Goal: Information Seeking & Learning: Learn about a topic

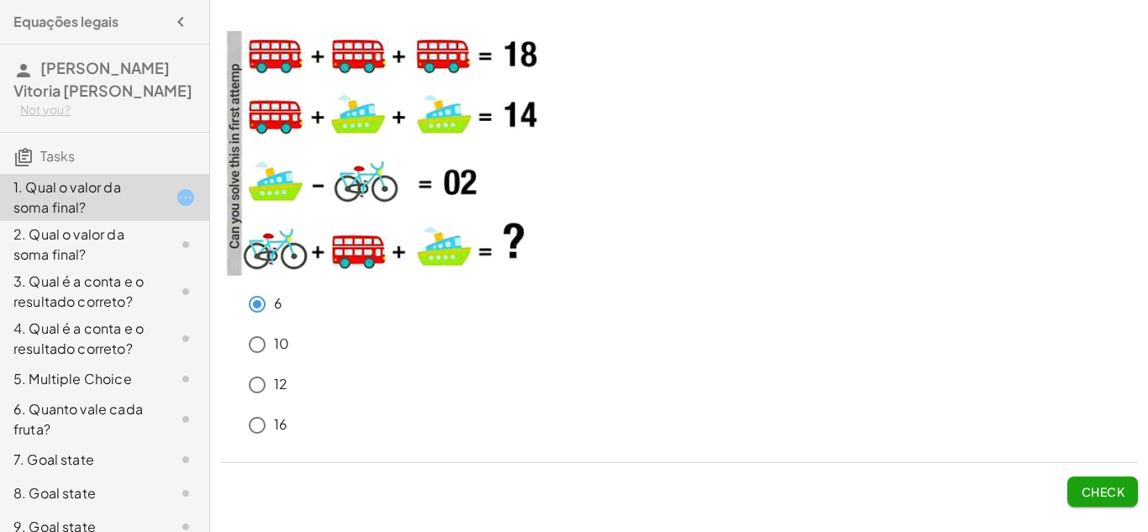
click at [1096, 504] on button "Check" at bounding box center [1103, 492] width 71 height 30
click at [1103, 488] on span "Check" at bounding box center [1103, 491] width 44 height 15
click at [1092, 499] on button "Check" at bounding box center [1103, 492] width 71 height 30
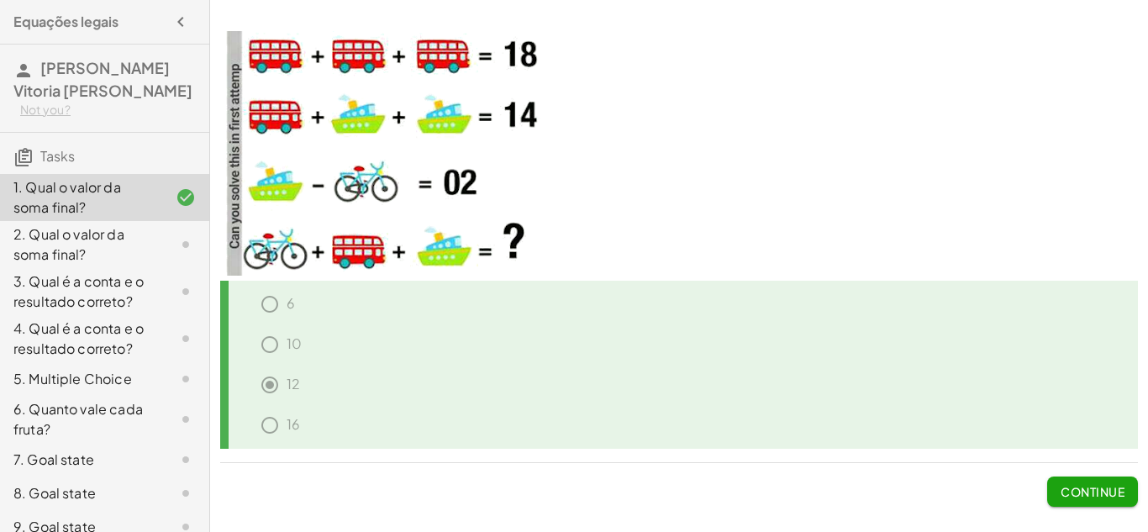
click at [1102, 489] on span "Continue" at bounding box center [1093, 491] width 64 height 15
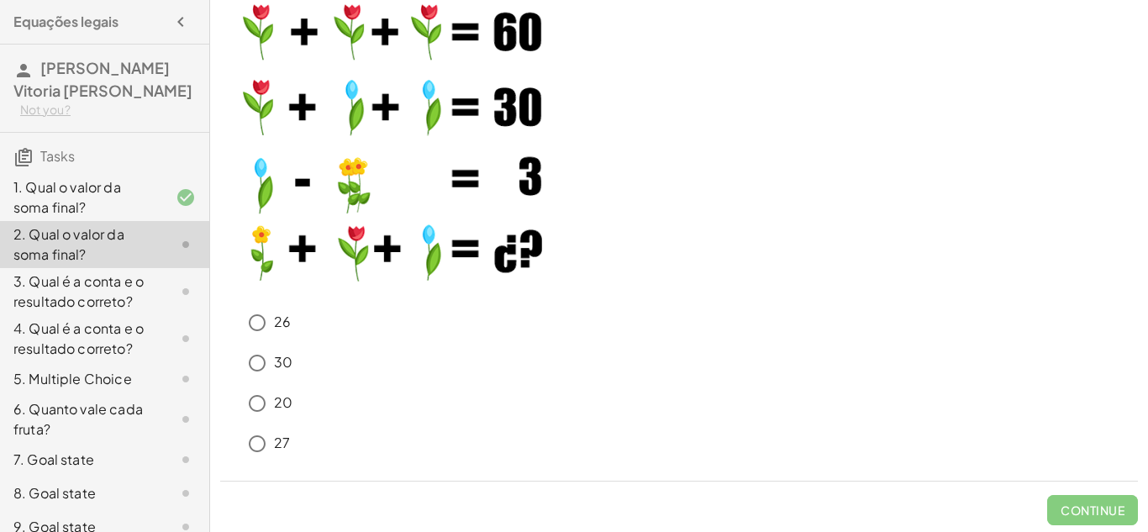
scroll to position [37, 0]
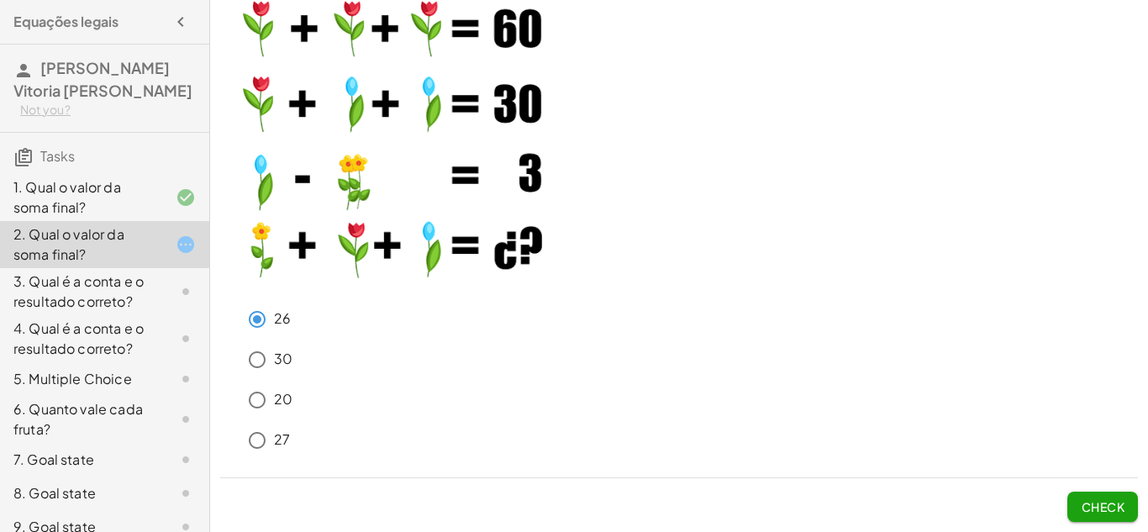
click at [1106, 505] on span "Check" at bounding box center [1103, 506] width 44 height 15
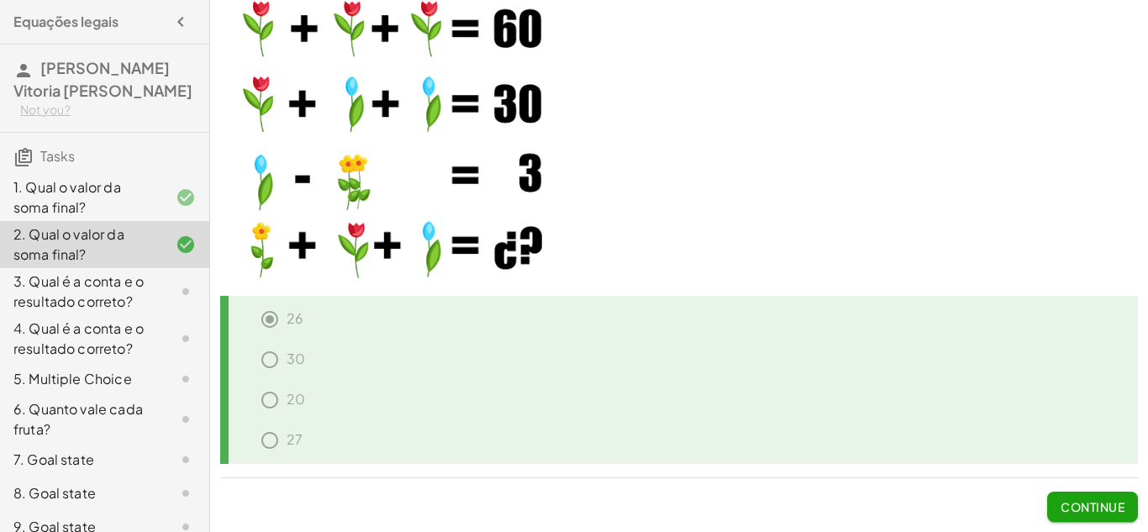
click at [1096, 508] on span "Continue" at bounding box center [1093, 506] width 64 height 15
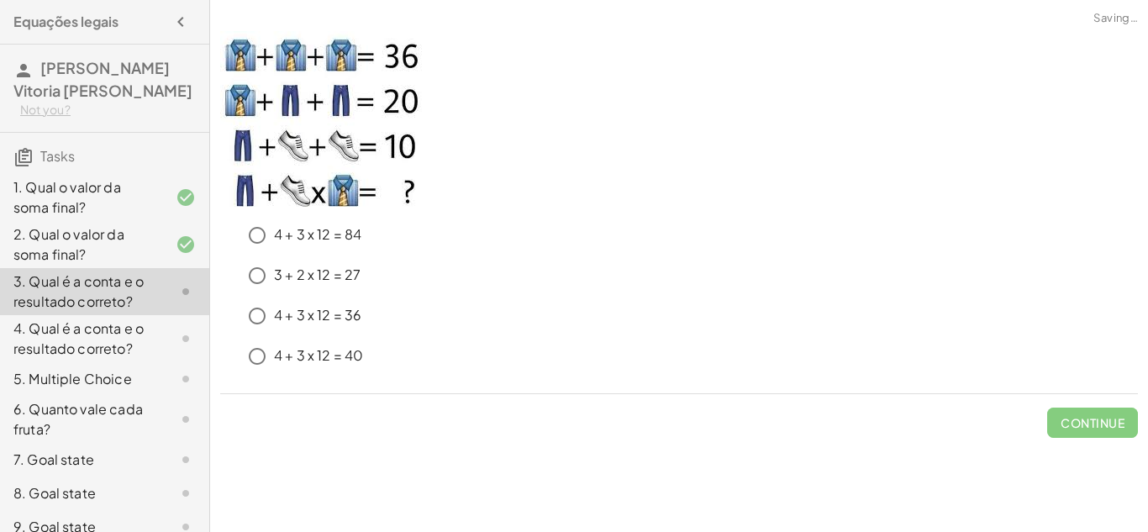
scroll to position [0, 0]
click at [1094, 424] on span "Check" at bounding box center [1103, 422] width 44 height 15
click at [1093, 422] on span "Check" at bounding box center [1103, 422] width 44 height 15
click at [1100, 415] on span "Check" at bounding box center [1103, 422] width 44 height 15
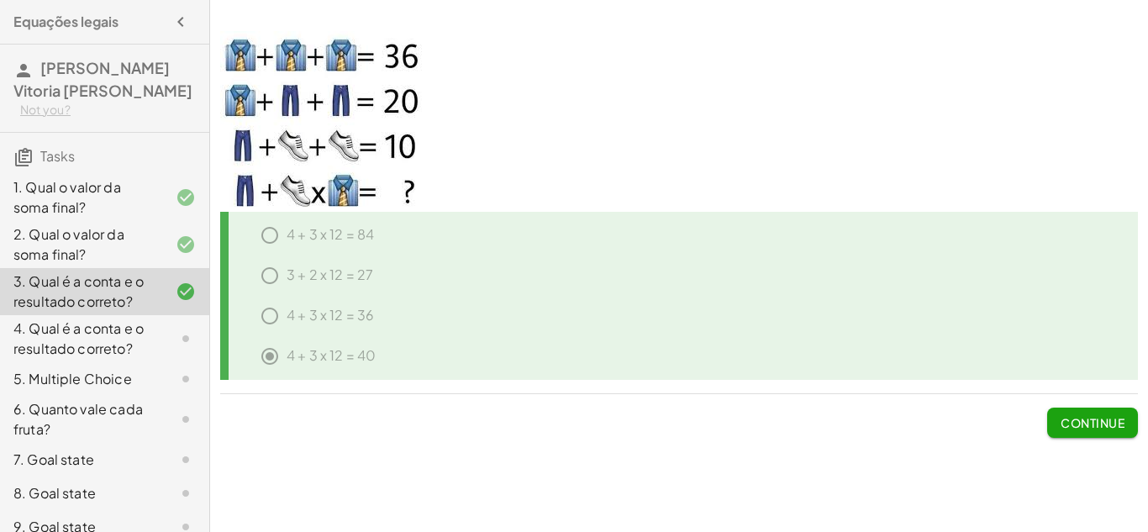
click at [1085, 421] on span "Continue" at bounding box center [1093, 422] width 64 height 15
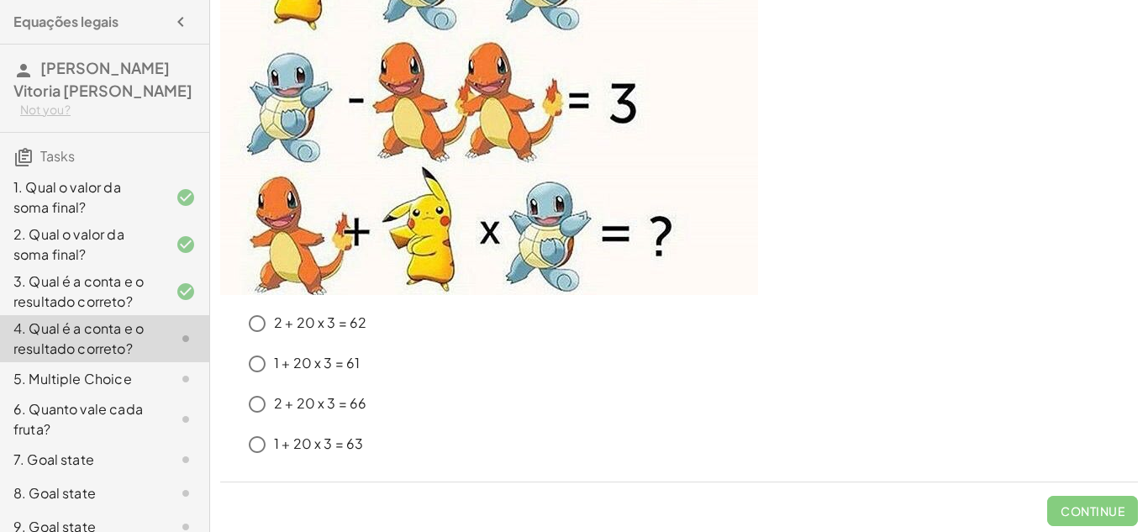
scroll to position [238, 0]
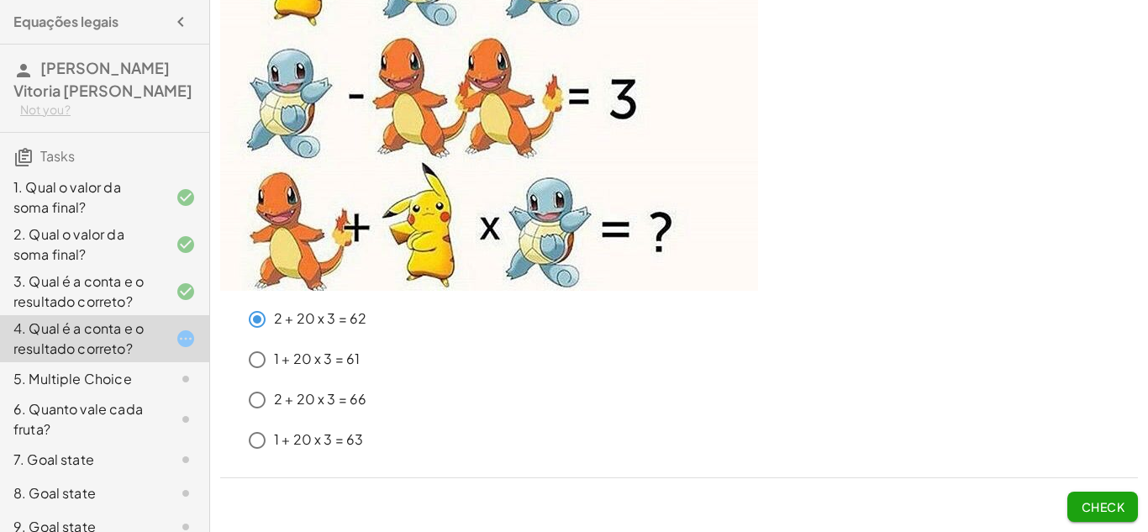
click at [1088, 499] on span "Check" at bounding box center [1103, 506] width 44 height 15
click at [1096, 514] on span "Check" at bounding box center [1103, 506] width 44 height 15
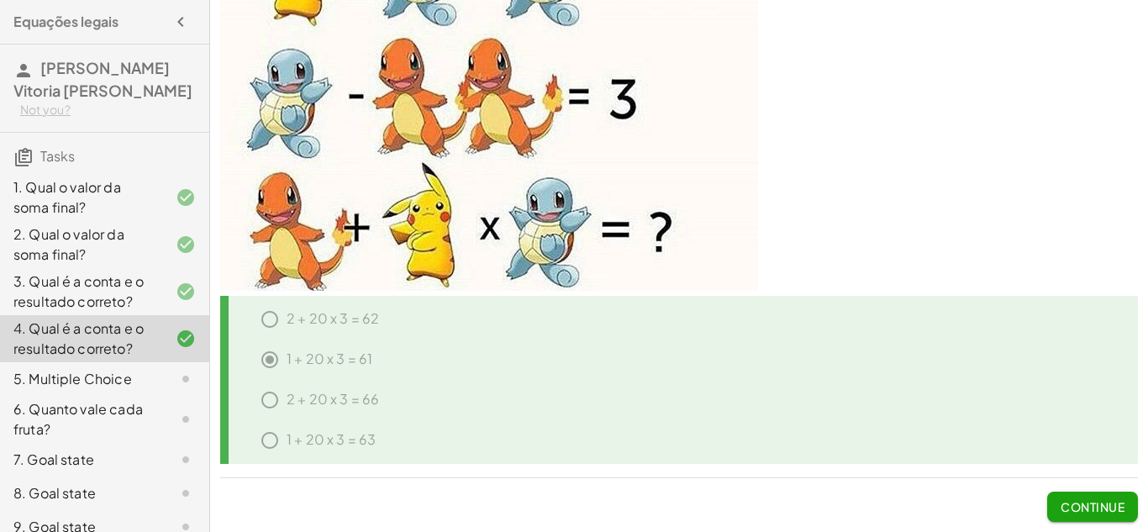
click at [1076, 513] on span "Continue" at bounding box center [1093, 506] width 64 height 15
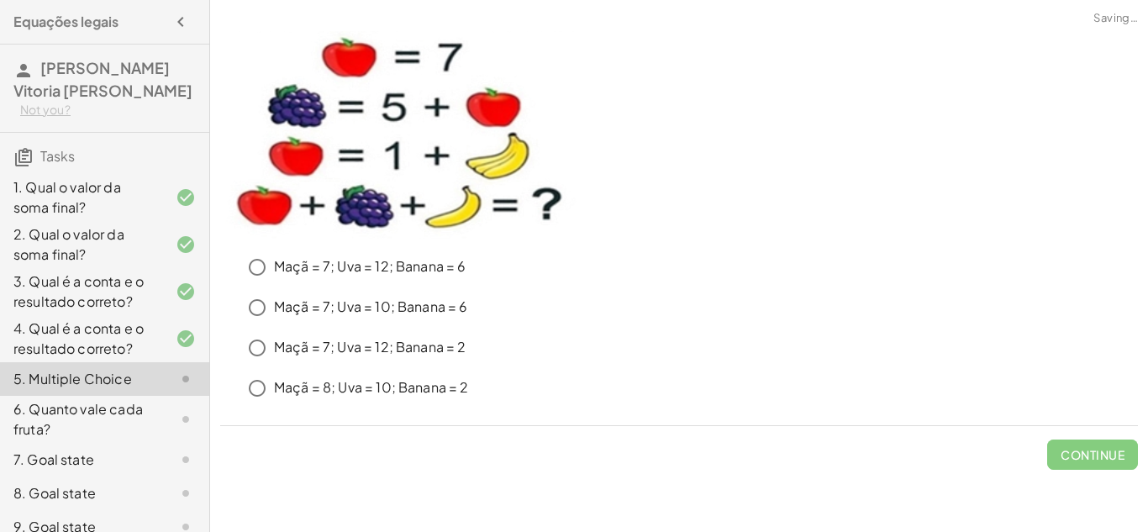
scroll to position [0, 0]
click at [1098, 469] on button "Check" at bounding box center [1103, 455] width 71 height 30
click at [1107, 449] on span "Check" at bounding box center [1103, 454] width 44 height 15
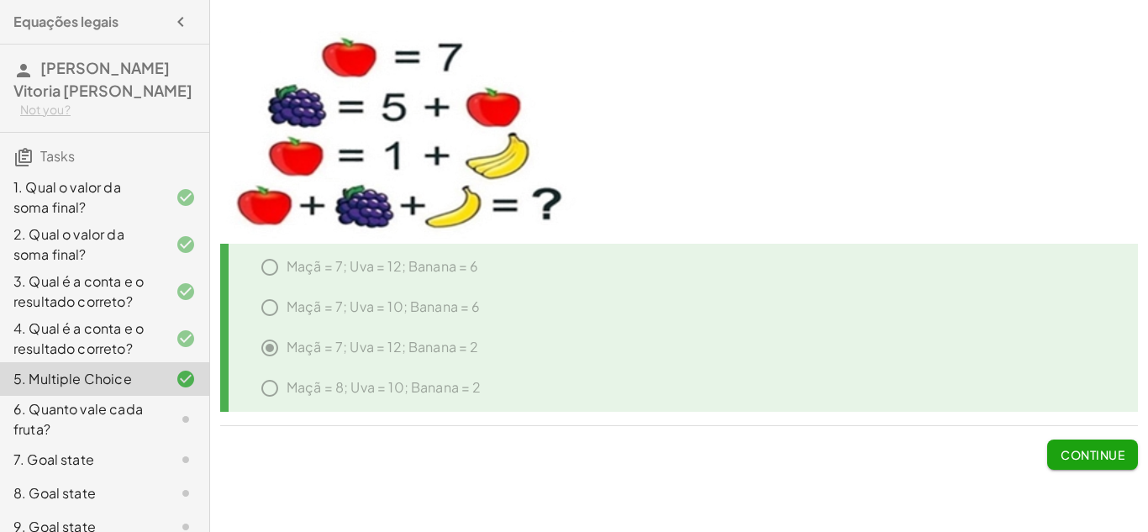
click at [1091, 466] on button "Continue" at bounding box center [1093, 455] width 91 height 30
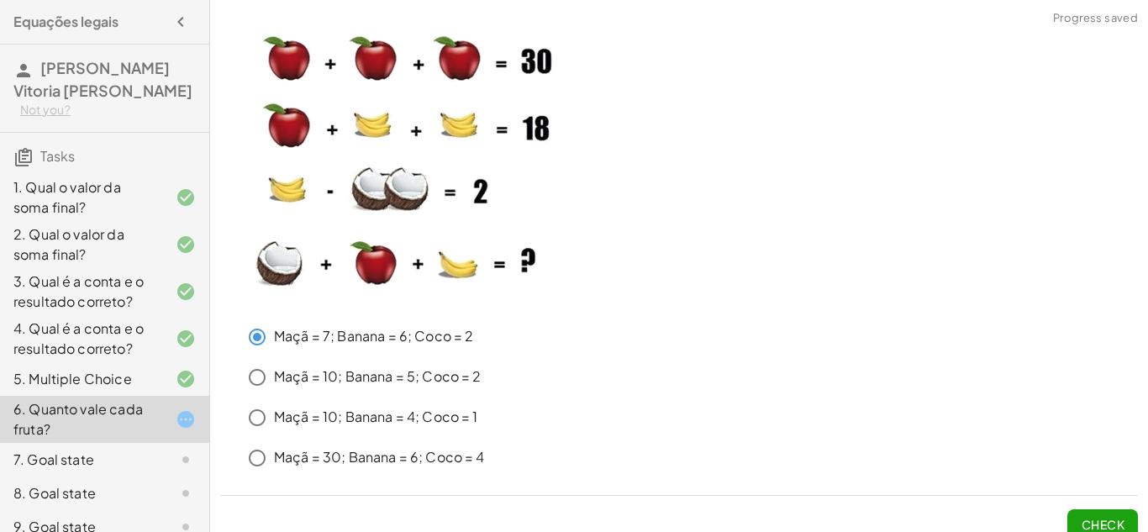
click at [1106, 518] on span "Check" at bounding box center [1103, 524] width 44 height 15
click at [1118, 522] on span "Check" at bounding box center [1103, 524] width 44 height 15
click at [1100, 515] on button "Check" at bounding box center [1103, 524] width 71 height 30
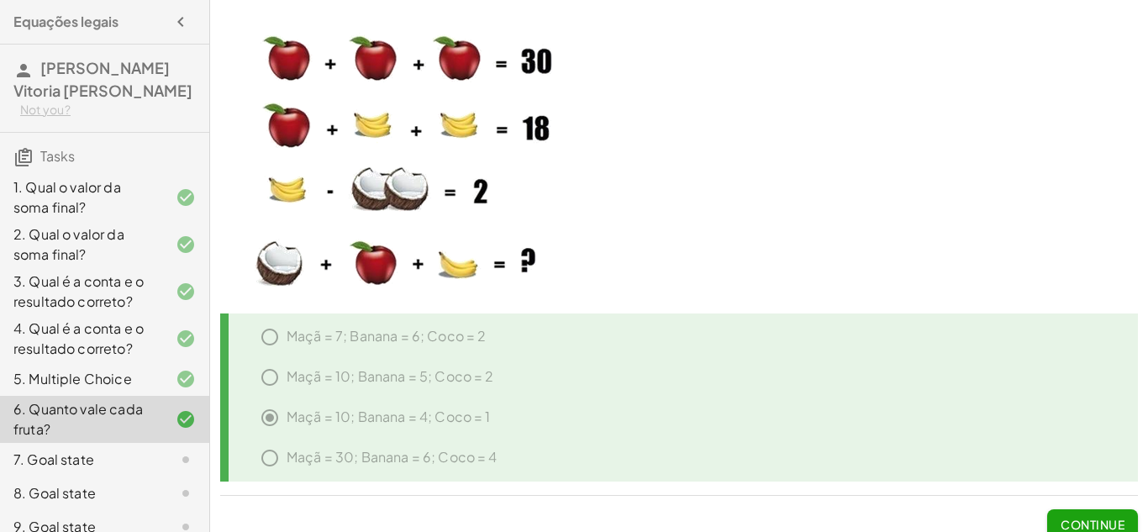
click at [1079, 517] on span "Continue" at bounding box center [1093, 524] width 64 height 15
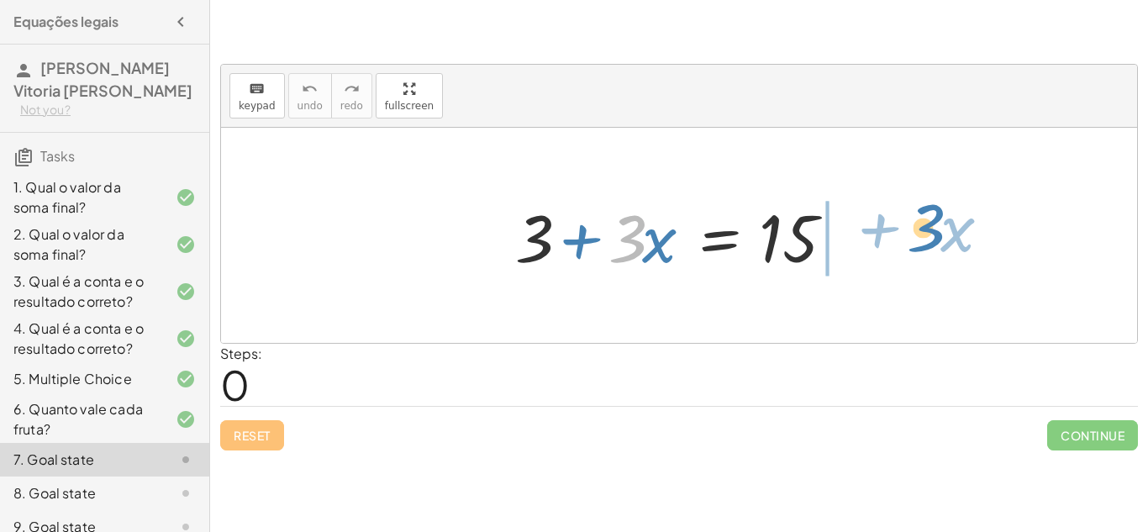
drag, startPoint x: 631, startPoint y: 223, endPoint x: 925, endPoint y: 216, distance: 293.5
click at [925, 216] on div "· 3 + · x + 3 + · 3 · x = 15" at bounding box center [679, 235] width 916 height 215
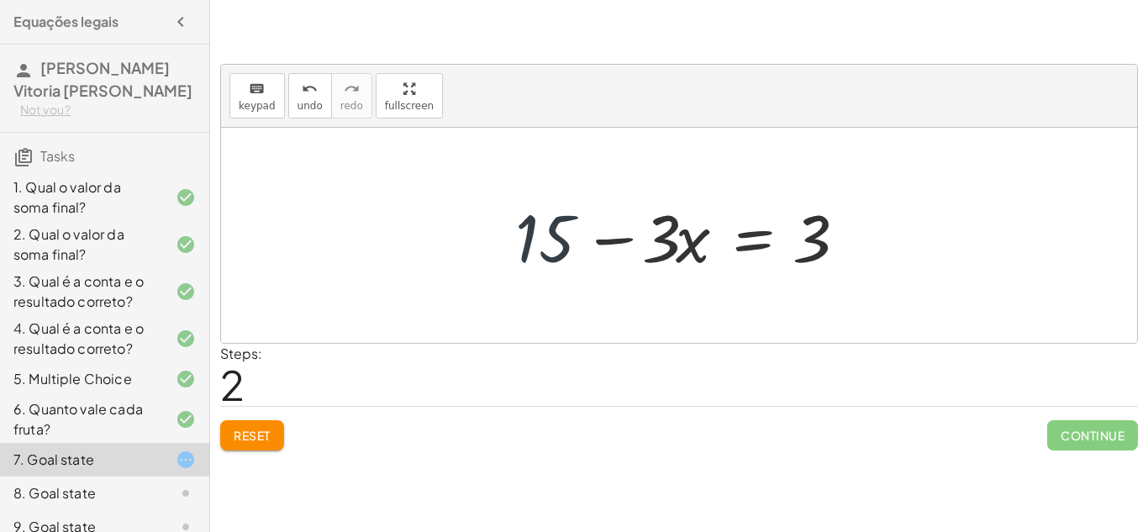
drag, startPoint x: 552, startPoint y: 250, endPoint x: 615, endPoint y: 191, distance: 86.3
click at [615, 191] on div "+ 3 + · 3 · x = 15 3 = + 15 − · 3 · x 3 · 3 · x = 15 + −" at bounding box center [679, 235] width 378 height 95
drag, startPoint x: 547, startPoint y: 258, endPoint x: 644, endPoint y: 200, distance: 112.8
click at [644, 200] on div at bounding box center [685, 236] width 357 height 87
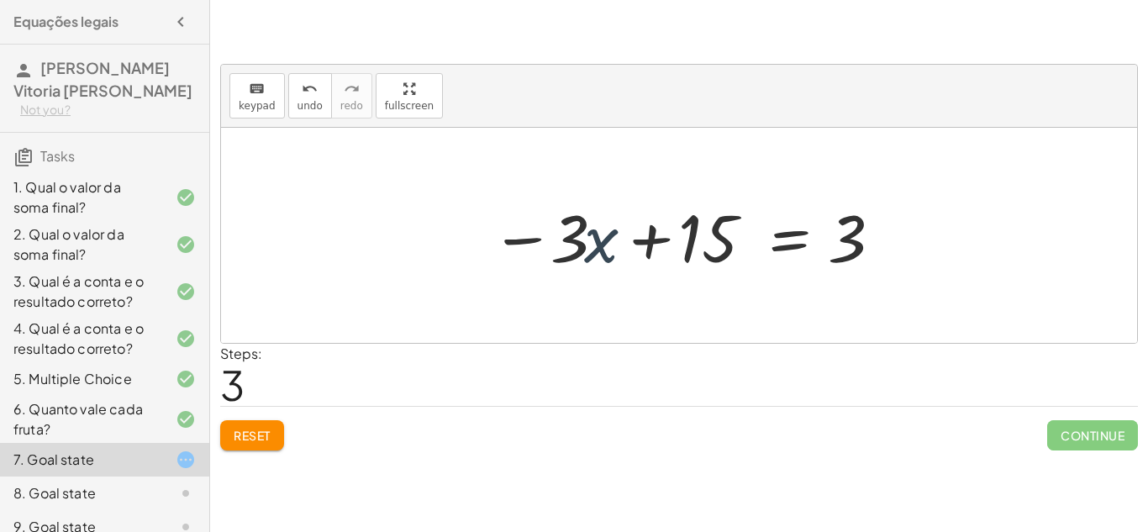
drag, startPoint x: 603, startPoint y: 249, endPoint x: 653, endPoint y: 210, distance: 63.6
click at [653, 210] on div at bounding box center [686, 236] width 406 height 87
drag, startPoint x: 512, startPoint y: 240, endPoint x: 581, endPoint y: 224, distance: 70.6
click at [581, 224] on div at bounding box center [686, 236] width 406 height 87
drag, startPoint x: 599, startPoint y: 260, endPoint x: 616, endPoint y: 219, distance: 44.0
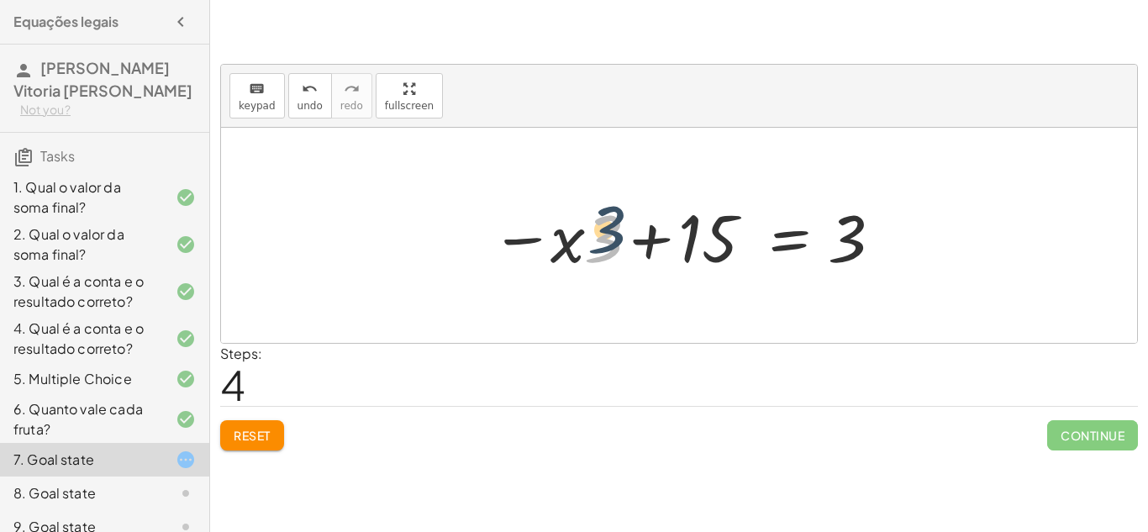
click at [616, 219] on div at bounding box center [686, 236] width 406 height 87
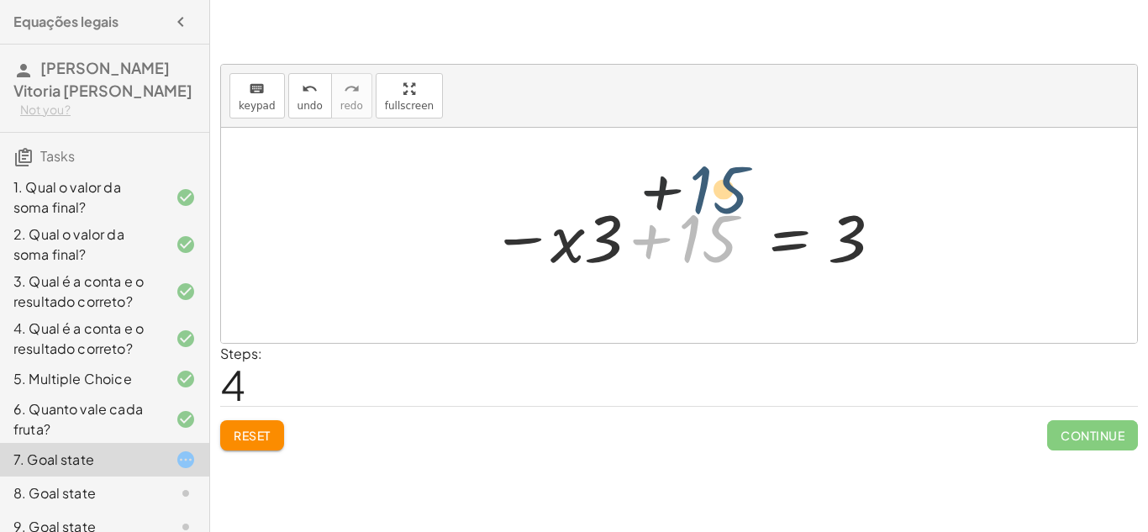
drag, startPoint x: 720, startPoint y: 245, endPoint x: 752, endPoint y: 156, distance: 94.4
click at [752, 156] on div "+ 3 + · 3 · x = 15 3 = + 15 − · 3 · x + 15 − · 3 · x = 3 − · 3 · x + 15 = 3 + 1…" at bounding box center [679, 235] width 916 height 215
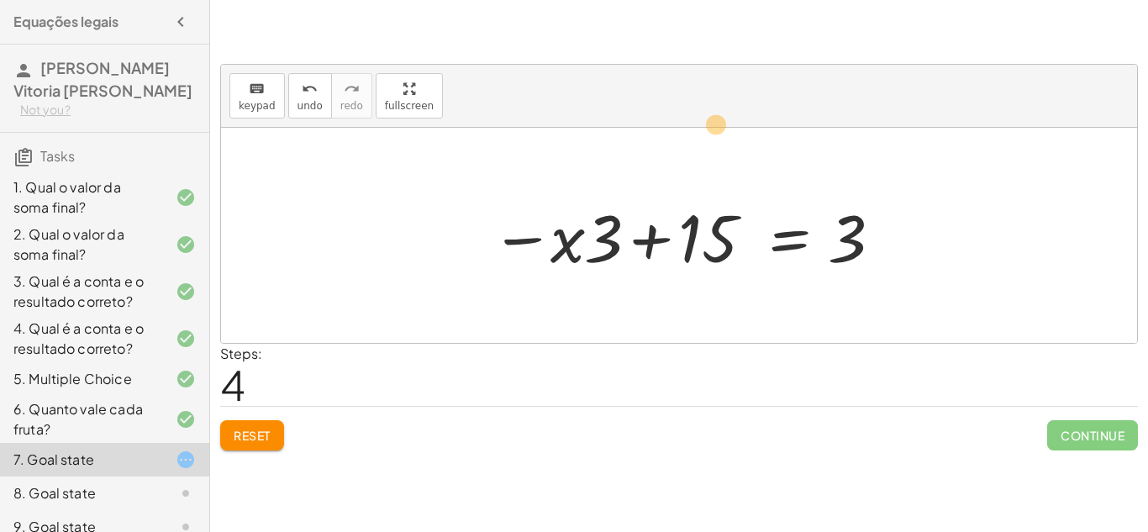
drag, startPoint x: 601, startPoint y: 236, endPoint x: 790, endPoint y: 88, distance: 240.2
click at [790, 88] on div "keyboard keypad undo undo redo redo fullscreen + 3 + · 3 · x = 15 3 = + 15 − · …" at bounding box center [679, 204] width 916 height 278
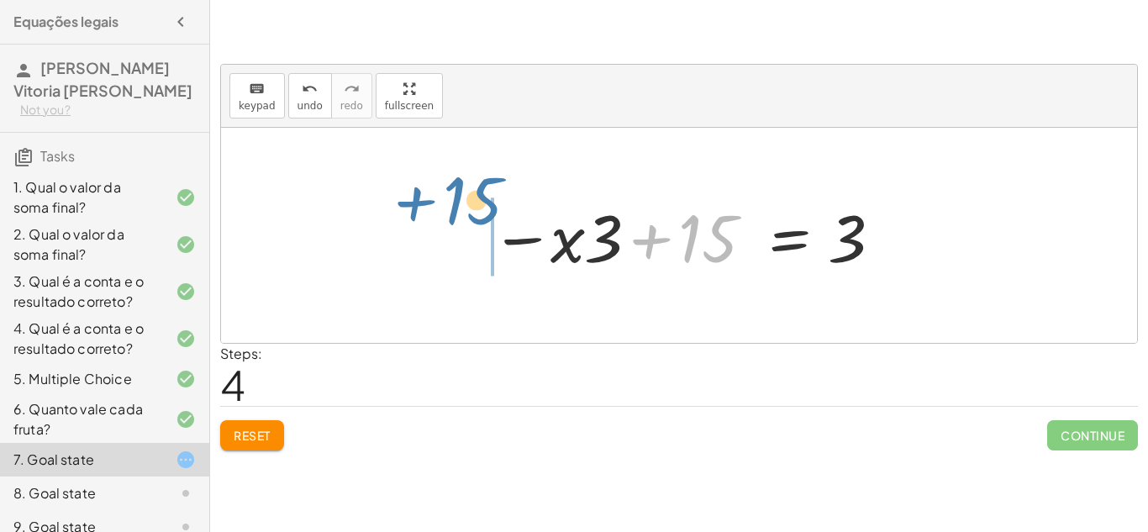
drag, startPoint x: 710, startPoint y: 253, endPoint x: 470, endPoint y: 232, distance: 240.5
click at [470, 232] on div "+ 3 + · 3 · x = 15 3 = + 15 − · 3 · x + 15 − · 3 · x = 3 − · 3 · x + 15 = 3 + 1…" at bounding box center [679, 235] width 427 height 95
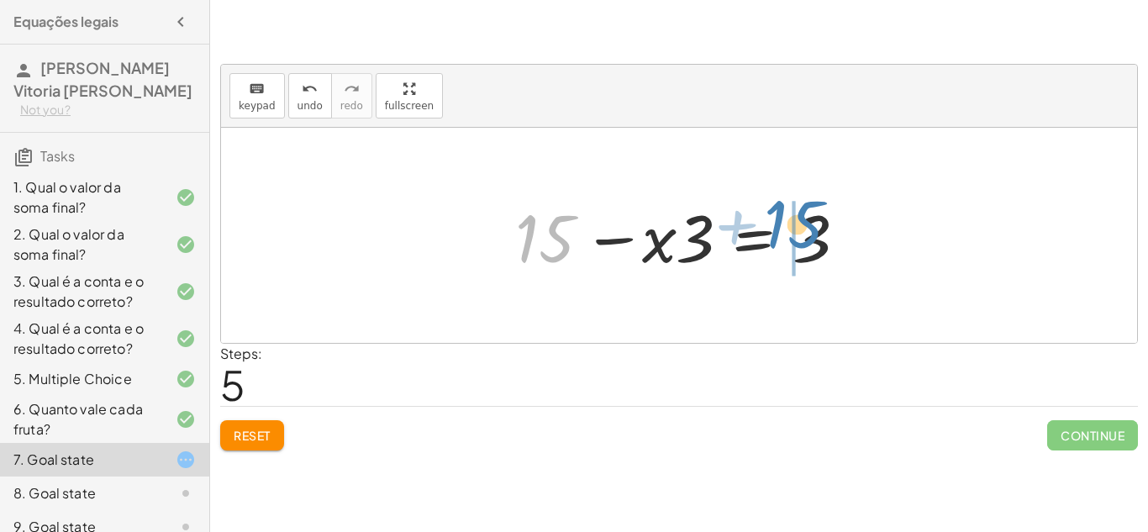
drag, startPoint x: 559, startPoint y: 243, endPoint x: 825, endPoint y: 237, distance: 265.7
click at [825, 237] on div at bounding box center [685, 236] width 357 height 87
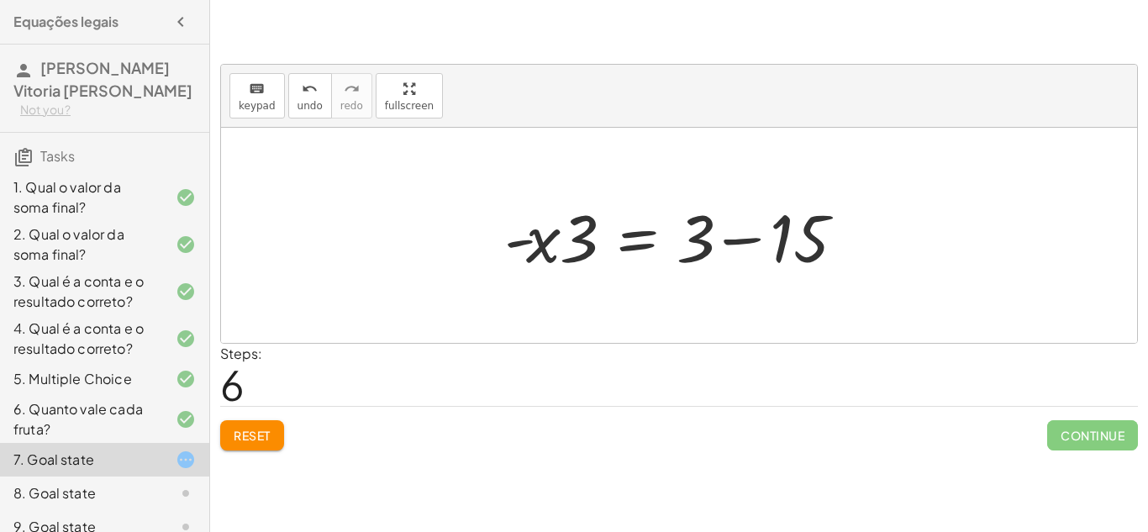
click at [739, 240] on div at bounding box center [685, 236] width 379 height 87
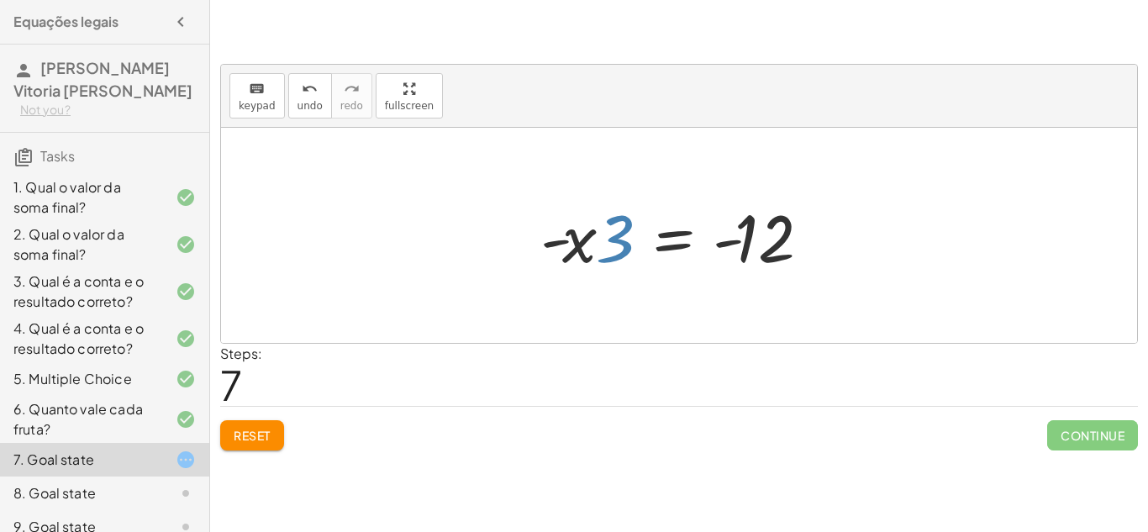
click at [619, 246] on div at bounding box center [686, 236] width 308 height 87
drag, startPoint x: 617, startPoint y: 251, endPoint x: 770, endPoint y: 310, distance: 163.9
click at [770, 310] on div "+ 3 + · 3 · x = 15 3 = + 15 − · 3 · x + 15 − · 3 · x = 3 − · 3 · x + 15 = 3 − ·…" at bounding box center [679, 235] width 916 height 215
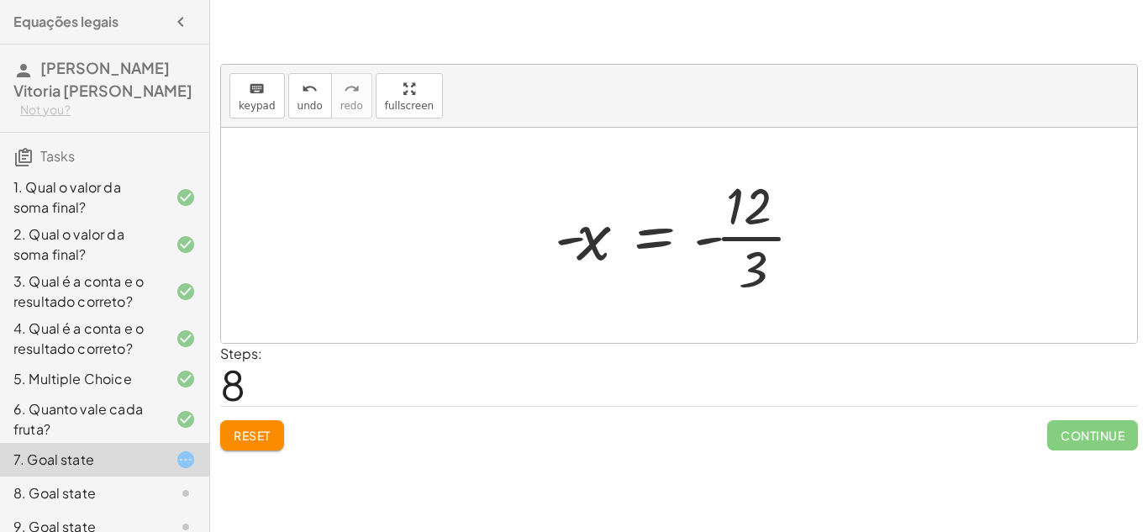
click at [743, 237] on div at bounding box center [685, 235] width 279 height 129
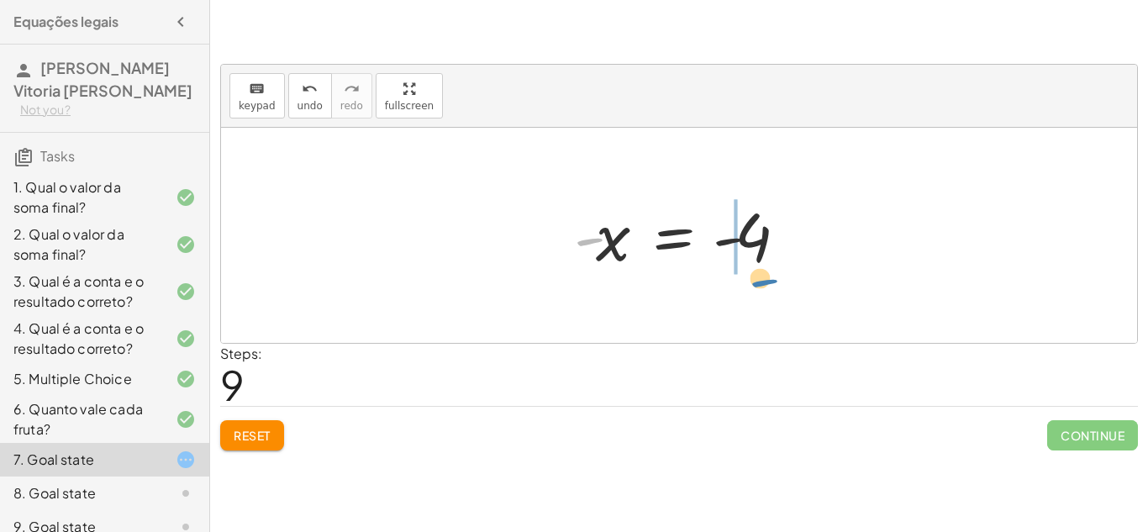
drag, startPoint x: 592, startPoint y: 240, endPoint x: 763, endPoint y: 280, distance: 175.2
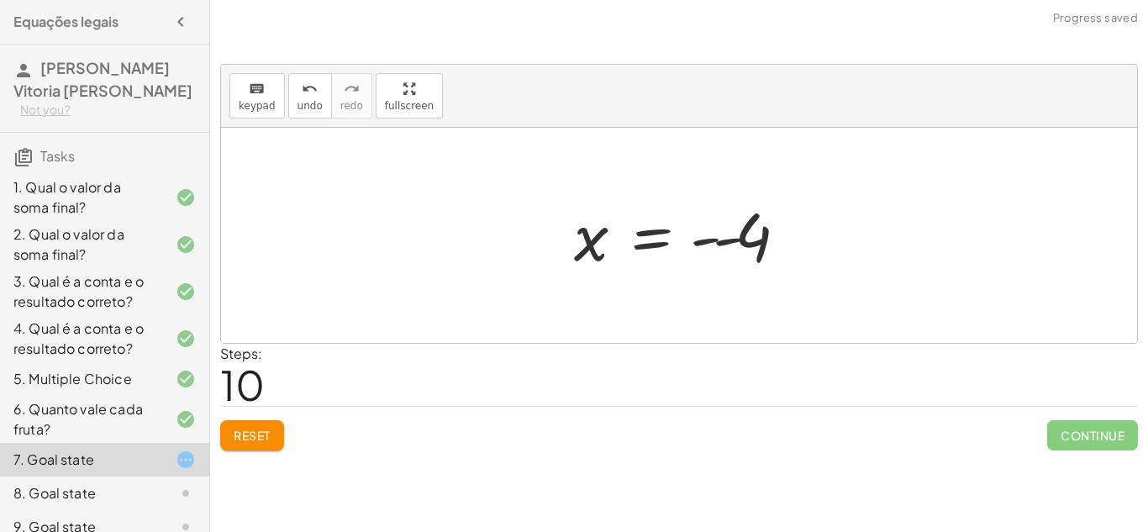
click at [720, 238] on div at bounding box center [686, 235] width 240 height 83
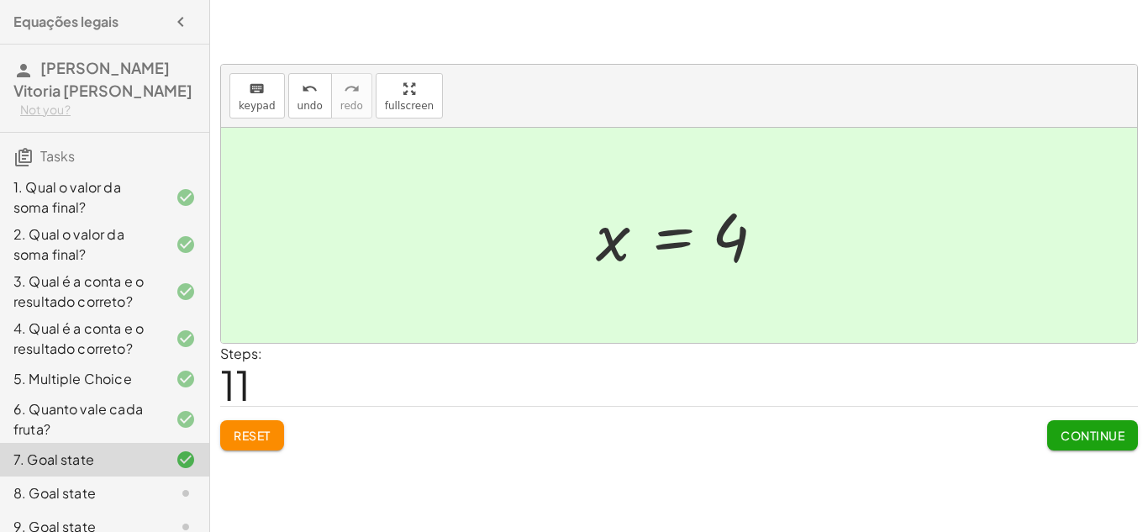
click at [1085, 431] on span "Continue" at bounding box center [1093, 435] width 64 height 15
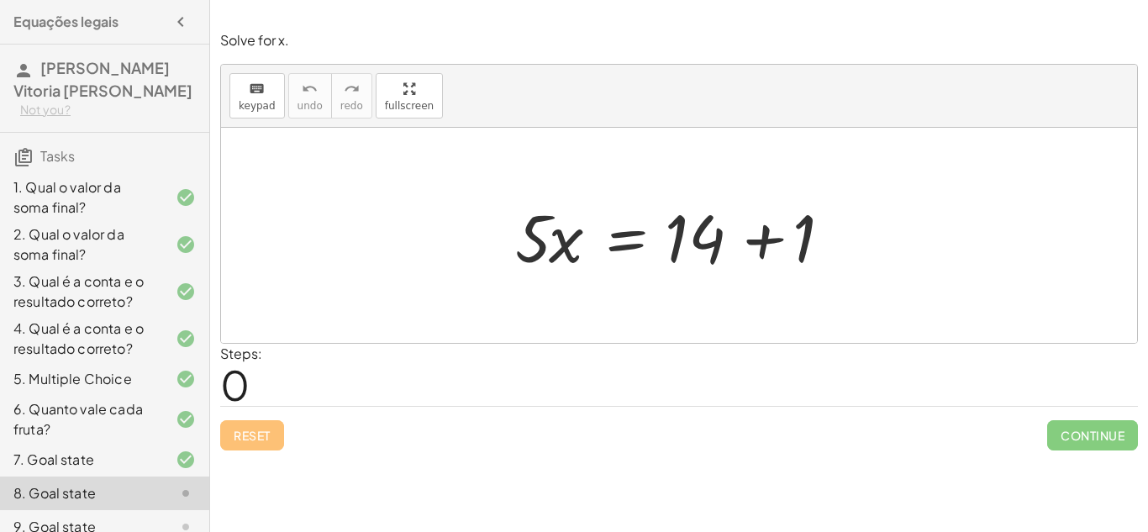
click at [544, 246] on div at bounding box center [685, 236] width 357 height 87
drag, startPoint x: 544, startPoint y: 245, endPoint x: 610, endPoint y: 173, distance: 97.6
click at [610, 173] on div "· 5 · x = + 14 + 1" at bounding box center [679, 235] width 916 height 215
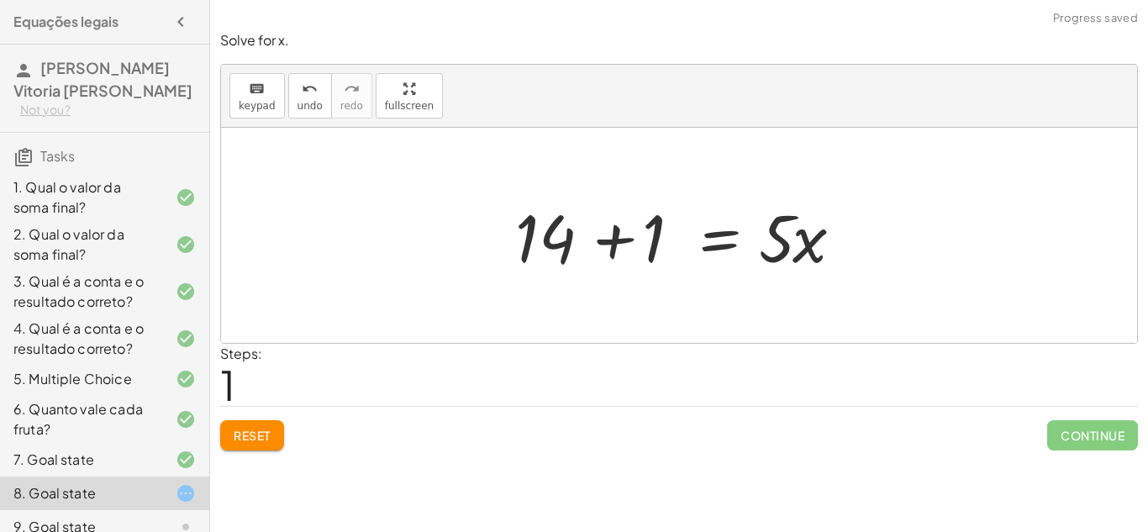
click at [728, 245] on div at bounding box center [685, 236] width 357 height 87
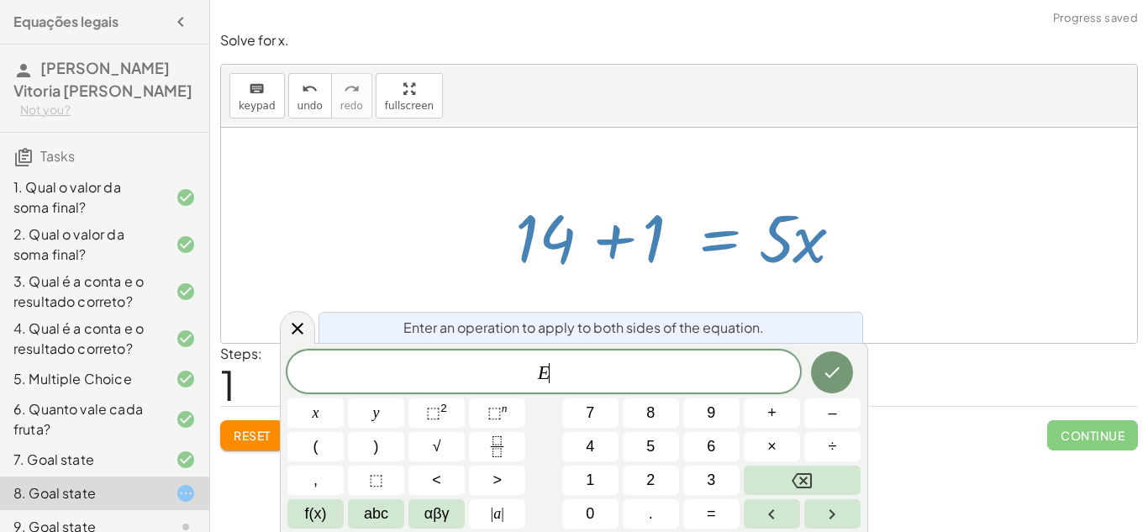
scroll to position [1, 0]
click at [989, 265] on div at bounding box center [679, 235] width 916 height 215
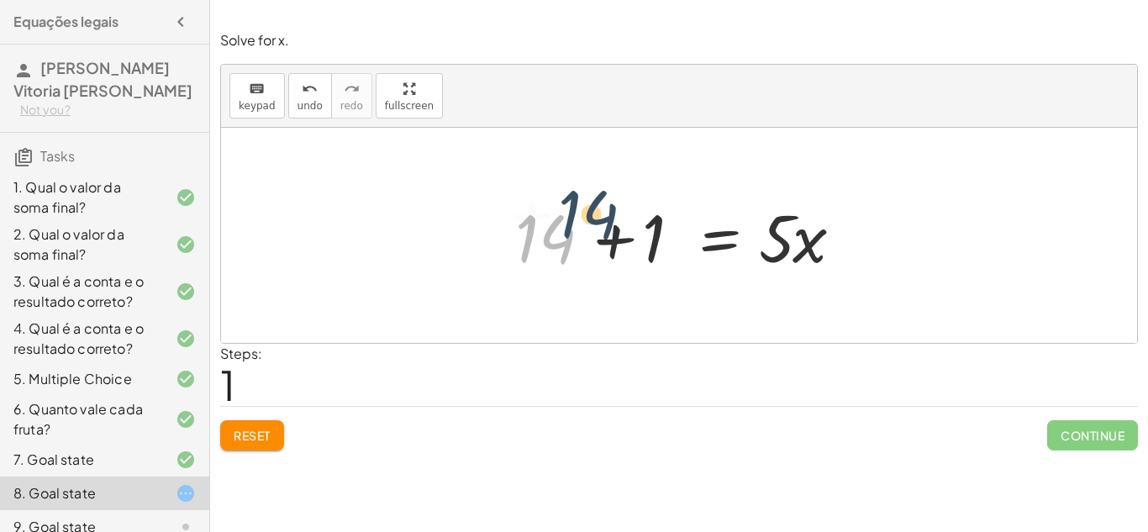
drag, startPoint x: 567, startPoint y: 245, endPoint x: 698, endPoint y: 193, distance: 140.8
click at [698, 193] on div at bounding box center [685, 236] width 357 height 87
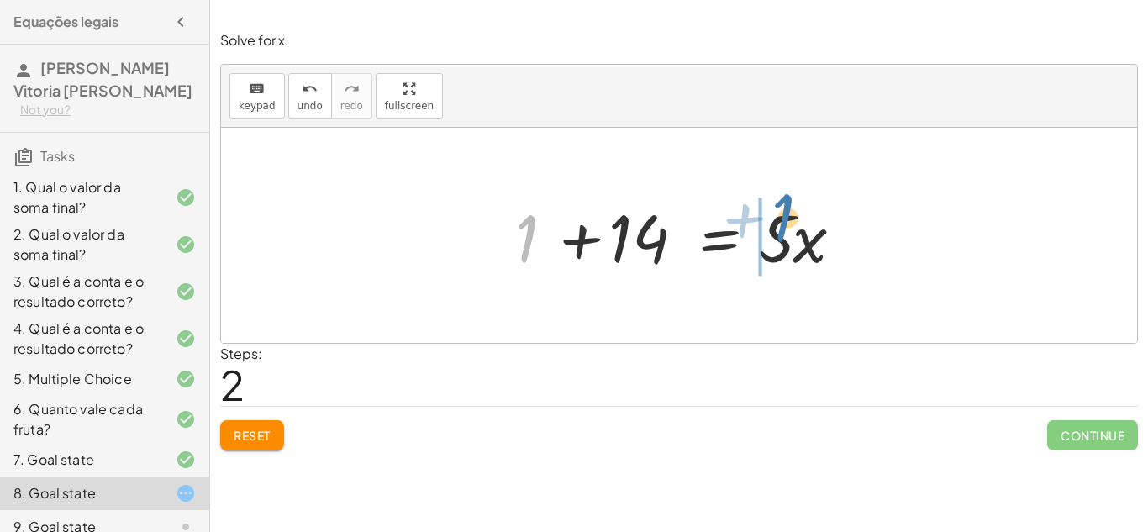
drag, startPoint x: 525, startPoint y: 240, endPoint x: 783, endPoint y: 220, distance: 258.0
click at [783, 220] on div at bounding box center [685, 236] width 357 height 87
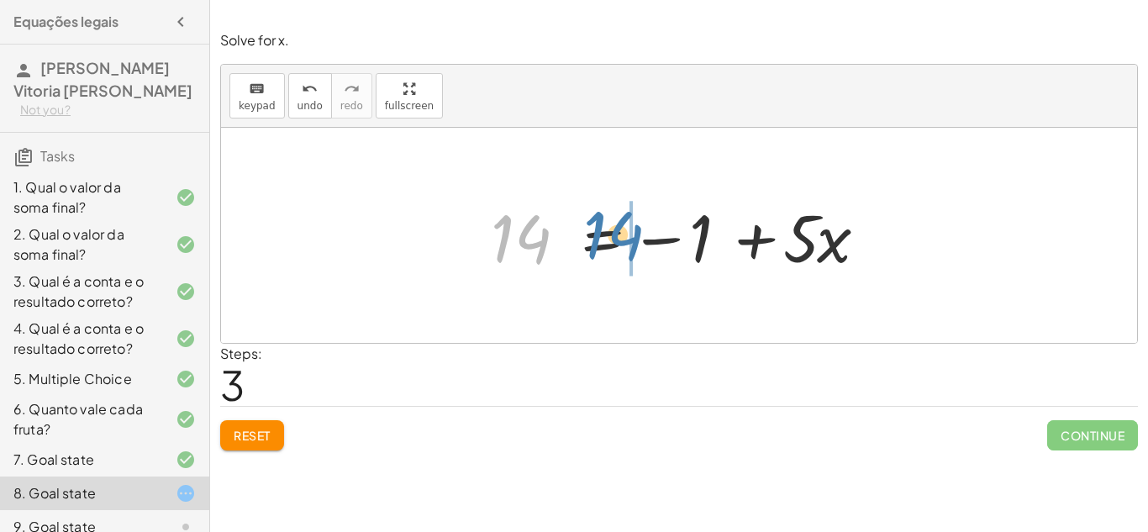
drag, startPoint x: 539, startPoint y: 235, endPoint x: 674, endPoint y: 240, distance: 135.4
click at [674, 240] on div at bounding box center [686, 236] width 406 height 87
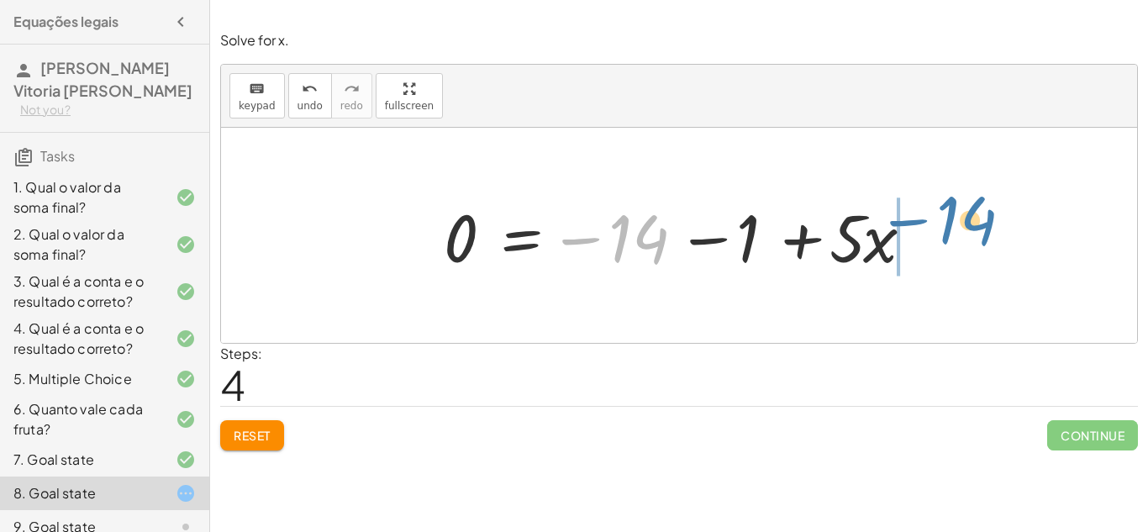
drag, startPoint x: 651, startPoint y: 245, endPoint x: 979, endPoint y: 229, distance: 329.2
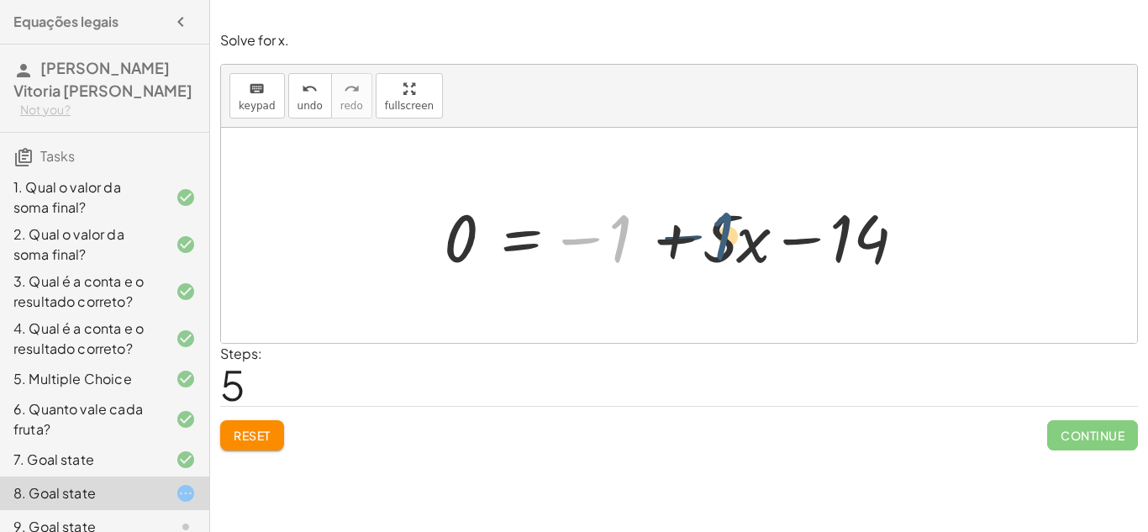
drag, startPoint x: 620, startPoint y: 242, endPoint x: 734, endPoint y: 245, distance: 113.5
click at [734, 245] on div at bounding box center [684, 236] width 499 height 87
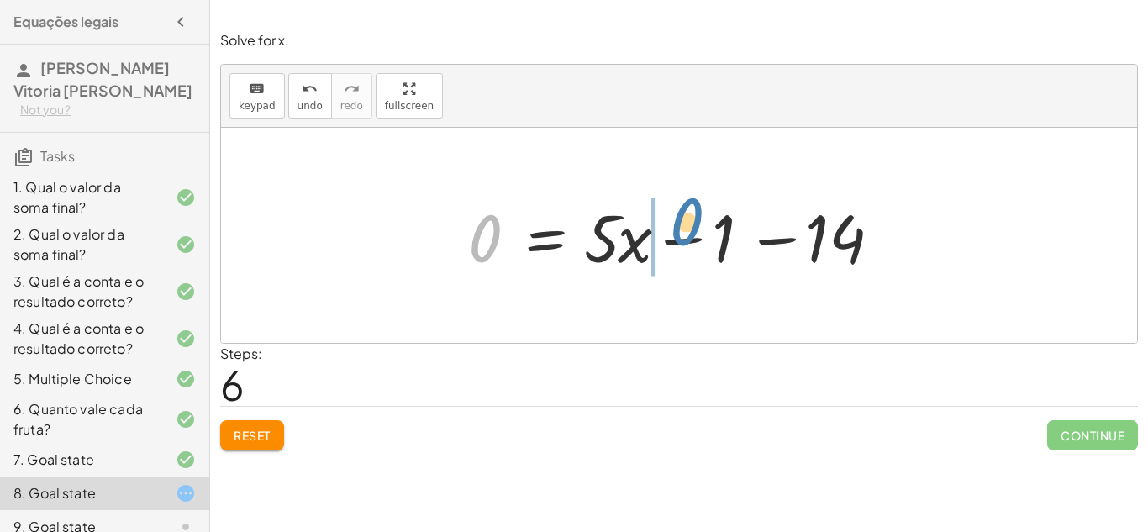
drag, startPoint x: 491, startPoint y: 243, endPoint x: 707, endPoint y: 227, distance: 216.7
click at [707, 227] on div at bounding box center [685, 236] width 451 height 87
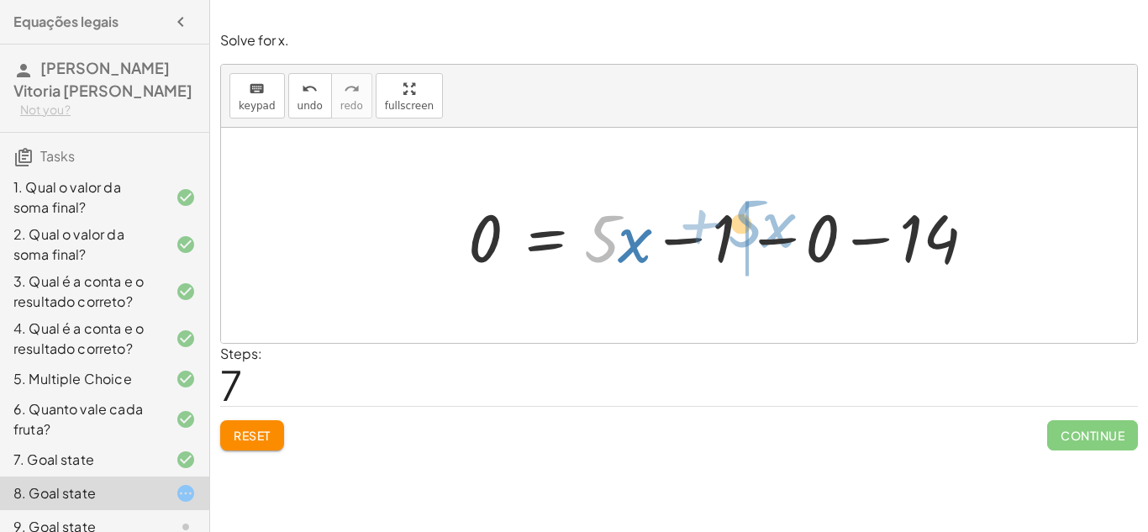
drag, startPoint x: 602, startPoint y: 249, endPoint x: 834, endPoint y: 247, distance: 232.0
click at [834, 247] on div at bounding box center [732, 236] width 545 height 87
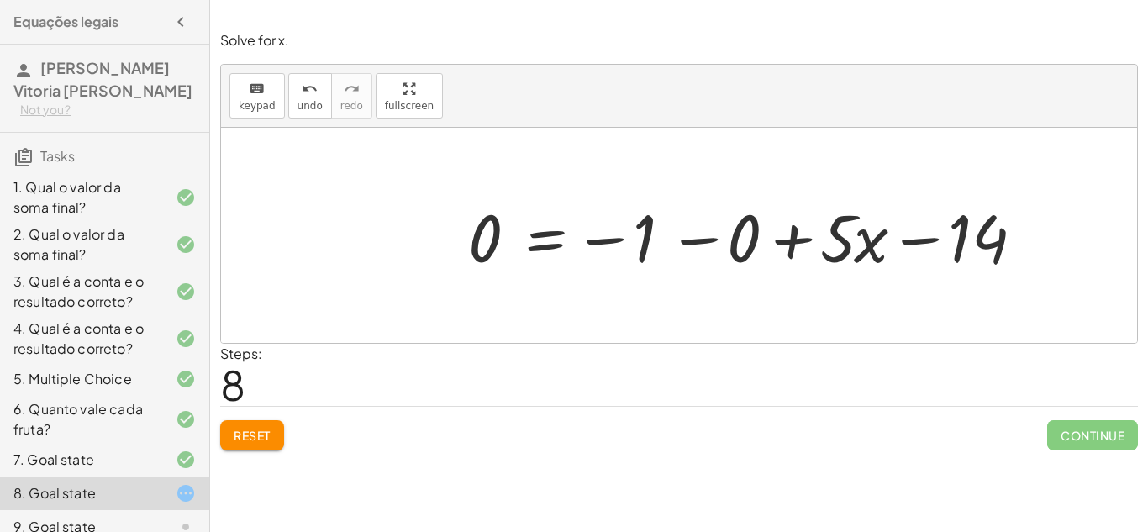
click at [926, 242] on div at bounding box center [757, 236] width 594 height 87
click at [786, 235] on div at bounding box center [757, 236] width 594 height 87
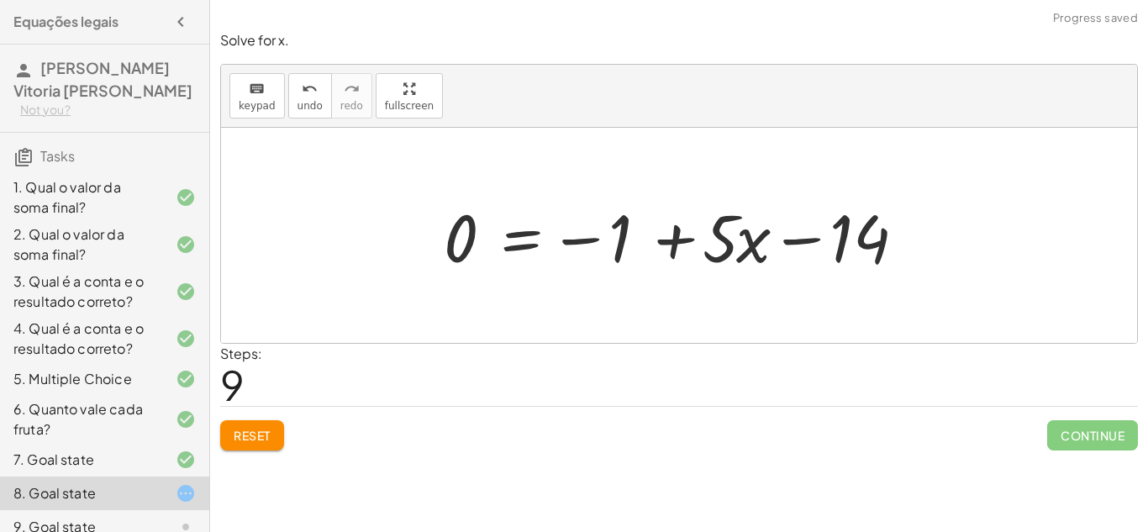
click at [583, 241] on div at bounding box center [684, 236] width 499 height 87
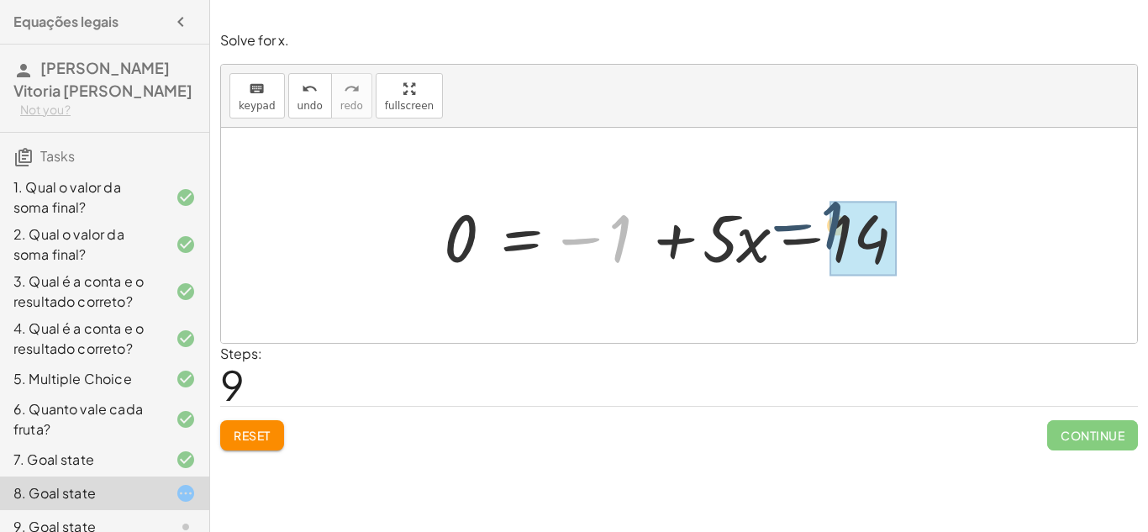
drag, startPoint x: 621, startPoint y: 240, endPoint x: 875, endPoint y: 239, distance: 253.9
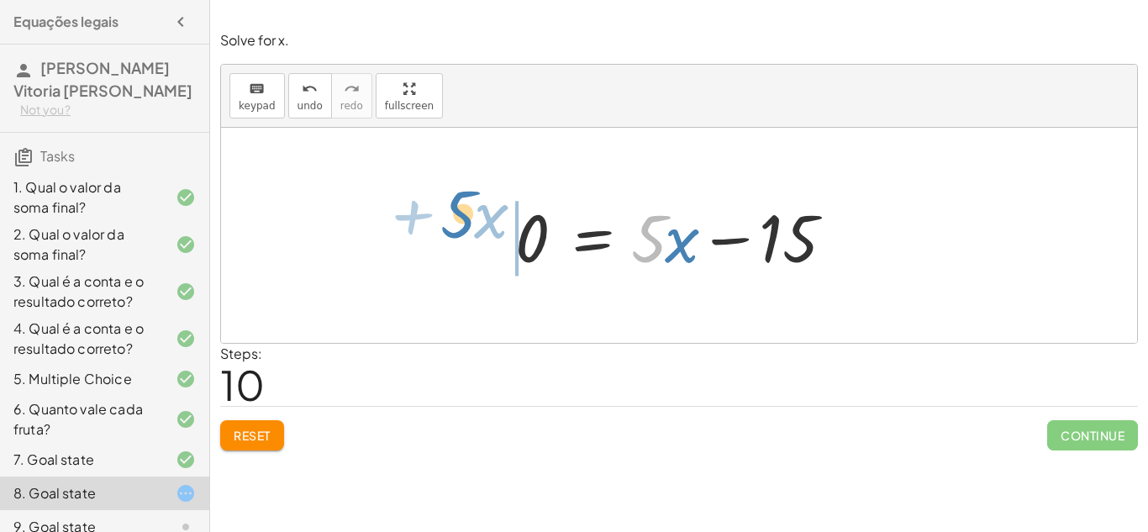
drag, startPoint x: 652, startPoint y: 251, endPoint x: 433, endPoint y: 240, distance: 218.8
click at [433, 240] on div "· 5 · x = + 14 + 1 + 14 + 1 = · 5 · x + 1 + 14 = · 5 · x 14 = − 1 + · 5 · x 0 =…" at bounding box center [679, 235] width 916 height 215
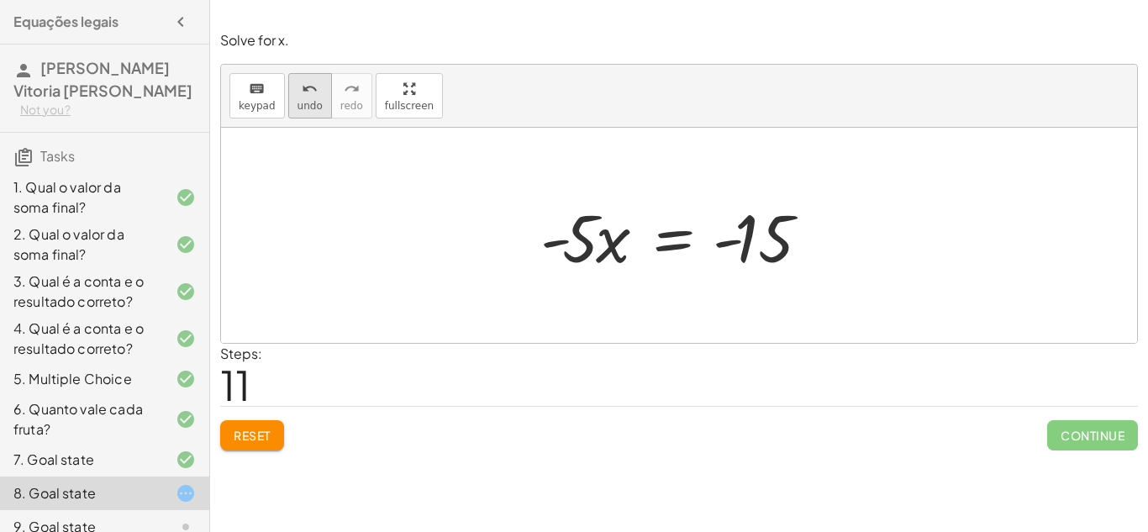
click at [315, 92] on div "undo" at bounding box center [310, 88] width 25 height 20
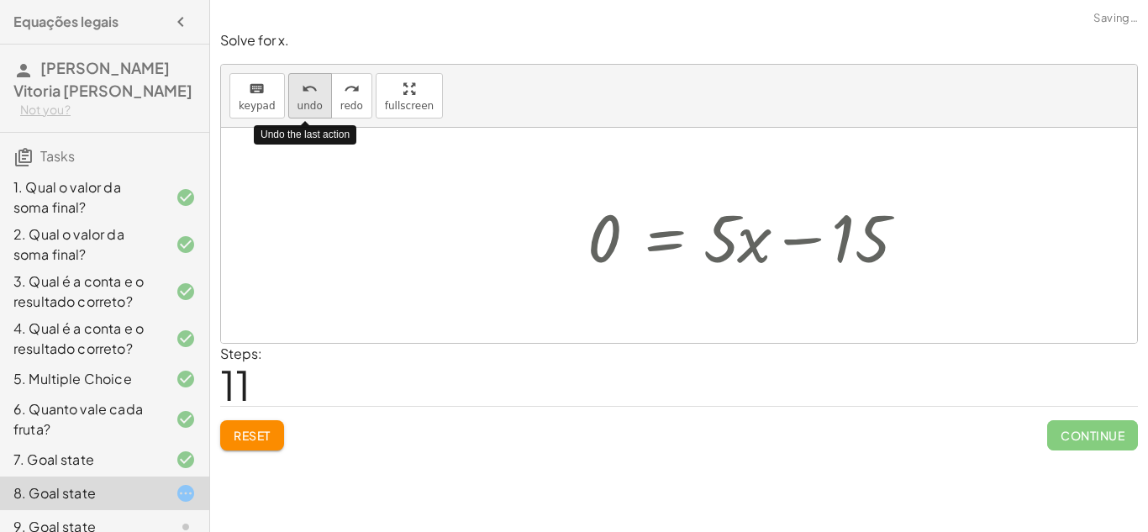
click at [315, 92] on div "undo" at bounding box center [310, 88] width 25 height 20
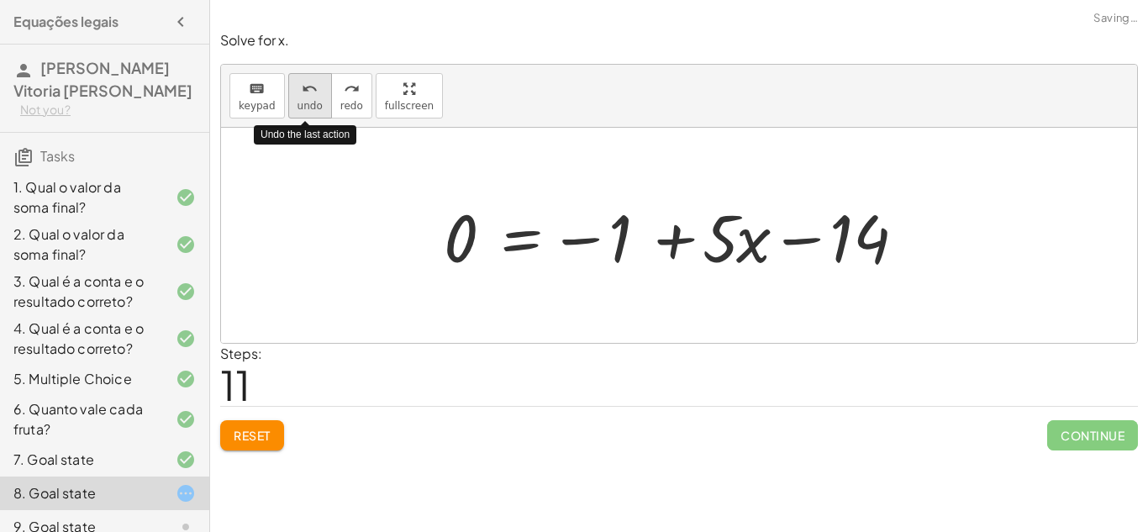
click at [315, 92] on div "undo" at bounding box center [310, 88] width 25 height 20
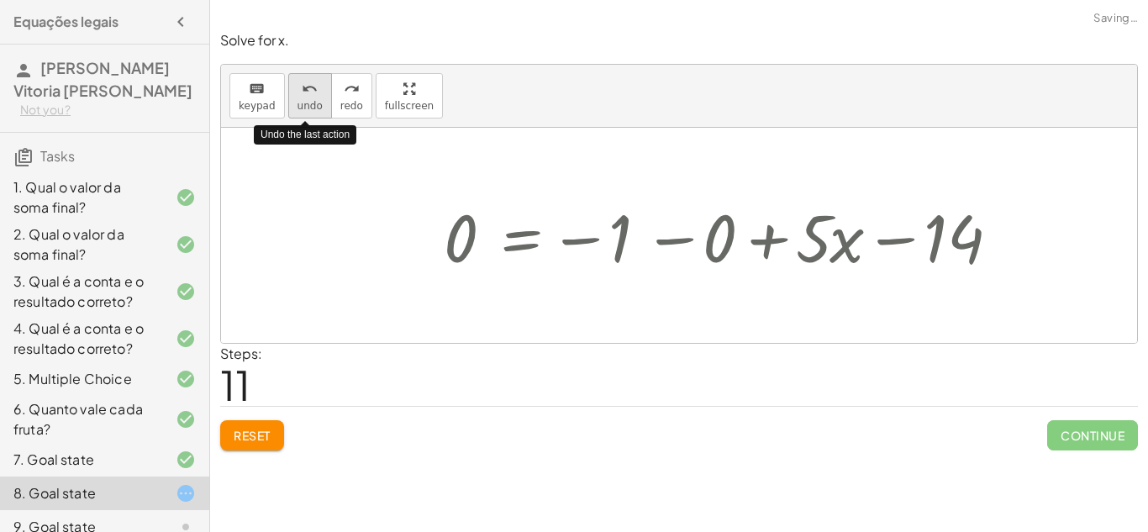
click at [315, 92] on div "undo" at bounding box center [310, 88] width 25 height 20
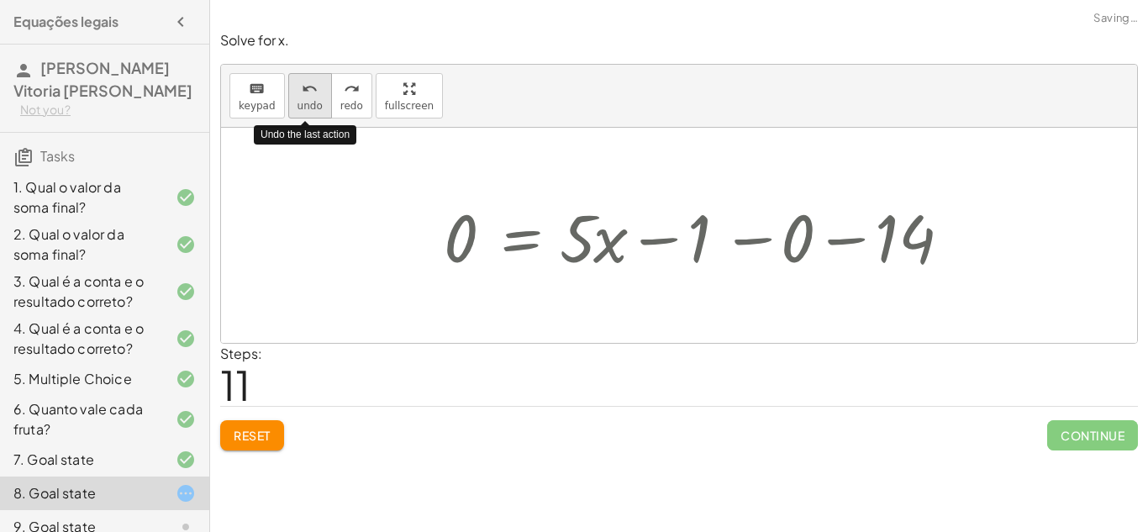
click at [315, 92] on div "undo" at bounding box center [310, 88] width 25 height 20
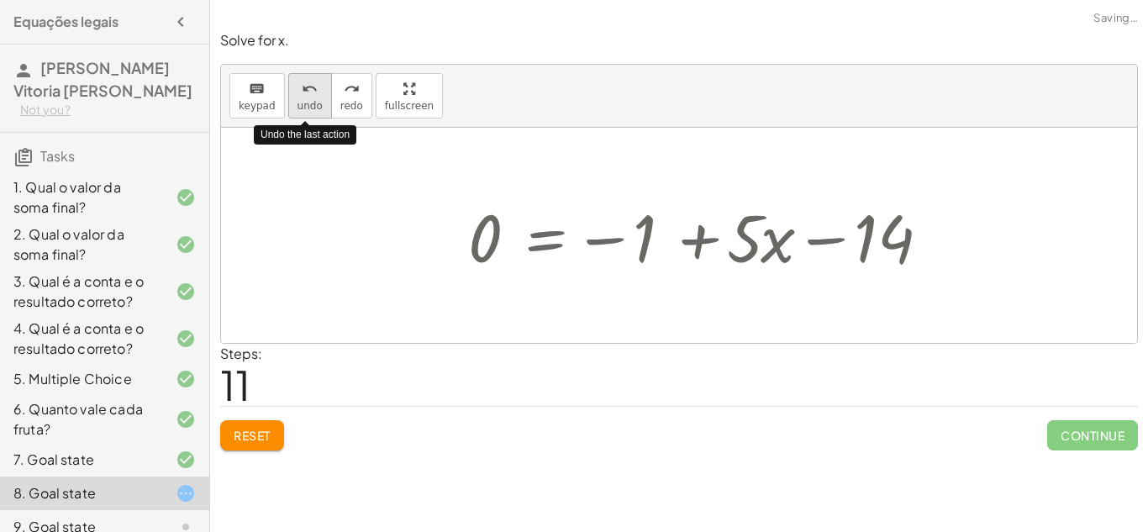
click at [315, 92] on div "undo" at bounding box center [310, 88] width 25 height 20
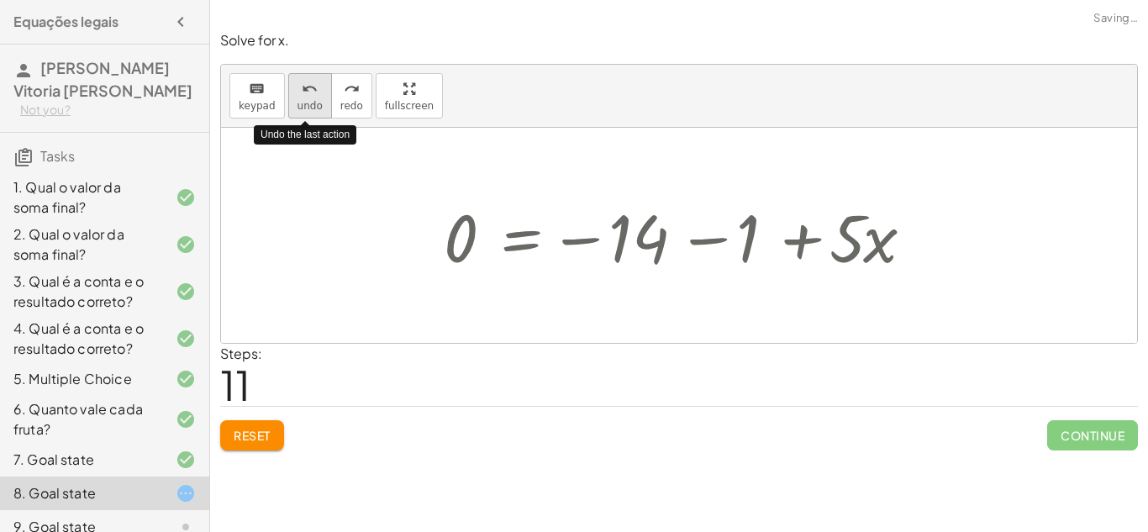
click at [315, 92] on div "undo" at bounding box center [310, 88] width 25 height 20
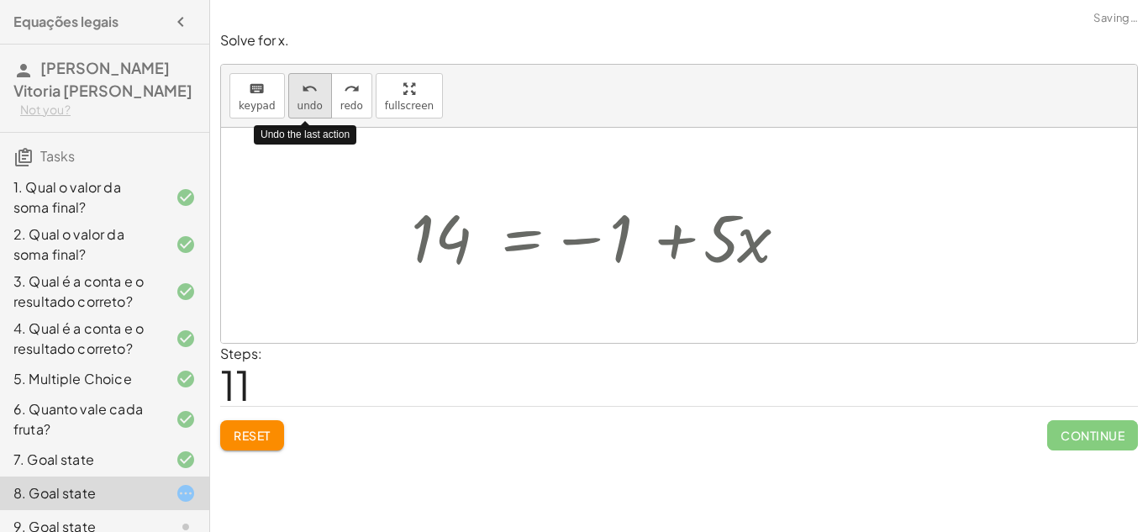
click at [315, 92] on div "undo" at bounding box center [310, 88] width 25 height 20
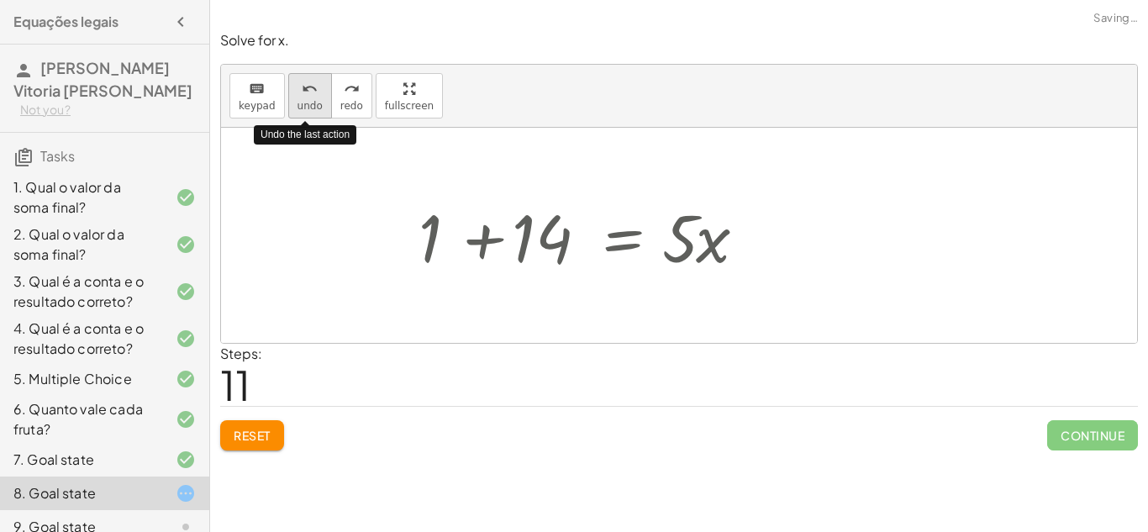
click at [315, 92] on div "undo" at bounding box center [310, 88] width 25 height 20
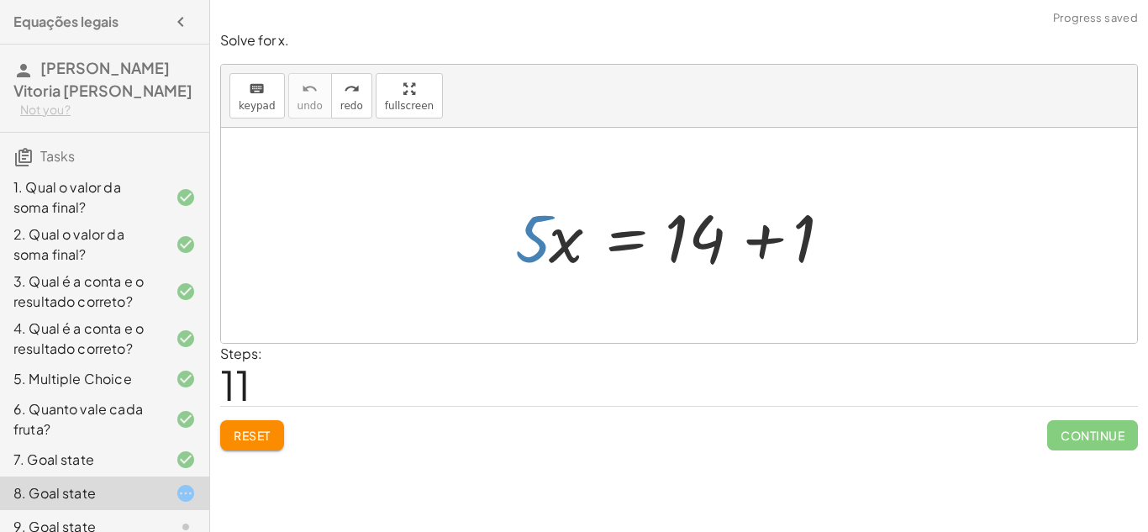
click at [766, 245] on div at bounding box center [685, 236] width 357 height 87
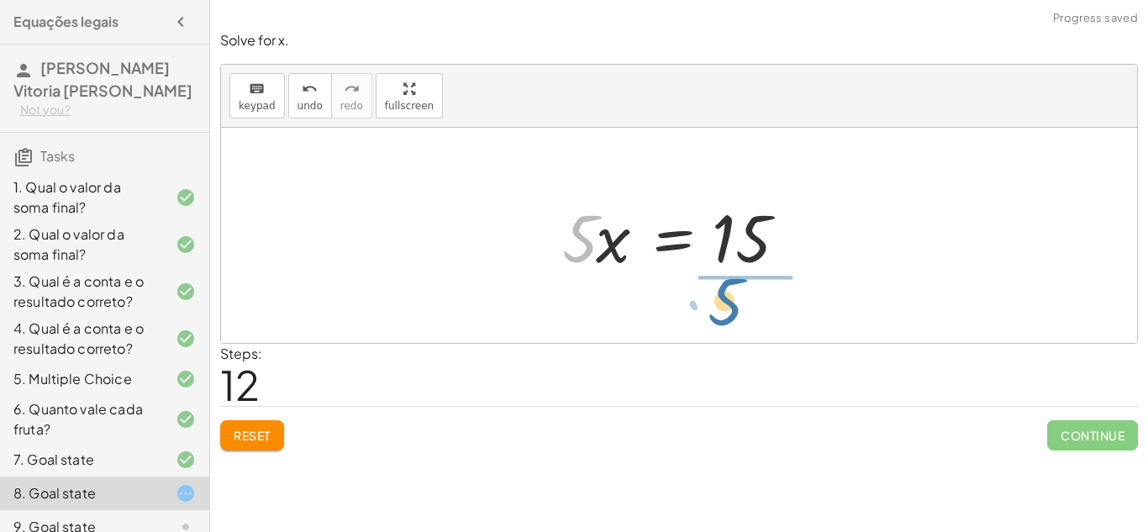
drag, startPoint x: 572, startPoint y: 238, endPoint x: 730, endPoint y: 303, distance: 171.1
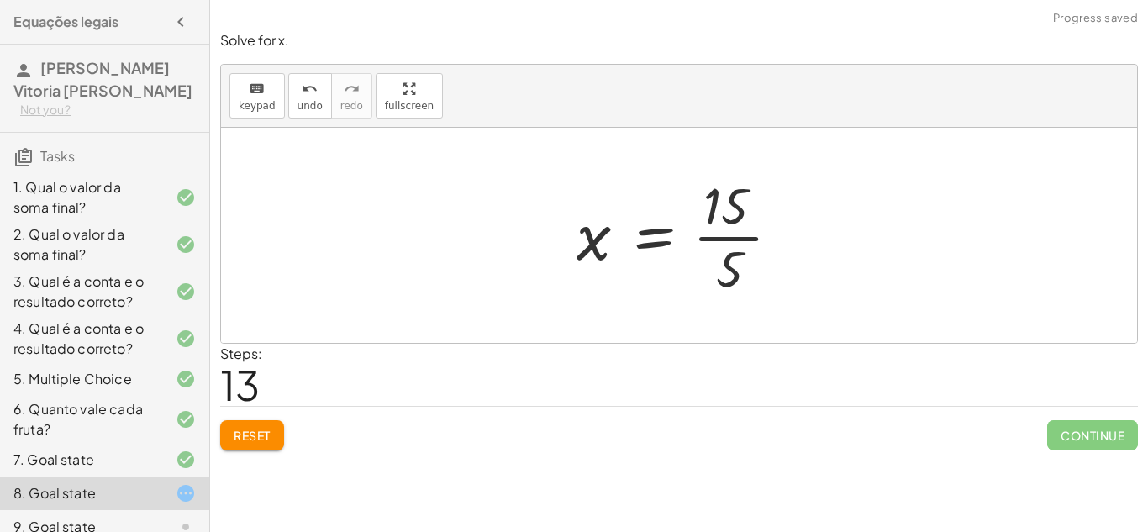
click at [728, 236] on div at bounding box center [685, 235] width 235 height 129
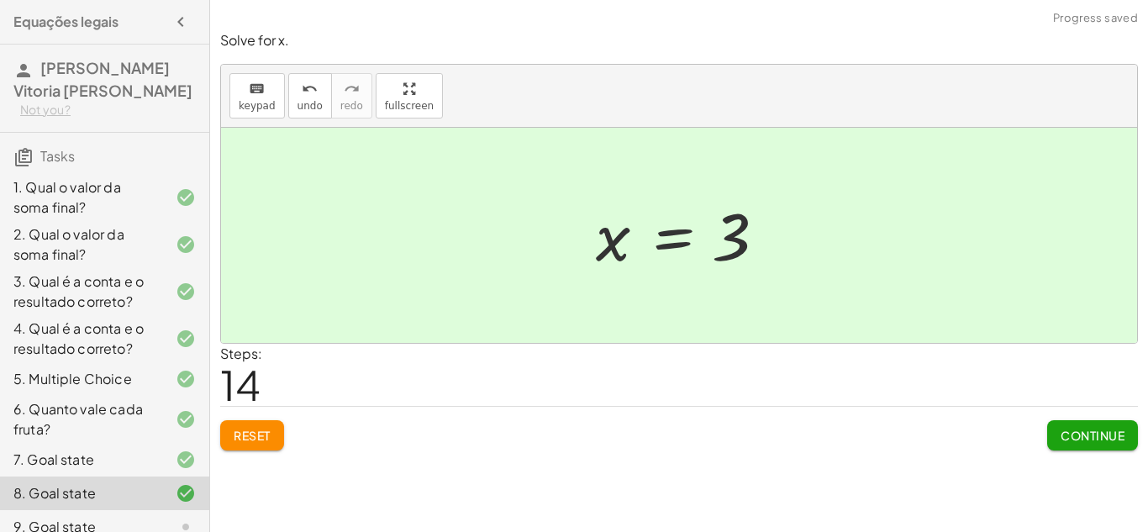
click at [1068, 447] on button "Continue" at bounding box center [1093, 435] width 91 height 30
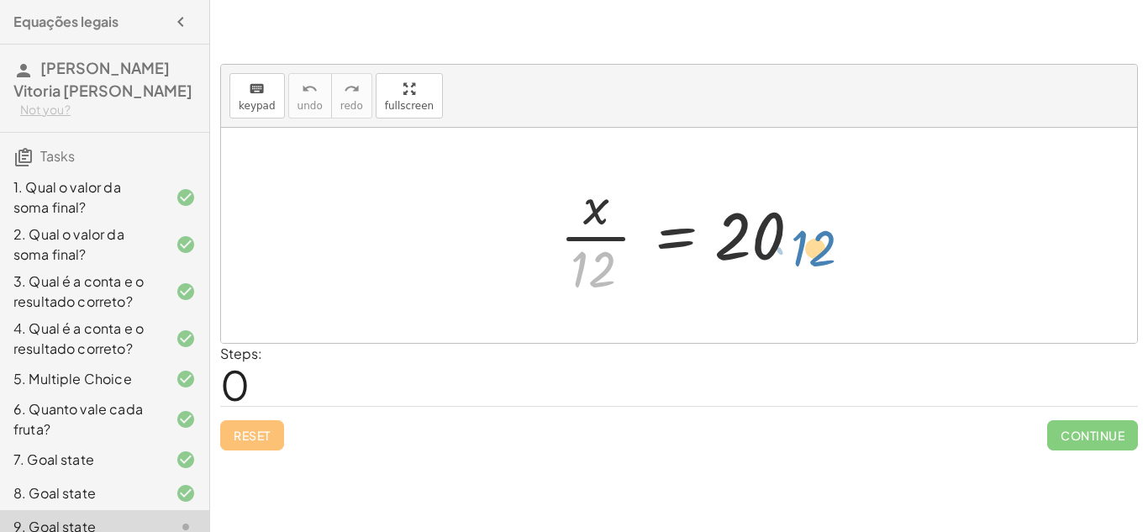
drag, startPoint x: 600, startPoint y: 267, endPoint x: 833, endPoint y: 247, distance: 233.7
drag, startPoint x: 569, startPoint y: 267, endPoint x: 788, endPoint y: 239, distance: 220.4
click at [788, 239] on div at bounding box center [686, 235] width 268 height 129
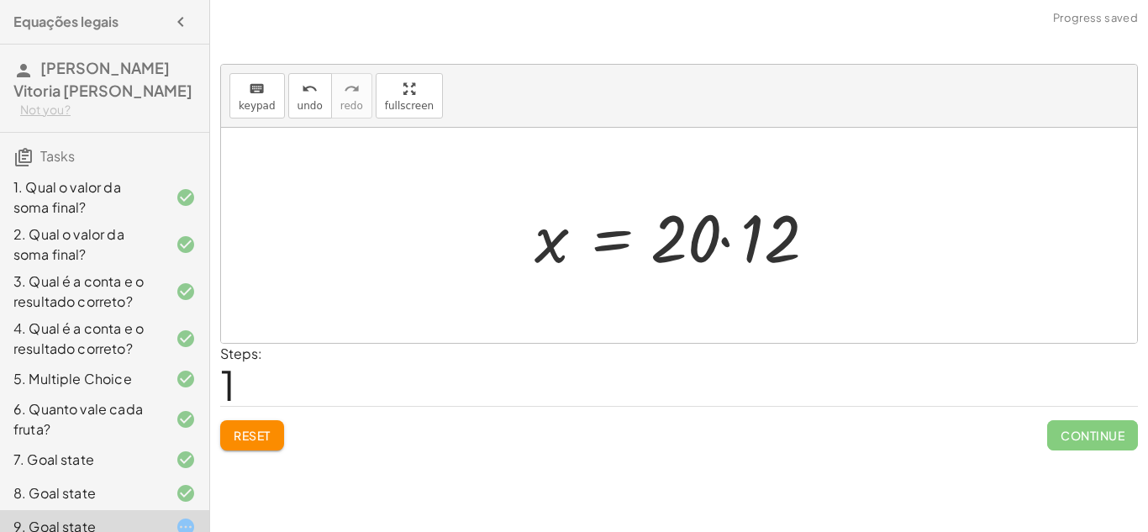
click at [731, 235] on div at bounding box center [685, 236] width 319 height 87
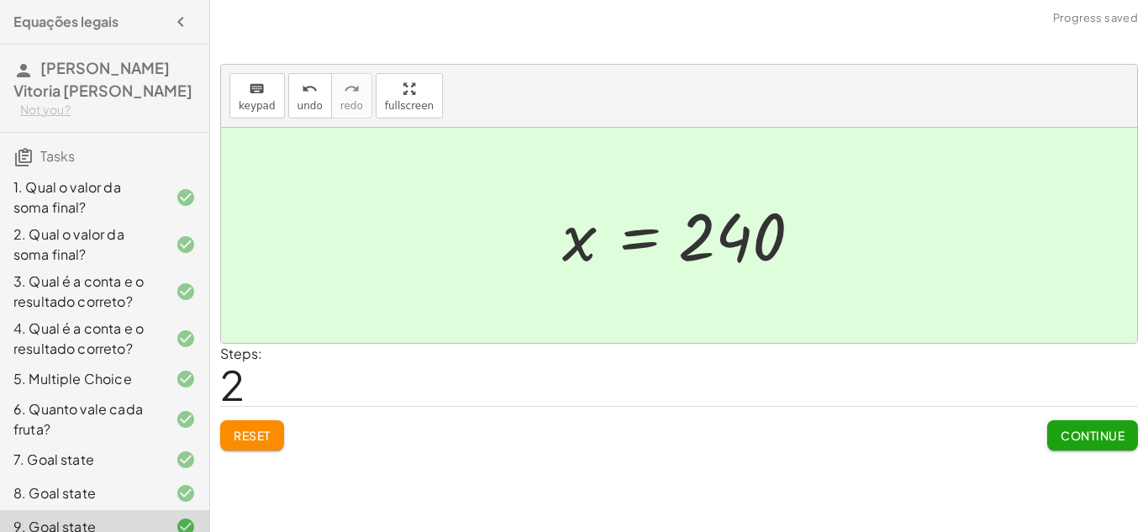
click at [1077, 439] on span "Continue" at bounding box center [1093, 435] width 64 height 15
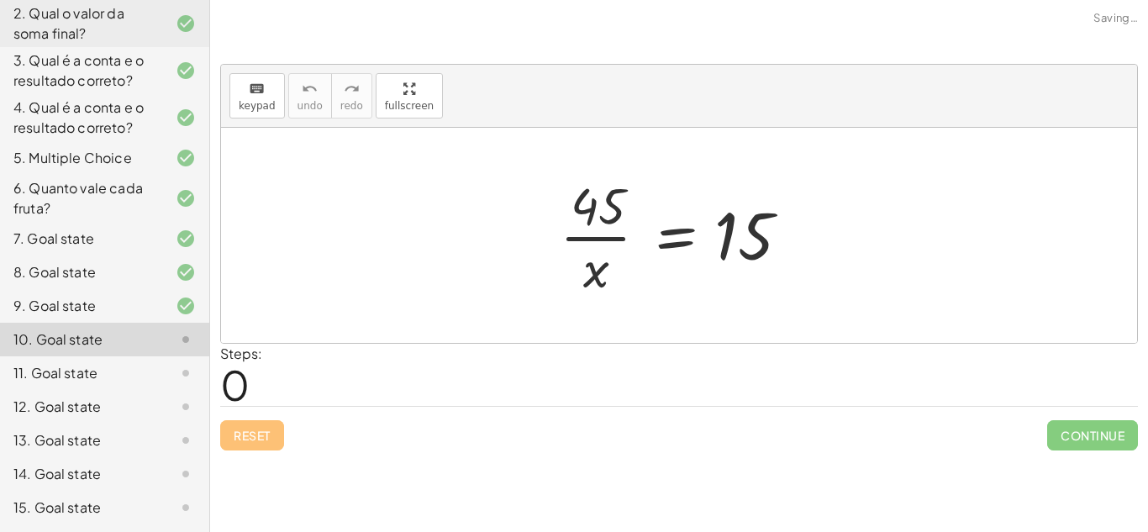
scroll to position [254, 0]
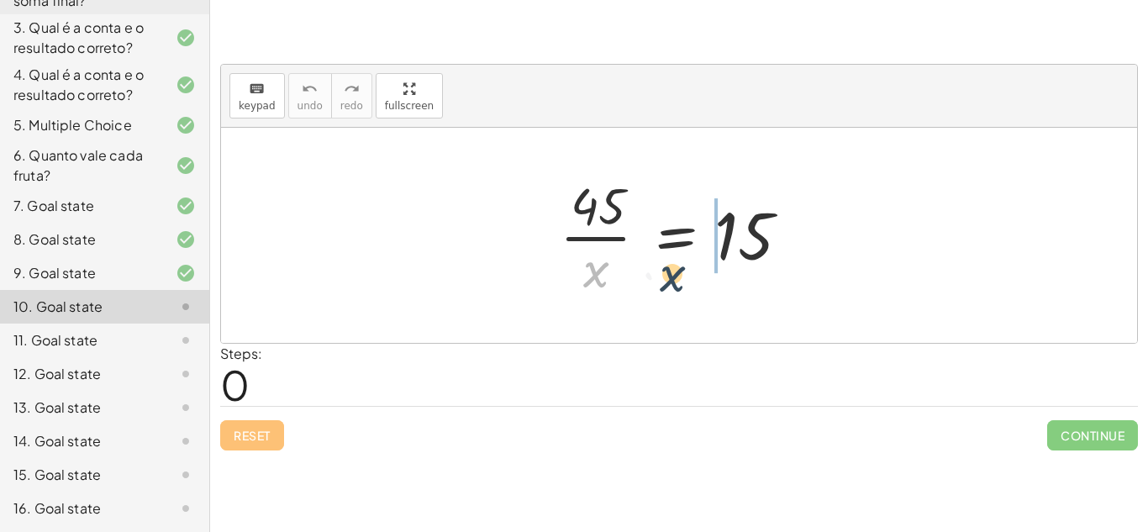
drag, startPoint x: 594, startPoint y: 280, endPoint x: 752, endPoint y: 261, distance: 158.3
click at [752, 261] on div at bounding box center [686, 235] width 268 height 129
click at [579, 239] on div at bounding box center [686, 235] width 268 height 129
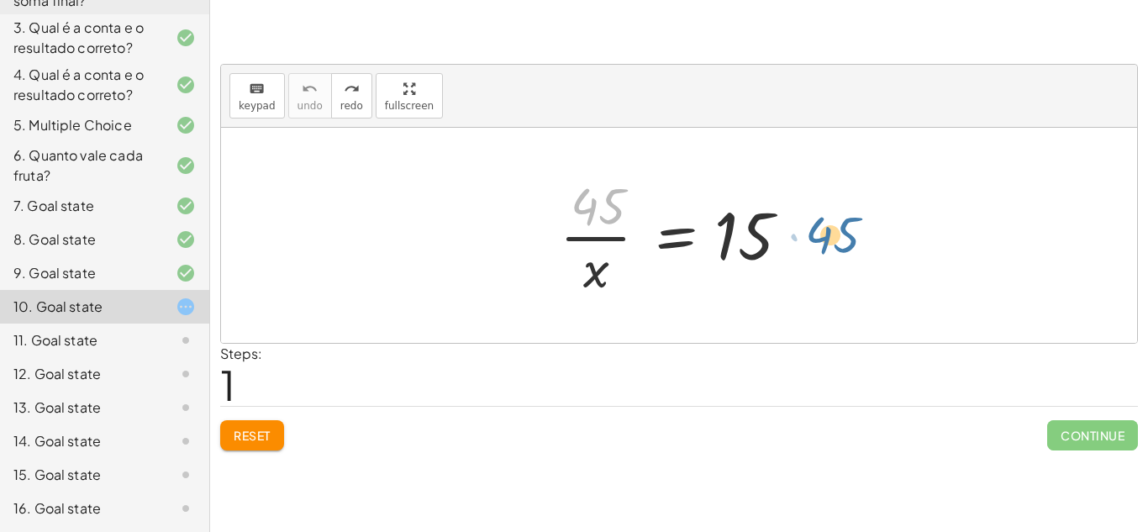
drag, startPoint x: 604, startPoint y: 208, endPoint x: 842, endPoint y: 238, distance: 239.8
click at [842, 238] on div "· 45 · 45 · x = 15" at bounding box center [679, 235] width 916 height 215
drag, startPoint x: 615, startPoint y: 211, endPoint x: 768, endPoint y: 294, distance: 173.4
click at [768, 294] on div at bounding box center [686, 235] width 268 height 129
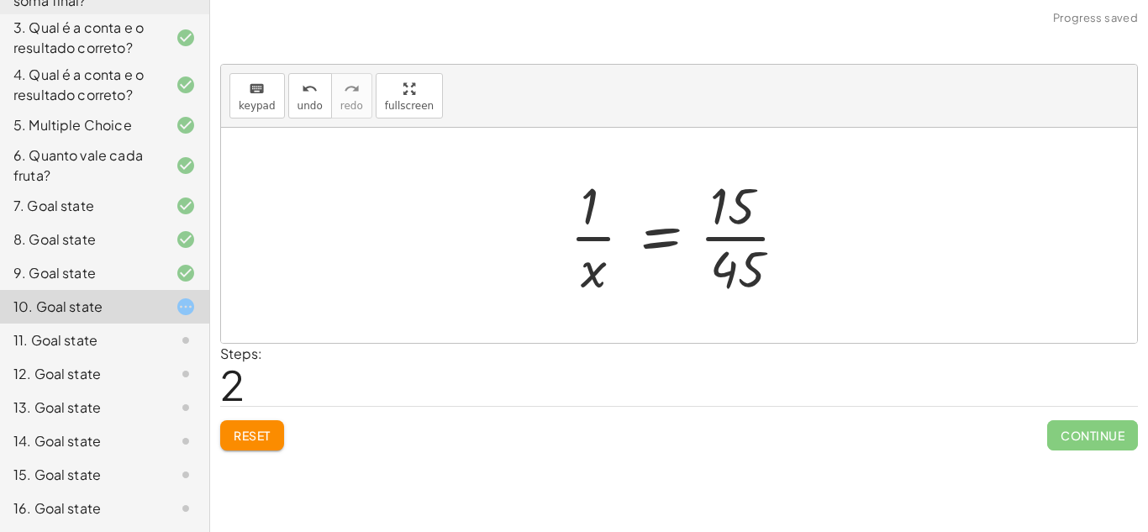
click at [745, 237] on div at bounding box center [686, 235] width 248 height 129
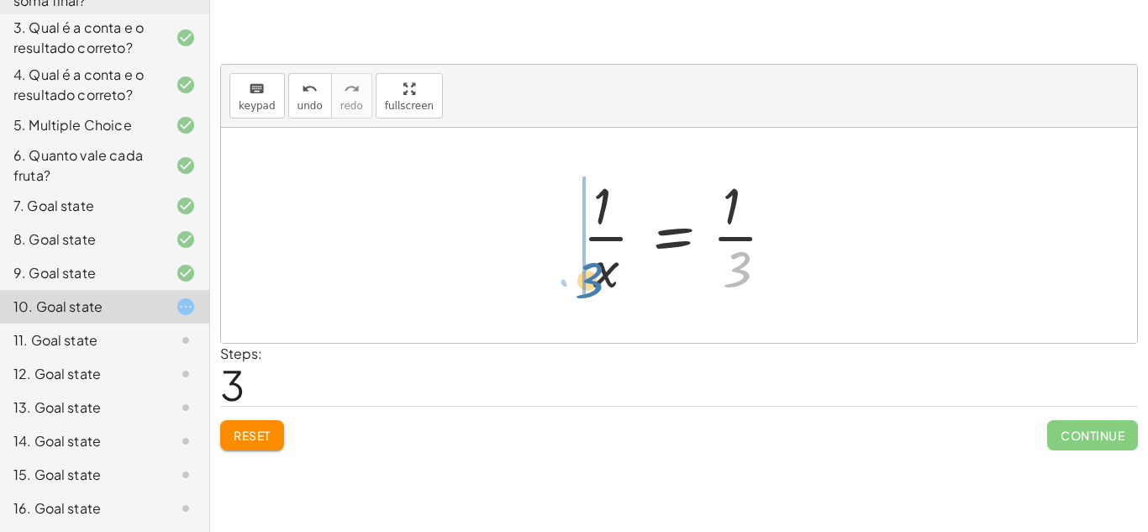
drag, startPoint x: 740, startPoint y: 271, endPoint x: 588, endPoint y: 282, distance: 152.6
click at [588, 282] on div at bounding box center [685, 235] width 223 height 129
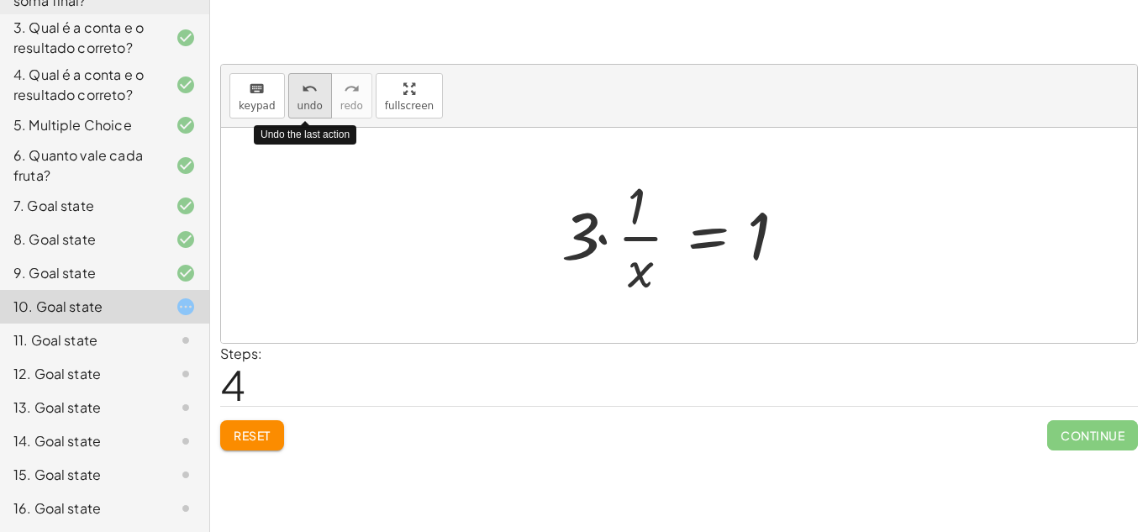
click at [305, 87] on icon "undo" at bounding box center [310, 89] width 16 height 20
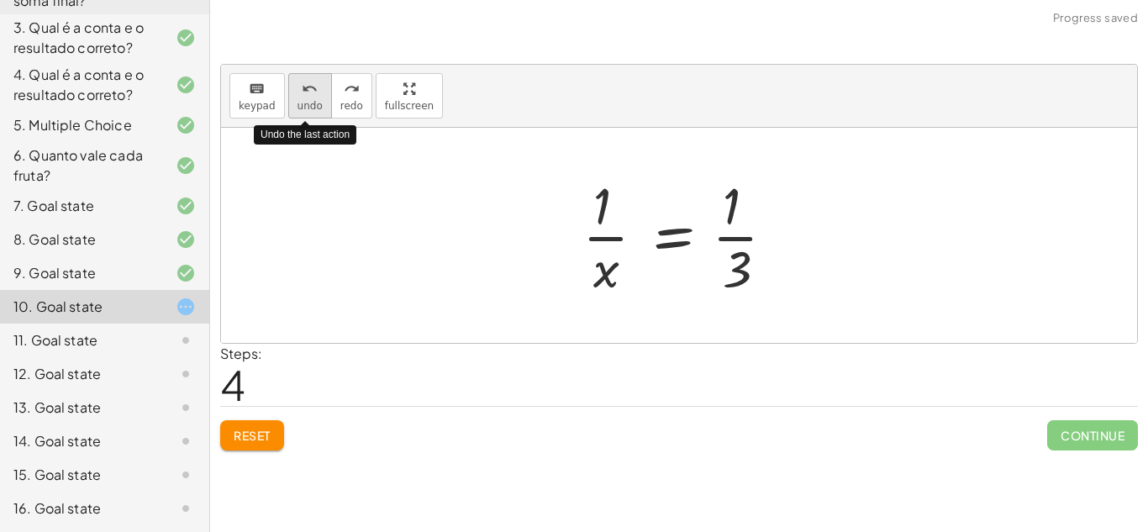
click at [305, 87] on icon "undo" at bounding box center [310, 89] width 16 height 20
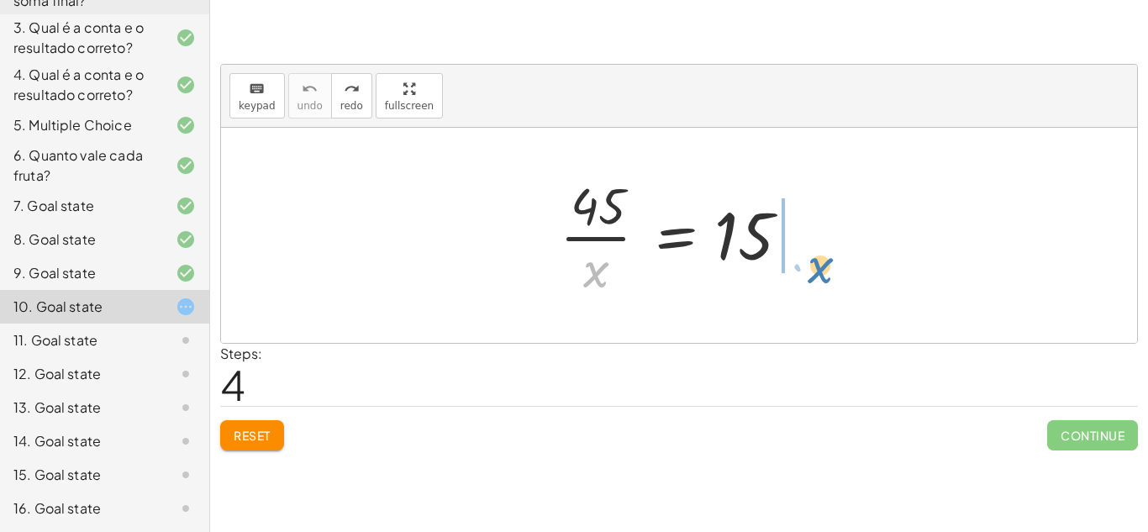
drag, startPoint x: 593, startPoint y: 273, endPoint x: 802, endPoint y: 268, distance: 209.4
click at [802, 268] on div at bounding box center [686, 235] width 268 height 129
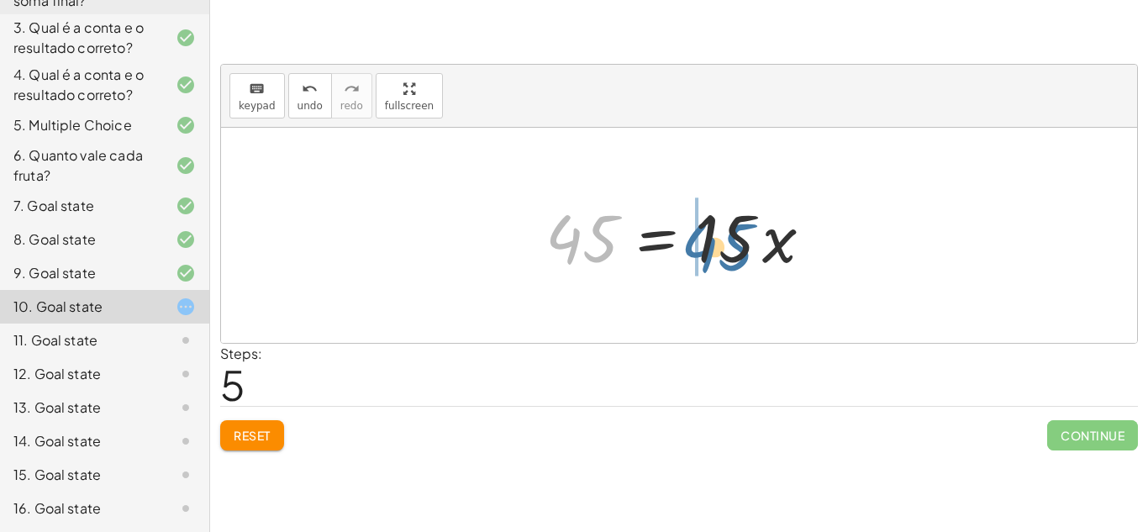
drag, startPoint x: 602, startPoint y: 245, endPoint x: 882, endPoint y: 267, distance: 280.9
click at [882, 267] on div "· 45 · x = 15 45 45 · x = 15 ·" at bounding box center [679, 235] width 916 height 215
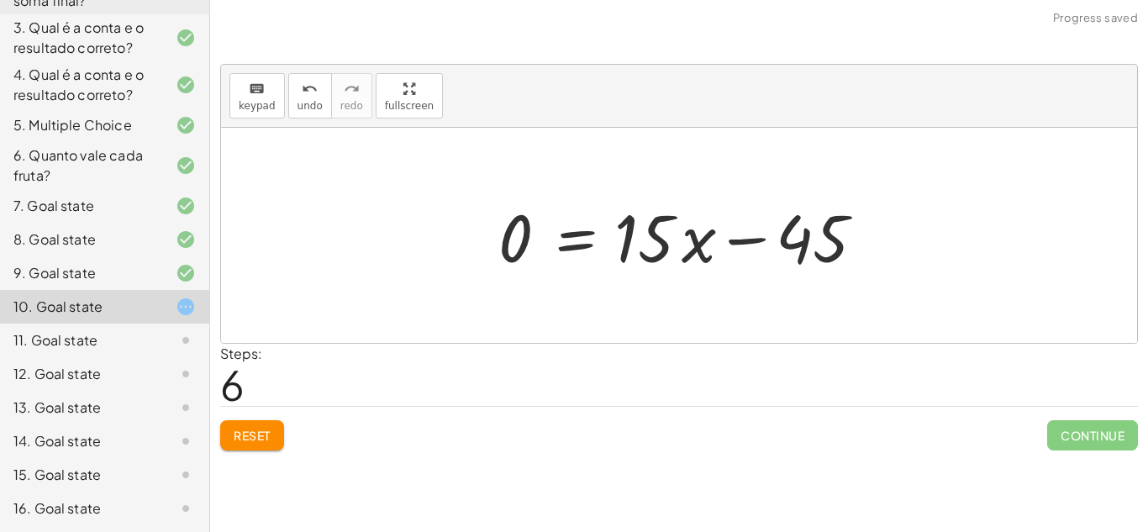
click at [753, 242] on div at bounding box center [685, 236] width 391 height 87
click at [288, 82] on button "undo undo" at bounding box center [310, 95] width 44 height 45
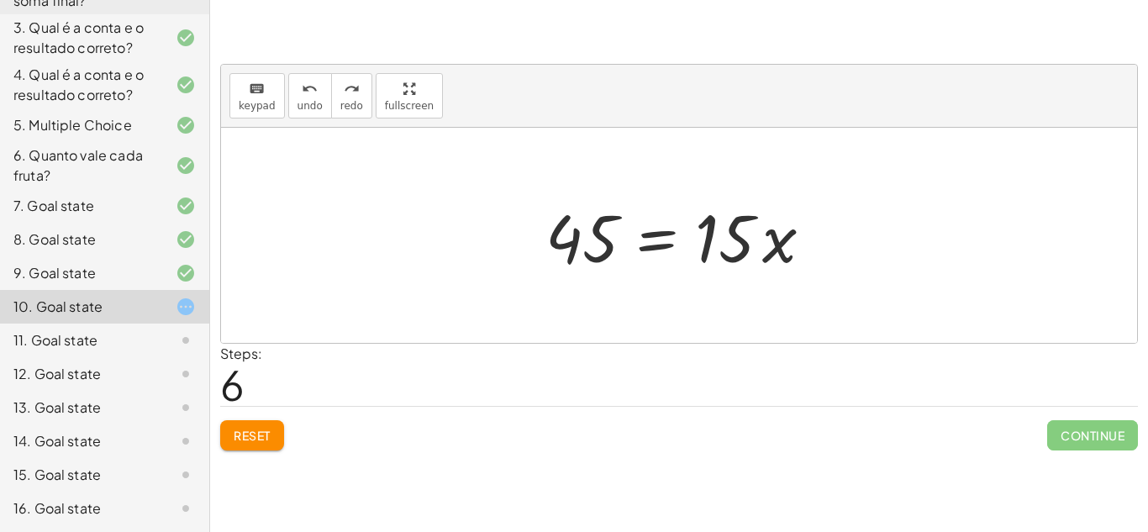
click at [773, 252] on div at bounding box center [685, 236] width 297 height 87
click at [735, 254] on div at bounding box center [685, 236] width 297 height 87
click at [641, 250] on div at bounding box center [685, 236] width 297 height 87
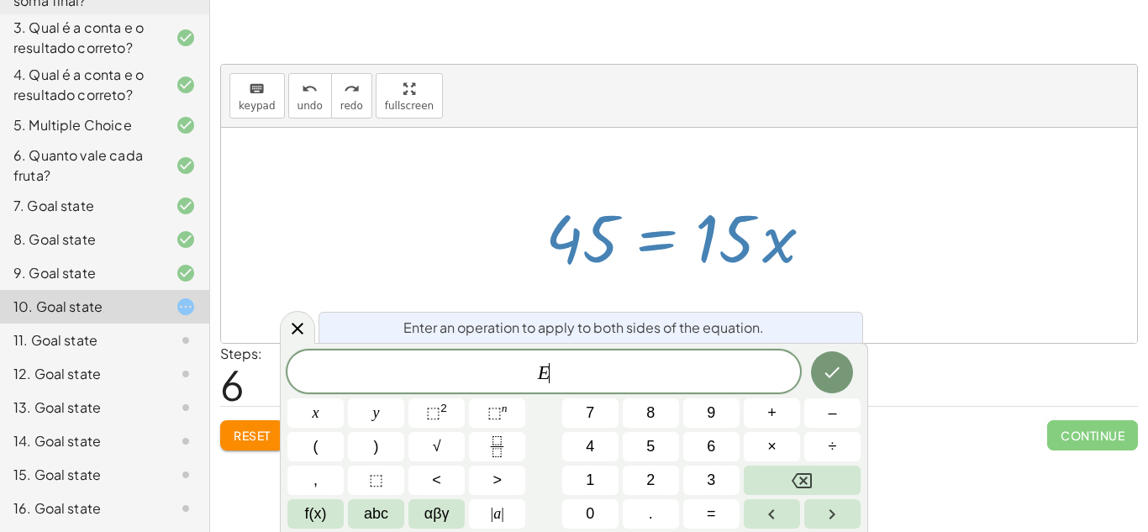
click at [651, 272] on div at bounding box center [685, 236] width 297 height 87
click at [497, 235] on div at bounding box center [679, 235] width 916 height 215
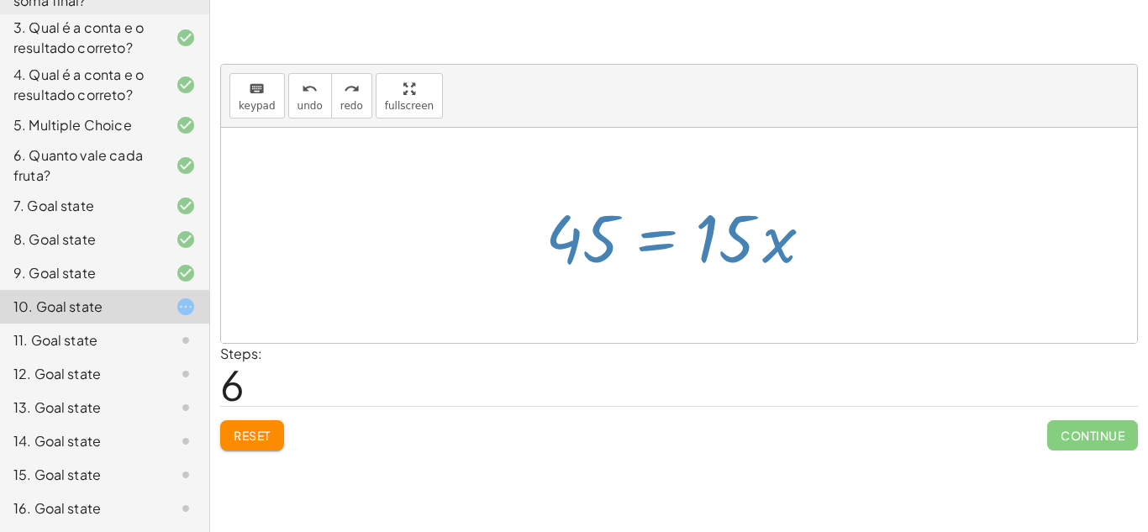
click at [497, 235] on div at bounding box center [679, 235] width 916 height 215
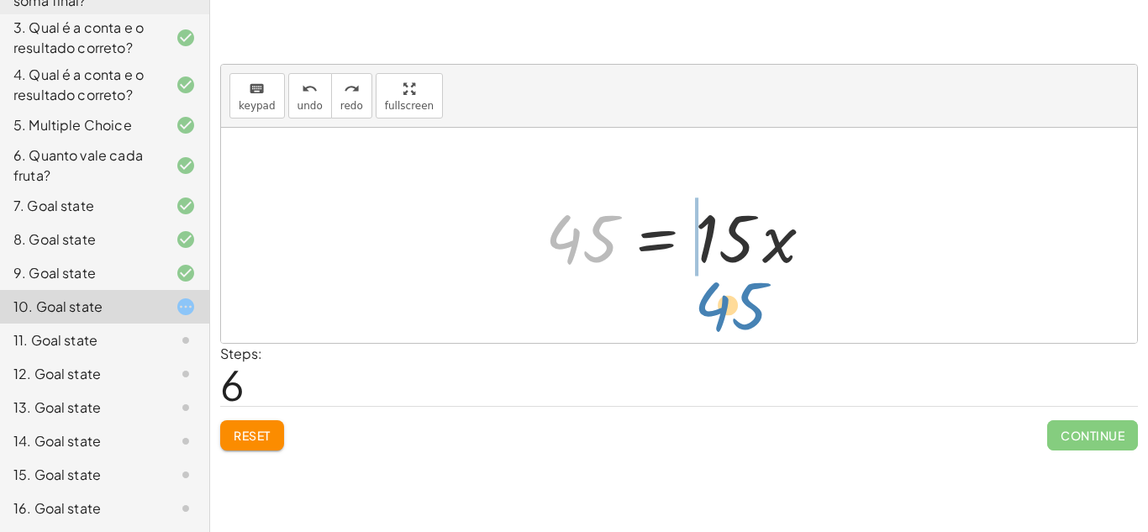
drag, startPoint x: 589, startPoint y: 257, endPoint x: 742, endPoint y: 324, distance: 166.8
click at [742, 324] on div "· 45 · x = 15 45 45 = · 15 · x" at bounding box center [679, 235] width 916 height 215
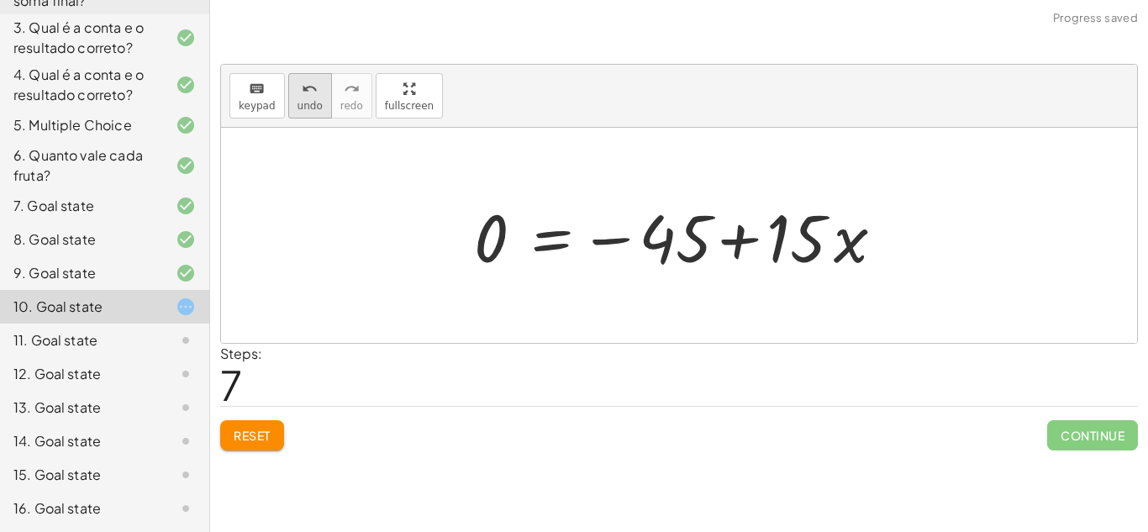
click at [317, 90] on div "undo" at bounding box center [310, 88] width 25 height 20
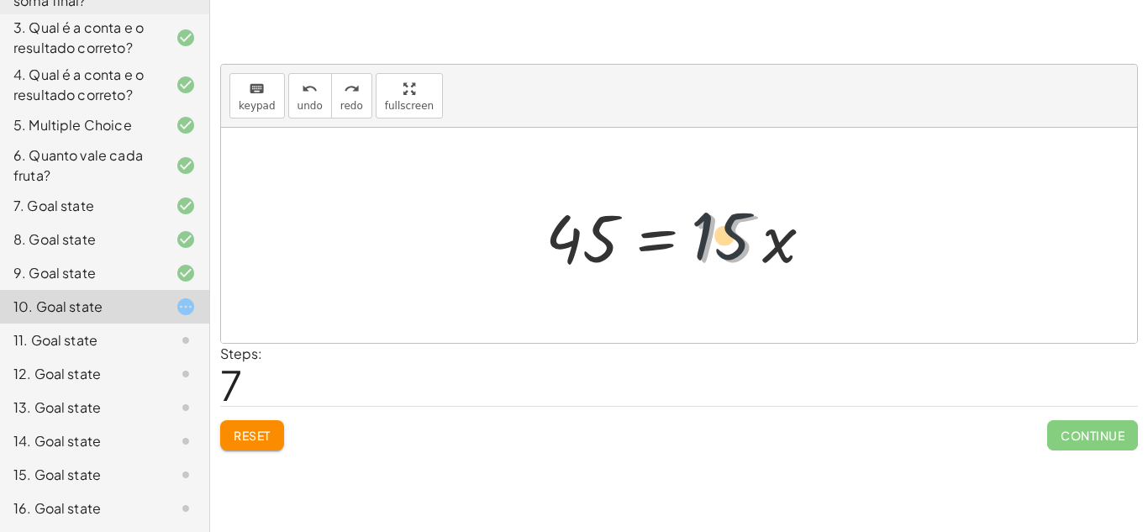
drag, startPoint x: 740, startPoint y: 258, endPoint x: 607, endPoint y: 218, distance: 138.8
click at [607, 218] on div at bounding box center [685, 236] width 297 height 87
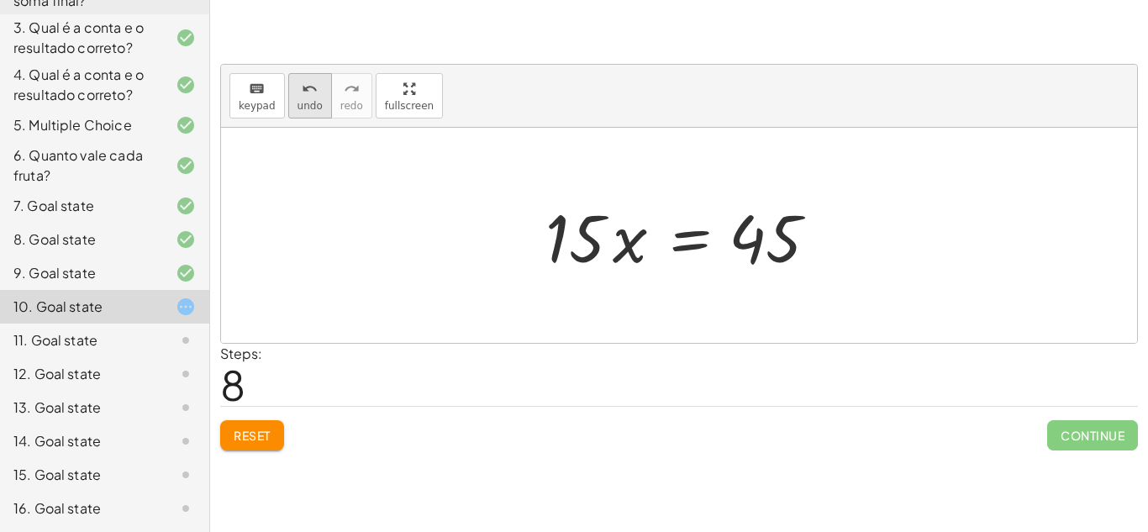
click at [298, 85] on div "undo" at bounding box center [310, 88] width 25 height 20
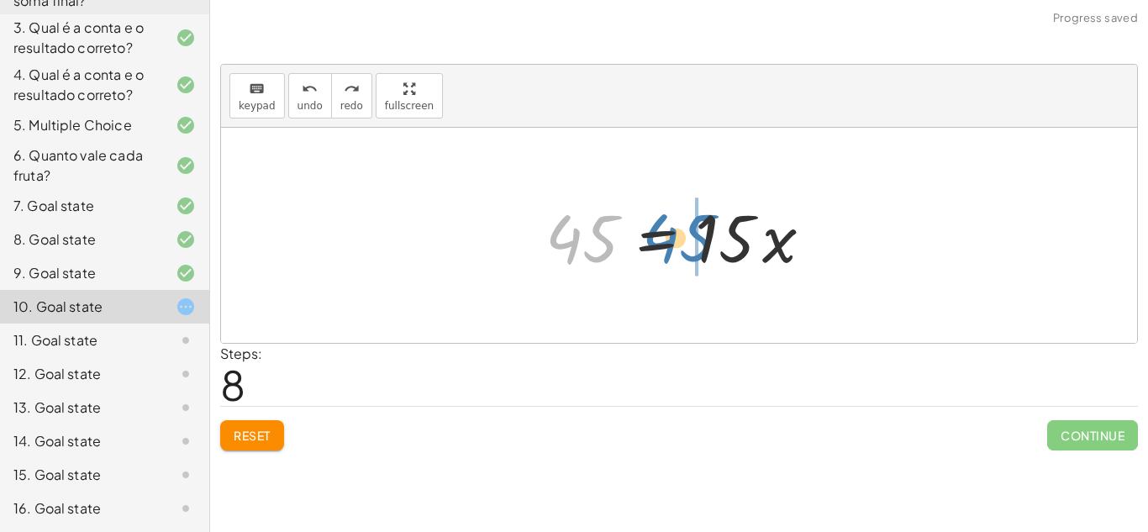
drag, startPoint x: 606, startPoint y: 252, endPoint x: 705, endPoint y: 251, distance: 99.2
click at [705, 251] on div at bounding box center [685, 236] width 297 height 87
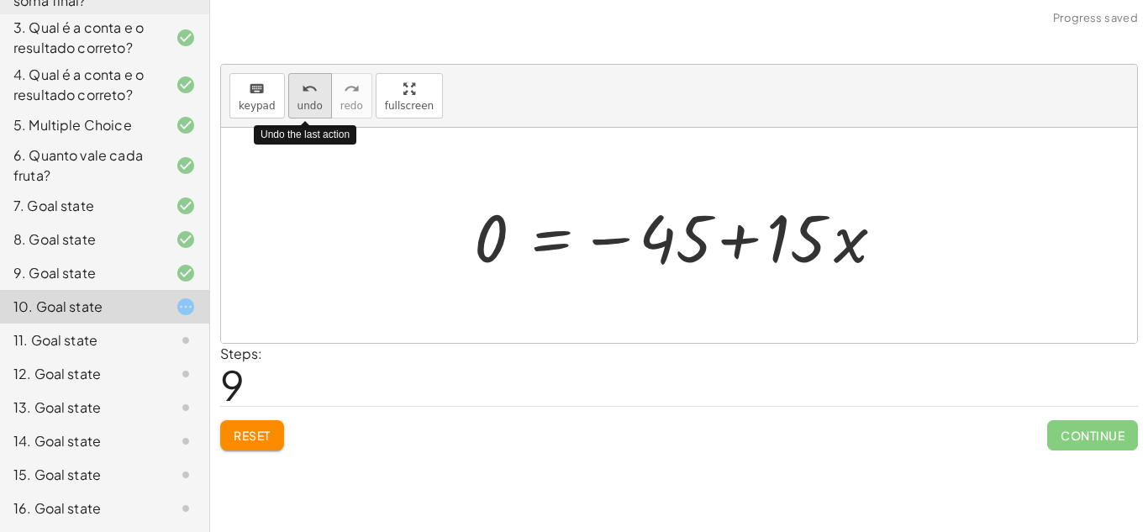
click at [302, 91] on icon "undo" at bounding box center [310, 89] width 16 height 20
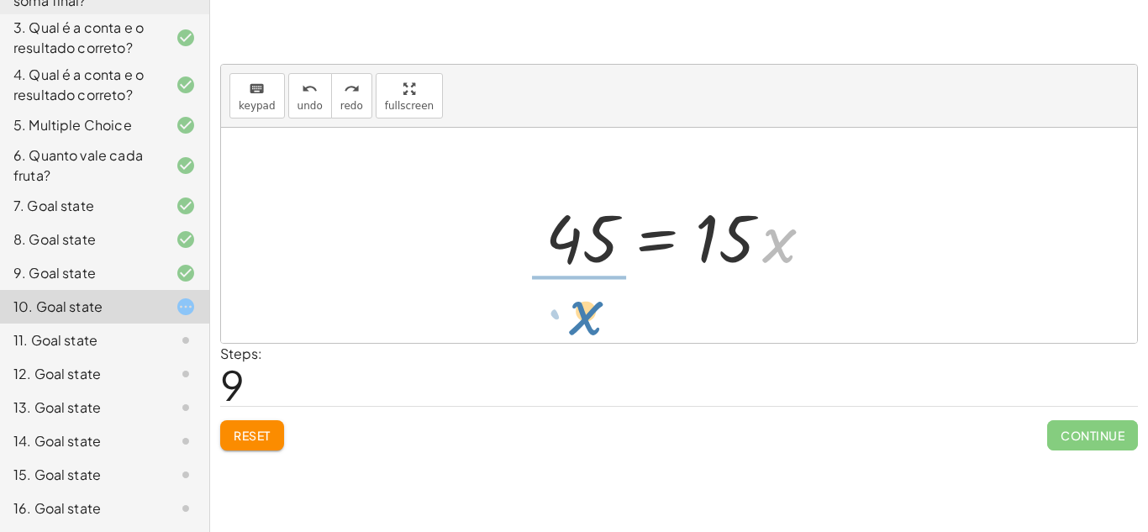
drag, startPoint x: 779, startPoint y: 248, endPoint x: 582, endPoint y: 319, distance: 209.0
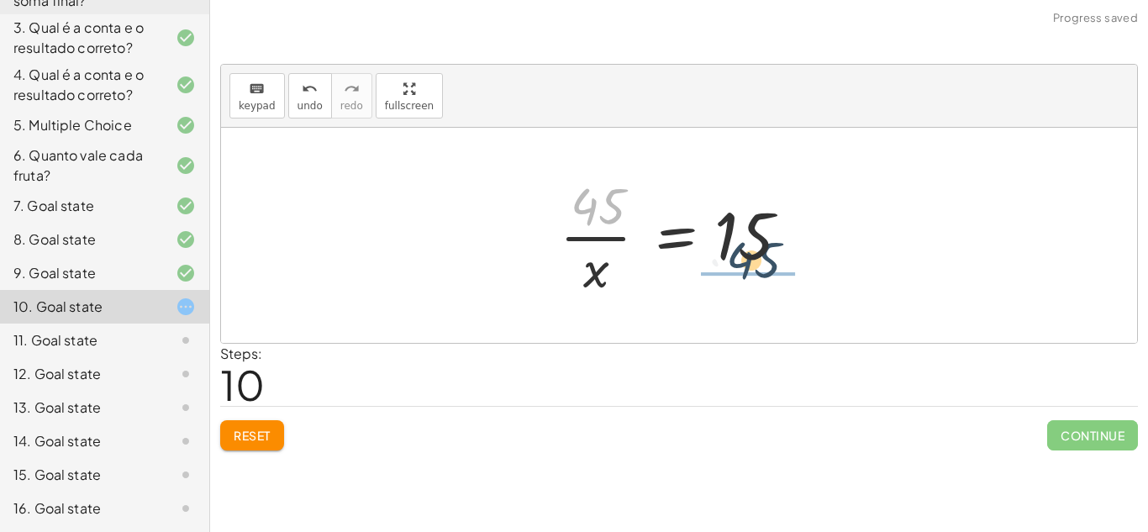
drag, startPoint x: 591, startPoint y: 213, endPoint x: 847, endPoint y: 272, distance: 263.3
click at [847, 272] on div "· 45 · x = 15 45 = · 15 · x · 45 45 = 15 · x ·" at bounding box center [679, 235] width 916 height 215
drag, startPoint x: 613, startPoint y: 208, endPoint x: 802, endPoint y: 326, distance: 222.8
click at [802, 326] on div "· 45 · x = 15 45 = · 15 · x · 45 45 = 15 · x ·" at bounding box center [679, 235] width 916 height 215
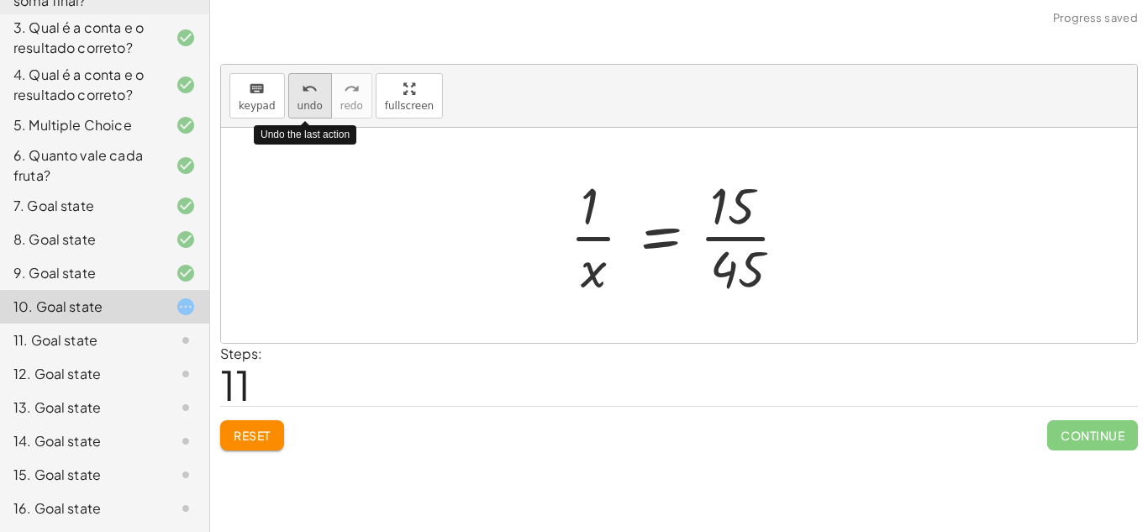
click at [302, 92] on icon "undo" at bounding box center [310, 89] width 16 height 20
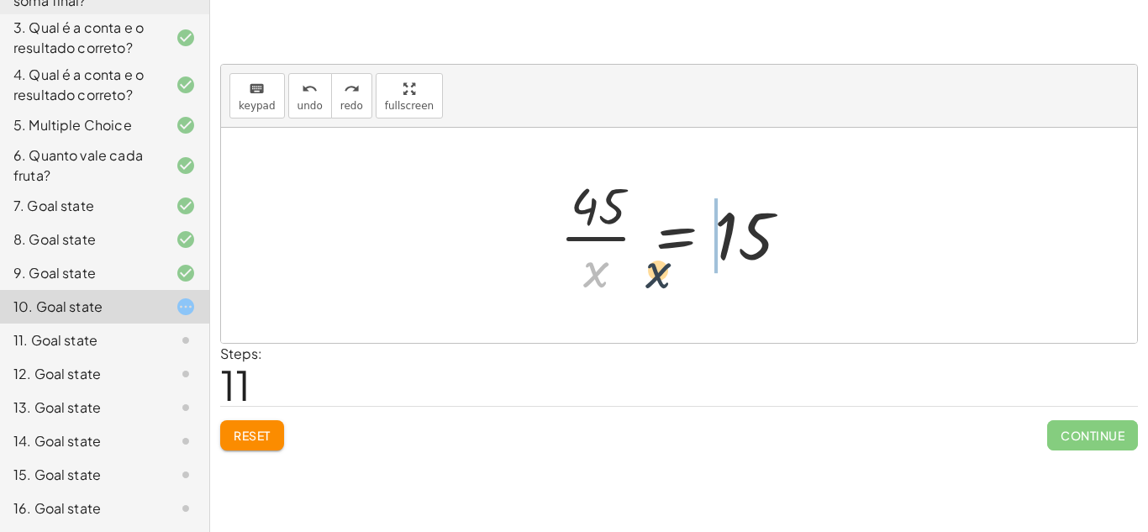
drag, startPoint x: 596, startPoint y: 274, endPoint x: 764, endPoint y: 266, distance: 168.4
click at [764, 266] on div at bounding box center [686, 235] width 268 height 129
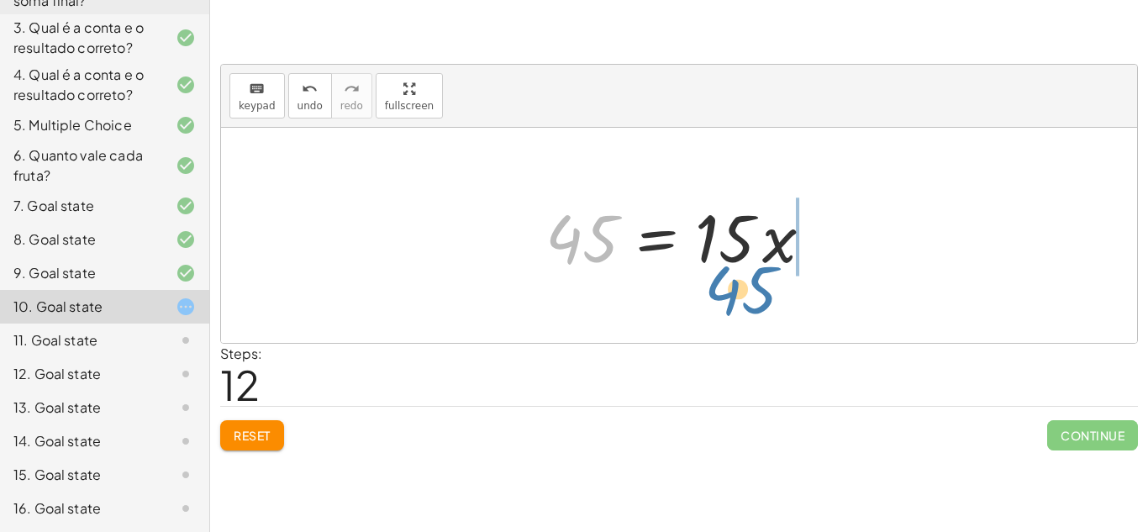
drag, startPoint x: 594, startPoint y: 258, endPoint x: 765, endPoint y: 310, distance: 179.3
click at [765, 310] on div "· 45 · x = 15 45 = · 15 · x · 45 · x = 15 45 45 · x = 15 ·" at bounding box center [679, 235] width 916 height 215
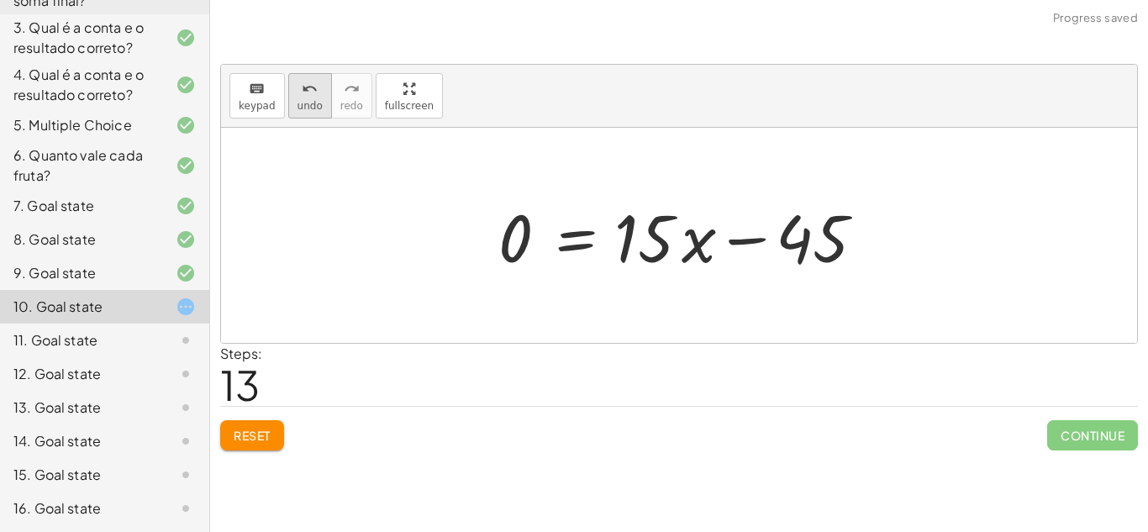
click at [306, 100] on span "undo" at bounding box center [310, 106] width 25 height 12
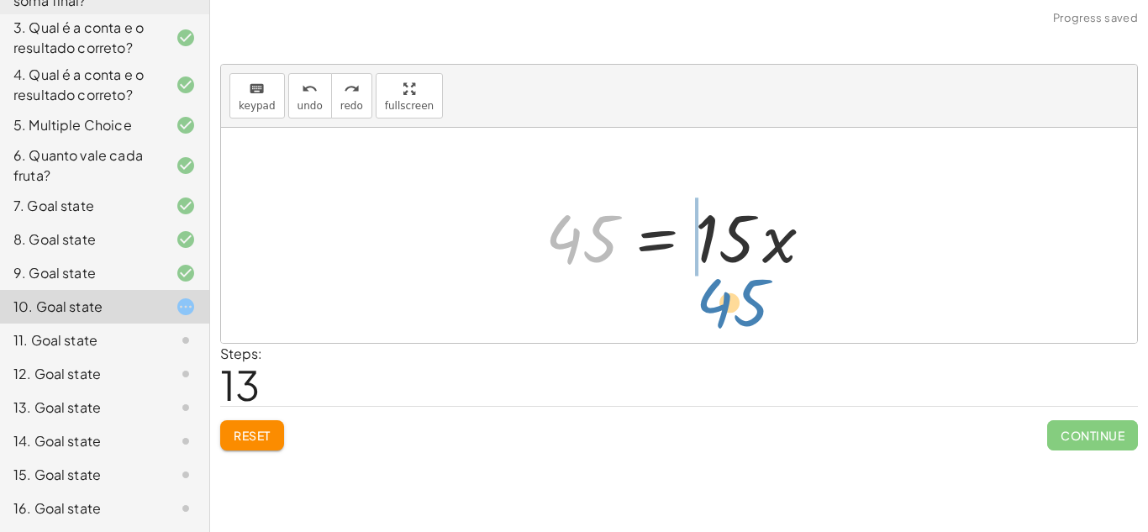
drag, startPoint x: 572, startPoint y: 253, endPoint x: 722, endPoint y: 317, distance: 163.5
click at [722, 317] on div "· 45 · x = 15 45 = · 15 · x · 45 · x = 15 45 45 = · 15 · x" at bounding box center [679, 235] width 916 height 215
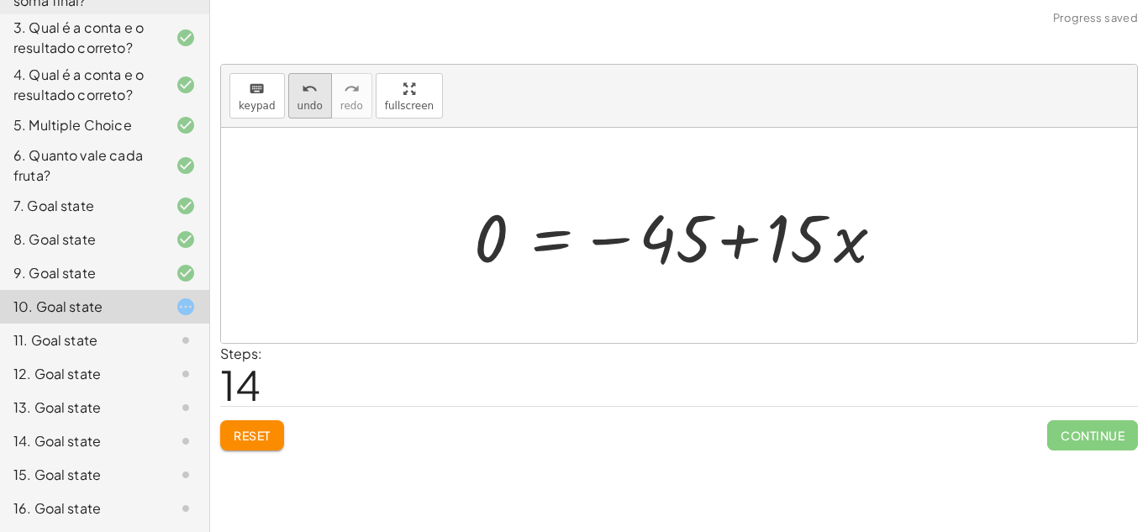
click at [302, 93] on icon "undo" at bounding box center [310, 89] width 16 height 20
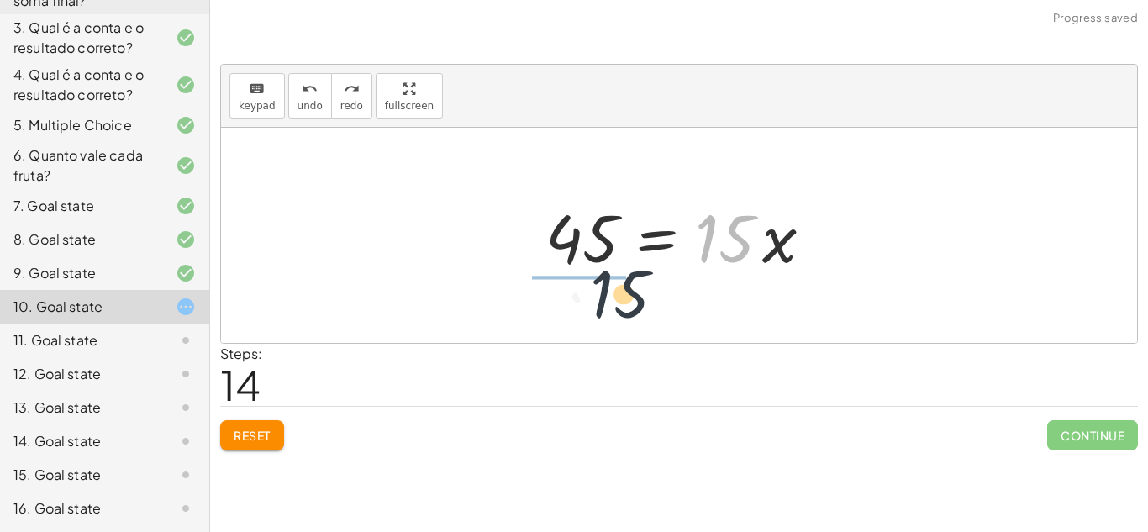
drag, startPoint x: 728, startPoint y: 256, endPoint x: 579, endPoint y: 316, distance: 160.6
click at [579, 316] on div "· 45 · x = 15 45 = · 15 · x · 45 · x = 15 · 15 45 = · 15 · x" at bounding box center [679, 235] width 916 height 215
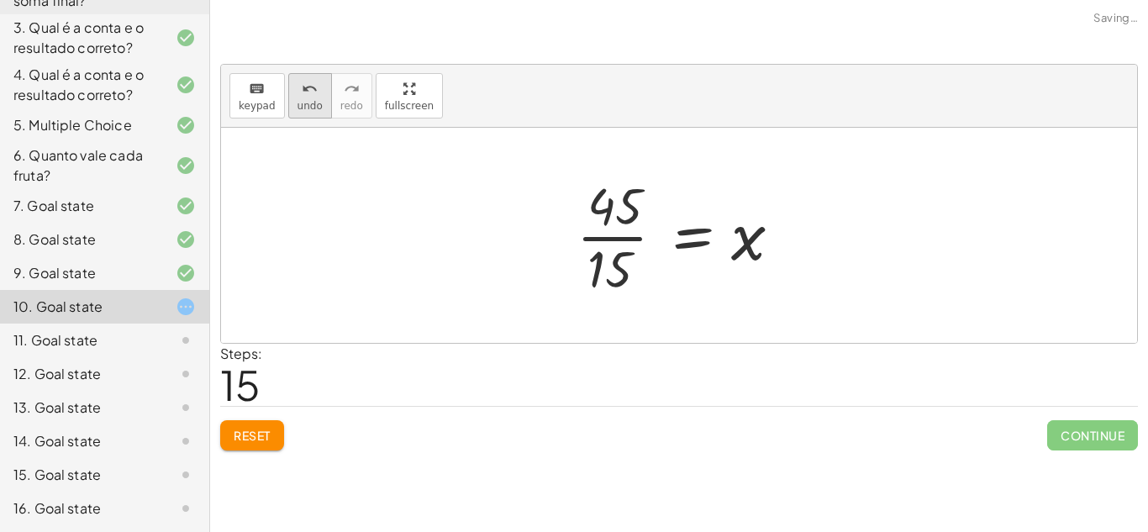
click at [314, 109] on span "undo" at bounding box center [310, 106] width 25 height 12
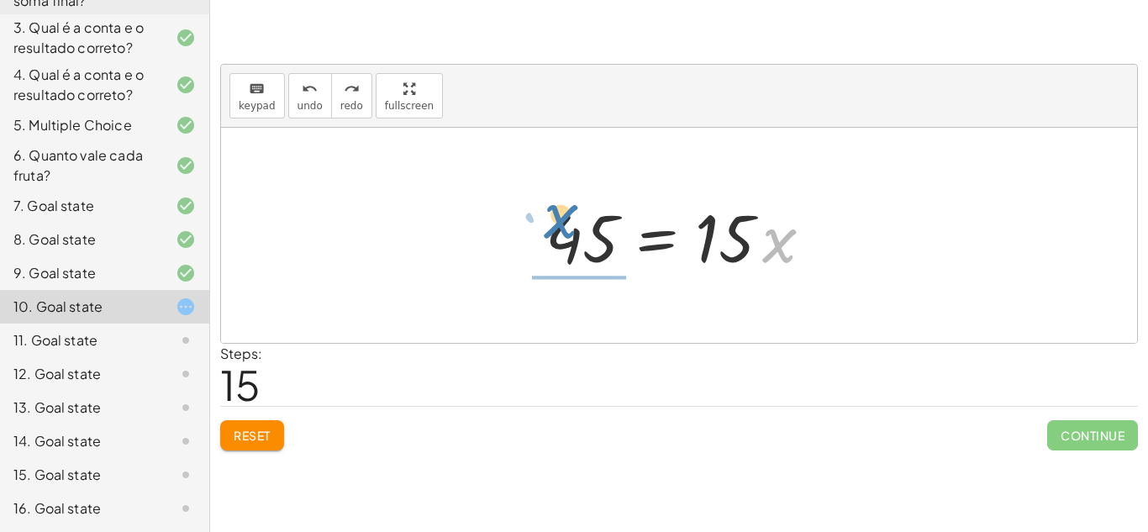
drag, startPoint x: 773, startPoint y: 247, endPoint x: 535, endPoint y: 233, distance: 238.4
click at [535, 233] on div "· 45 · x = 15 45 = · 15 · x · 45 · x = 15 · x 45 = · 15 · x" at bounding box center [679, 235] width 318 height 95
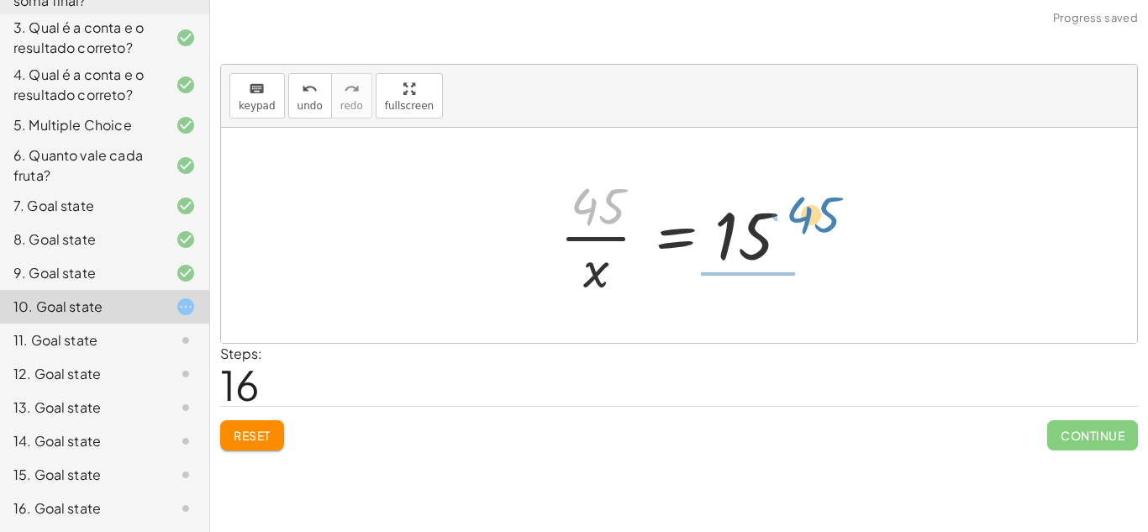
drag, startPoint x: 610, startPoint y: 193, endPoint x: 821, endPoint y: 199, distance: 211.1
click at [821, 199] on div "· 45 · x = 15 45 = · 15 · x · 45 · x = 15 45 = · 15 · x · 45 45 = 15 · x ·" at bounding box center [679, 235] width 289 height 138
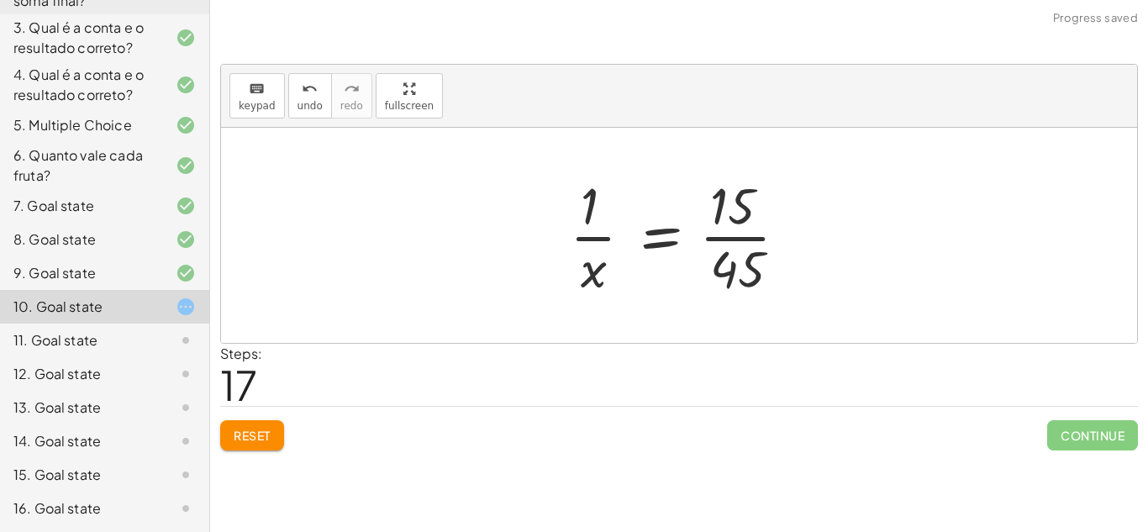
click at [729, 235] on div at bounding box center [686, 235] width 248 height 129
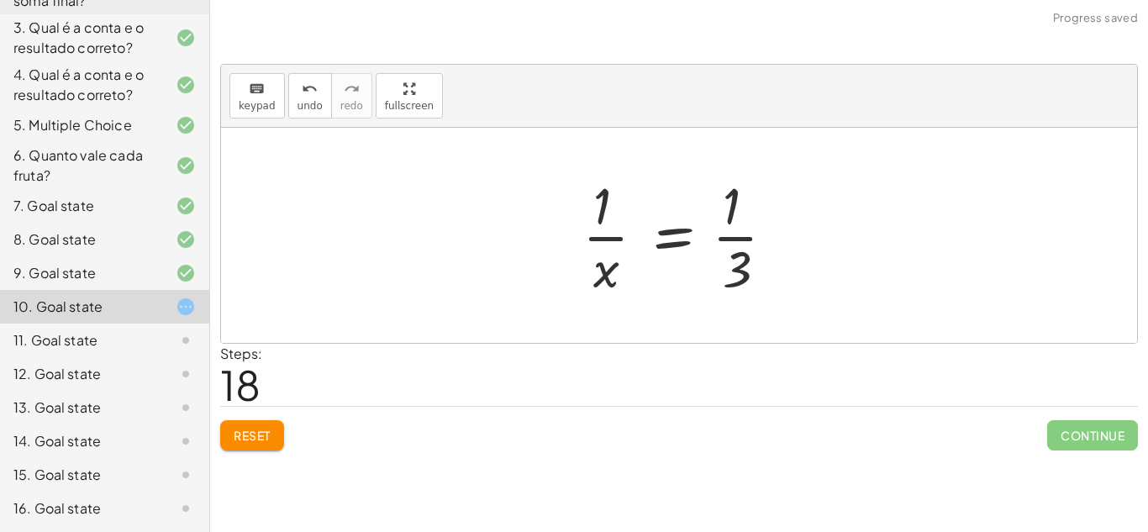
click at [606, 236] on div at bounding box center [685, 235] width 223 height 129
drag, startPoint x: 599, startPoint y: 205, endPoint x: 831, endPoint y: 235, distance: 234.0
click at [831, 235] on div "· 45 · x = 15 45 = · 15 · x · 45 · x = 15 45 = · 15 · x · 45 · x = 15 · 1 · x =…" at bounding box center [679, 235] width 916 height 215
click at [304, 94] on icon "undo" at bounding box center [310, 89] width 16 height 20
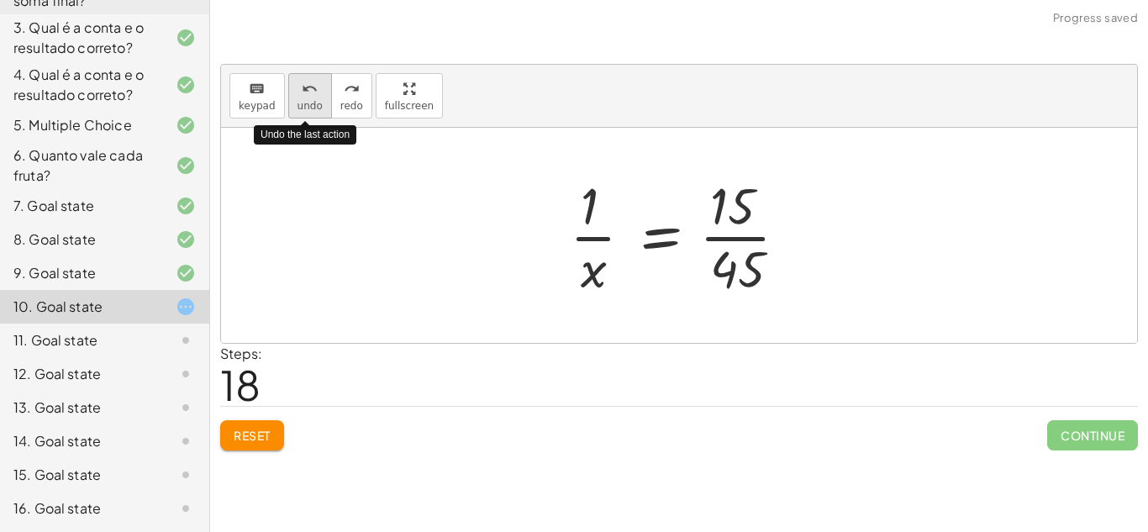
click at [304, 94] on icon "undo" at bounding box center [310, 89] width 16 height 20
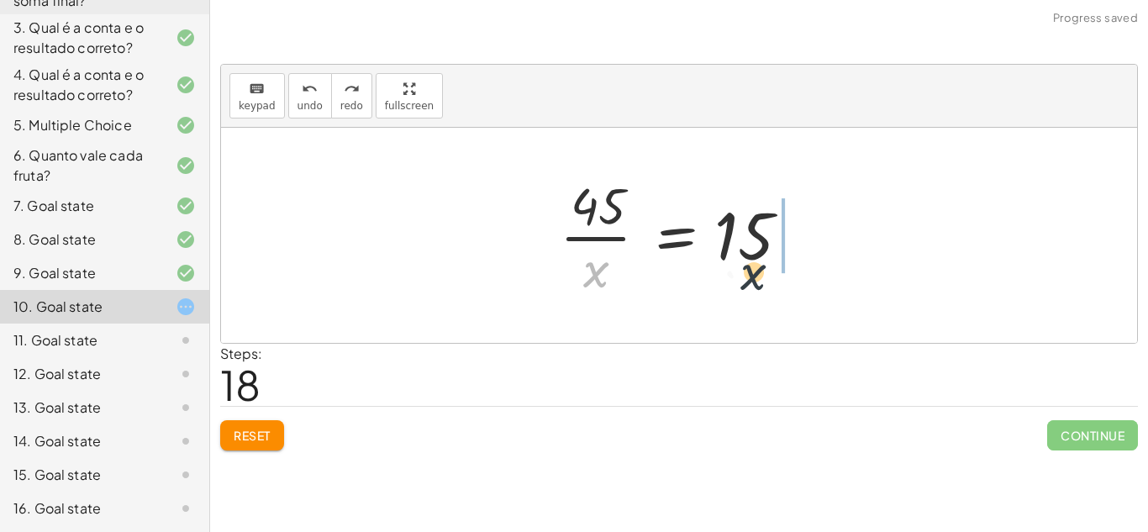
drag, startPoint x: 597, startPoint y: 270, endPoint x: 810, endPoint y: 269, distance: 213.5
click at [810, 269] on div at bounding box center [686, 235] width 268 height 129
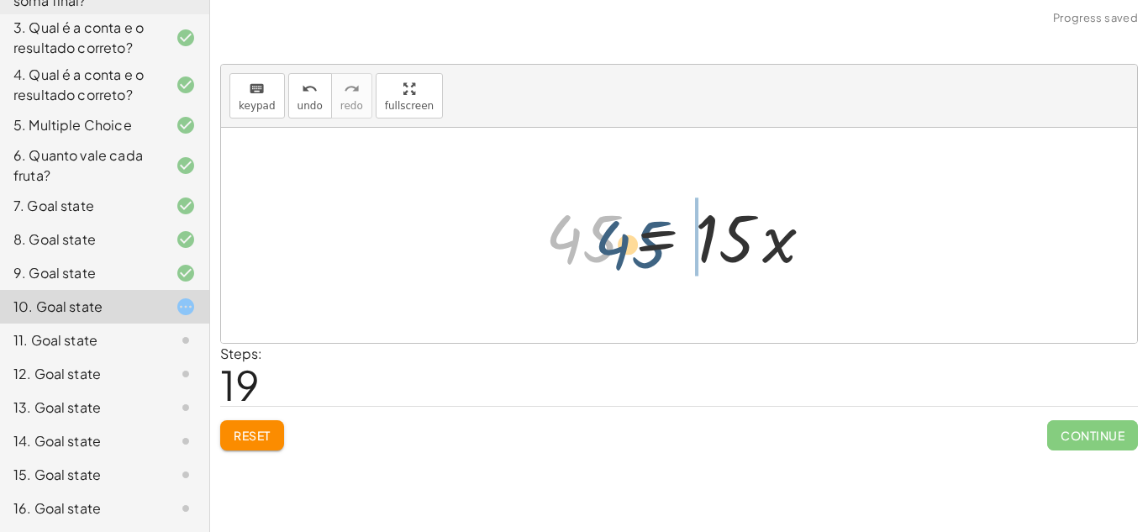
drag, startPoint x: 604, startPoint y: 256, endPoint x: 834, endPoint y: 254, distance: 230.4
click at [834, 254] on div "· 45 · x = 15 45 = · 15 · x · 45 · x = 15 45 = · 15 · x · 45 · x = 15 45 45 · x…" at bounding box center [679, 235] width 318 height 95
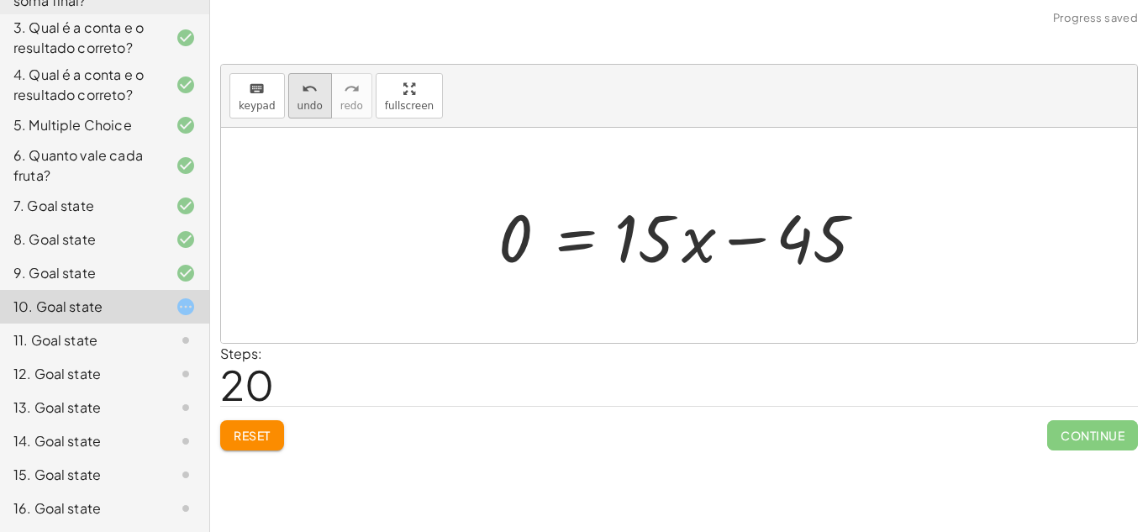
click at [301, 112] on button "undo undo" at bounding box center [310, 95] width 44 height 45
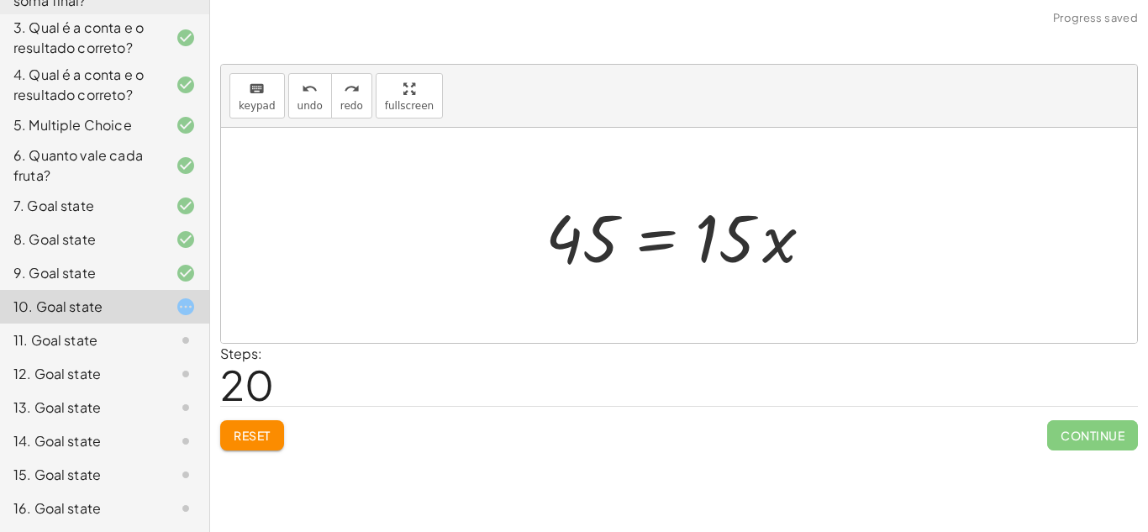
click at [256, 442] on span "Reset" at bounding box center [252, 435] width 37 height 15
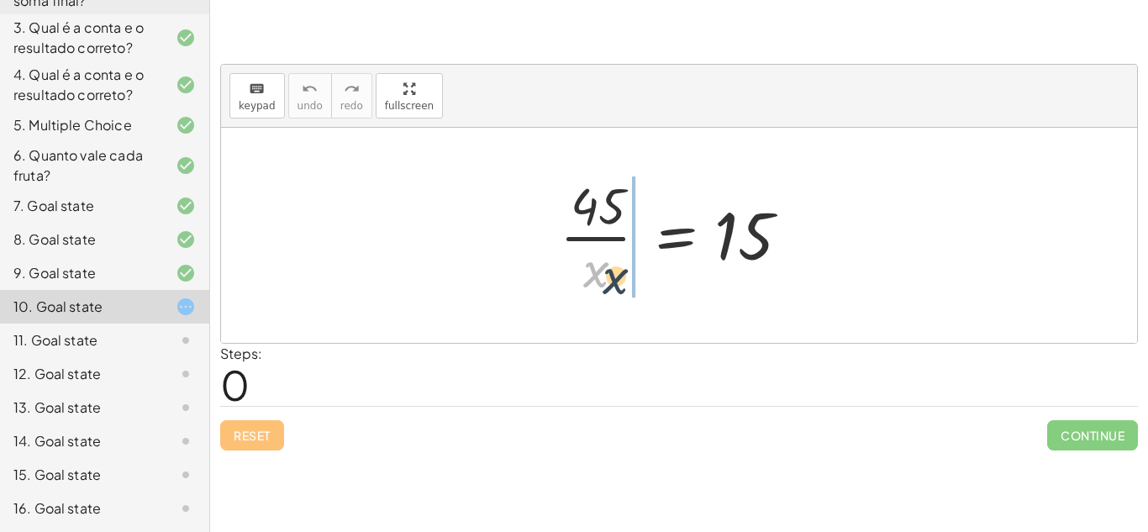
drag, startPoint x: 599, startPoint y: 280, endPoint x: 636, endPoint y: 293, distance: 40.2
click at [636, 293] on div at bounding box center [686, 235] width 268 height 129
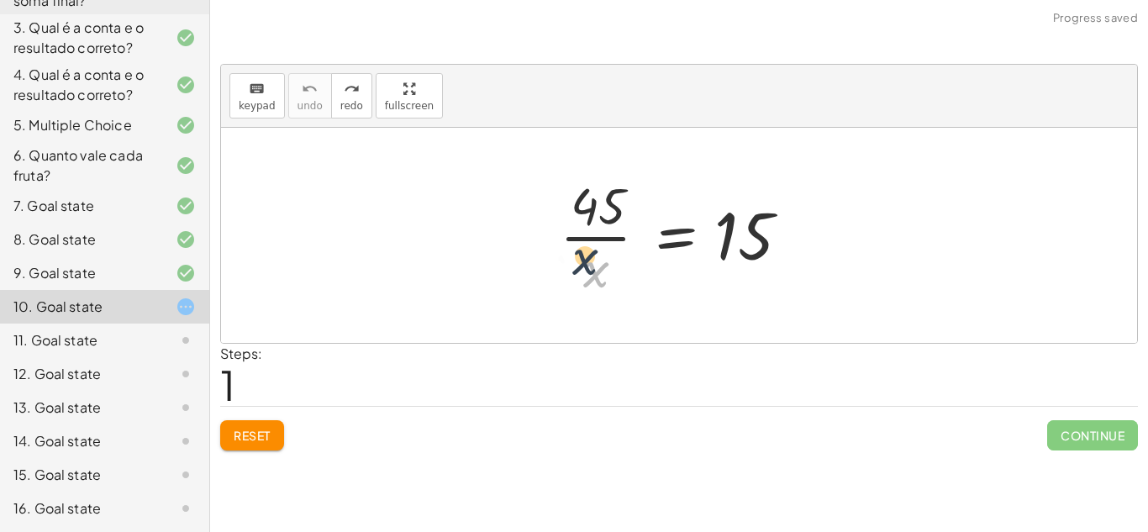
drag, startPoint x: 591, startPoint y: 277, endPoint x: 563, endPoint y: 219, distance: 63.5
click at [563, 219] on div at bounding box center [686, 235] width 268 height 129
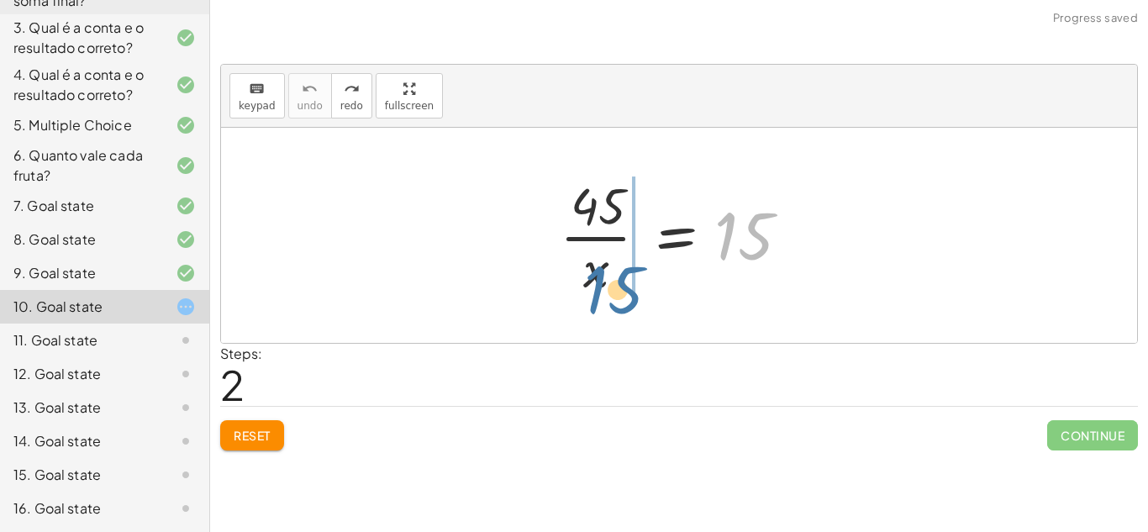
drag, startPoint x: 758, startPoint y: 248, endPoint x: 597, endPoint y: 307, distance: 171.8
click at [597, 307] on div "15 · 45 · x = 15" at bounding box center [679, 235] width 916 height 215
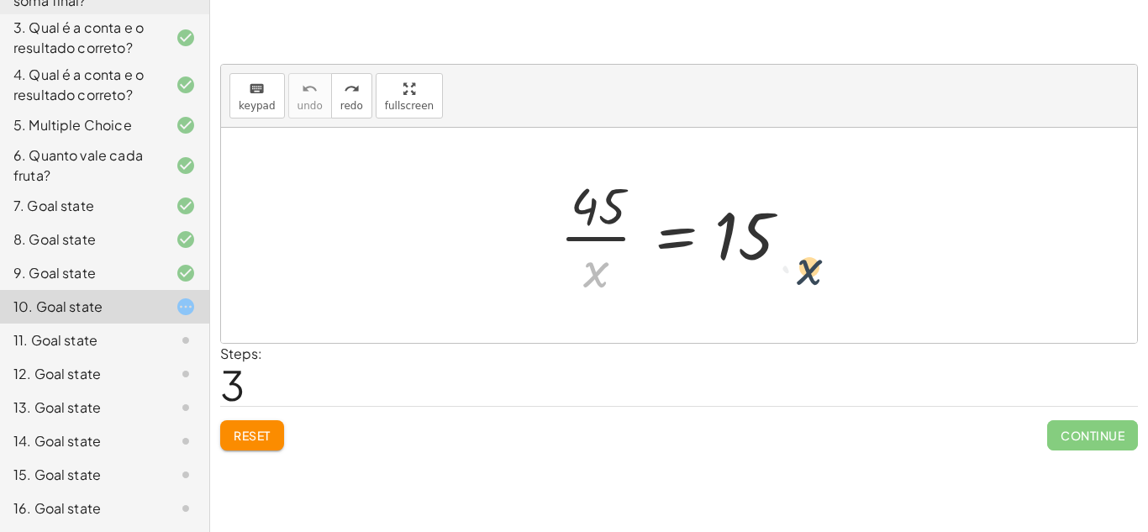
drag, startPoint x: 595, startPoint y: 274, endPoint x: 863, endPoint y: 256, distance: 268.8
drag, startPoint x: 598, startPoint y: 275, endPoint x: 814, endPoint y: 256, distance: 216.9
click at [814, 256] on div at bounding box center [686, 235] width 268 height 129
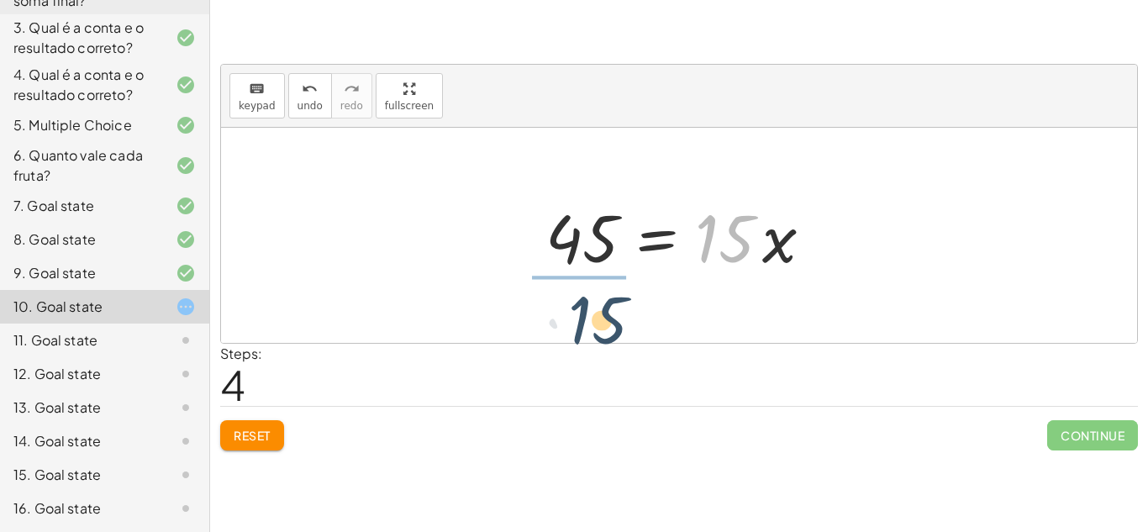
drag, startPoint x: 739, startPoint y: 255, endPoint x: 601, endPoint y: 338, distance: 161.1
click at [601, 338] on div "· 45 · x = 15 · 15 45 · x = 15 ·" at bounding box center [679, 235] width 916 height 215
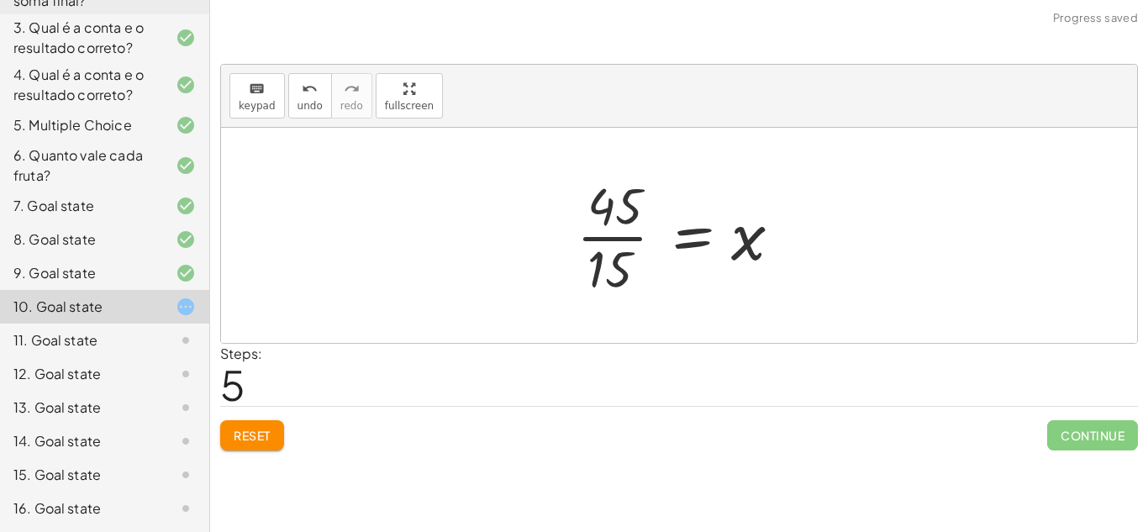
click at [755, 255] on div at bounding box center [685, 235] width 235 height 129
drag, startPoint x: 739, startPoint y: 247, endPoint x: 546, endPoint y: 275, distance: 194.5
click at [546, 275] on div "· 45 · x = 15 45 = · 15 · x x 45 x = 15 · ·" at bounding box center [679, 235] width 916 height 215
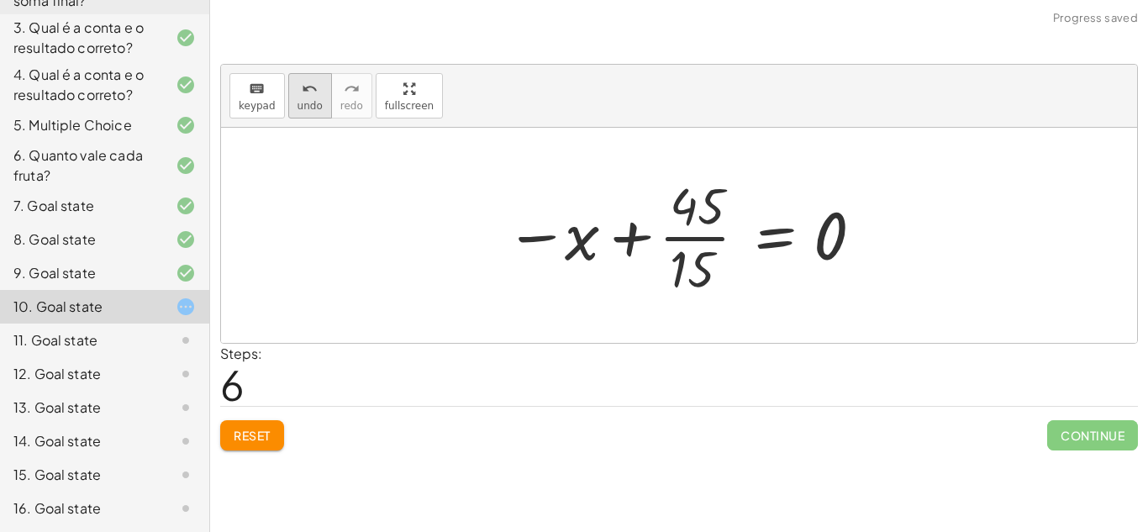
click at [313, 92] on icon "undo" at bounding box center [310, 89] width 16 height 20
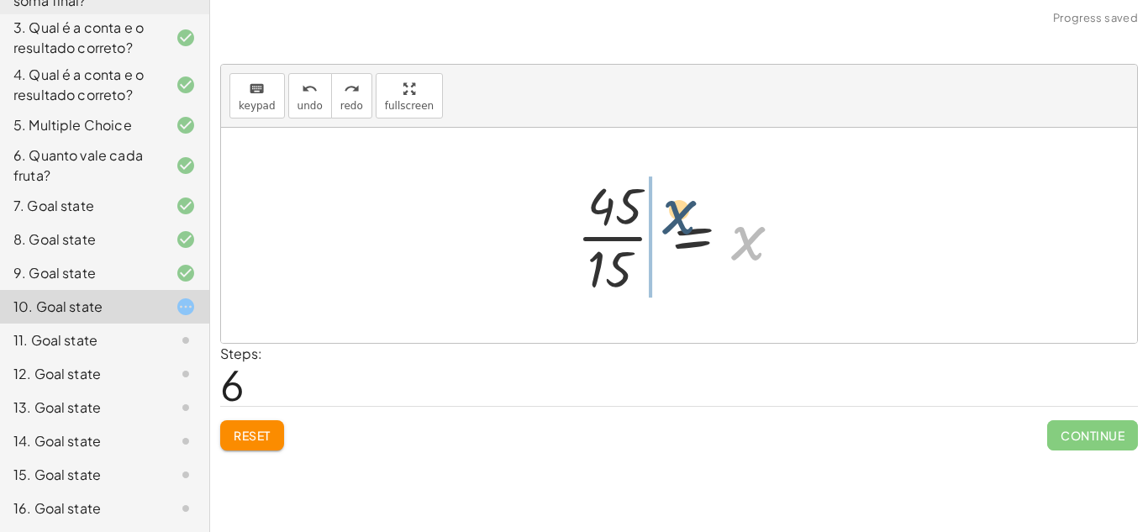
drag, startPoint x: 748, startPoint y: 245, endPoint x: 531, endPoint y: 201, distance: 221.3
click at [531, 201] on div "· 45 · x = 15 45 = · 15 · x x · 45 · 15 = x" at bounding box center [679, 235] width 916 height 215
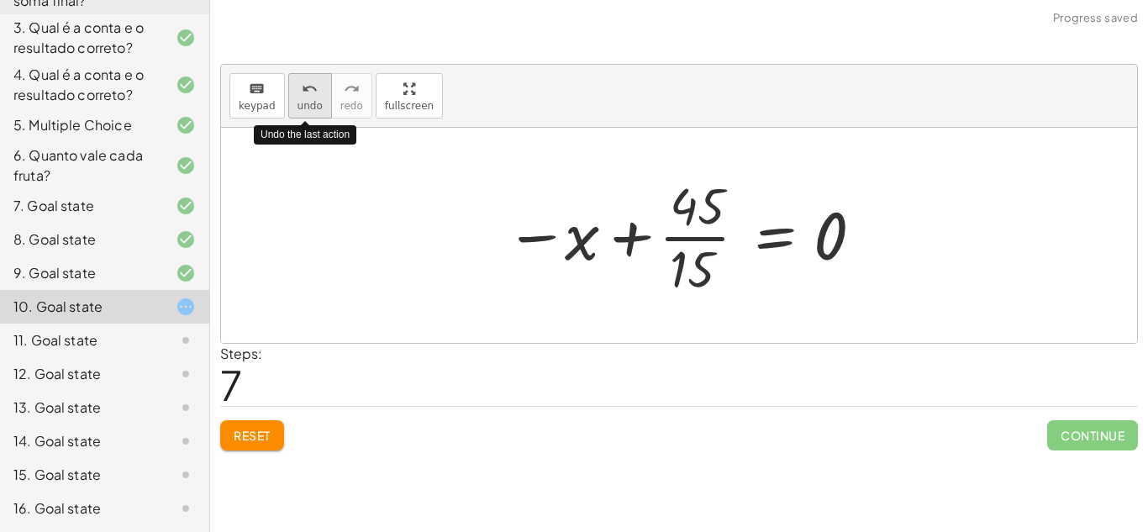
click at [302, 92] on icon "undo" at bounding box center [310, 89] width 16 height 20
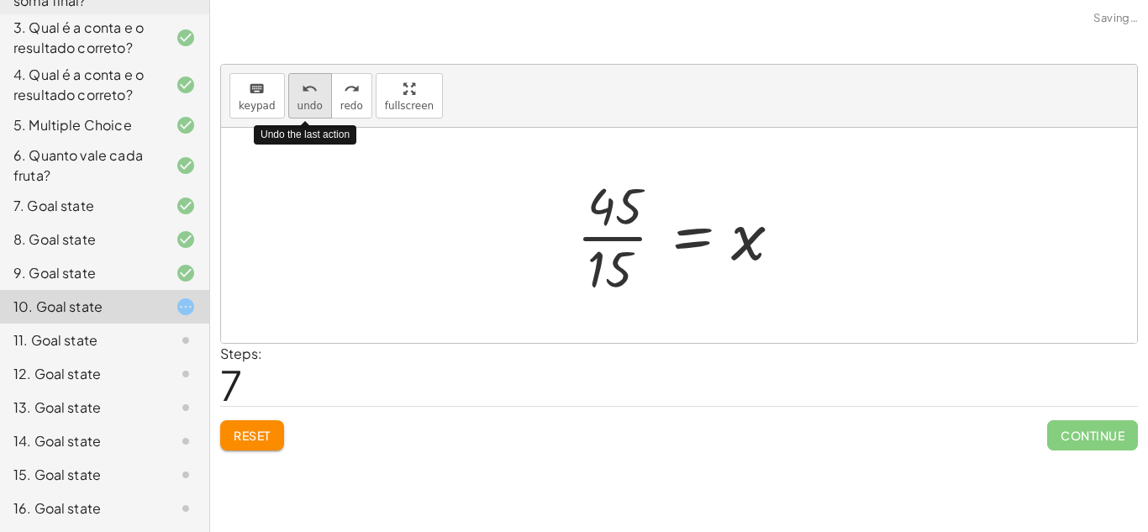
click at [302, 92] on icon "undo" at bounding box center [310, 89] width 16 height 20
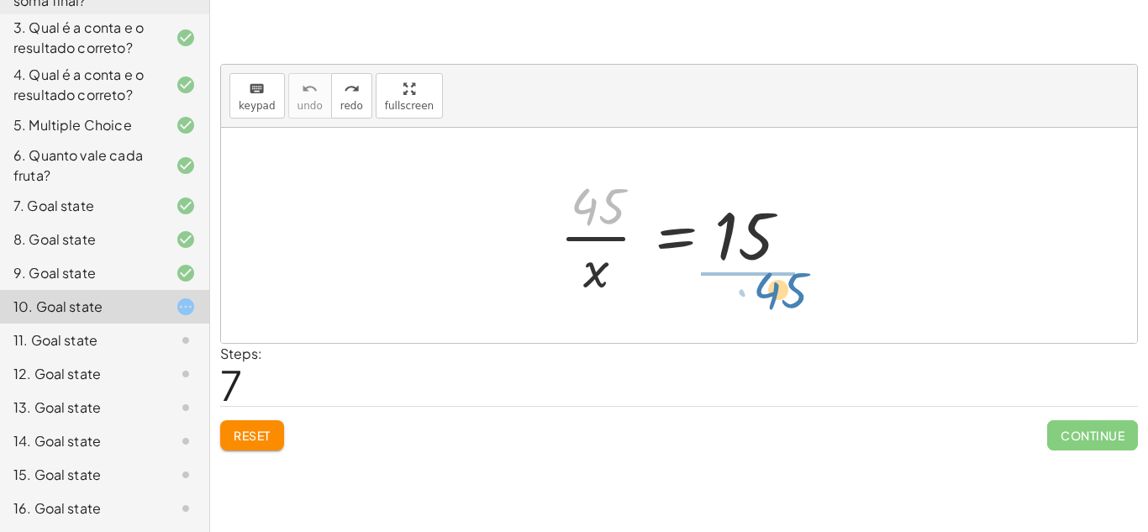
drag, startPoint x: 591, startPoint y: 213, endPoint x: 774, endPoint y: 303, distance: 204.2
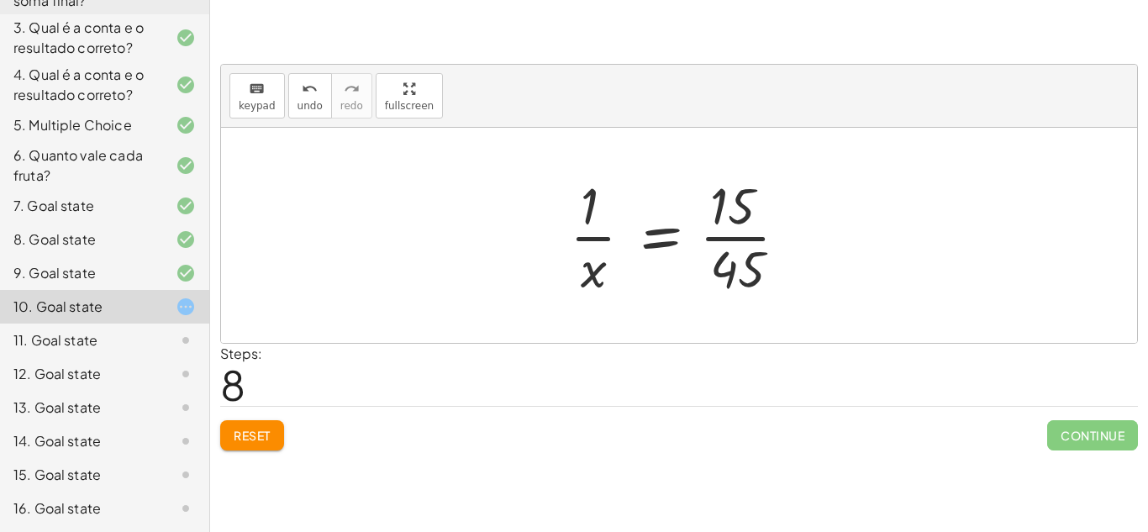
click at [254, 446] on button "Reset" at bounding box center [252, 435] width 64 height 30
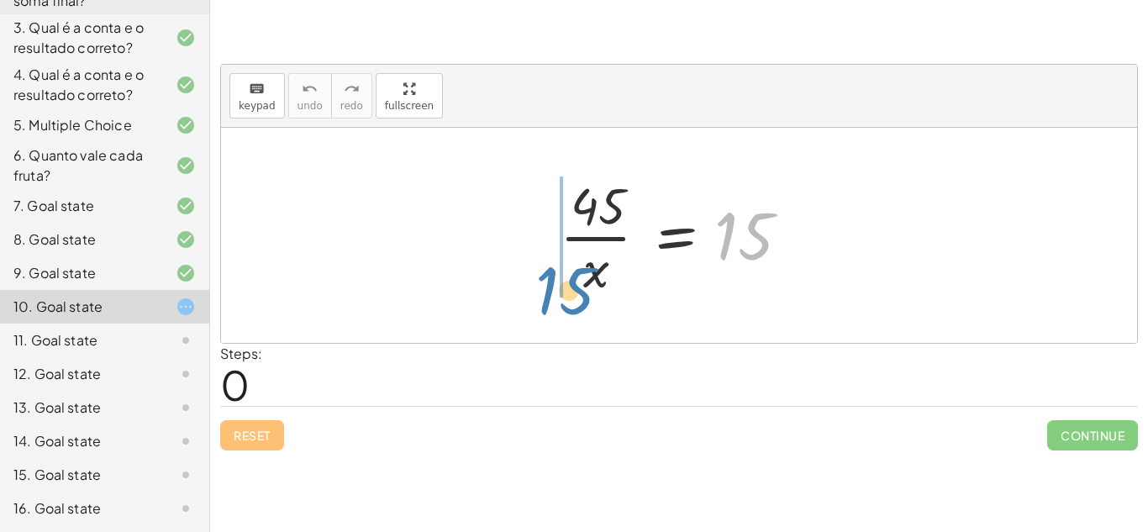
drag, startPoint x: 752, startPoint y: 236, endPoint x: 552, endPoint y: 281, distance: 205.8
click at [552, 281] on div at bounding box center [686, 235] width 268 height 129
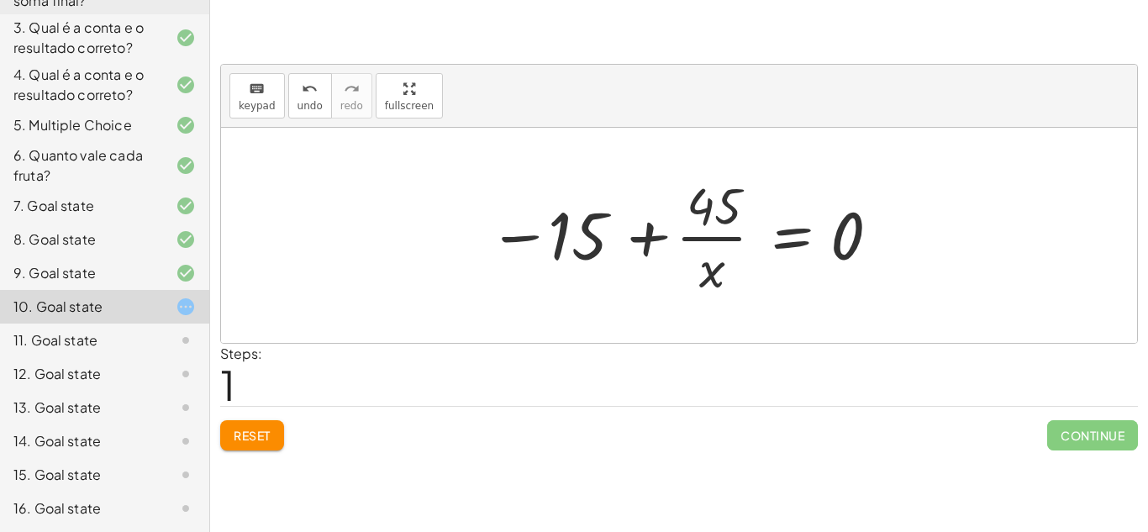
click at [267, 428] on span "Reset" at bounding box center [252, 435] width 37 height 15
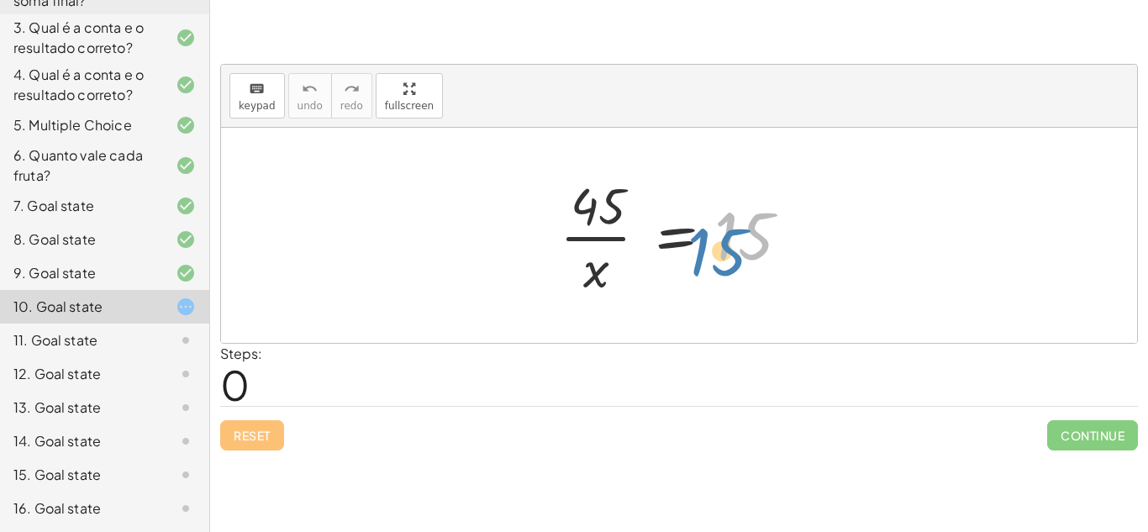
drag, startPoint x: 732, startPoint y: 227, endPoint x: 747, endPoint y: 225, distance: 15.2
click at [747, 225] on div at bounding box center [686, 235] width 268 height 129
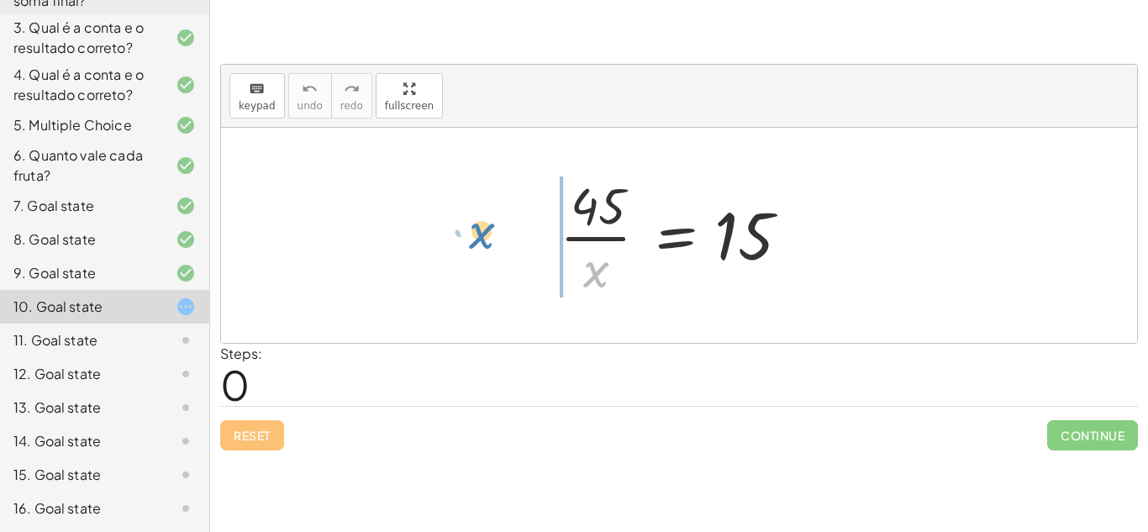
drag, startPoint x: 591, startPoint y: 270, endPoint x: 484, endPoint y: 211, distance: 121.9
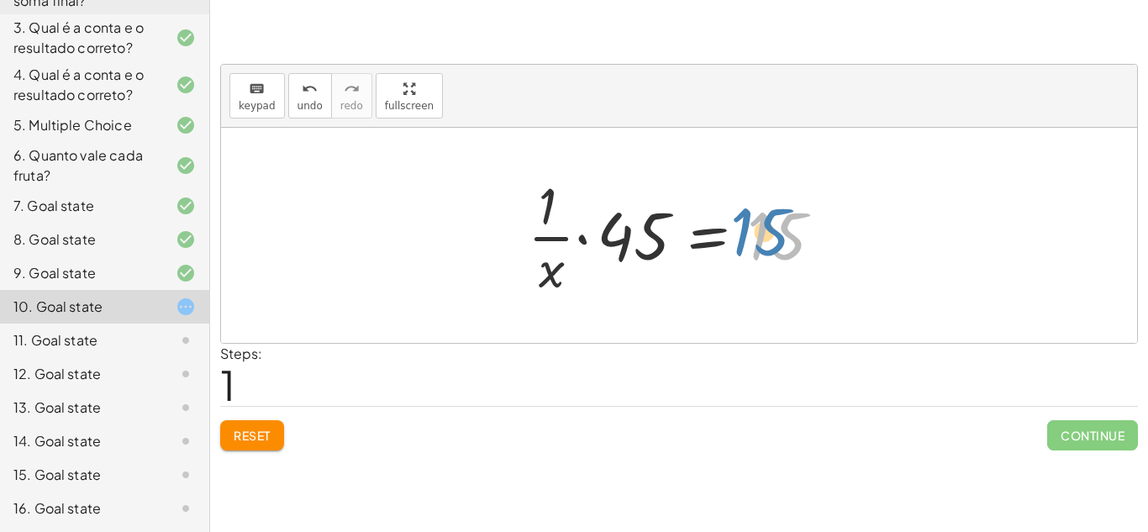
drag, startPoint x: 760, startPoint y: 238, endPoint x: 749, endPoint y: 232, distance: 12.4
click at [749, 232] on div at bounding box center [686, 235] width 333 height 129
click at [281, 429] on button "Reset" at bounding box center [252, 435] width 64 height 30
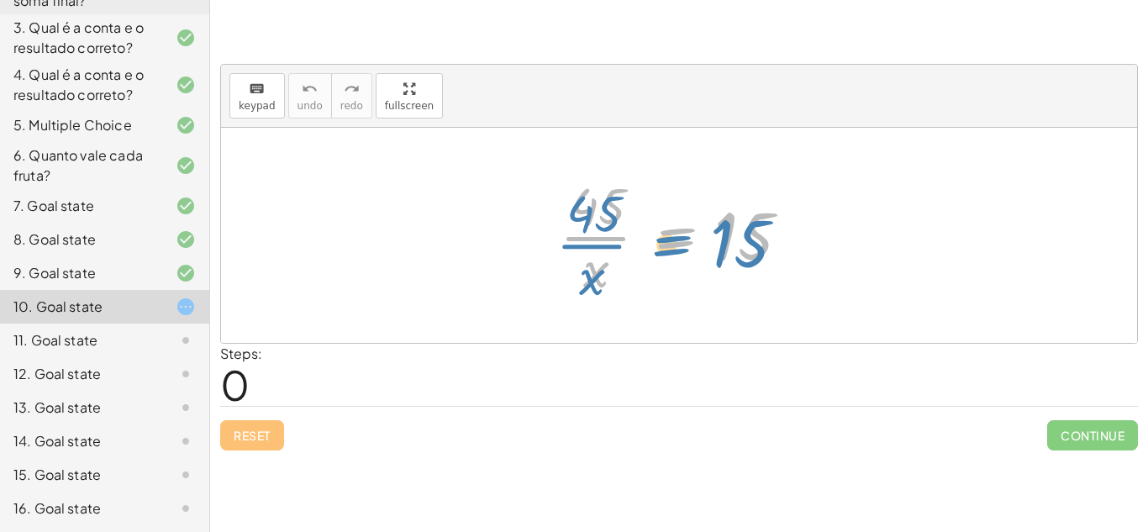
click at [712, 249] on div at bounding box center [686, 235] width 268 height 129
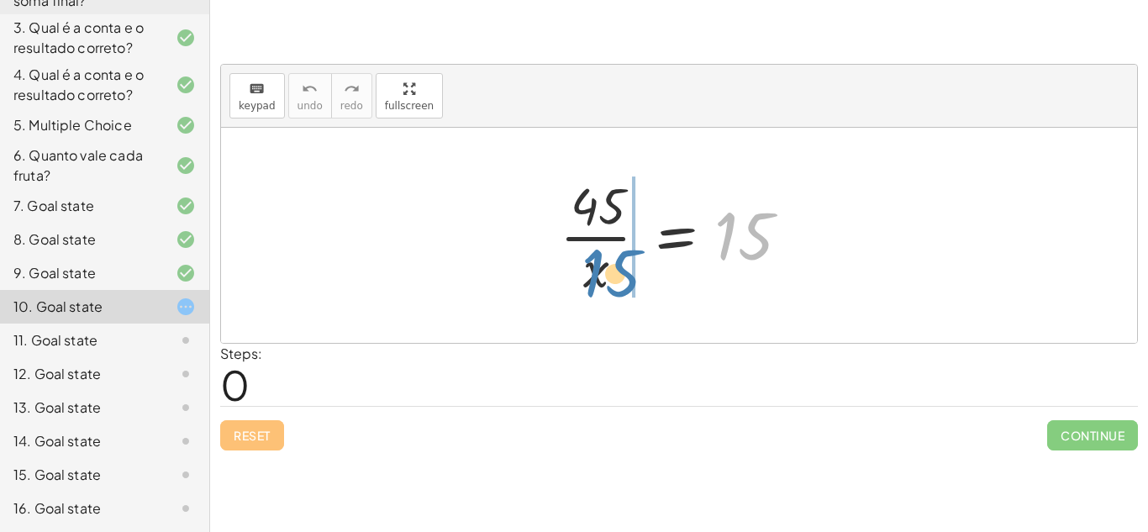
drag, startPoint x: 765, startPoint y: 240, endPoint x: 632, endPoint y: 278, distance: 138.3
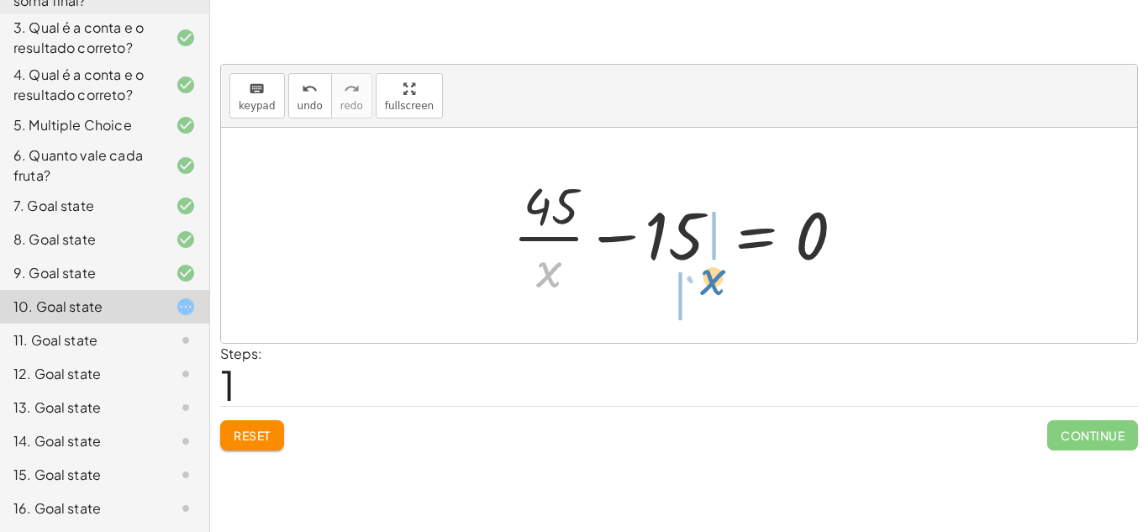
drag, startPoint x: 543, startPoint y: 282, endPoint x: 708, endPoint y: 289, distance: 165.0
click at [708, 289] on div at bounding box center [685, 235] width 362 height 129
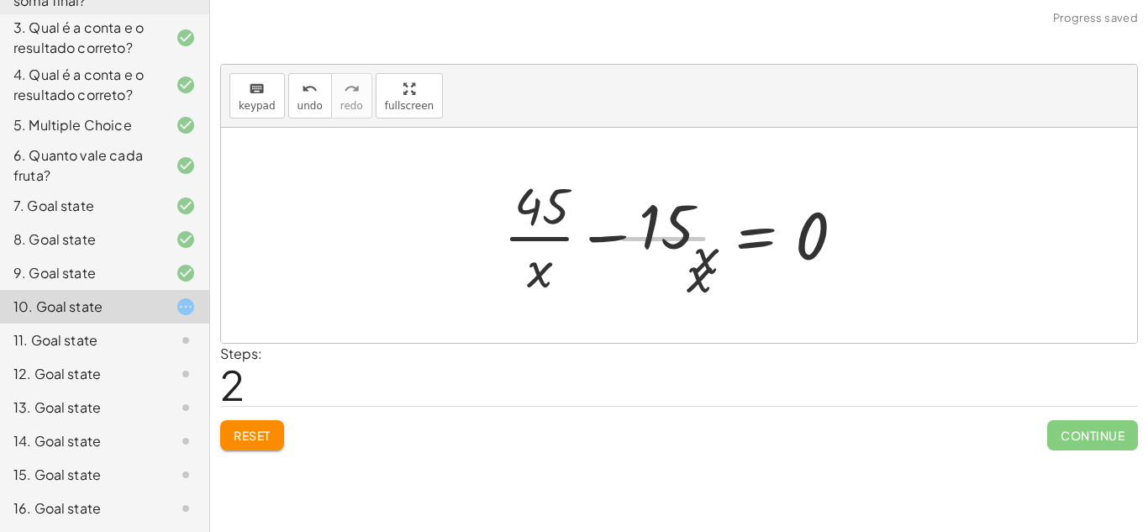
click at [708, 289] on div at bounding box center [670, 235] width 393 height 129
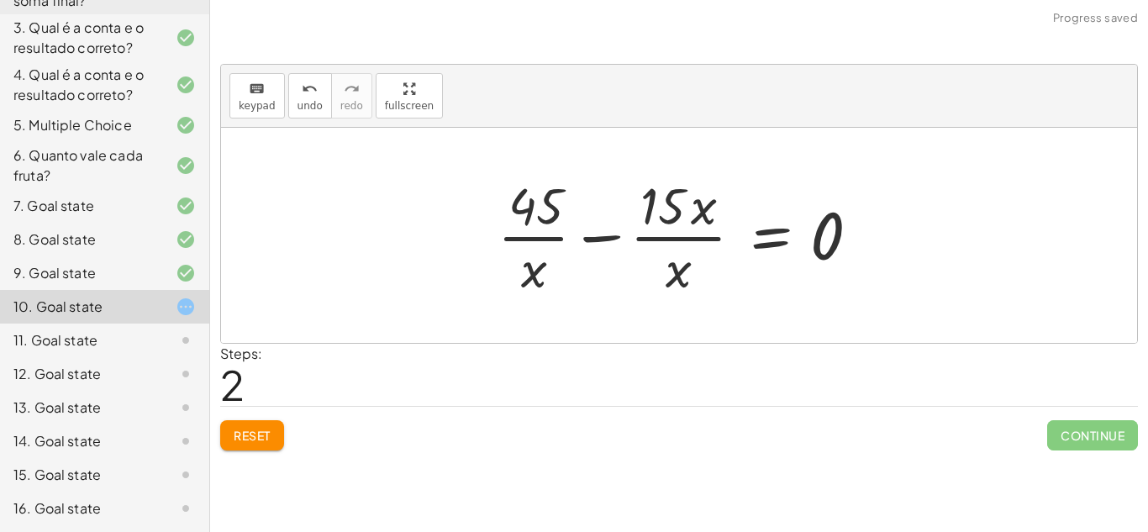
click at [236, 430] on span "Reset" at bounding box center [252, 435] width 37 height 15
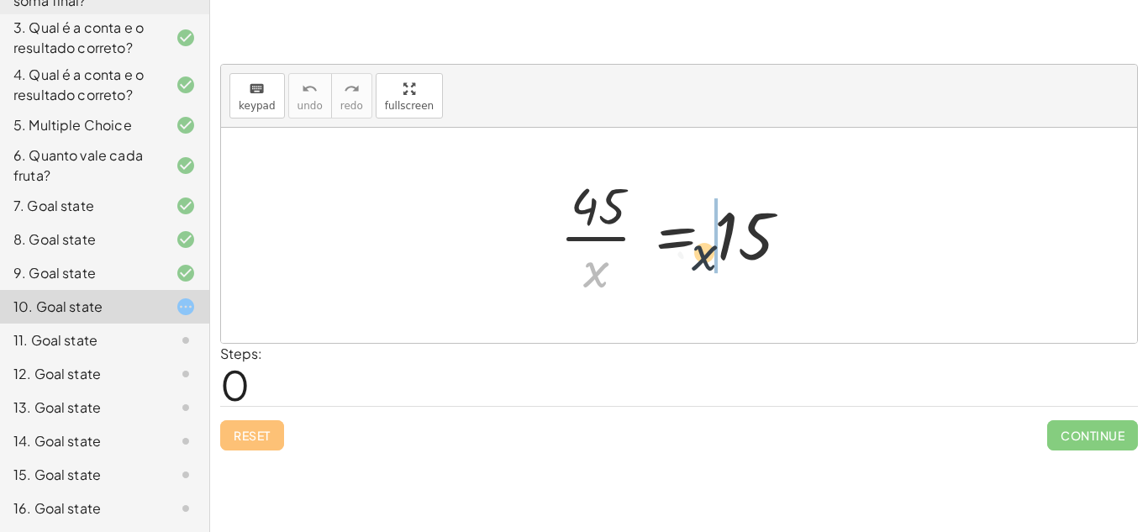
drag, startPoint x: 593, startPoint y: 271, endPoint x: 757, endPoint y: 237, distance: 168.2
click at [757, 237] on div at bounding box center [686, 235] width 268 height 129
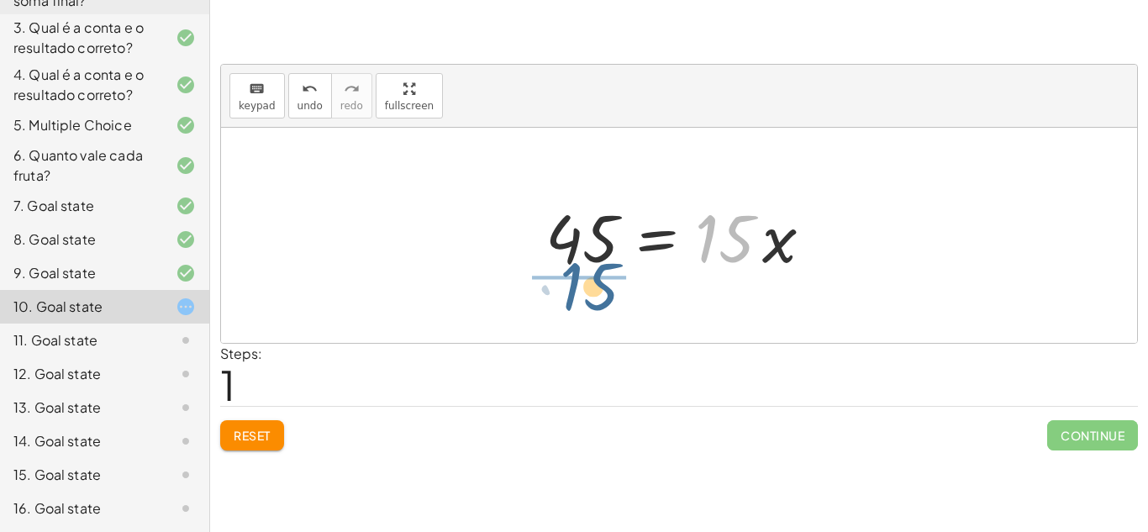
drag, startPoint x: 736, startPoint y: 252, endPoint x: 594, endPoint y: 300, distance: 149.9
click at [594, 300] on div "· 45 · x = 15 · 15 45 · x = 15 ·" at bounding box center [679, 235] width 916 height 215
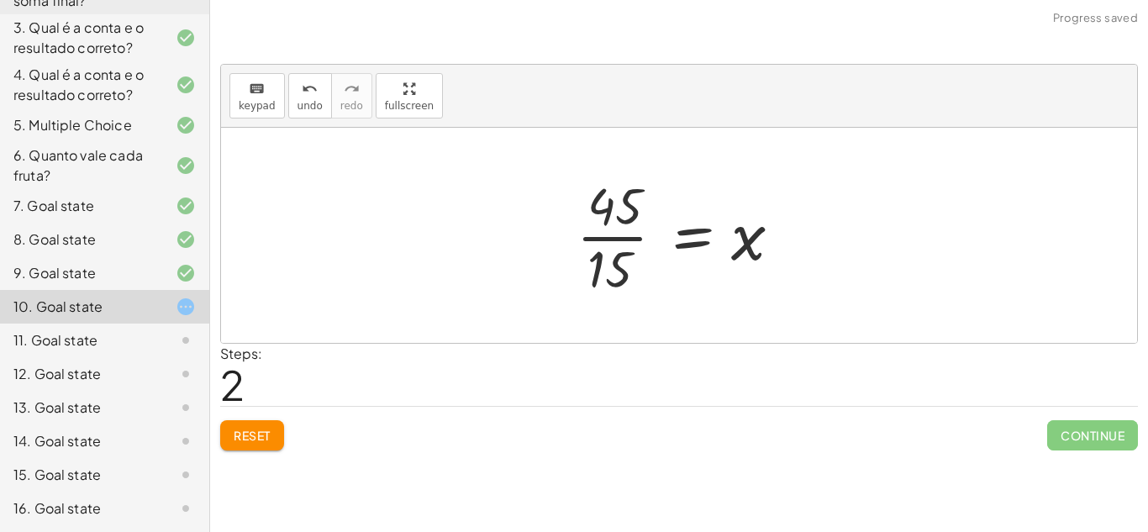
click at [748, 253] on div at bounding box center [685, 235] width 235 height 129
drag, startPoint x: 747, startPoint y: 240, endPoint x: 639, endPoint y: 269, distance: 111.3
click at [639, 269] on div at bounding box center [685, 235] width 235 height 129
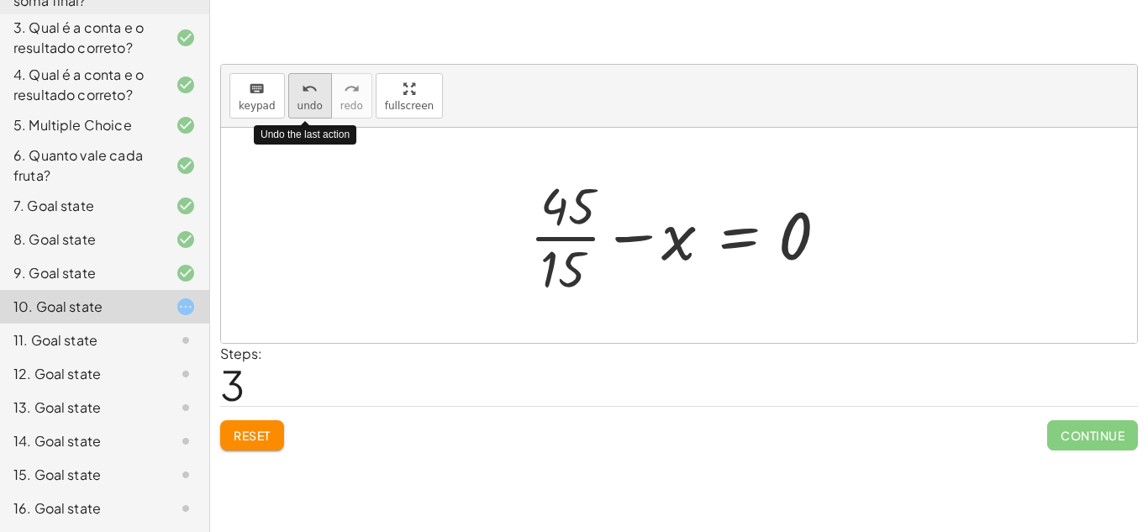
click at [304, 104] on span "undo" at bounding box center [310, 106] width 25 height 12
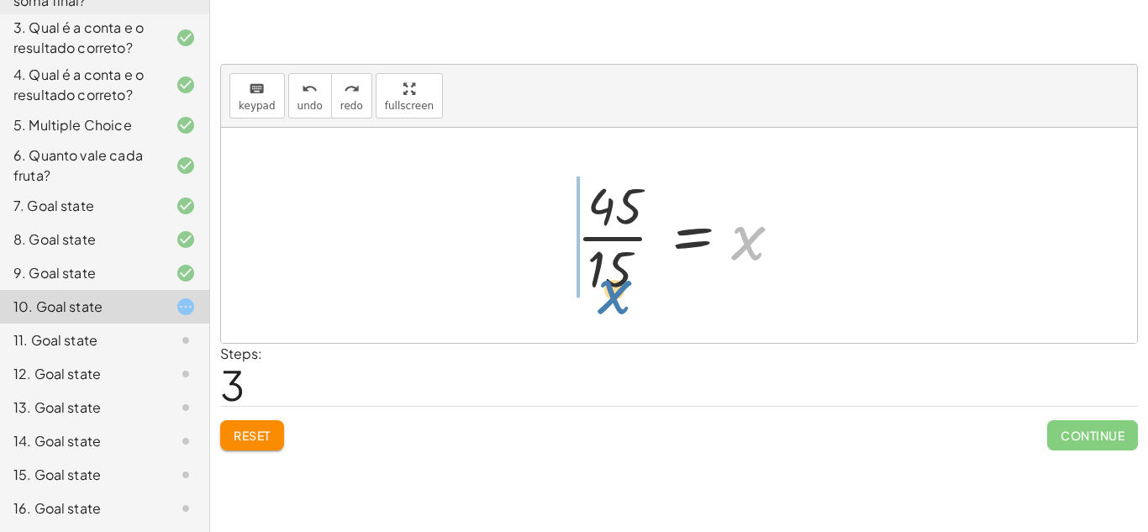
drag, startPoint x: 748, startPoint y: 242, endPoint x: 581, endPoint y: 293, distance: 174.7
click at [581, 293] on div at bounding box center [685, 235] width 235 height 129
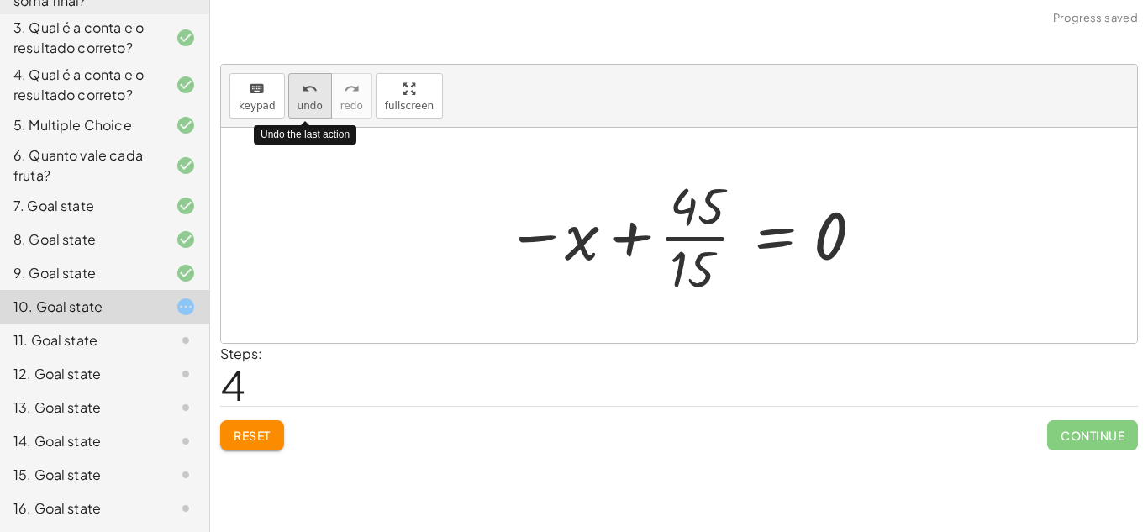
click at [309, 100] on span "undo" at bounding box center [310, 106] width 25 height 12
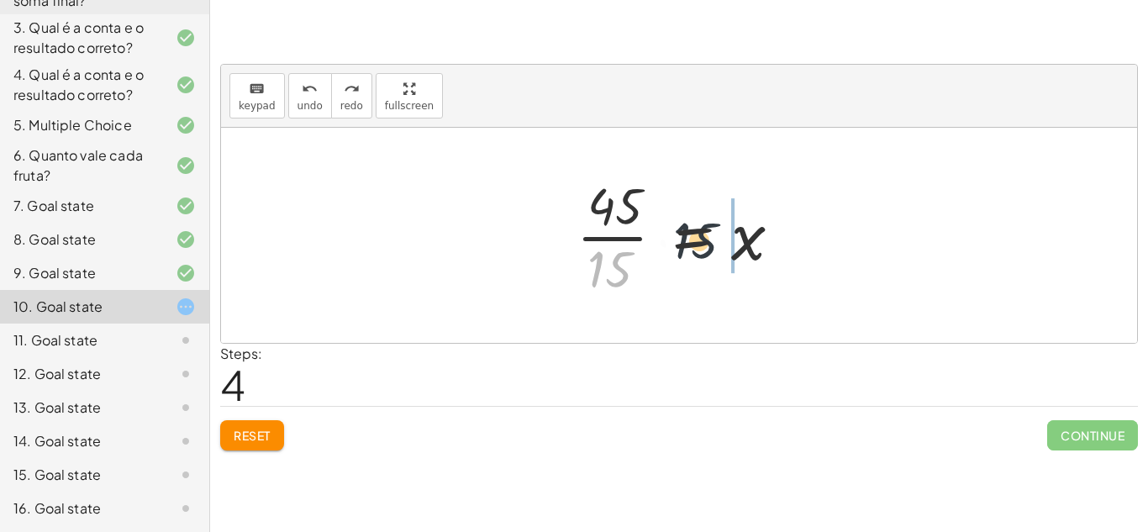
drag, startPoint x: 626, startPoint y: 272, endPoint x: 754, endPoint y: 225, distance: 135.9
click at [754, 225] on div at bounding box center [685, 235] width 235 height 129
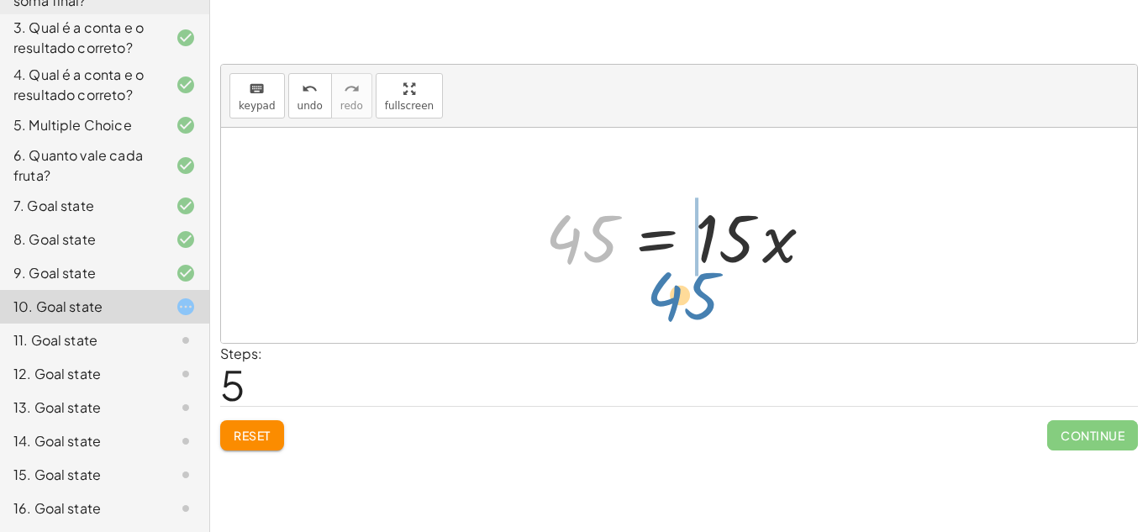
drag, startPoint x: 604, startPoint y: 254, endPoint x: 755, endPoint y: 317, distance: 163.9
click at [755, 317] on div "· 45 · x = 15 45 = · 15 · x · 45 · 15 = x 45 45 · 15 = x ·" at bounding box center [679, 235] width 916 height 215
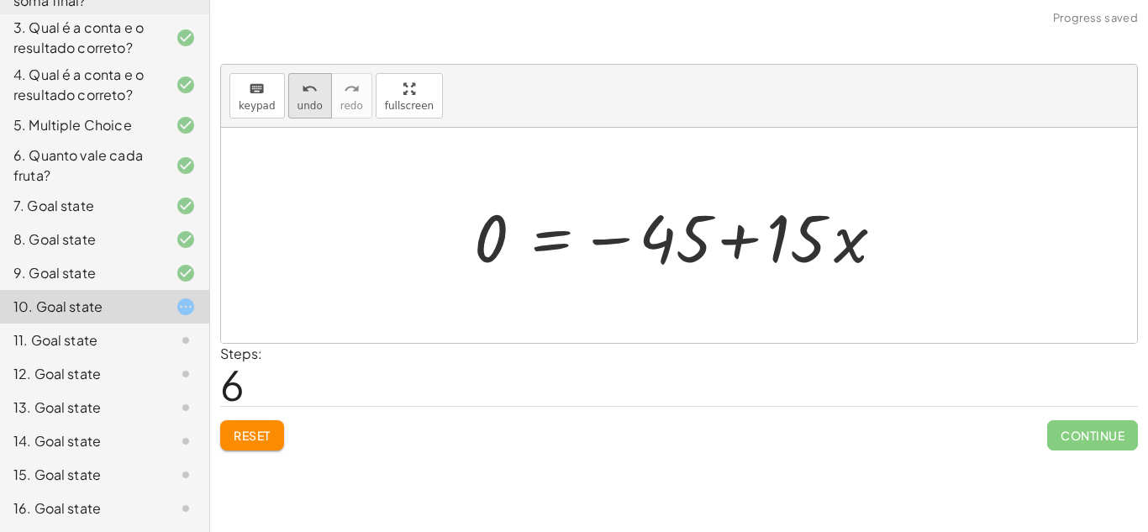
click at [316, 94] on div "undo" at bounding box center [310, 88] width 25 height 20
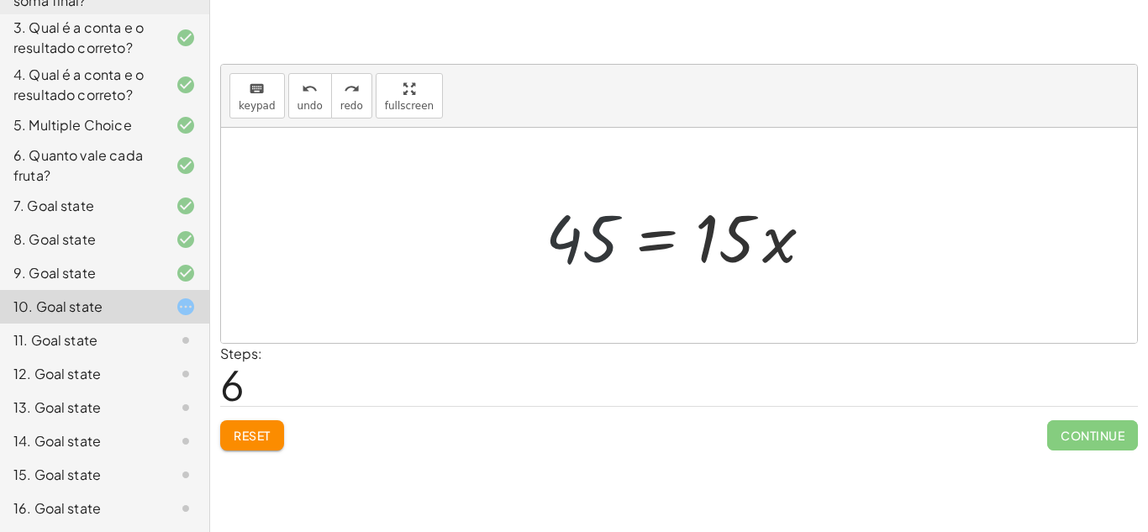
click at [591, 256] on div at bounding box center [685, 236] width 297 height 87
drag, startPoint x: 587, startPoint y: 257, endPoint x: 722, endPoint y: 314, distance: 146.9
click at [722, 314] on div "· 45 · x = 15 45 = · 15 · x · 45 · 15 = x 45 45 = · 15 · x" at bounding box center [679, 235] width 916 height 215
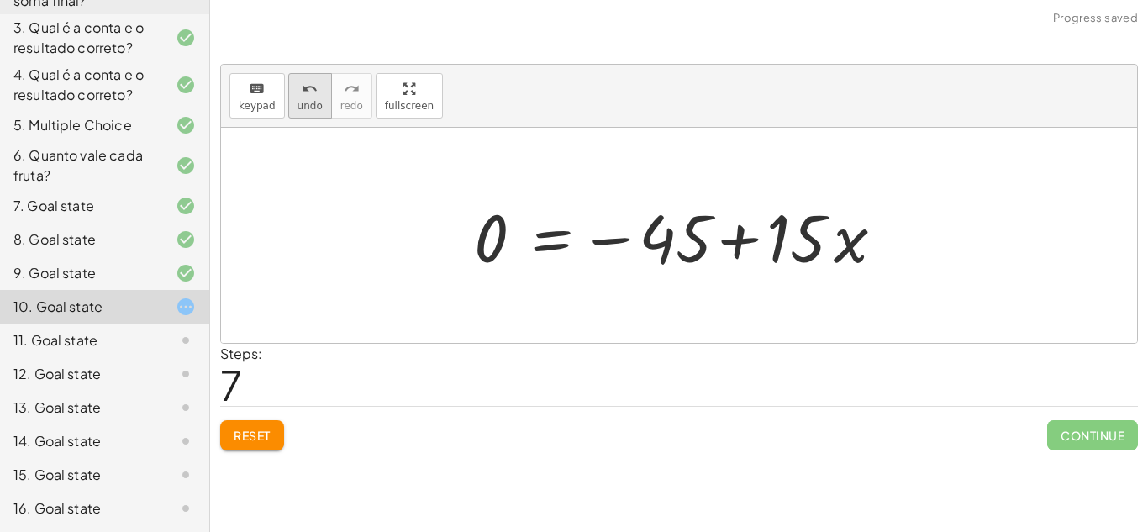
click at [304, 104] on span "undo" at bounding box center [310, 106] width 25 height 12
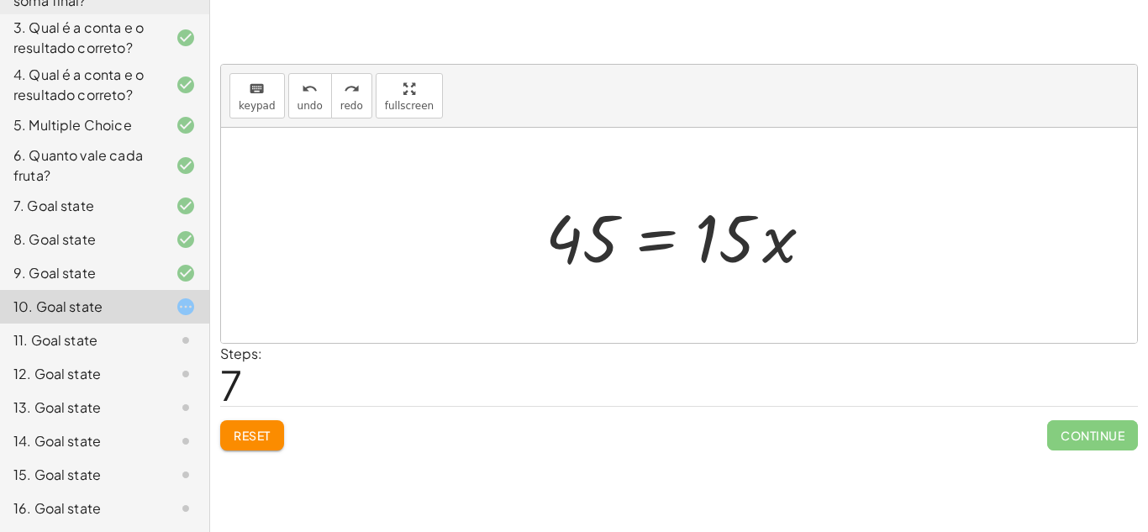
click at [644, 248] on div at bounding box center [685, 236] width 297 height 87
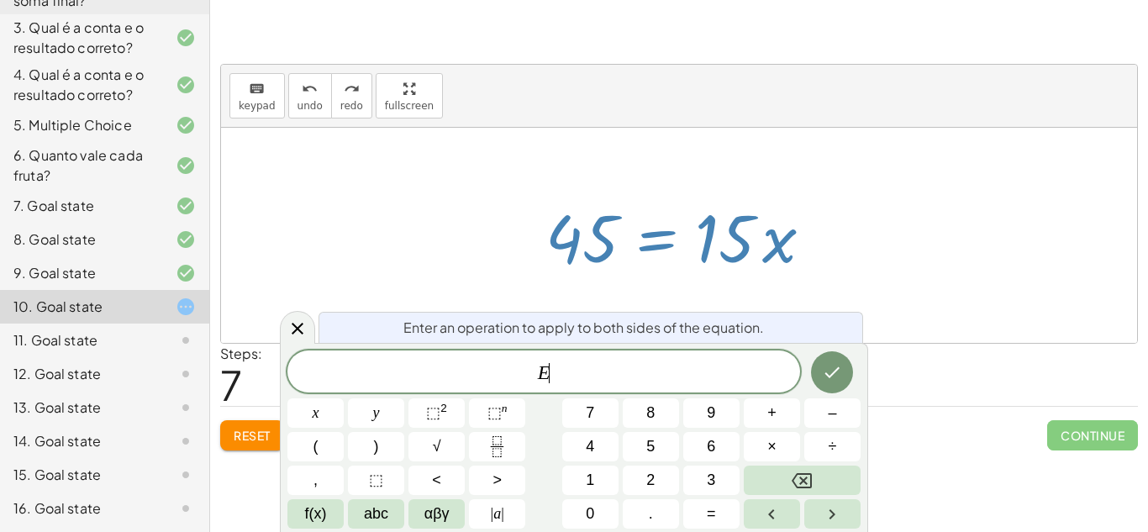
scroll to position [3, 0]
click at [464, 251] on div at bounding box center [679, 235] width 916 height 215
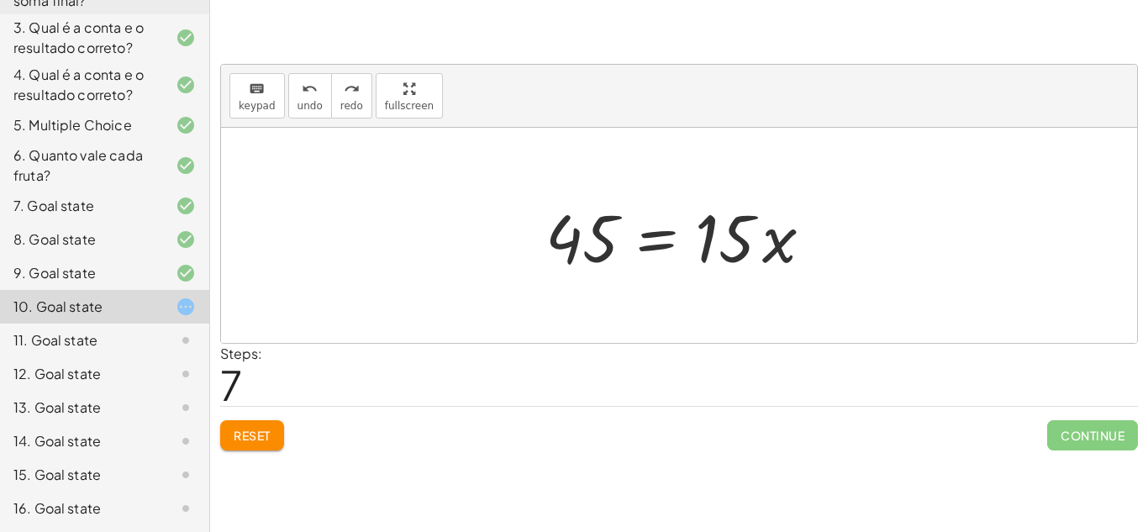
click at [745, 252] on div at bounding box center [685, 236] width 297 height 87
drag, startPoint x: 739, startPoint y: 255, endPoint x: 609, endPoint y: 335, distance: 152.8
click at [609, 335] on div "· 45 · x = 15 45 = · 15 · x · 45 · 15 = x · 15 45 = · 15 · x" at bounding box center [679, 235] width 916 height 215
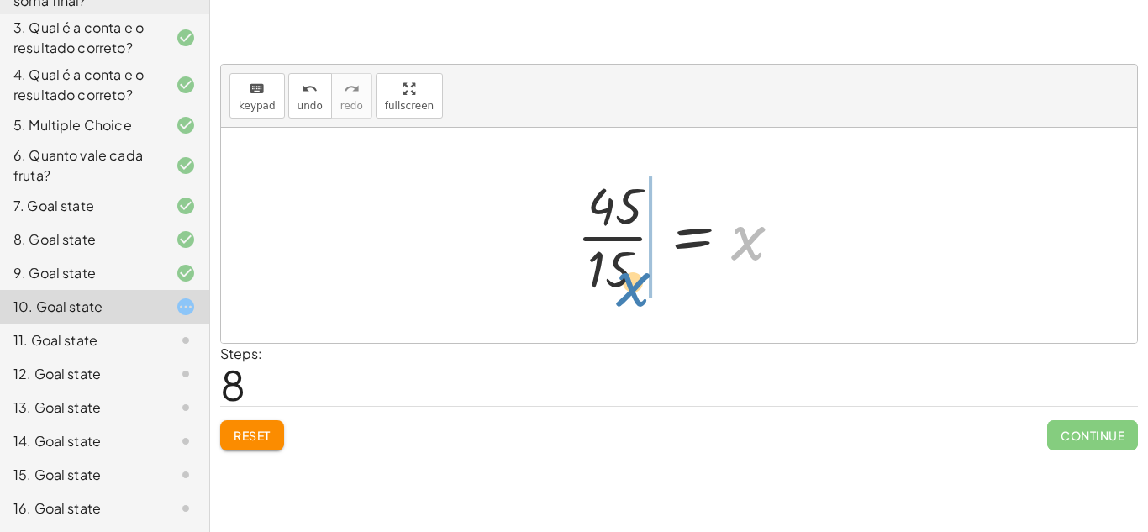
drag, startPoint x: 739, startPoint y: 238, endPoint x: 621, endPoint y: 285, distance: 126.8
click at [621, 285] on div at bounding box center [685, 235] width 235 height 129
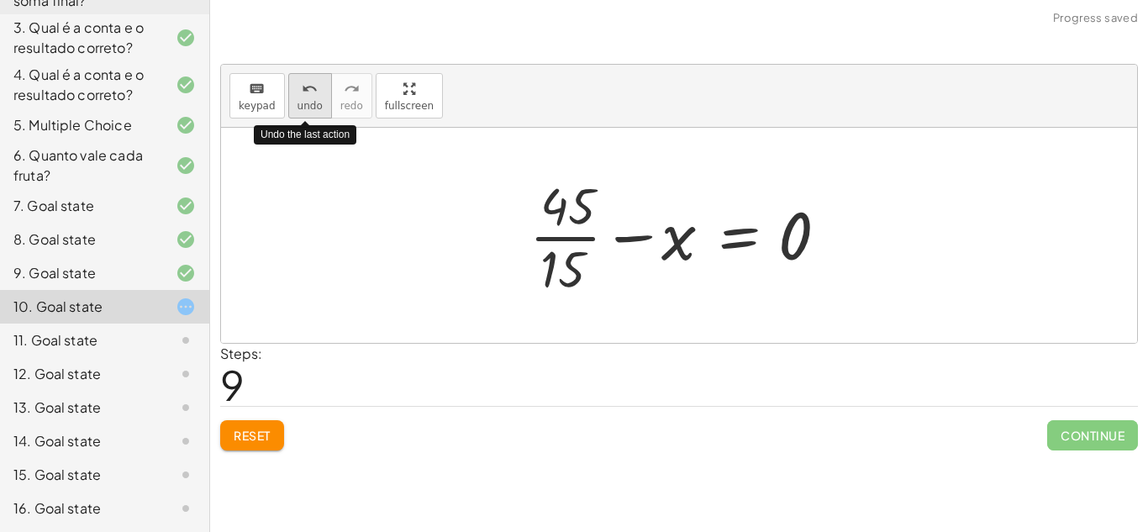
click at [298, 100] on span "undo" at bounding box center [310, 106] width 25 height 12
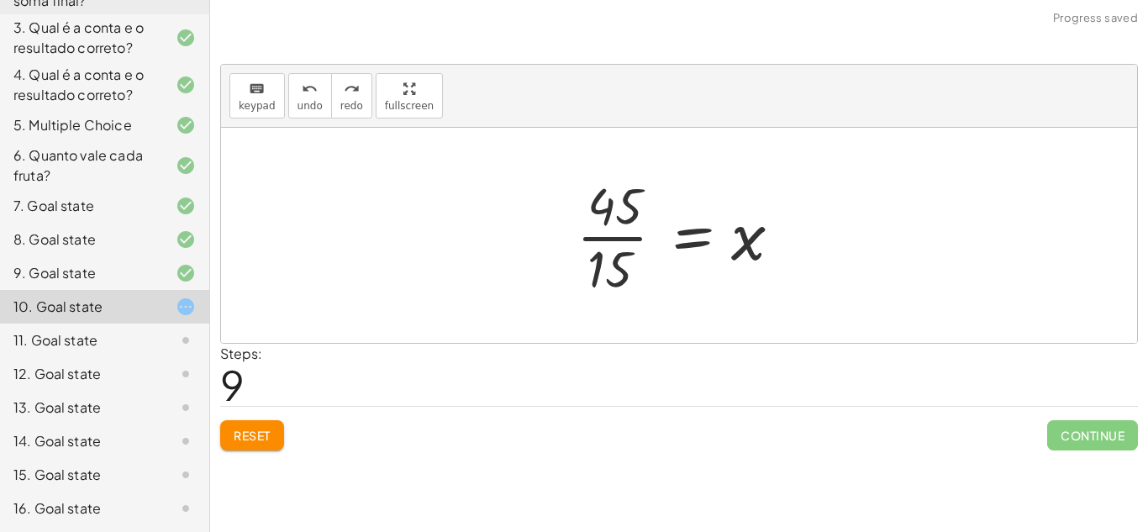
click at [230, 430] on button "Reset" at bounding box center [252, 435] width 64 height 30
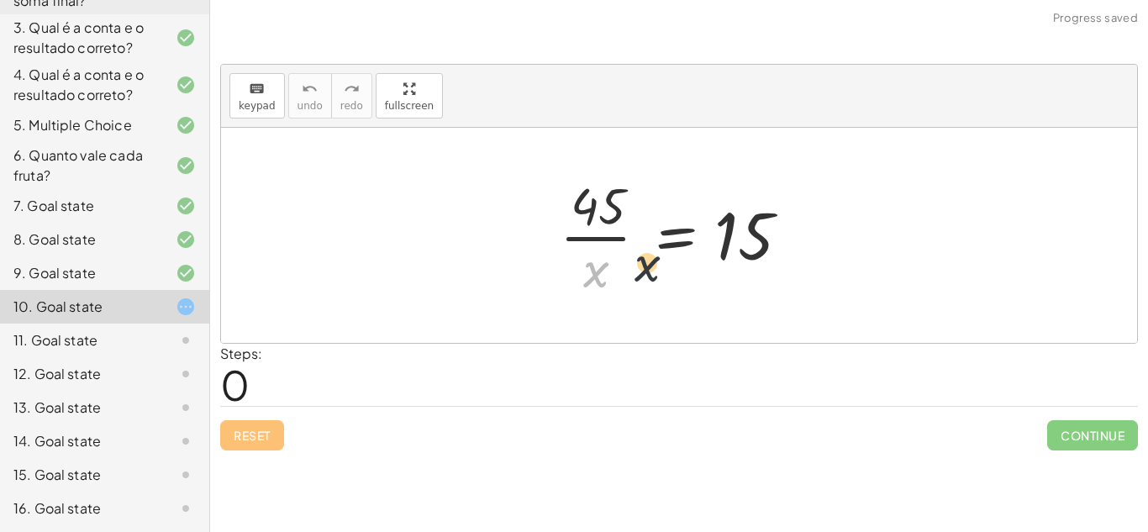
drag, startPoint x: 583, startPoint y: 280, endPoint x: 791, endPoint y: 254, distance: 210.1
click at [791, 254] on div at bounding box center [686, 235] width 268 height 129
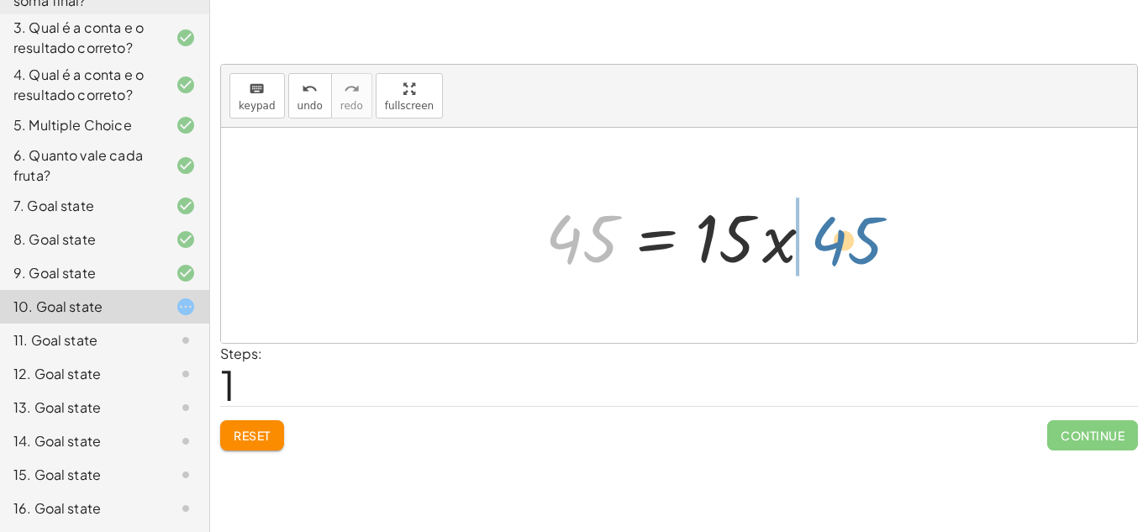
drag, startPoint x: 611, startPoint y: 258, endPoint x: 933, endPoint y: 260, distance: 322.0
click at [933, 260] on div "· 45 · x = 15 45 45 · x = 15 ·" at bounding box center [679, 235] width 916 height 215
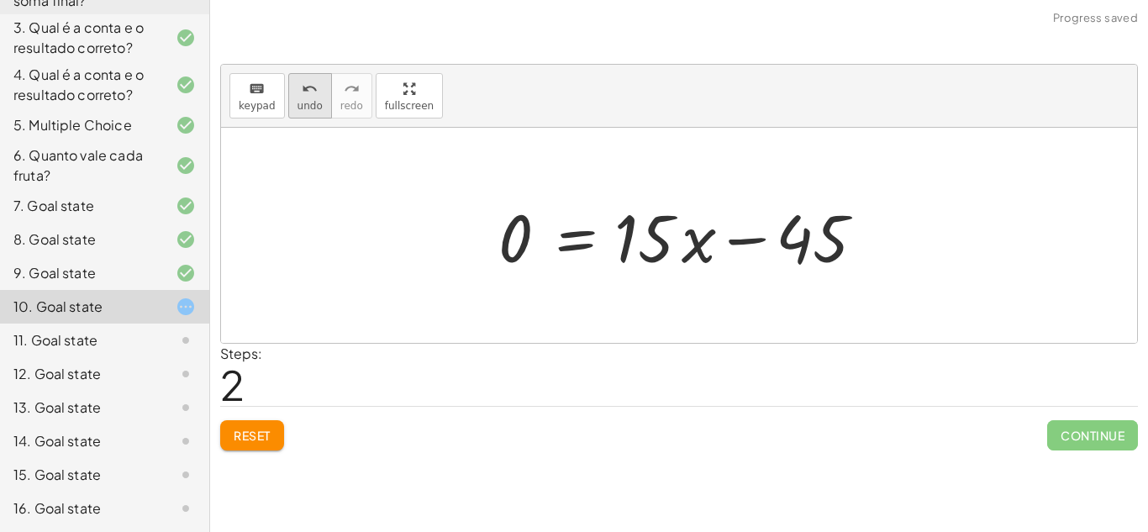
click at [293, 98] on button "undo undo" at bounding box center [310, 95] width 44 height 45
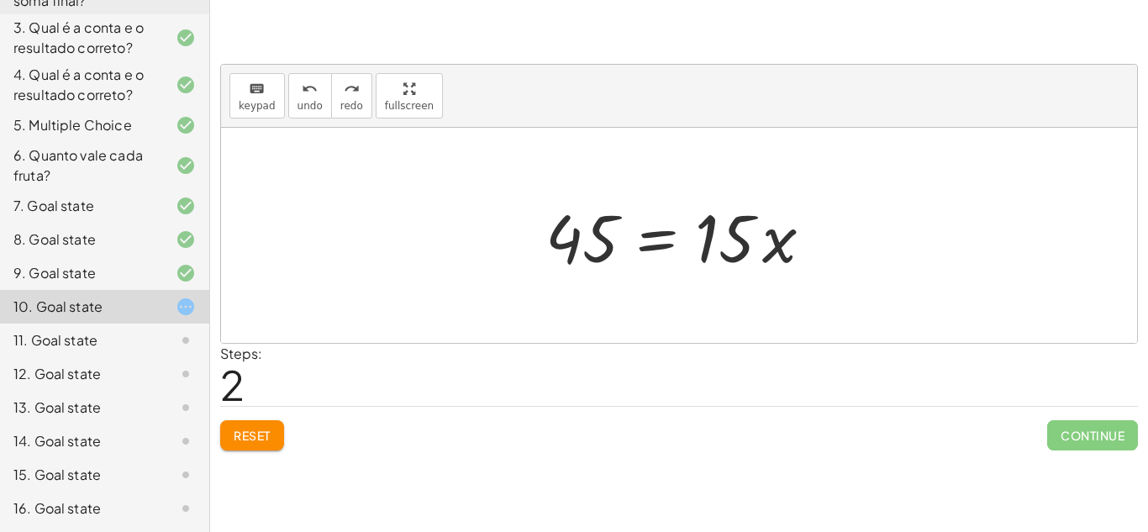
click at [701, 251] on div at bounding box center [685, 236] width 297 height 87
drag, startPoint x: 699, startPoint y: 251, endPoint x: 669, endPoint y: 272, distance: 36.2
click at [669, 272] on div at bounding box center [685, 236] width 297 height 87
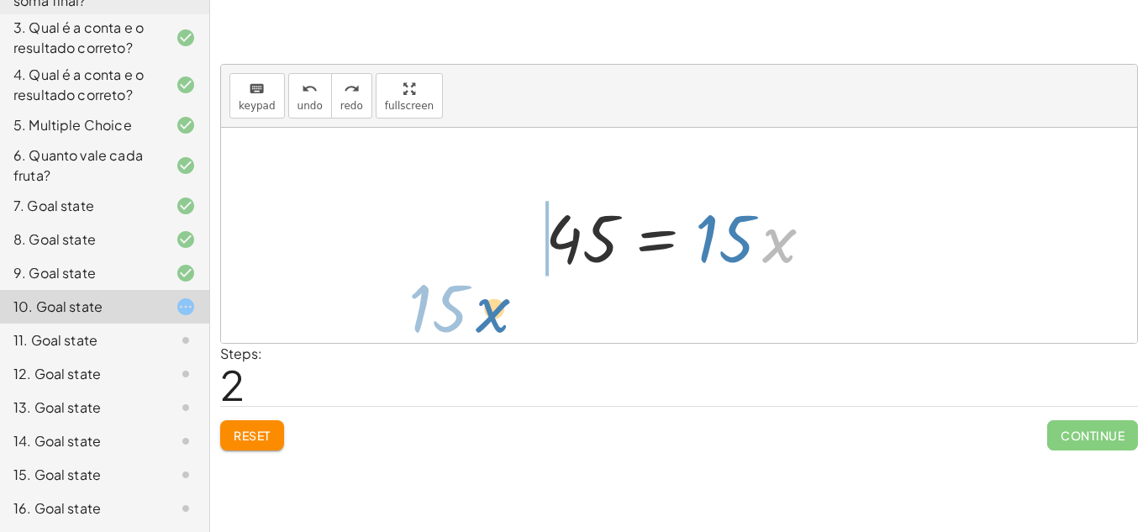
drag, startPoint x: 772, startPoint y: 249, endPoint x: 466, endPoint y: 291, distance: 308.9
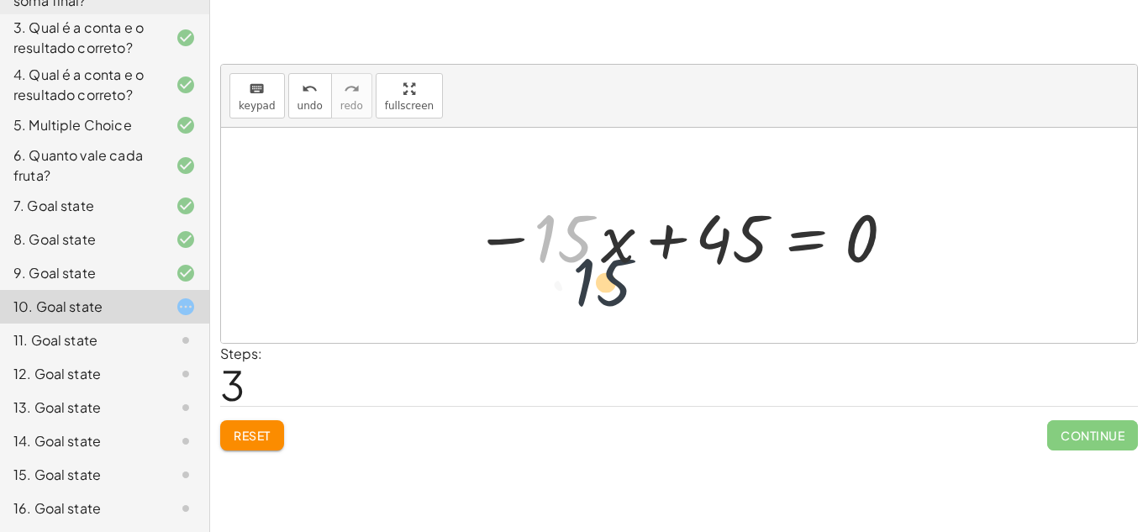
drag, startPoint x: 592, startPoint y: 244, endPoint x: 690, endPoint y: 285, distance: 106.6
click at [690, 285] on div "· 45 · x = 15 45 = · 15 · x · 15 45 = · 15 · x − + 0" at bounding box center [679, 235] width 916 height 215
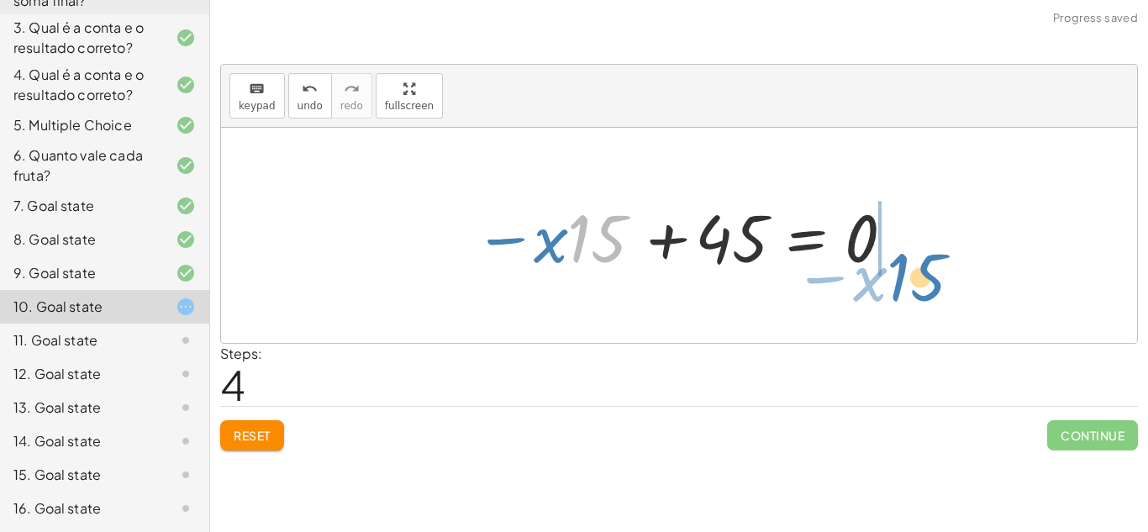
drag, startPoint x: 593, startPoint y: 256, endPoint x: 902, endPoint y: 288, distance: 311.0
click at [902, 288] on div "· 45 · x = 15 45 = · 15 · x − · 15 · x + 45 = 0 · 15 − · x 45 = · 15 · x − + 0" at bounding box center [679, 235] width 916 height 215
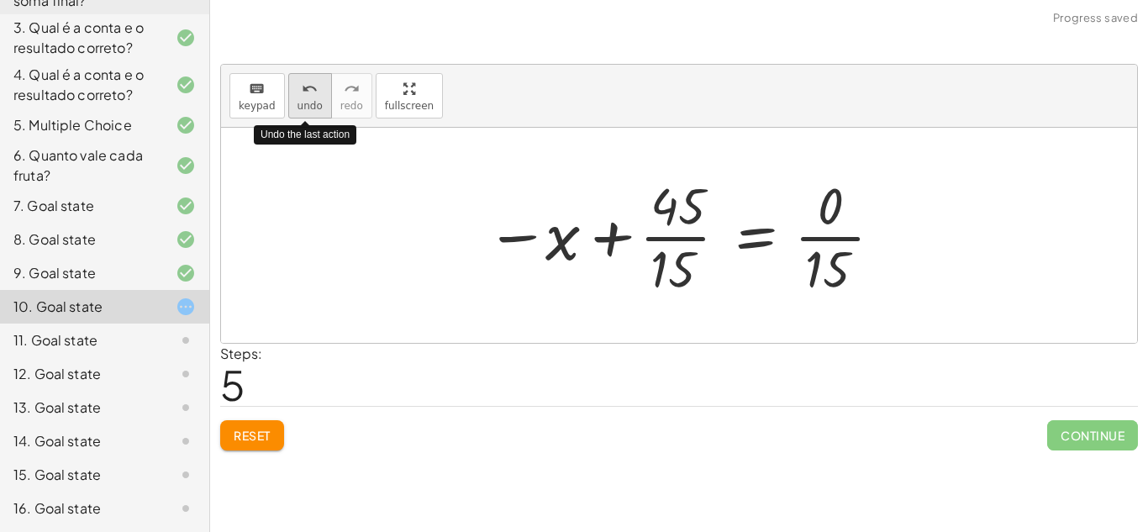
click at [299, 100] on span "undo" at bounding box center [310, 106] width 25 height 12
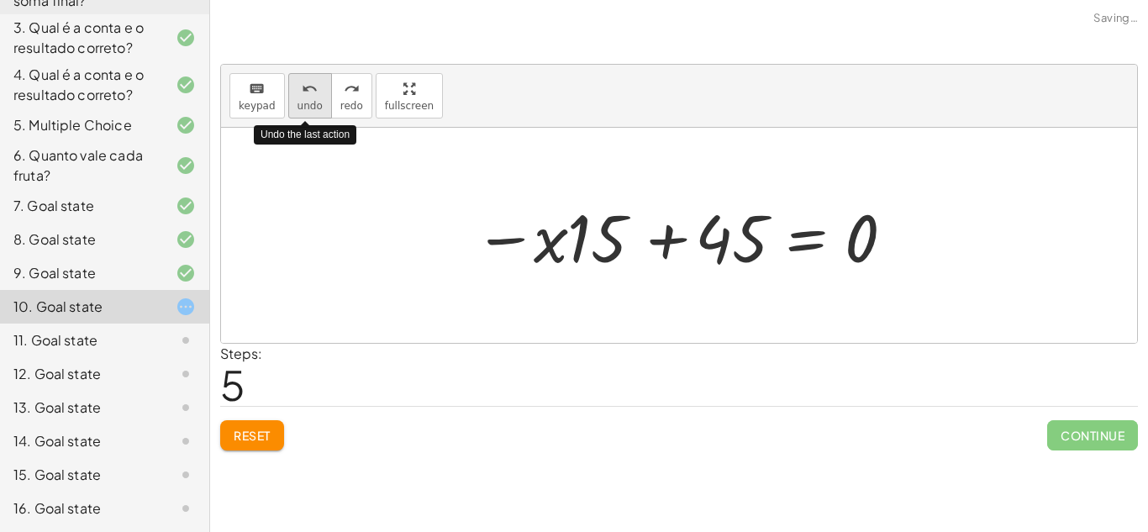
click at [299, 100] on span "undo" at bounding box center [310, 106] width 25 height 12
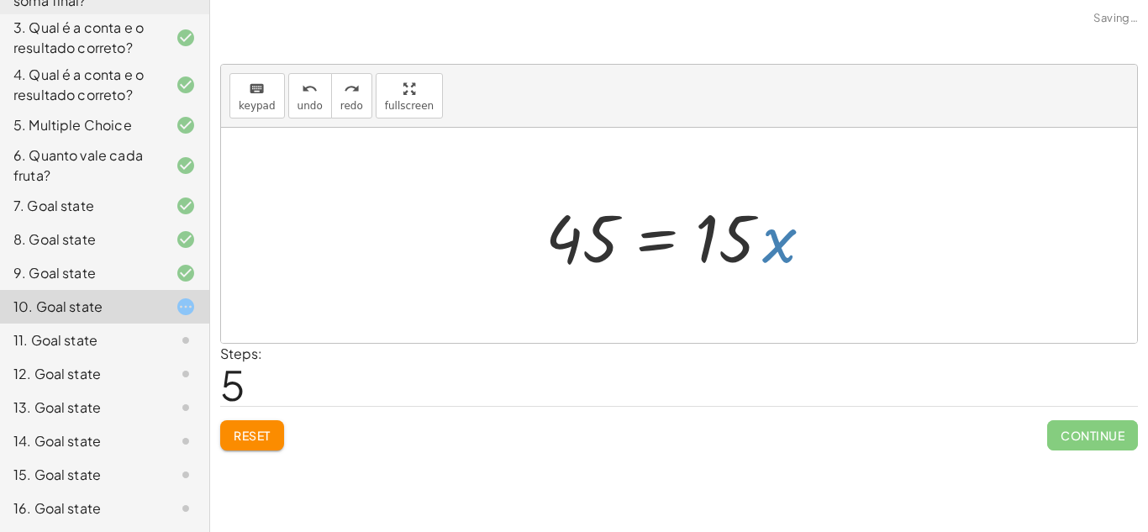
click at [712, 250] on div at bounding box center [685, 236] width 297 height 87
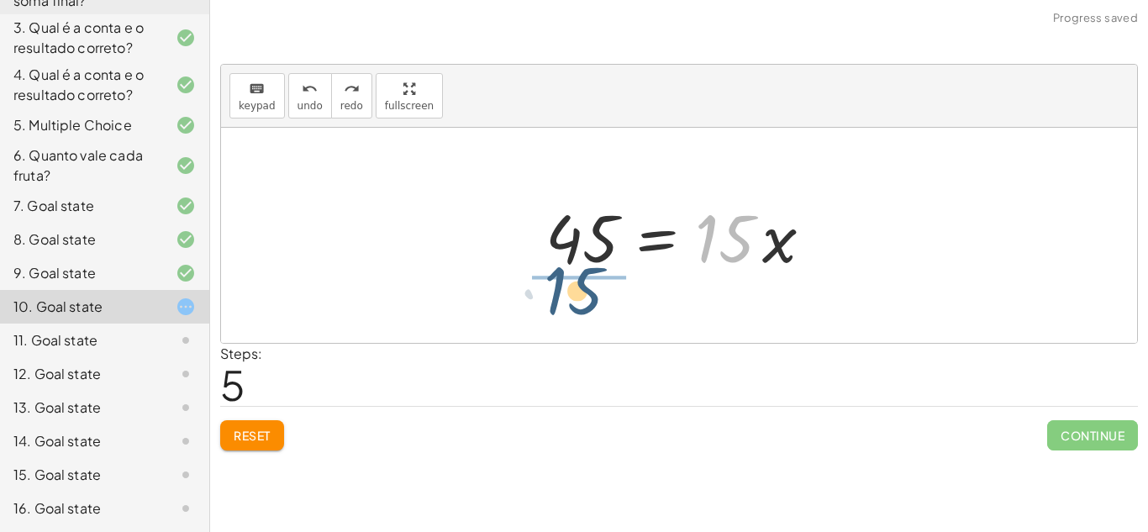
drag, startPoint x: 731, startPoint y: 261, endPoint x: 573, endPoint y: 315, distance: 167.2
click at [573, 315] on div "· 45 · x = 15 · 15 45 = · 15 · x" at bounding box center [679, 235] width 916 height 215
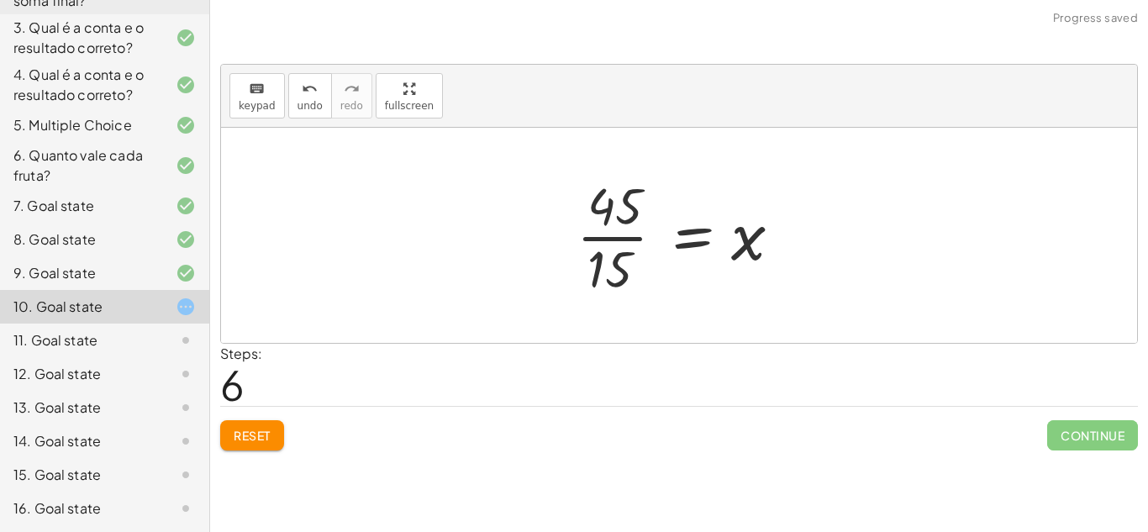
click at [744, 242] on div at bounding box center [685, 235] width 235 height 129
drag, startPoint x: 744, startPoint y: 242, endPoint x: 652, endPoint y: 267, distance: 94.8
click at [652, 267] on div at bounding box center [685, 235] width 235 height 129
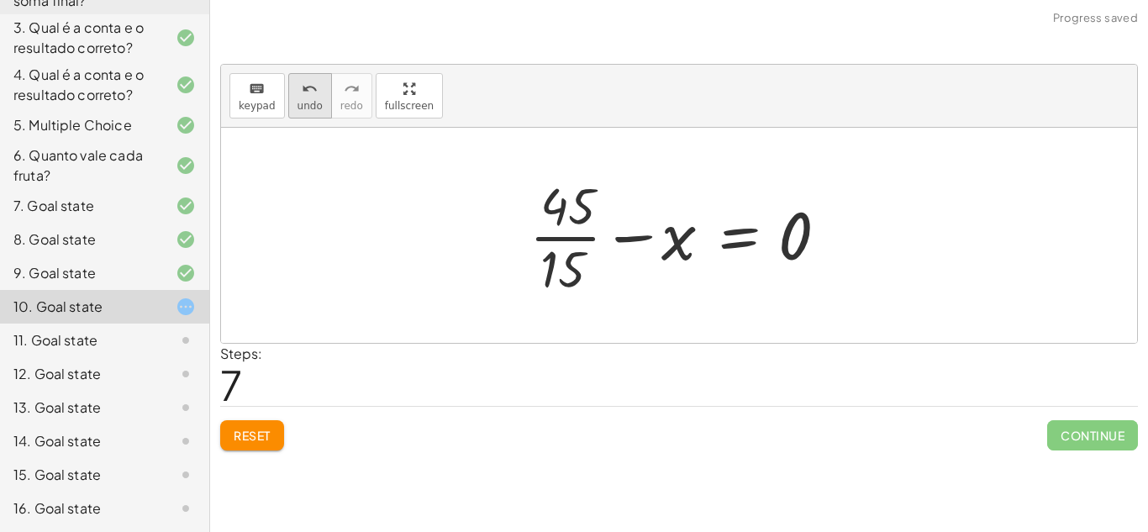
click at [320, 96] on button "undo undo" at bounding box center [310, 95] width 44 height 45
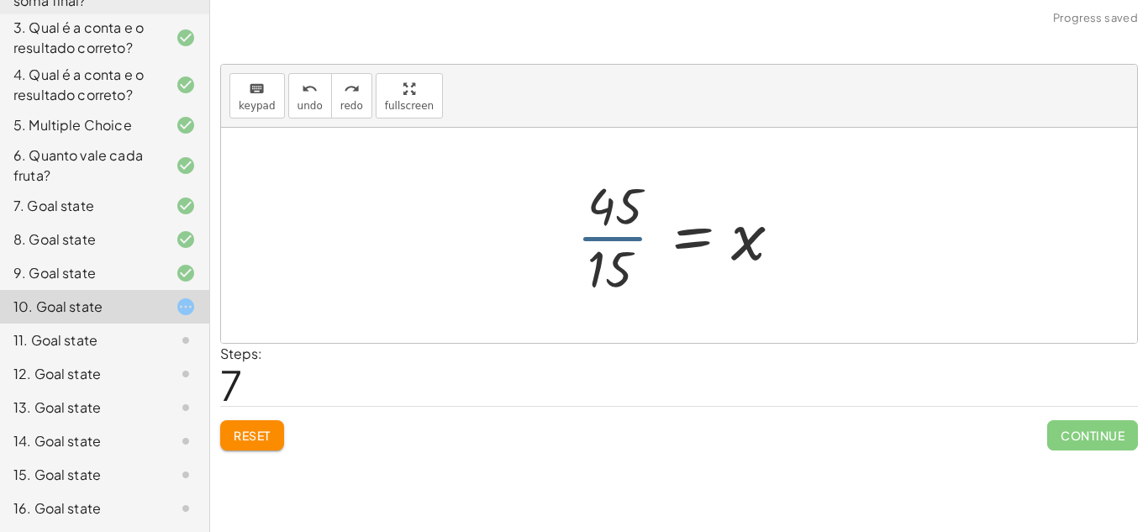
click at [610, 245] on div at bounding box center [685, 235] width 235 height 129
click at [610, 238] on div at bounding box center [685, 235] width 235 height 129
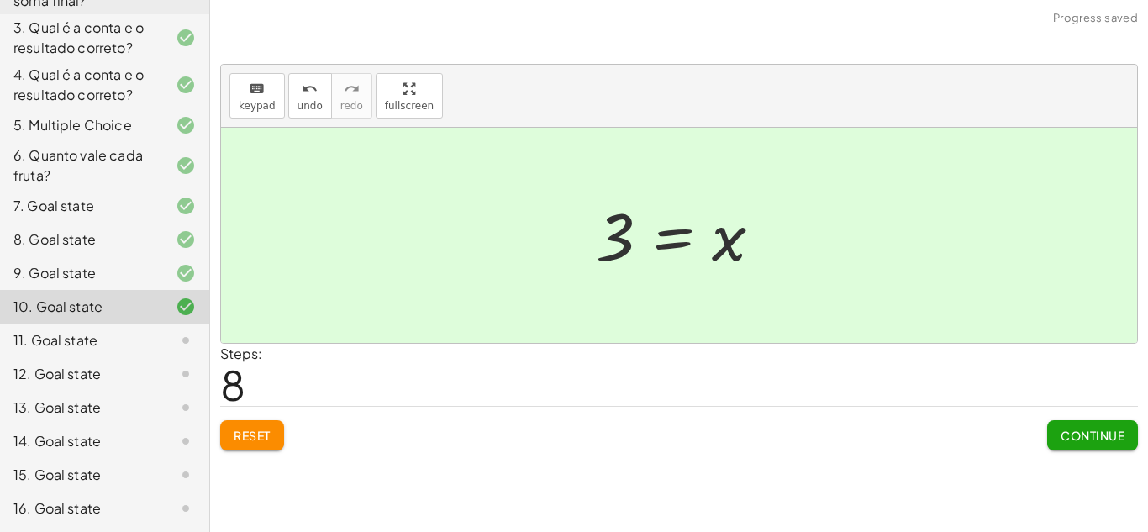
click at [1102, 429] on span "Continue" at bounding box center [1093, 435] width 64 height 15
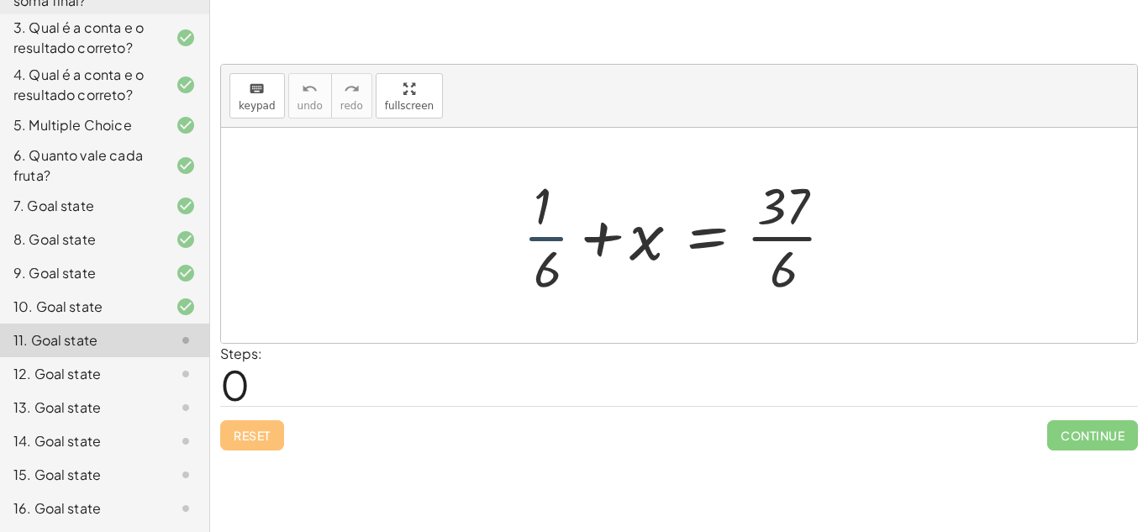
click at [559, 240] on div at bounding box center [686, 235] width 342 height 129
drag, startPoint x: 644, startPoint y: 246, endPoint x: 889, endPoint y: 229, distance: 245.3
click at [889, 229] on div "+ x + · 1 · 6 + x = · 37 · 6" at bounding box center [679, 235] width 916 height 215
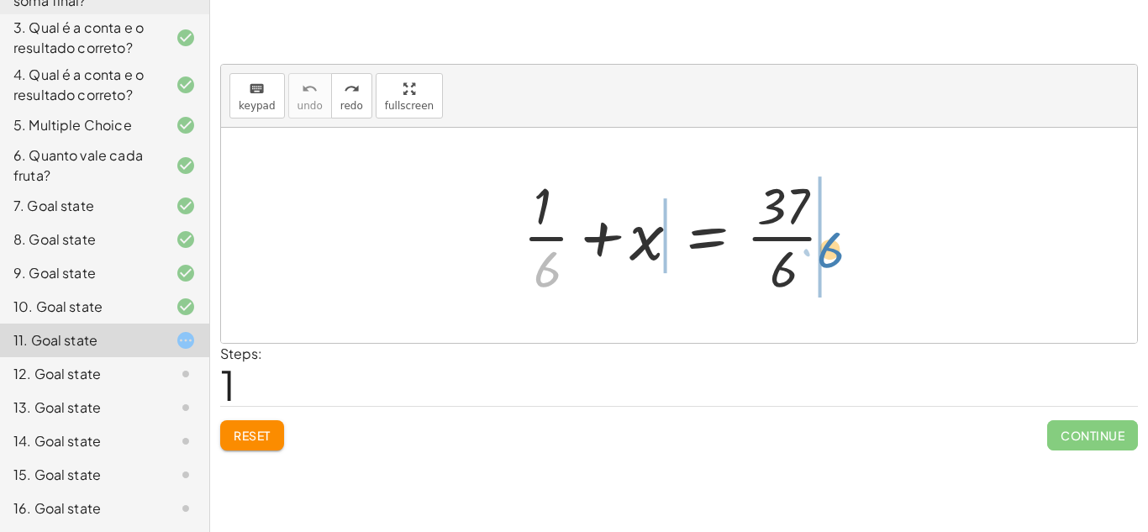
drag, startPoint x: 542, startPoint y: 281, endPoint x: 825, endPoint y: 261, distance: 283.1
click at [825, 261] on div at bounding box center [686, 235] width 342 height 129
click at [243, 428] on span "Reset" at bounding box center [252, 435] width 37 height 15
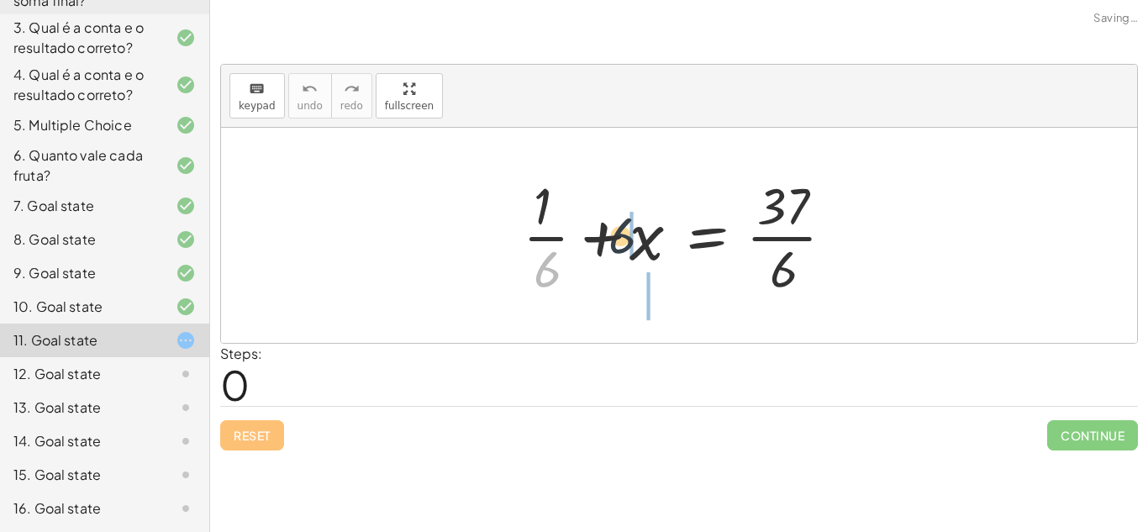
drag, startPoint x: 545, startPoint y: 287, endPoint x: 624, endPoint y: 251, distance: 86.9
click at [624, 251] on div at bounding box center [686, 235] width 342 height 129
click at [244, 438] on span "Reset" at bounding box center [252, 435] width 37 height 15
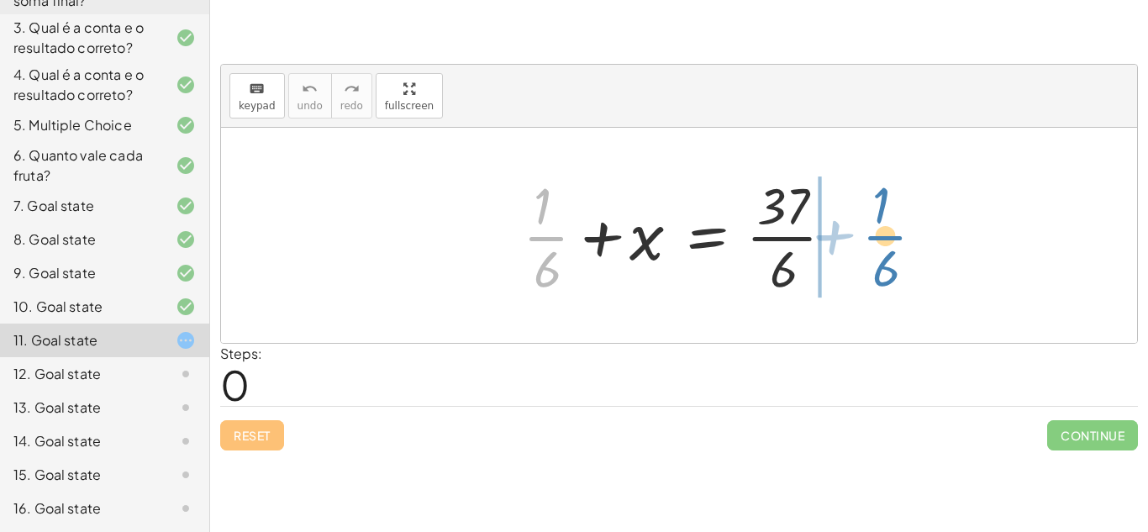
drag, startPoint x: 546, startPoint y: 240, endPoint x: 887, endPoint y: 240, distance: 341.3
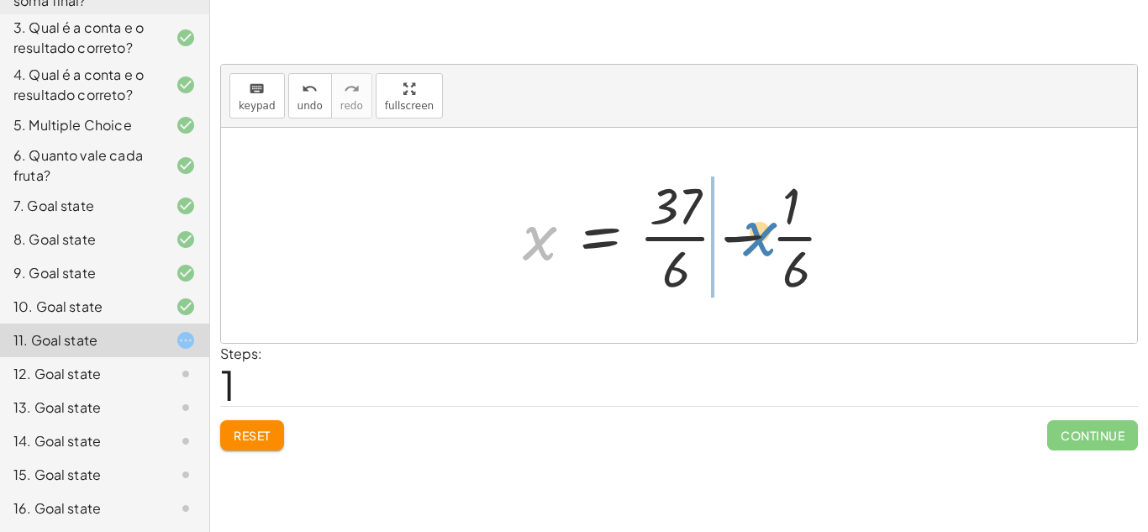
drag, startPoint x: 541, startPoint y: 241, endPoint x: 758, endPoint y: 237, distance: 217.8
click at [758, 237] on div at bounding box center [686, 235] width 342 height 129
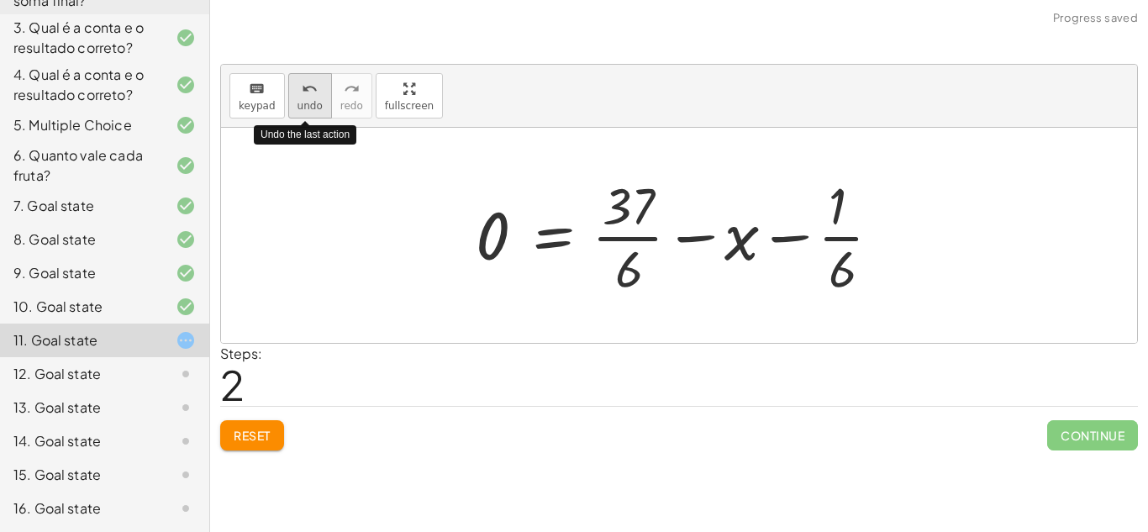
click at [288, 107] on button "undo undo" at bounding box center [310, 95] width 44 height 45
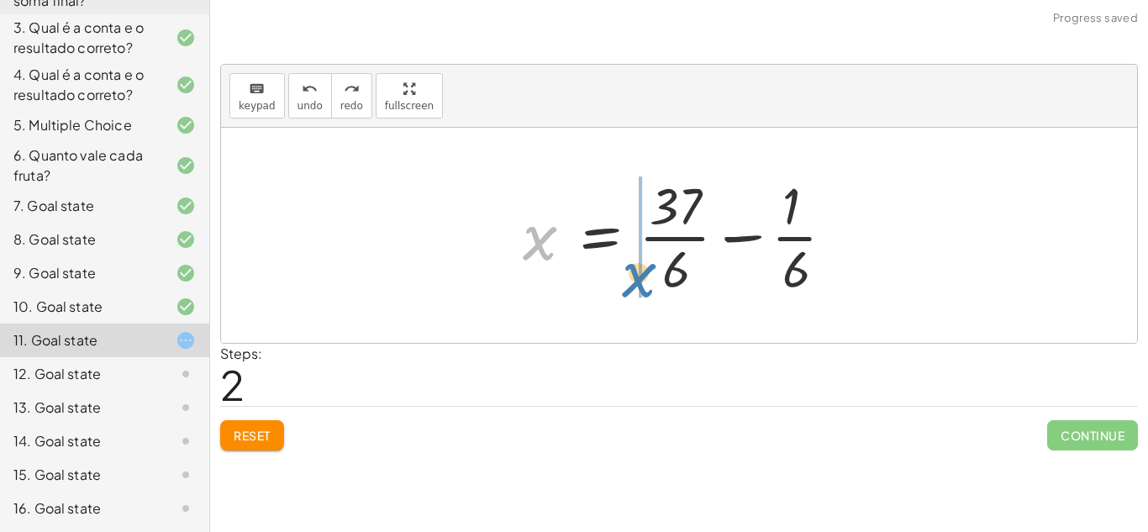
drag, startPoint x: 546, startPoint y: 248, endPoint x: 647, endPoint y: 286, distance: 107.7
click at [647, 286] on div at bounding box center [686, 235] width 342 height 129
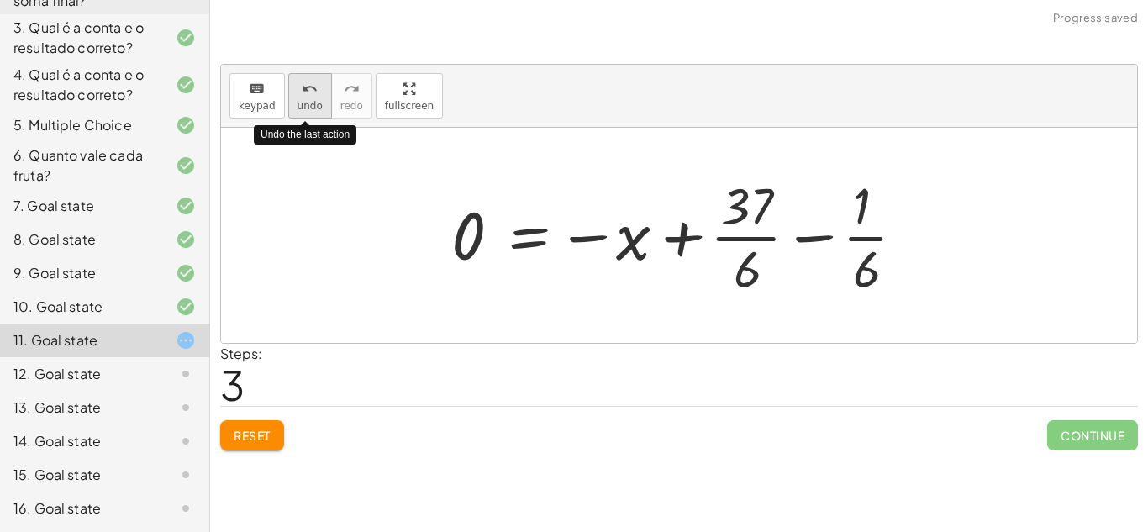
click at [292, 103] on button "undo undo" at bounding box center [310, 95] width 44 height 45
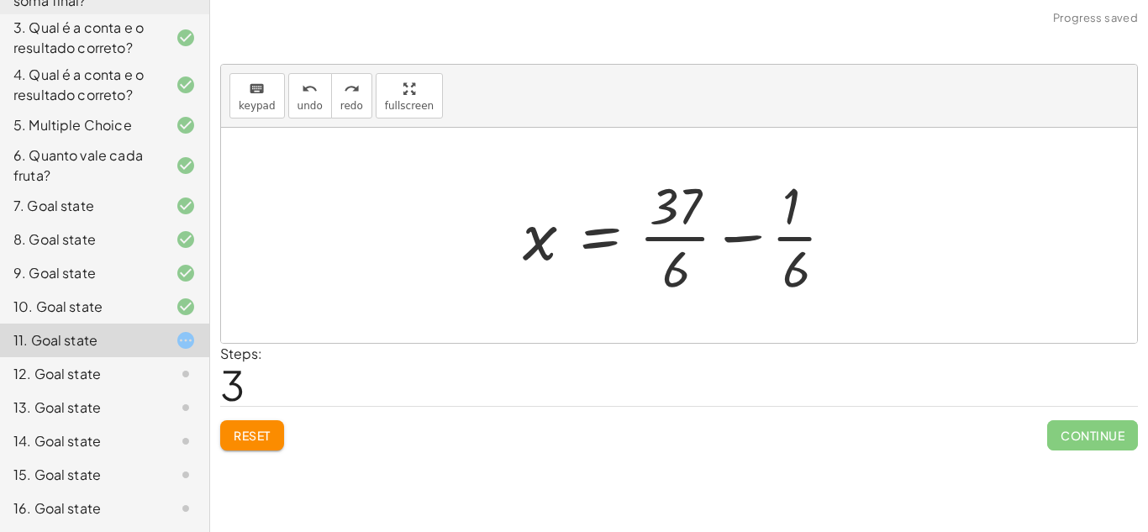
click at [792, 239] on div at bounding box center [686, 235] width 342 height 129
click at [731, 234] on div at bounding box center [686, 235] width 342 height 129
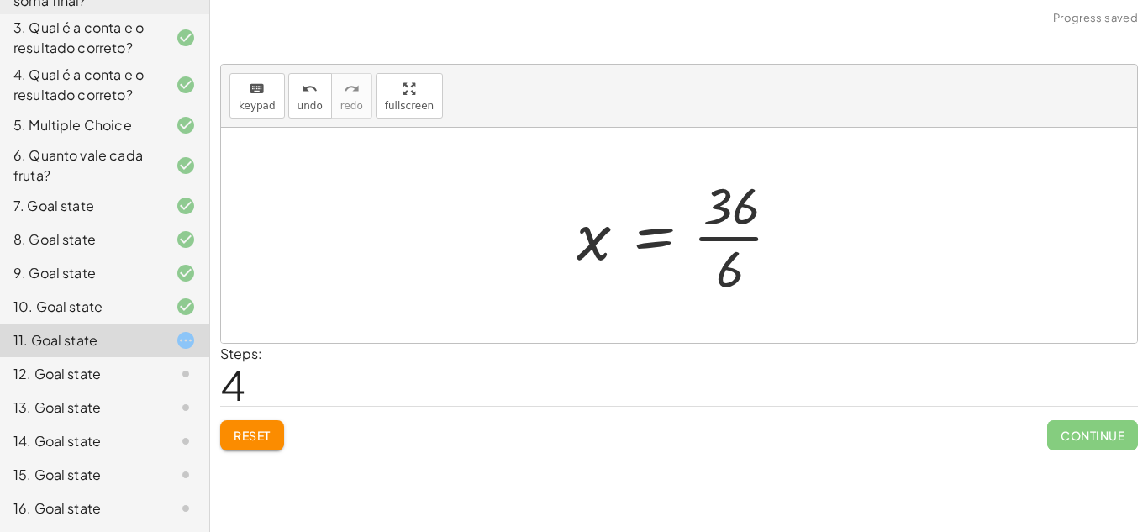
click at [729, 235] on div at bounding box center [685, 235] width 235 height 129
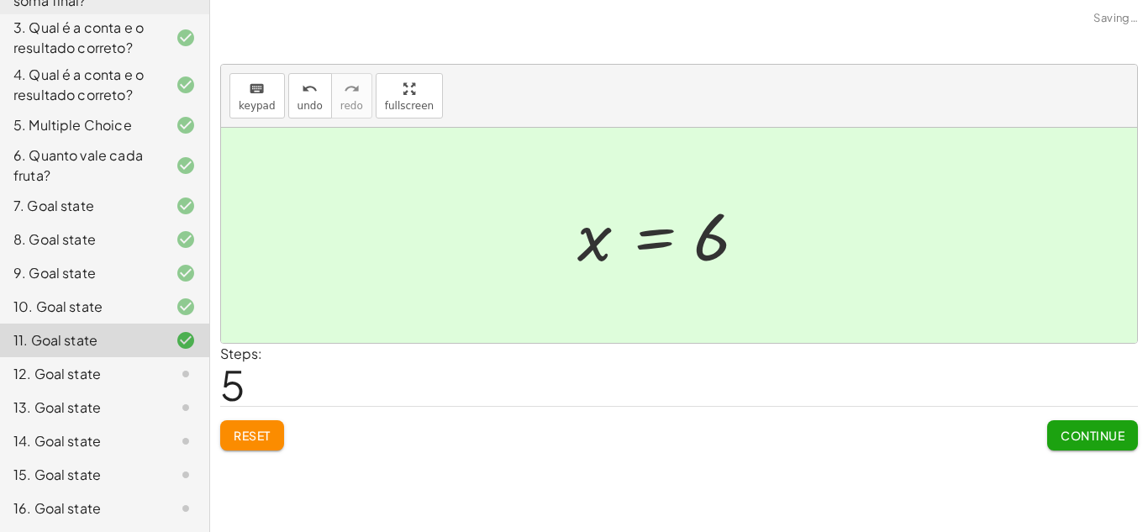
click at [729, 235] on div at bounding box center [667, 235] width 196 height 83
click at [1094, 438] on span "Continue" at bounding box center [1093, 435] width 64 height 15
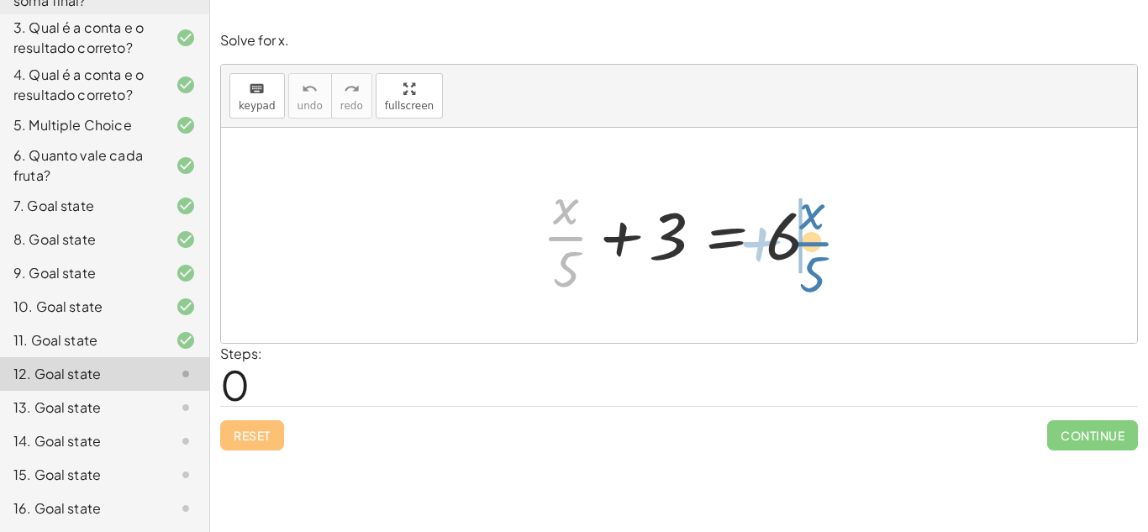
drag, startPoint x: 571, startPoint y: 238, endPoint x: 825, endPoint y: 241, distance: 253.9
click at [825, 241] on div at bounding box center [685, 235] width 303 height 129
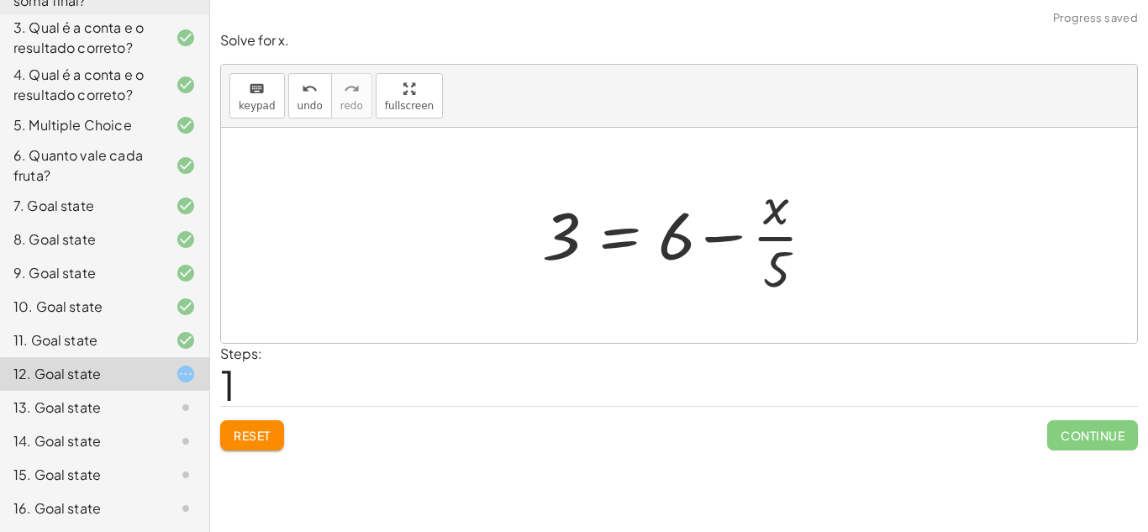
click at [720, 236] on div at bounding box center [685, 235] width 303 height 129
click at [776, 239] on div at bounding box center [685, 235] width 303 height 129
drag, startPoint x: 555, startPoint y: 235, endPoint x: 732, endPoint y: 256, distance: 178.6
click at [732, 256] on div at bounding box center [685, 235] width 303 height 129
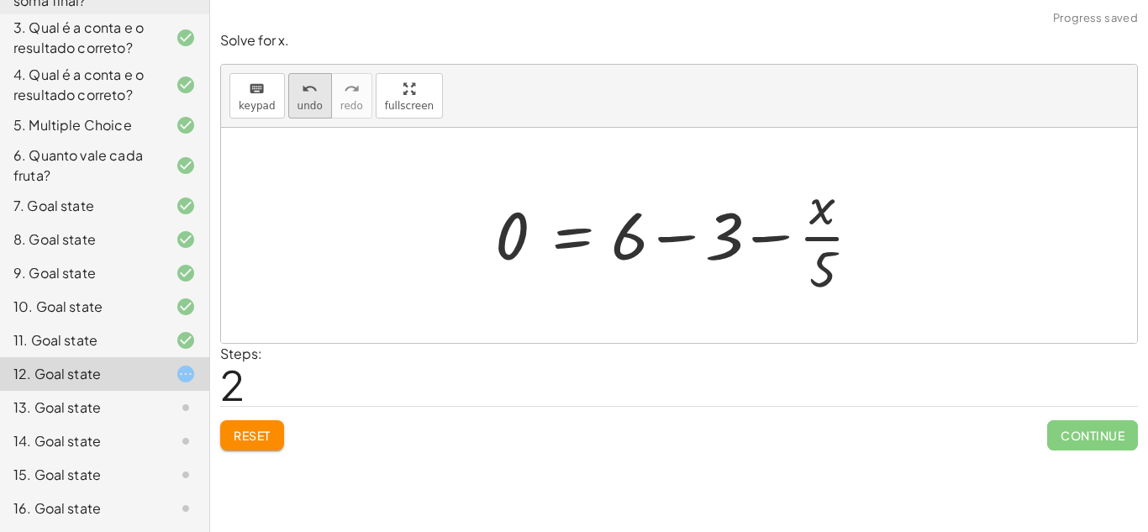
click at [288, 97] on button "undo undo" at bounding box center [310, 95] width 44 height 45
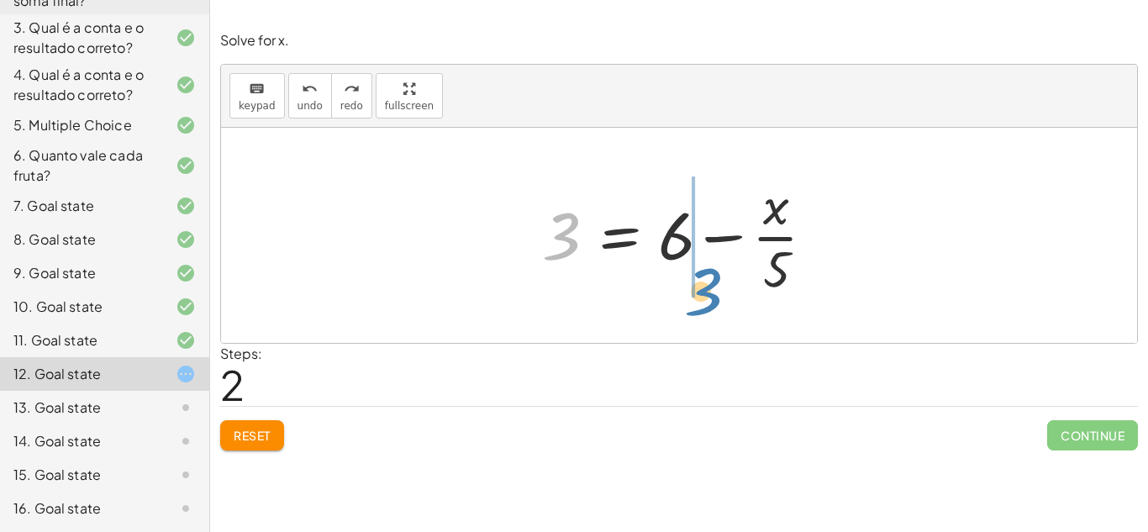
drag, startPoint x: 568, startPoint y: 248, endPoint x: 707, endPoint y: 304, distance: 149.7
click at [707, 304] on div "+ · x · 5 + 3 = 6 3 3 = + 6 − · x · 5" at bounding box center [679, 235] width 916 height 215
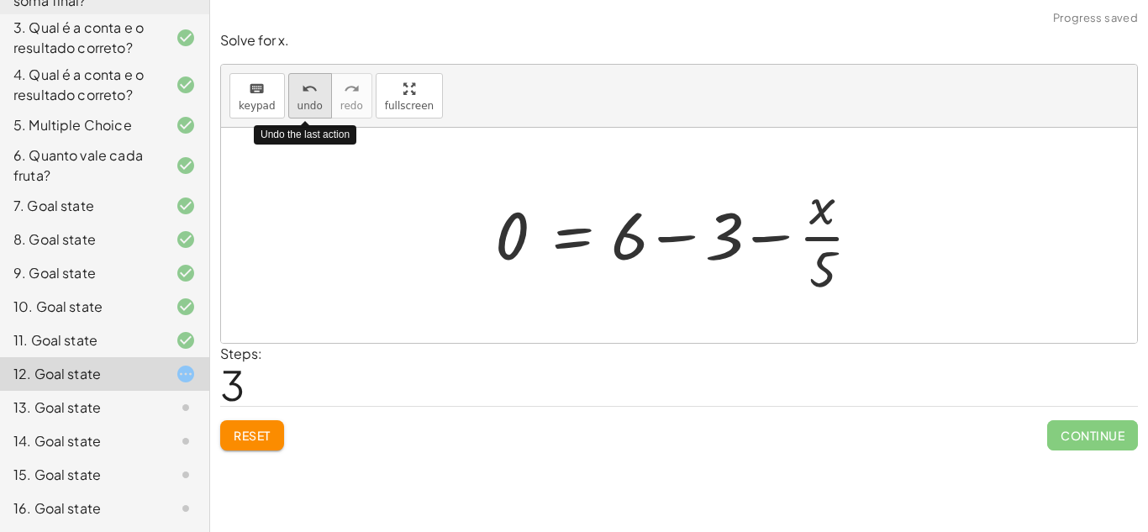
click at [314, 100] on span "undo" at bounding box center [310, 106] width 25 height 12
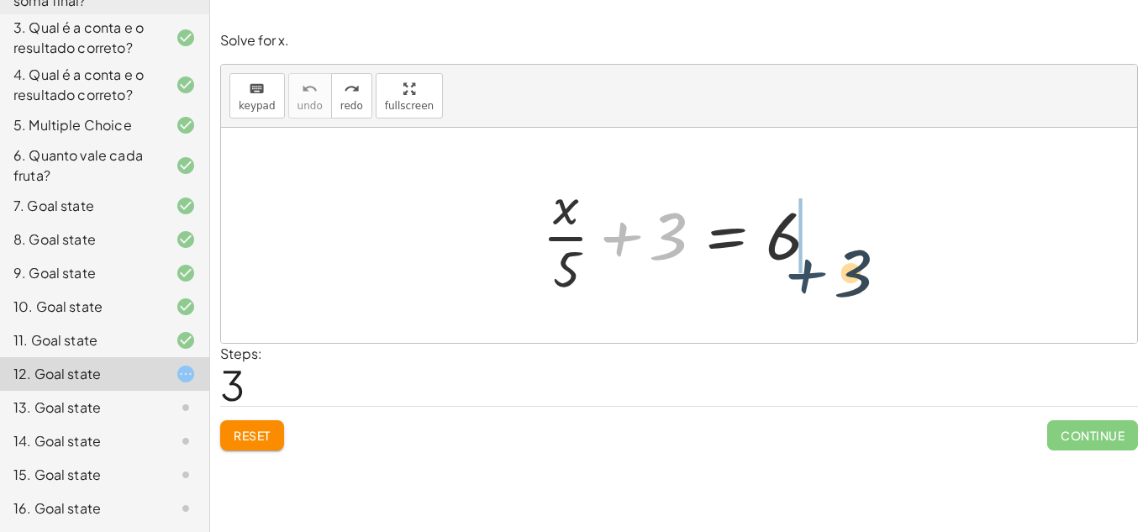
drag, startPoint x: 615, startPoint y: 239, endPoint x: 818, endPoint y: 277, distance: 206.1
click at [818, 277] on div at bounding box center [685, 235] width 303 height 129
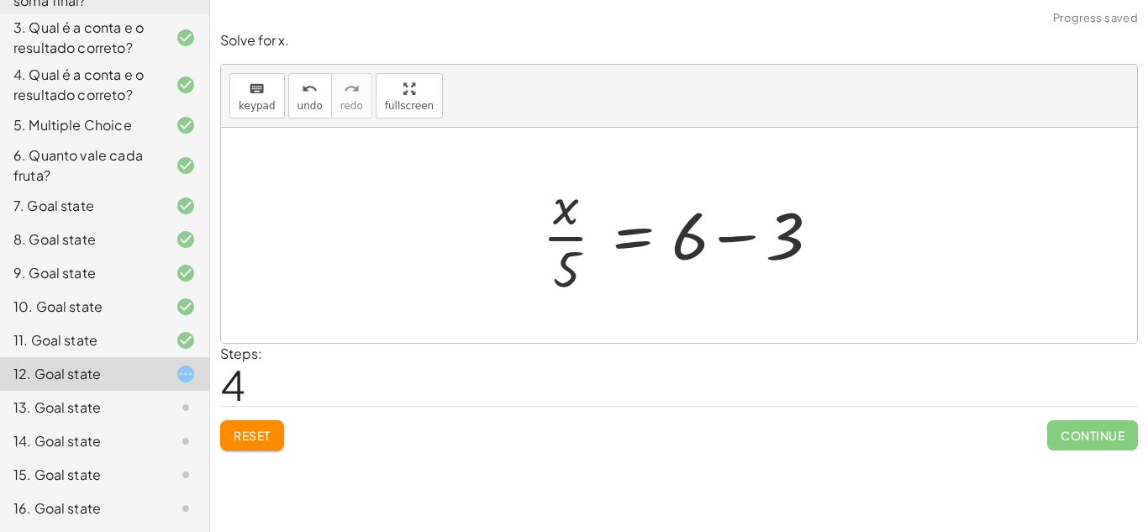
click at [730, 238] on div at bounding box center [685, 235] width 303 height 129
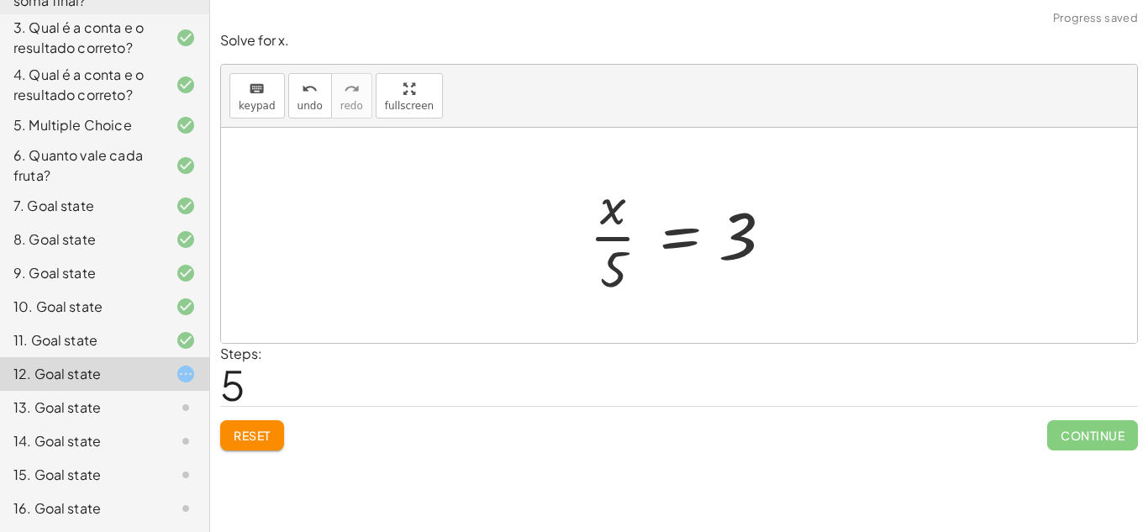
click at [619, 261] on div at bounding box center [685, 235] width 209 height 129
click at [610, 230] on div at bounding box center [685, 235] width 209 height 129
drag, startPoint x: 610, startPoint y: 213, endPoint x: 803, endPoint y: 242, distance: 195.6
drag, startPoint x: 611, startPoint y: 214, endPoint x: 757, endPoint y: 319, distance: 180.1
click at [738, 240] on div at bounding box center [685, 235] width 223 height 129
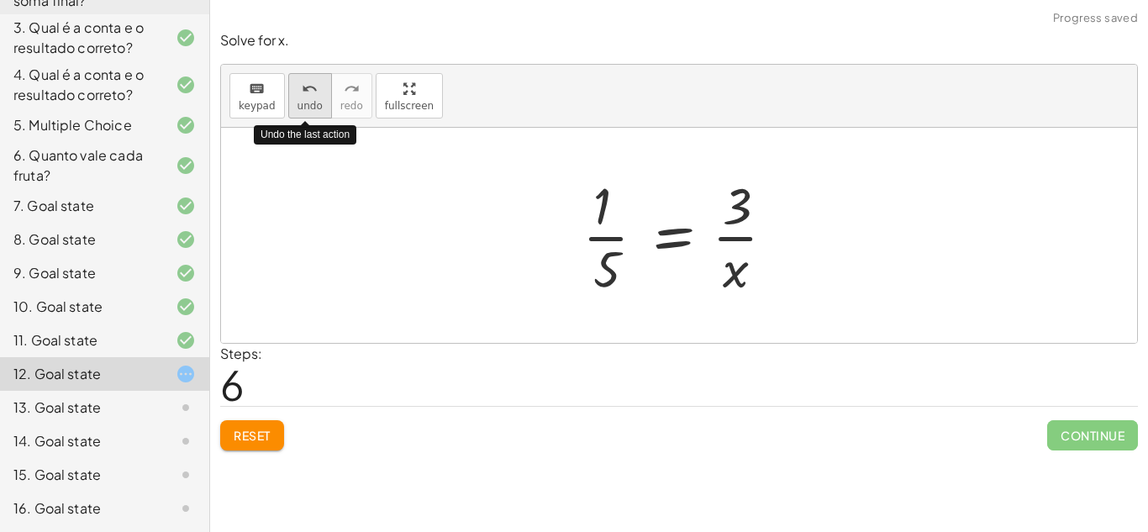
click at [298, 84] on div "undo" at bounding box center [310, 88] width 25 height 20
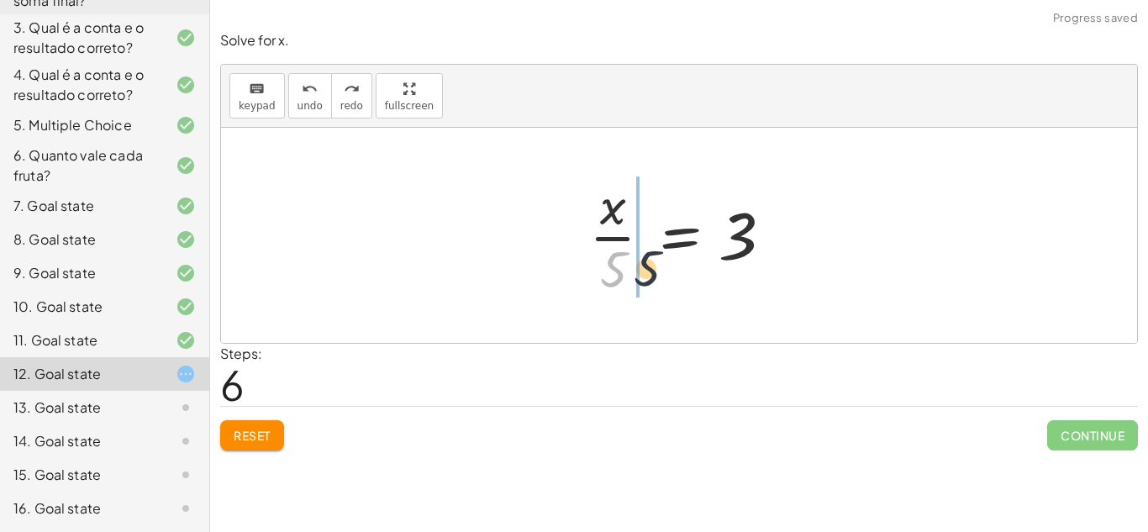
drag, startPoint x: 617, startPoint y: 276, endPoint x: 656, endPoint y: 275, distance: 38.7
click at [656, 275] on div at bounding box center [685, 235] width 209 height 129
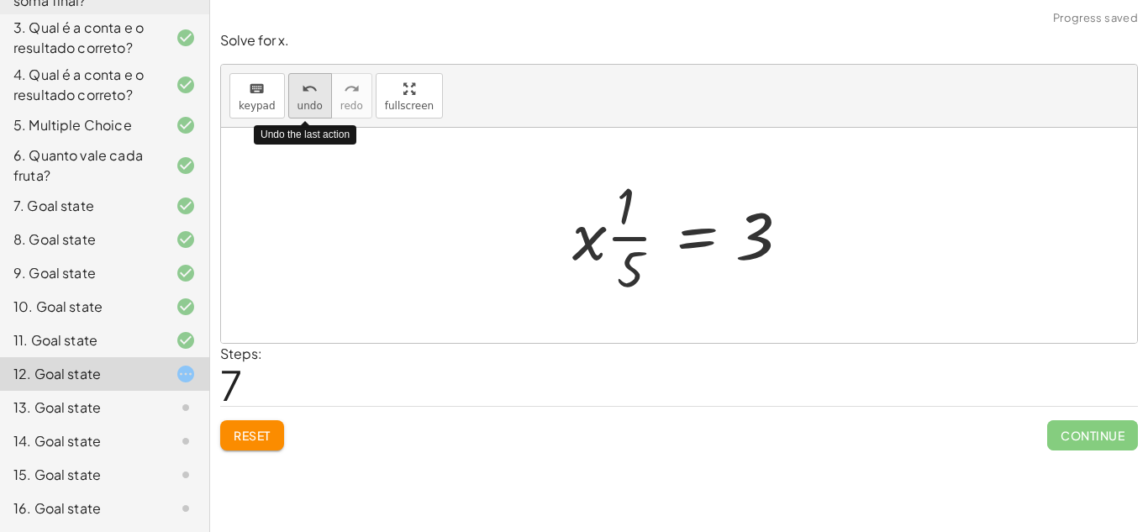
click at [313, 97] on icon "undo" at bounding box center [310, 89] width 16 height 20
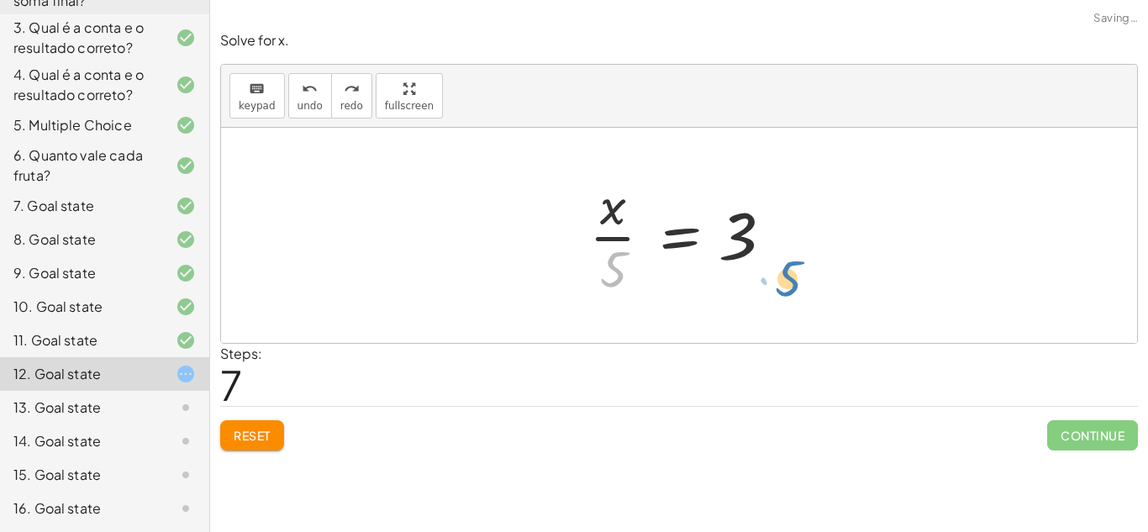
drag, startPoint x: 618, startPoint y: 282, endPoint x: 806, endPoint y: 293, distance: 188.6
click at [806, 293] on div "+ · x · 5 + 3 = 6 · x · 5 = + 6 − 3 · 5 · x · 5 = 3" at bounding box center [679, 235] width 916 height 215
drag, startPoint x: 622, startPoint y: 278, endPoint x: 752, endPoint y: 295, distance: 131.4
click at [752, 295] on div at bounding box center [685, 235] width 209 height 129
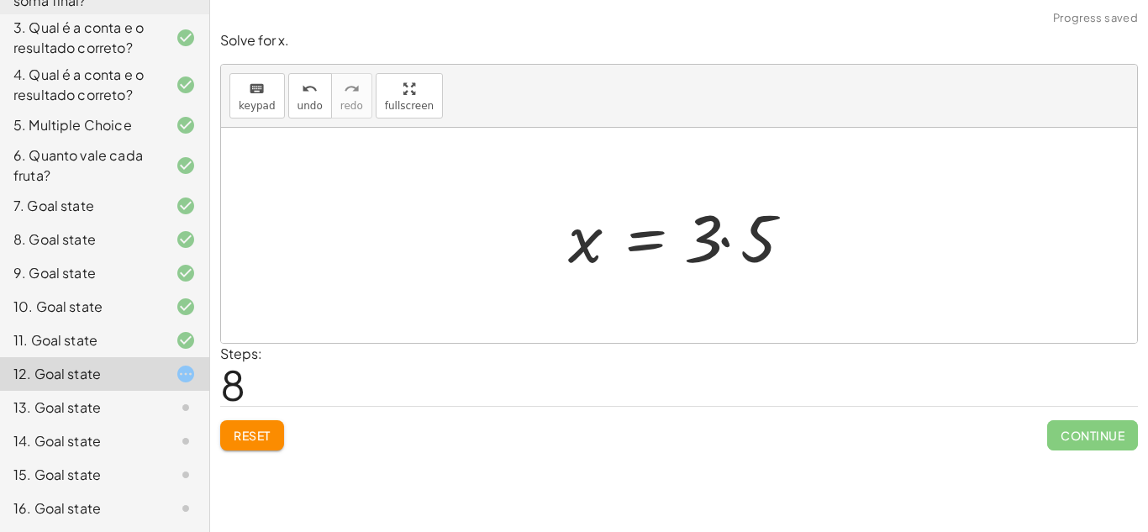
click at [723, 240] on div at bounding box center [686, 236] width 252 height 87
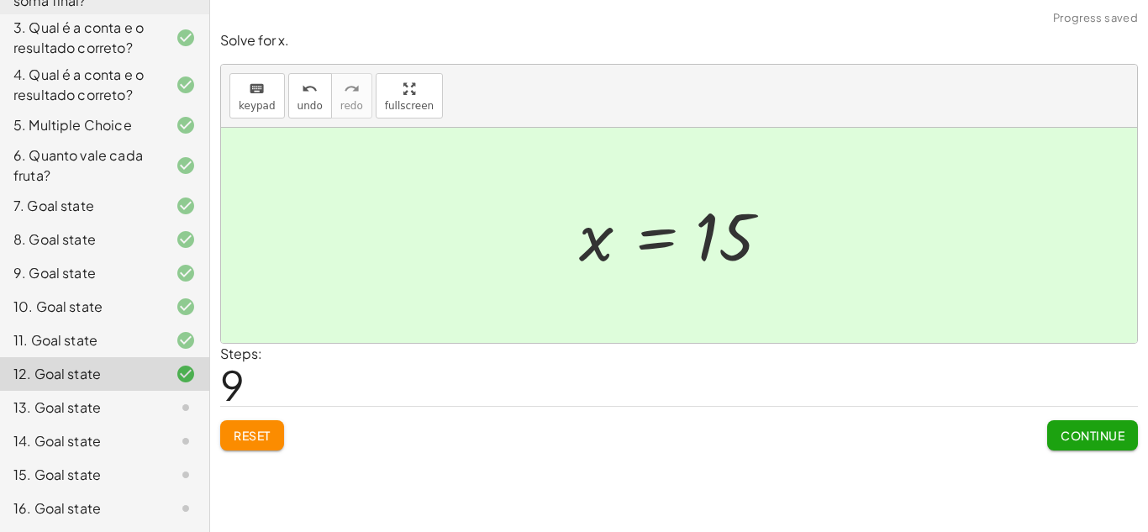
click at [1064, 428] on span "Continue" at bounding box center [1093, 435] width 64 height 15
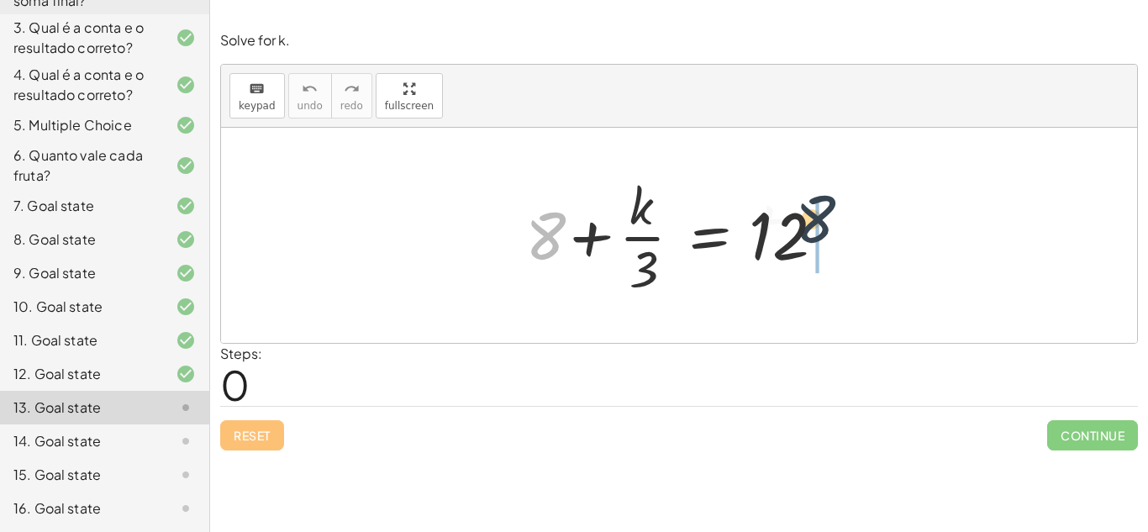
drag, startPoint x: 554, startPoint y: 234, endPoint x: 981, endPoint y: 234, distance: 427.1
click at [981, 234] on div "+ 8 + 8 + · k · 3 = 12" at bounding box center [679, 235] width 916 height 215
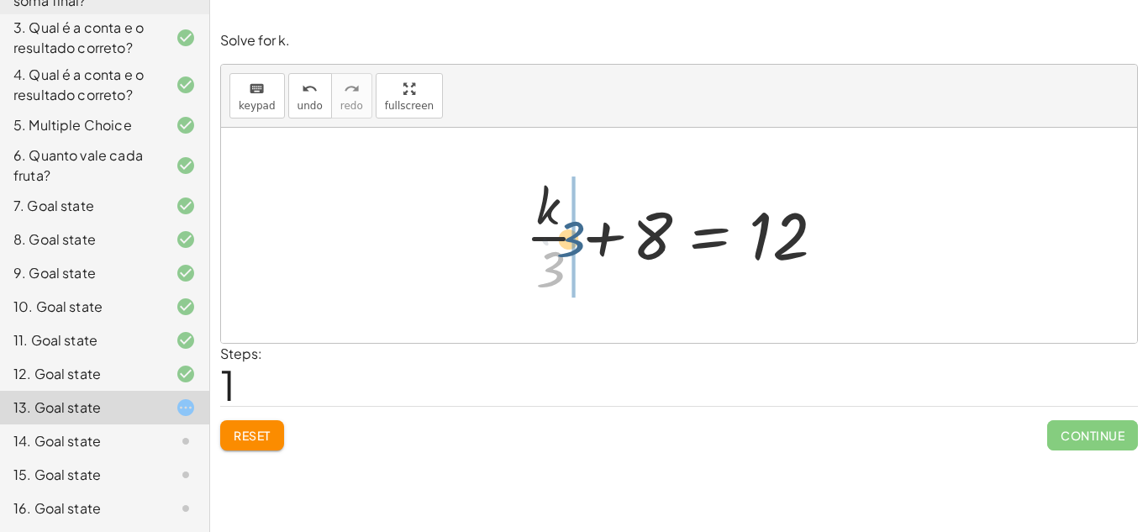
drag, startPoint x: 546, startPoint y: 272, endPoint x: 566, endPoint y: 241, distance: 36.4
click at [566, 241] on div at bounding box center [685, 235] width 337 height 129
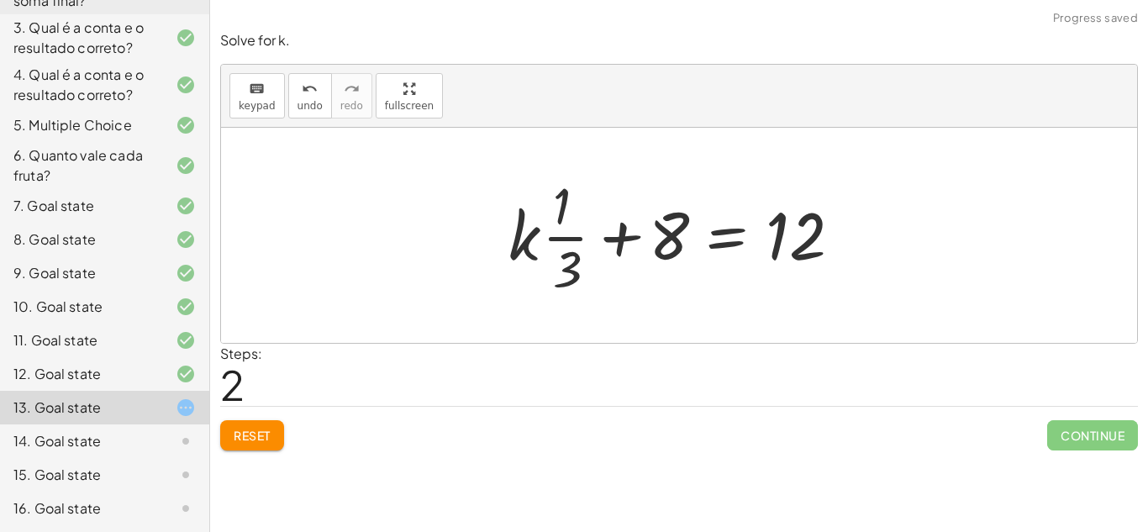
click at [564, 236] on div at bounding box center [685, 235] width 371 height 129
click at [258, 375] on div "Steps: 2" at bounding box center [241, 375] width 42 height 62
click at [248, 424] on button "Reset" at bounding box center [252, 435] width 64 height 30
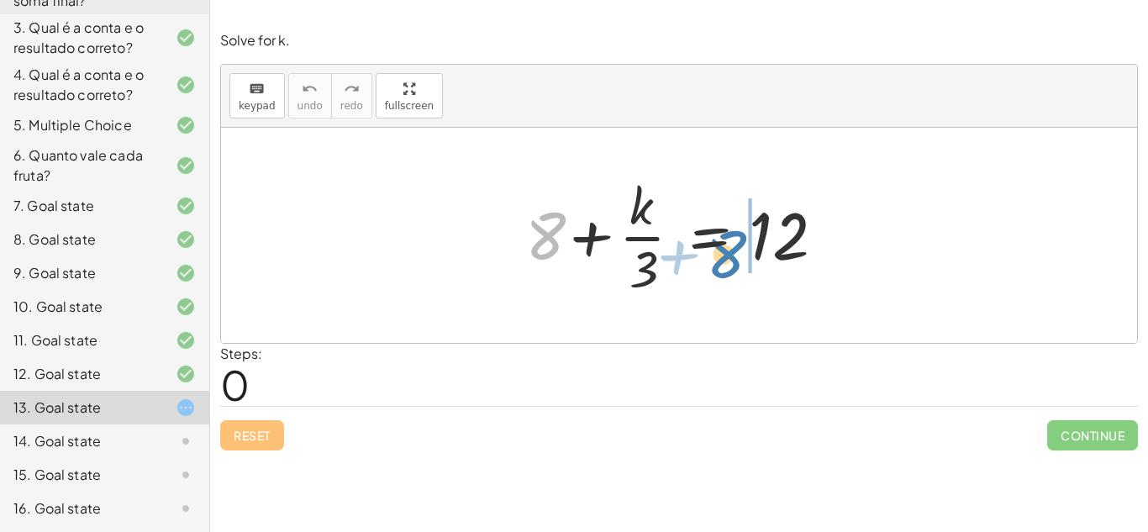
drag, startPoint x: 550, startPoint y: 245, endPoint x: 731, endPoint y: 263, distance: 181.7
click at [731, 263] on div at bounding box center [685, 235] width 337 height 129
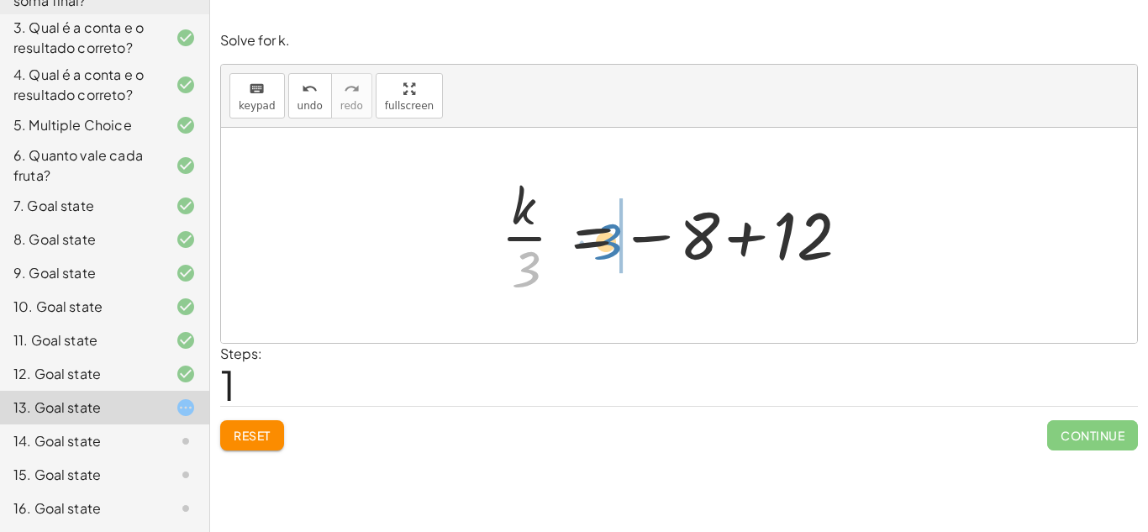
drag, startPoint x: 528, startPoint y: 266, endPoint x: 610, endPoint y: 238, distance: 86.1
click at [610, 238] on div at bounding box center [686, 235] width 386 height 129
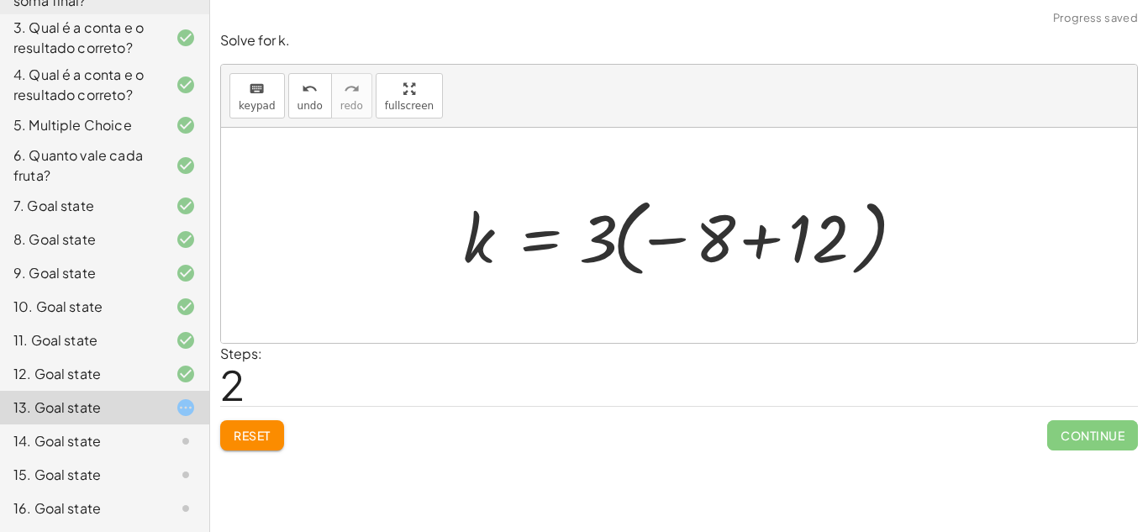
click at [762, 242] on div at bounding box center [686, 235] width 462 height 93
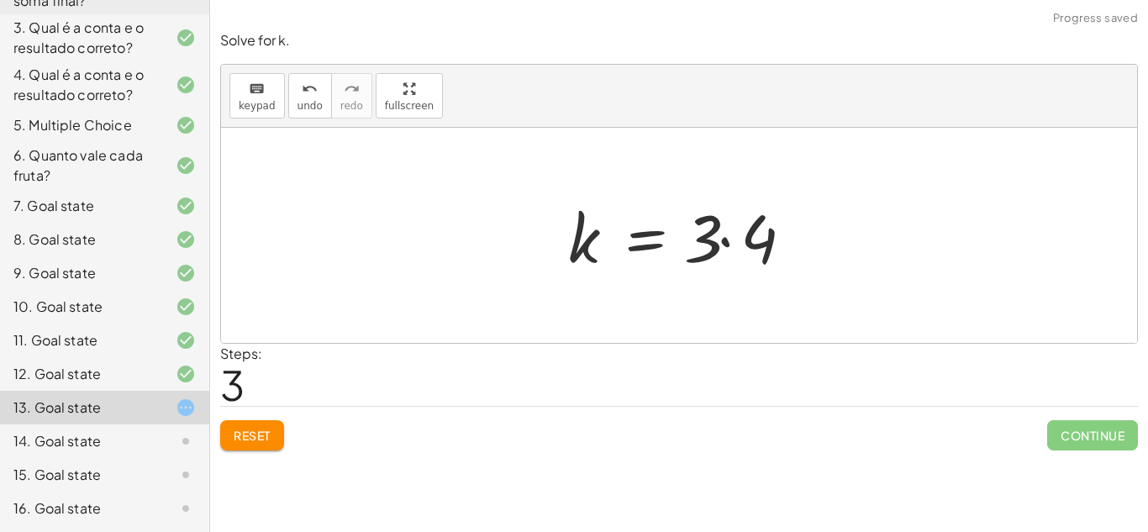
click at [722, 240] on div at bounding box center [686, 236] width 252 height 87
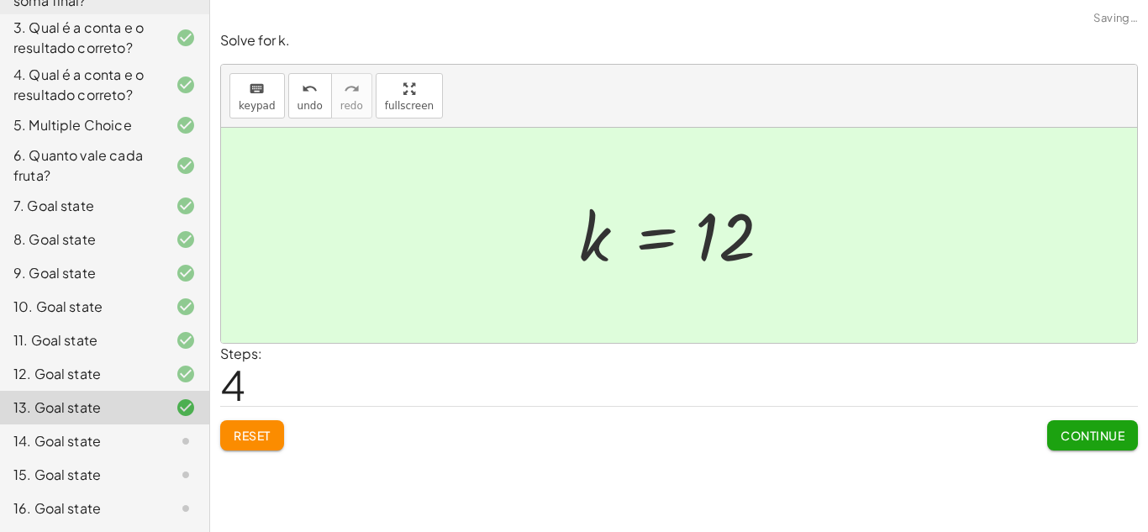
click at [1107, 430] on span "Continue" at bounding box center [1093, 435] width 64 height 15
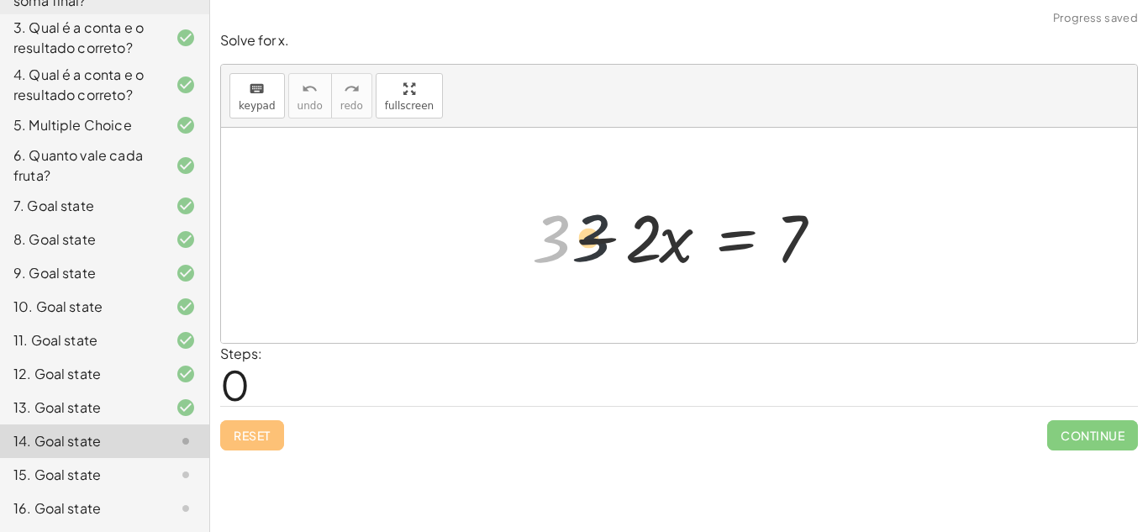
drag, startPoint x: 559, startPoint y: 243, endPoint x: 687, endPoint y: 242, distance: 127.8
click at [687, 242] on div at bounding box center [686, 236] width 324 height 87
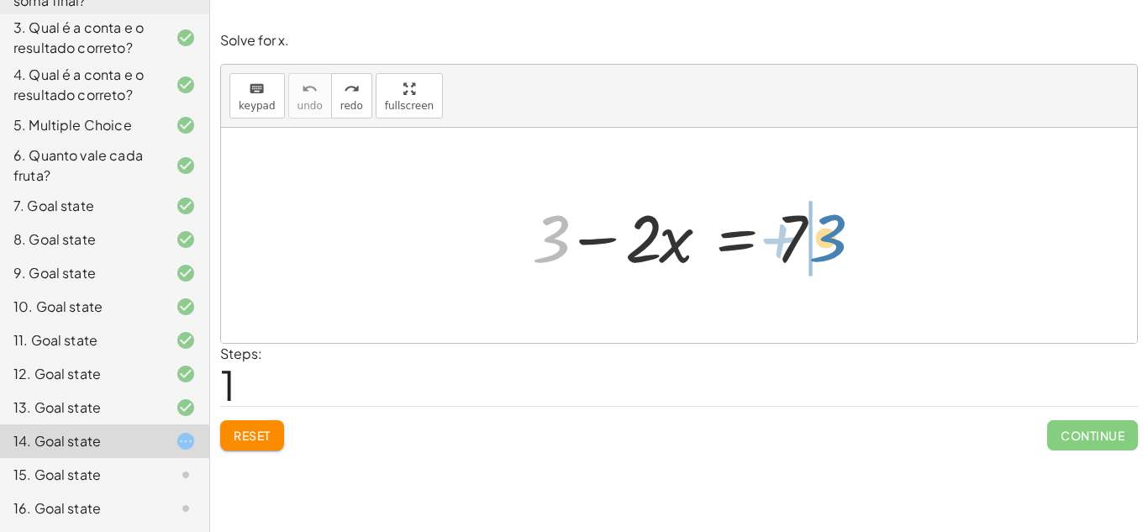
drag, startPoint x: 554, startPoint y: 258, endPoint x: 834, endPoint y: 261, distance: 280.0
click at [834, 261] on div at bounding box center [686, 236] width 324 height 87
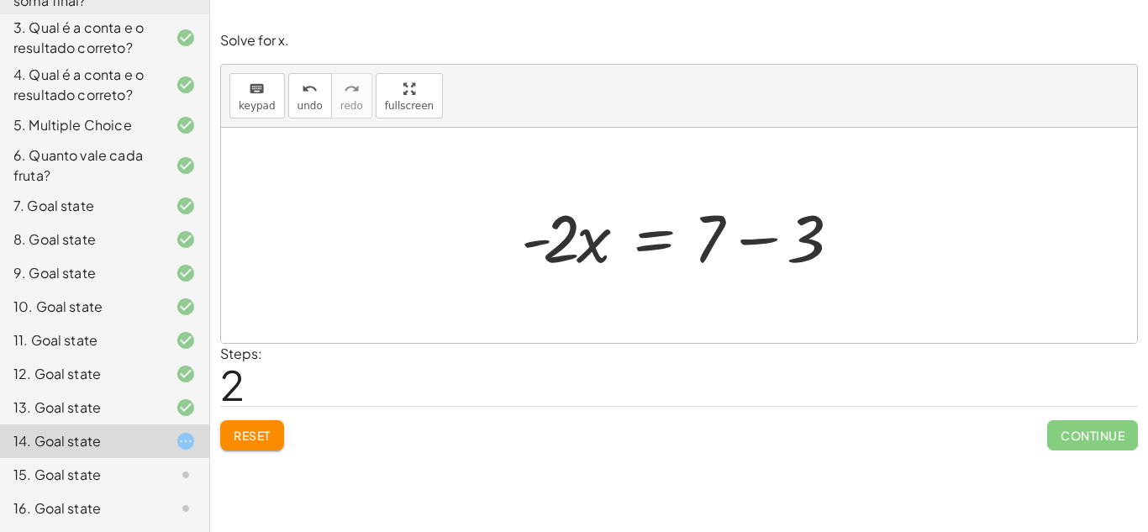
click at [757, 232] on div at bounding box center [686, 236] width 346 height 87
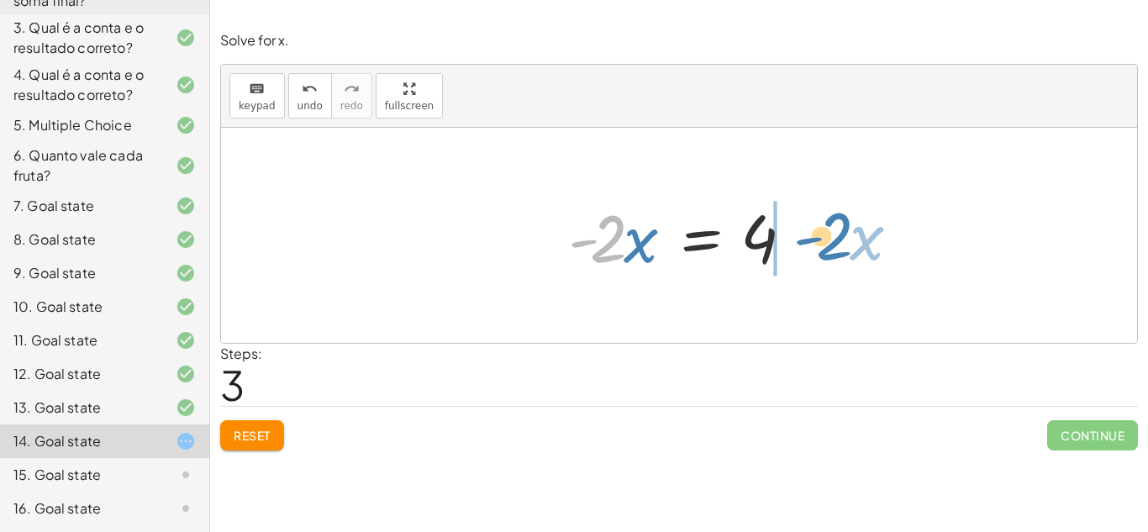
drag, startPoint x: 608, startPoint y: 250, endPoint x: 831, endPoint y: 240, distance: 223.9
click at [831, 240] on div "+ 3 − · 2 · x = 7 · - 2 · x = + 7 − 3 · - 2 · x · 2 · x = - 4" at bounding box center [679, 235] width 916 height 215
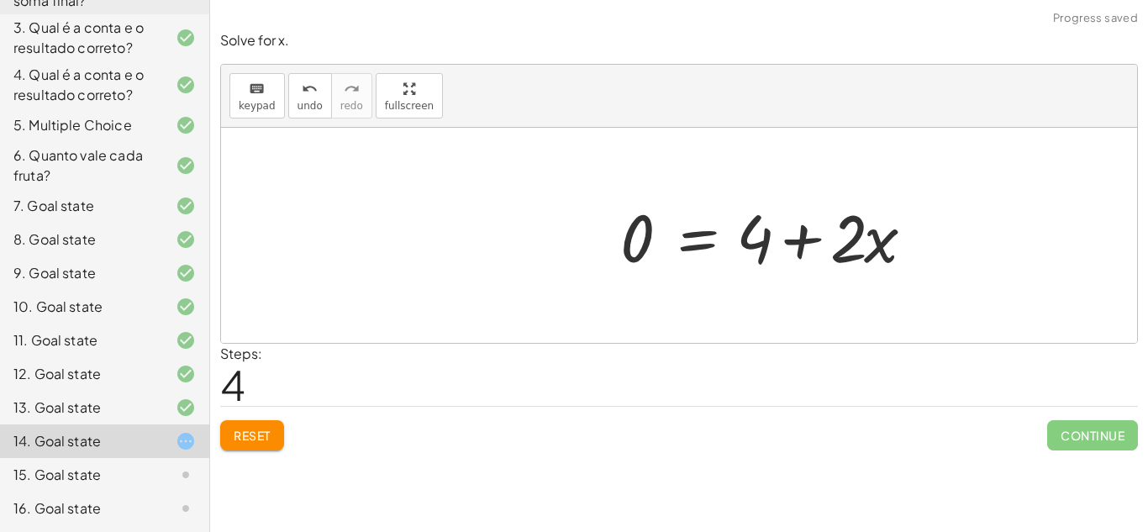
click at [807, 231] on div at bounding box center [774, 236] width 324 height 87
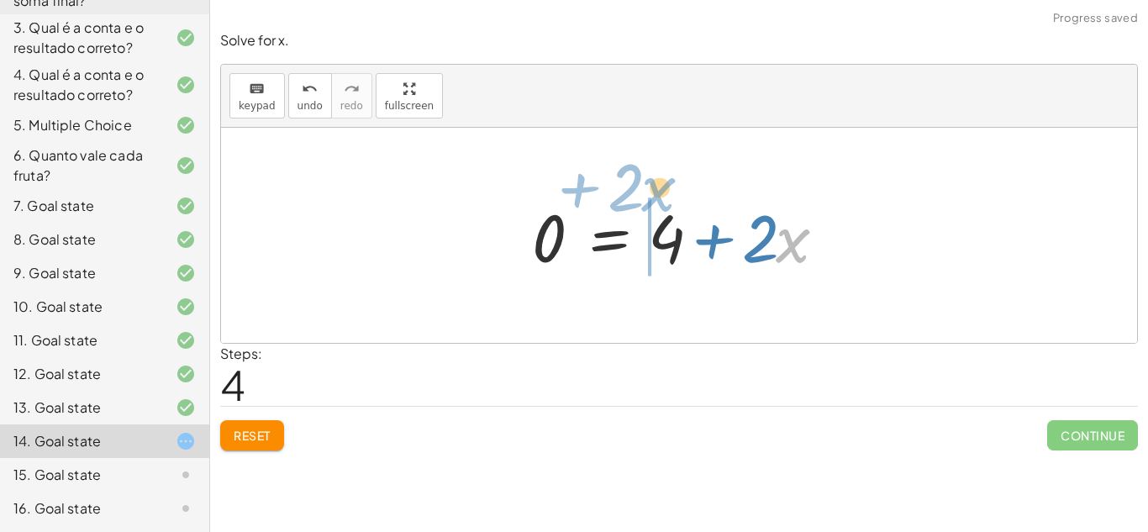
drag, startPoint x: 795, startPoint y: 236, endPoint x: 627, endPoint y: 188, distance: 174.8
click at [627, 188] on div "+ 3 − · 2 · x = 7 · - 2 · x = + 7 − 3 · - 2 · x = 4 · x + · 2 · 2 · x = 4 0 + +" at bounding box center [679, 235] width 345 height 95
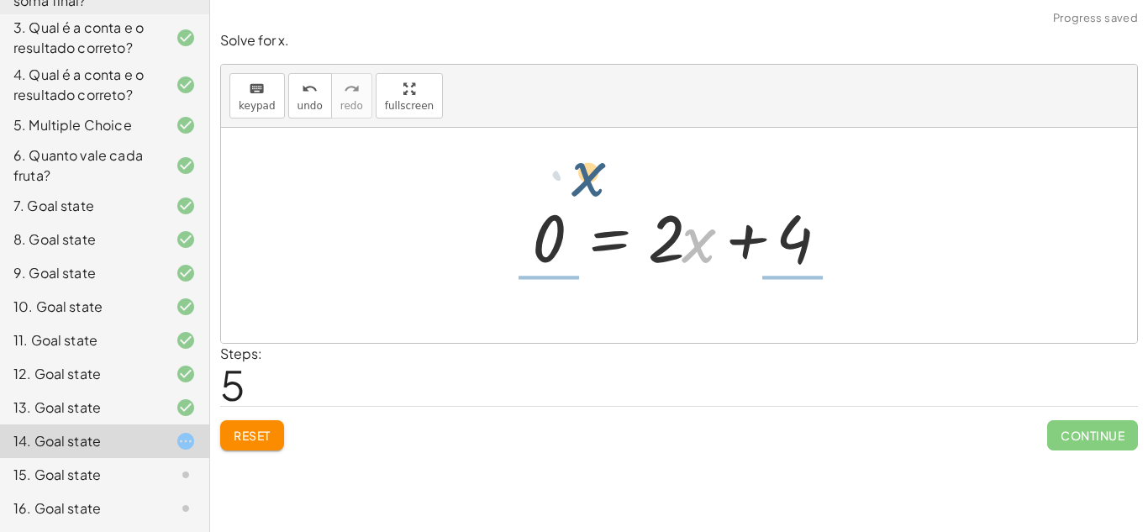
drag, startPoint x: 689, startPoint y: 244, endPoint x: 578, endPoint y: 180, distance: 128.1
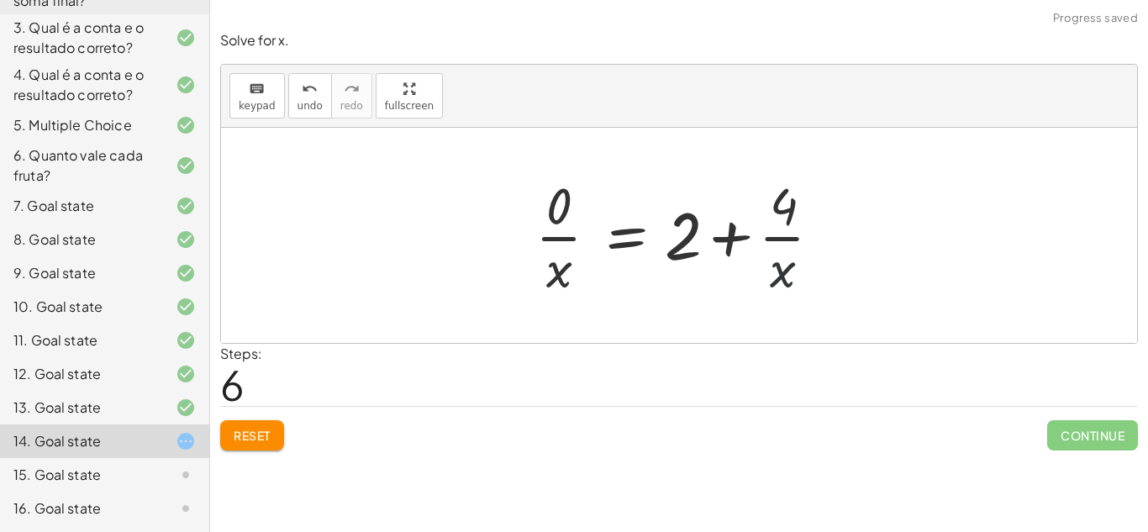
drag, startPoint x: 779, startPoint y: 278, endPoint x: 441, endPoint y: 135, distance: 368.0
click at [441, 135] on div "+ 3 − · 2 · x = 7 · - 2 · x = + 7 − 3 · - 2 · x = 4 0 = + 4 + · 2 · x 0 = + · 2…" at bounding box center [679, 235] width 916 height 215
drag, startPoint x: 779, startPoint y: 270, endPoint x: 622, endPoint y: 215, distance: 166.4
click at [622, 215] on div at bounding box center [685, 235] width 317 height 129
drag, startPoint x: 780, startPoint y: 273, endPoint x: 398, endPoint y: 280, distance: 381.7
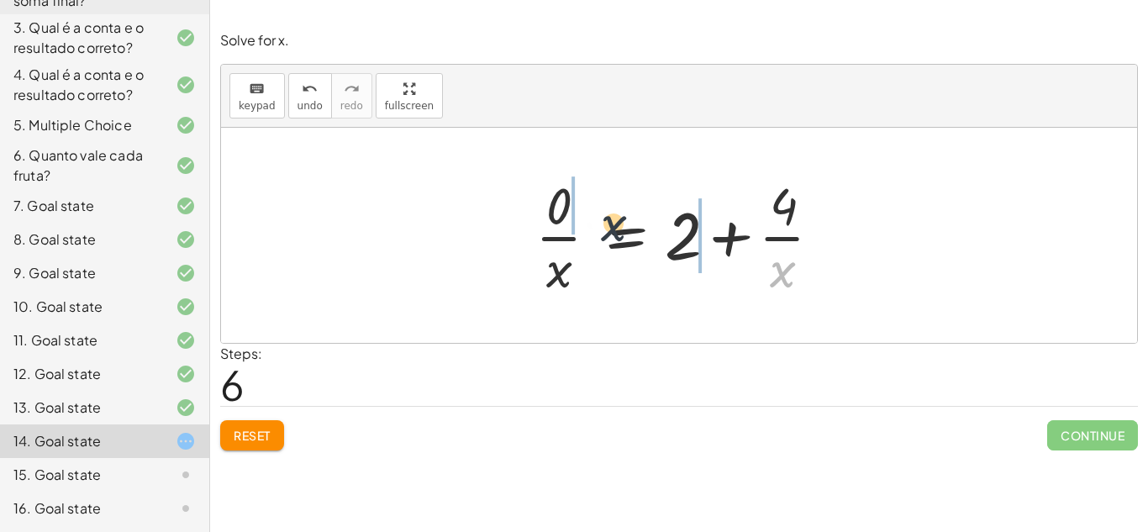
drag, startPoint x: 779, startPoint y: 272, endPoint x: 567, endPoint y: 217, distance: 219.0
click at [567, 217] on div at bounding box center [685, 235] width 317 height 129
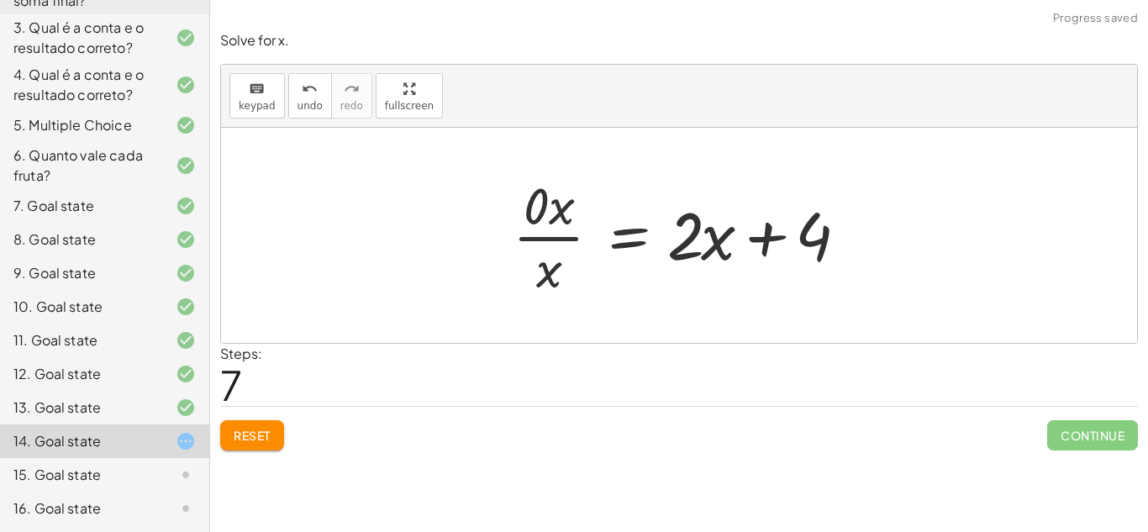
click at [763, 228] on div at bounding box center [685, 235] width 362 height 129
drag, startPoint x: 718, startPoint y: 239, endPoint x: 817, endPoint y: 214, distance: 102.2
click at [817, 214] on div at bounding box center [685, 235] width 362 height 129
click at [724, 239] on div at bounding box center [685, 235] width 362 height 129
drag, startPoint x: 812, startPoint y: 245, endPoint x: 641, endPoint y: 243, distance: 170.7
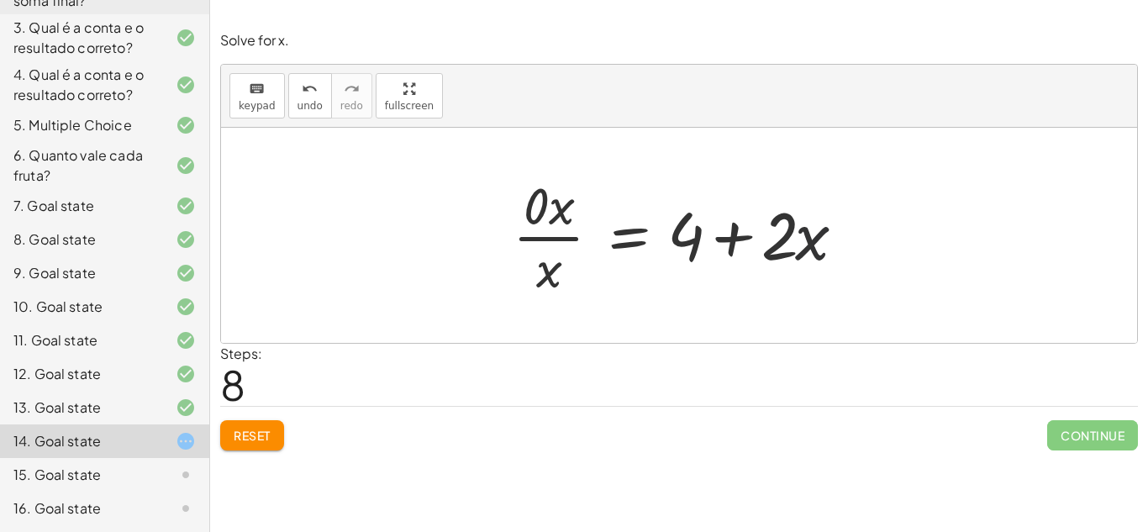
click at [641, 243] on div at bounding box center [685, 235] width 362 height 129
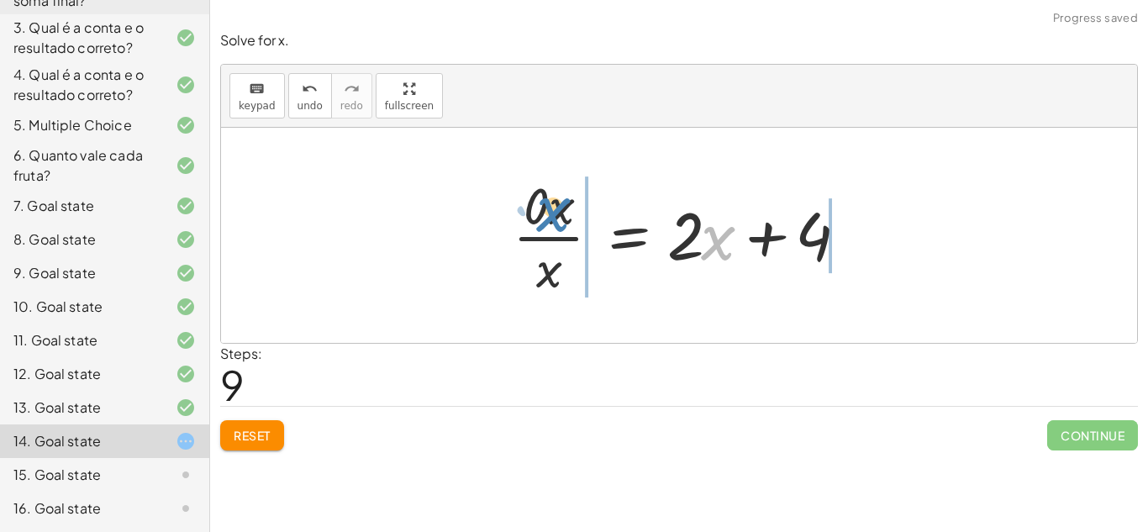
drag, startPoint x: 710, startPoint y: 244, endPoint x: 546, endPoint y: 216, distance: 166.3
click at [546, 216] on div at bounding box center [685, 235] width 362 height 129
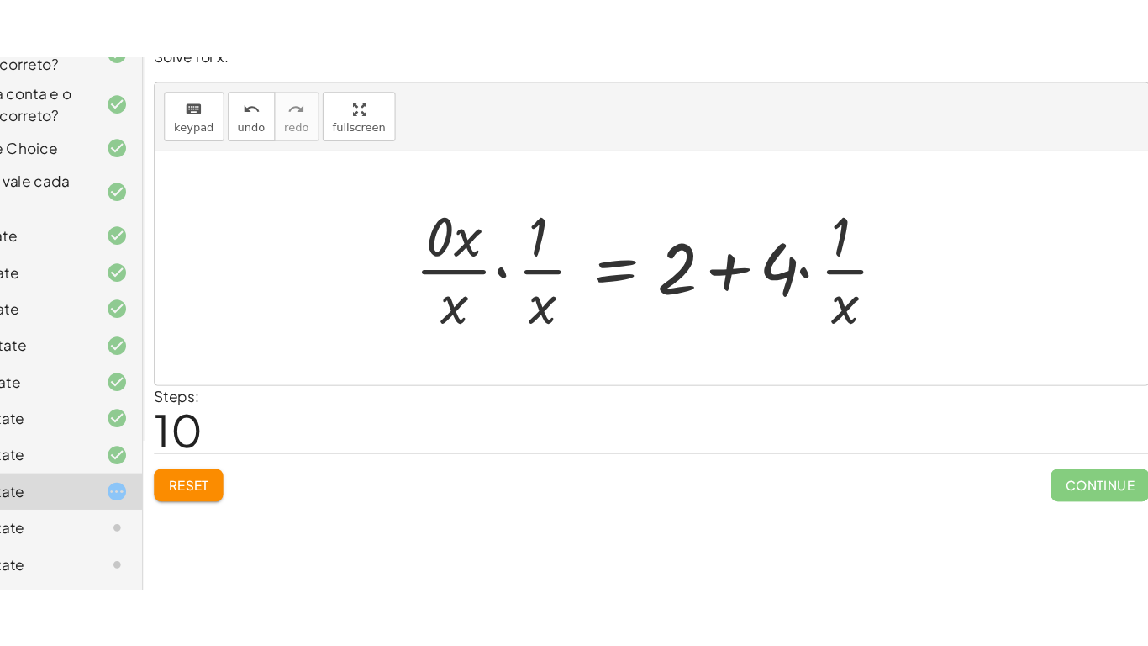
scroll to position [0, 0]
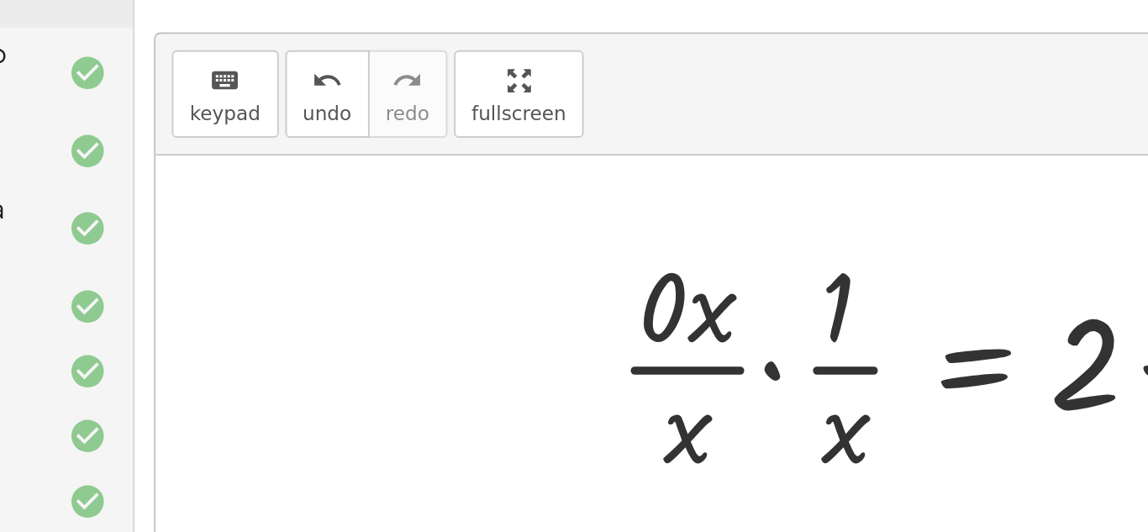
drag, startPoint x: 334, startPoint y: 129, endPoint x: 320, endPoint y: 124, distance: 14.1
click at [320, 124] on div "keyboard keypad undo undo redo redo fullscreen + 3 − · 2 · x = 7 · - 2 · x = + …" at bounding box center [679, 204] width 916 height 278
click at [322, 129] on div "keyboard keypad undo undo redo redo fullscreen + 3 − · 2 · x = 7 · - 2 · x = + …" at bounding box center [679, 204] width 916 height 278
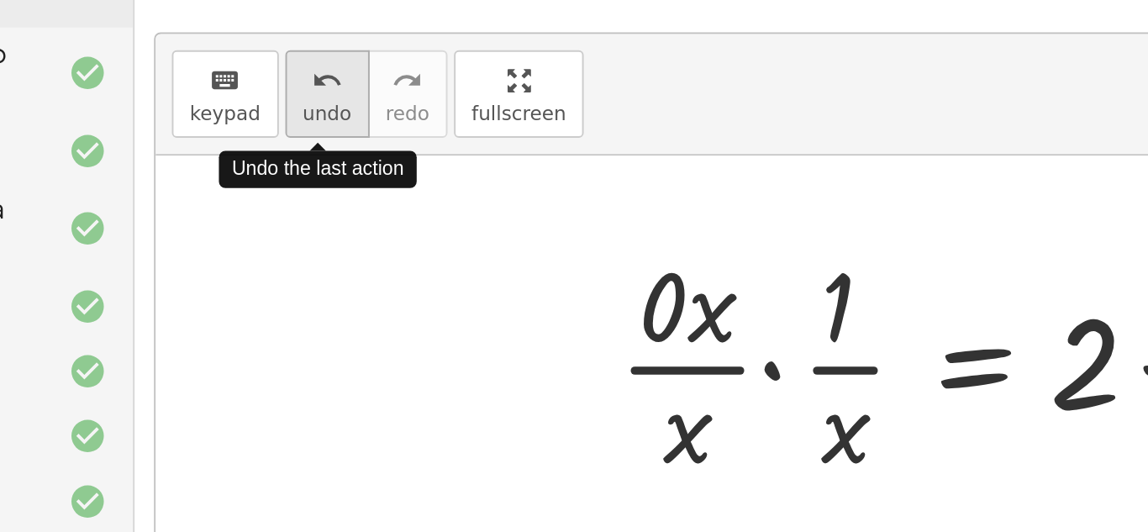
click at [304, 102] on span "undo" at bounding box center [310, 106] width 25 height 12
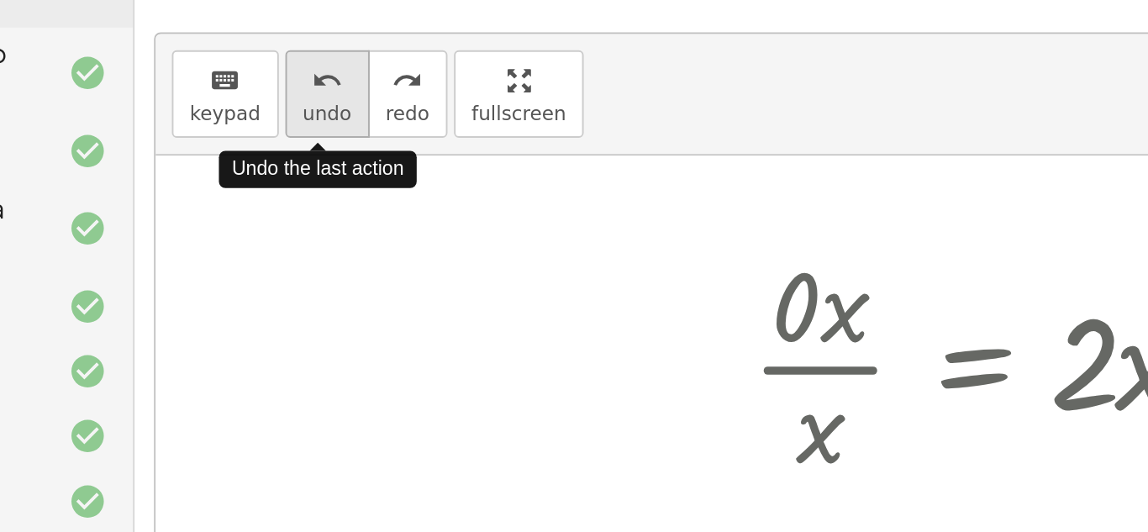
click at [304, 102] on span "undo" at bounding box center [310, 106] width 25 height 12
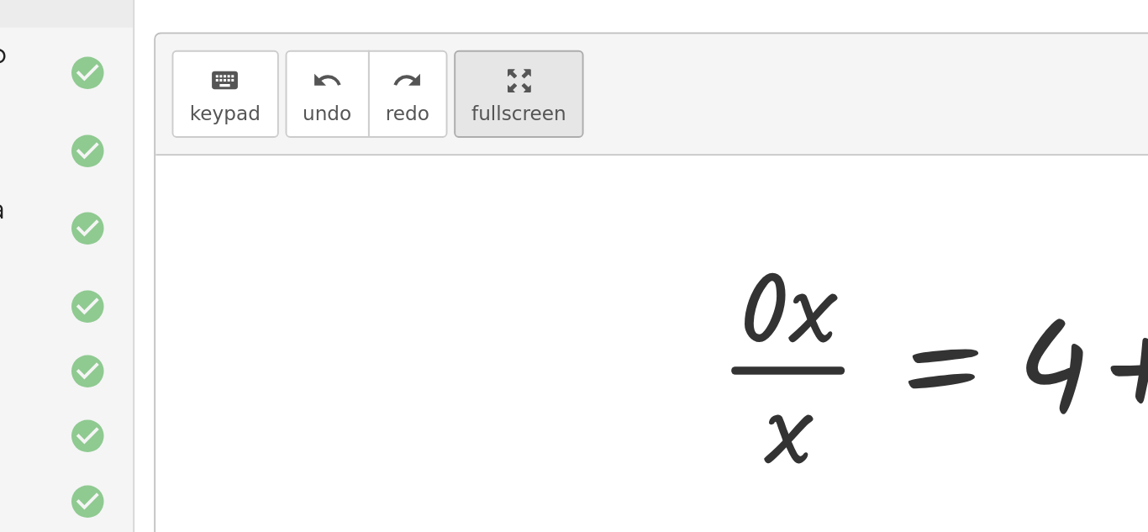
click at [391, 100] on span "fullscreen" at bounding box center [409, 106] width 49 height 12
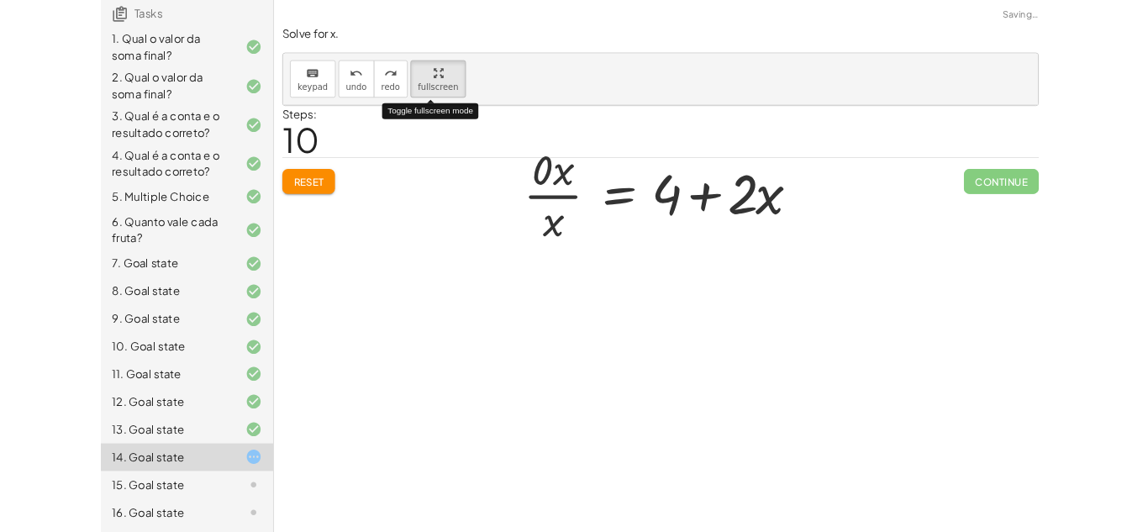
scroll to position [140, 0]
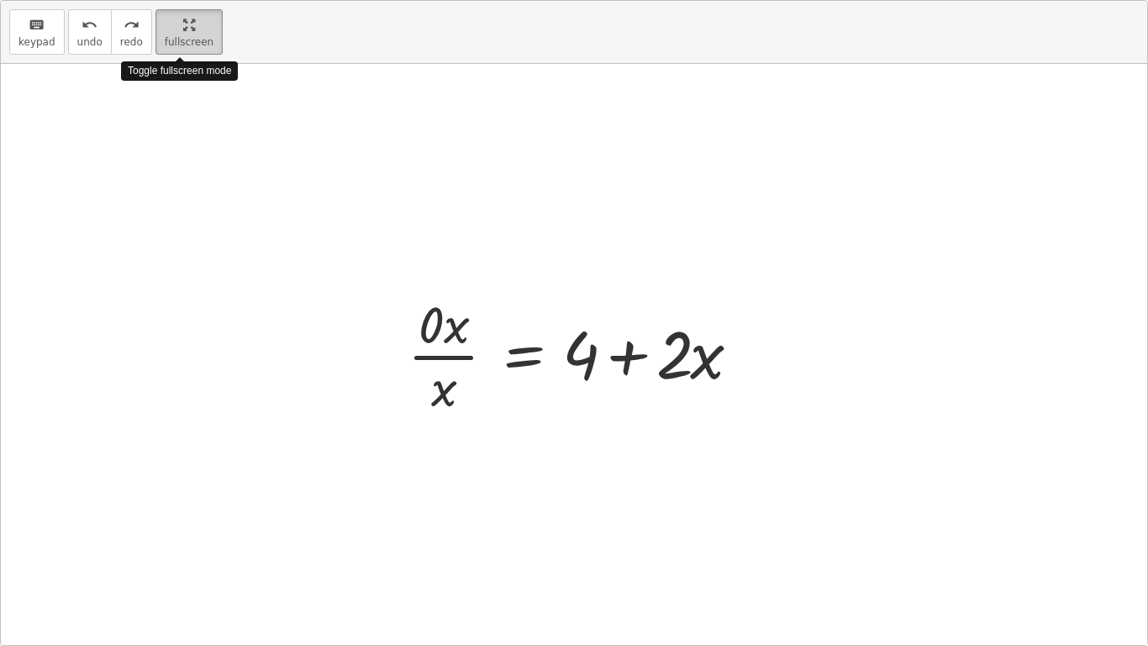
click at [187, 43] on span "fullscreen" at bounding box center [189, 42] width 49 height 12
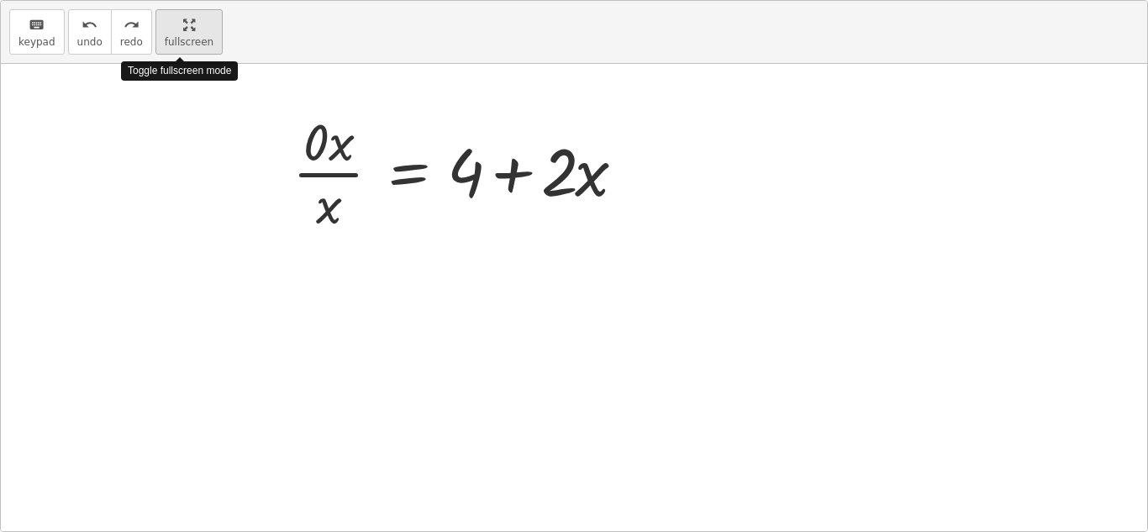
scroll to position [254, 0]
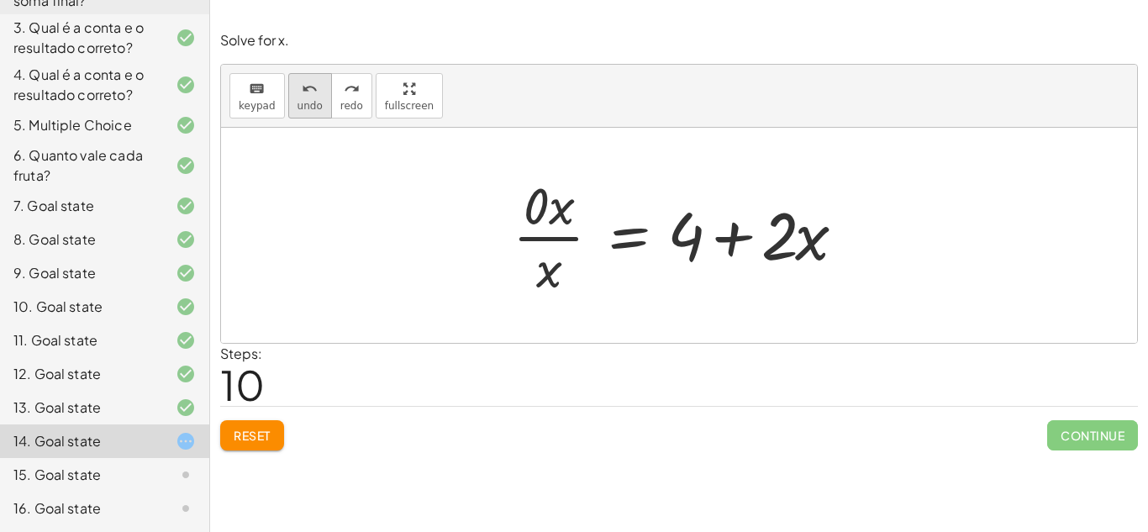
click at [309, 108] on span "undo" at bounding box center [310, 106] width 25 height 12
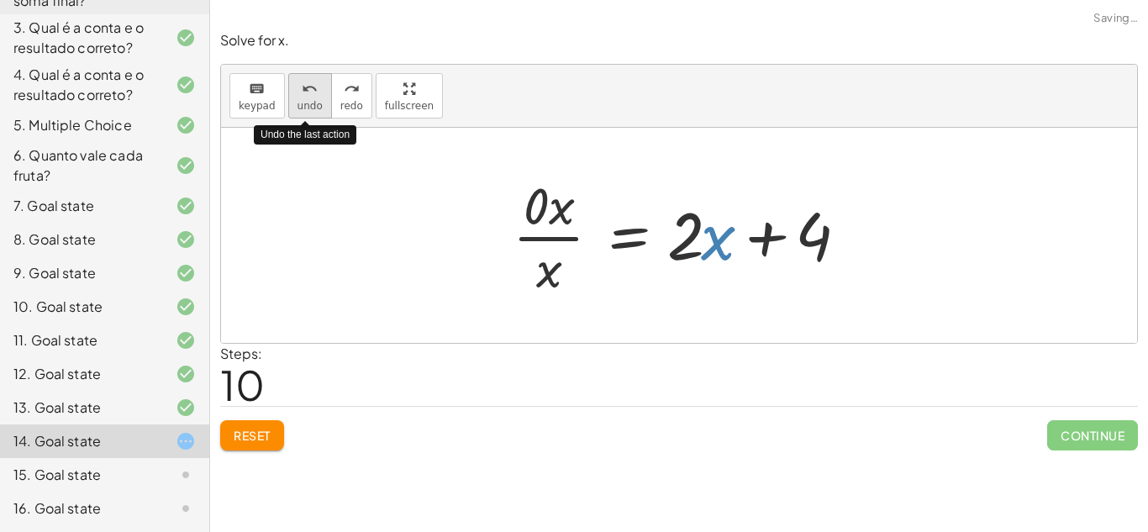
click at [309, 108] on span "undo" at bounding box center [310, 106] width 25 height 12
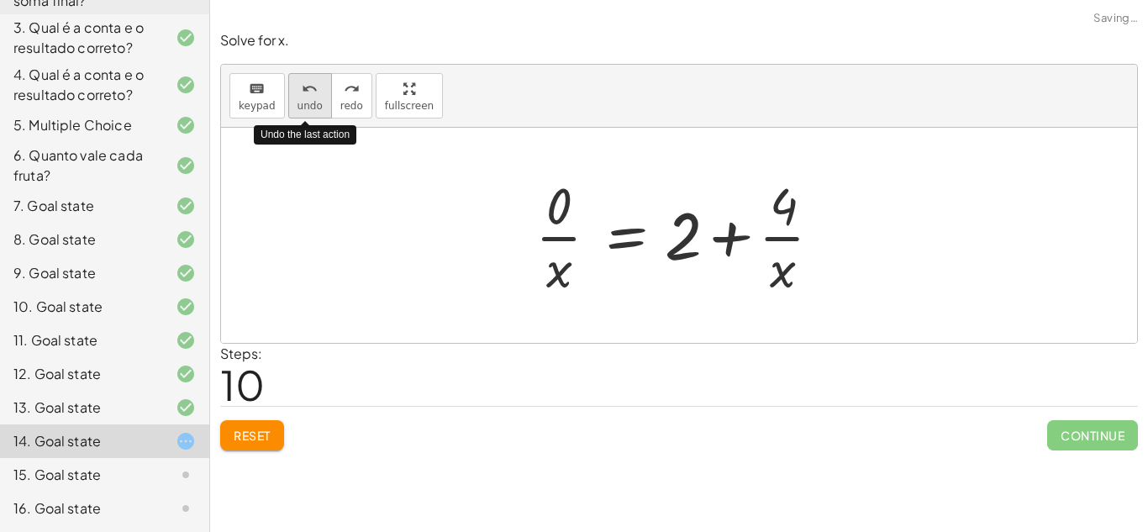
click at [309, 108] on span "undo" at bounding box center [310, 106] width 25 height 12
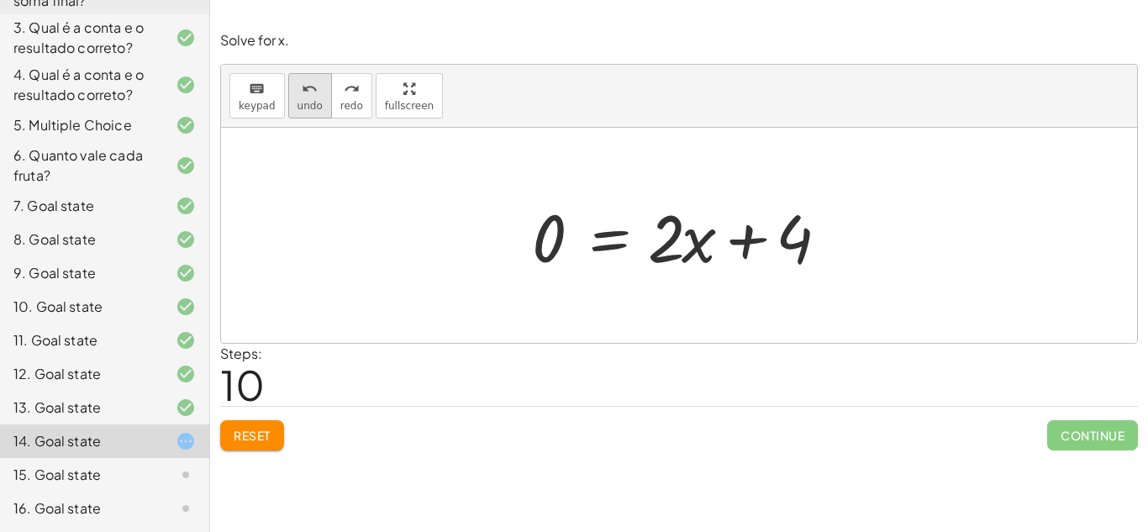
click at [298, 100] on span "undo" at bounding box center [310, 106] width 25 height 12
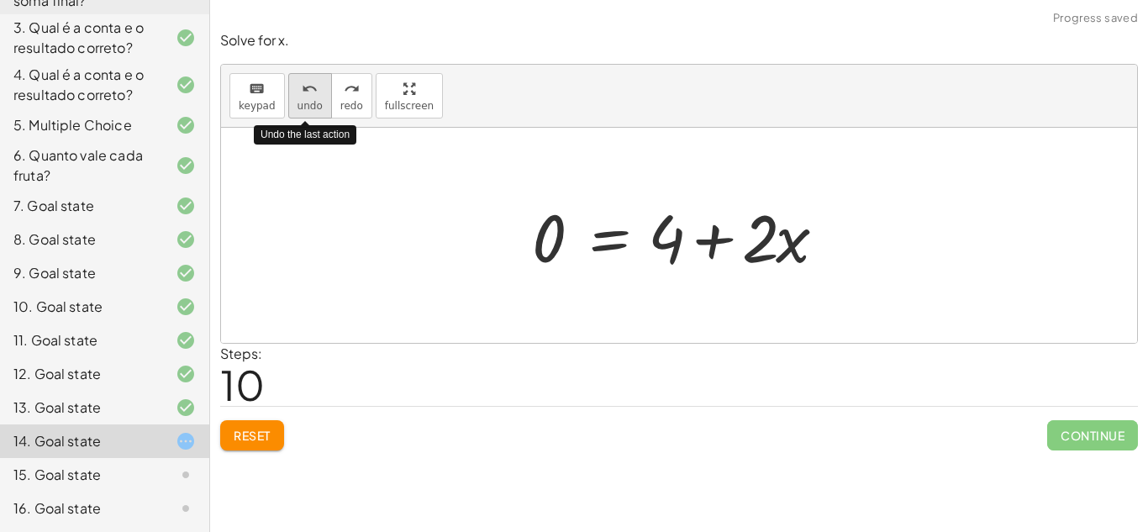
click at [298, 100] on span "undo" at bounding box center [310, 106] width 25 height 12
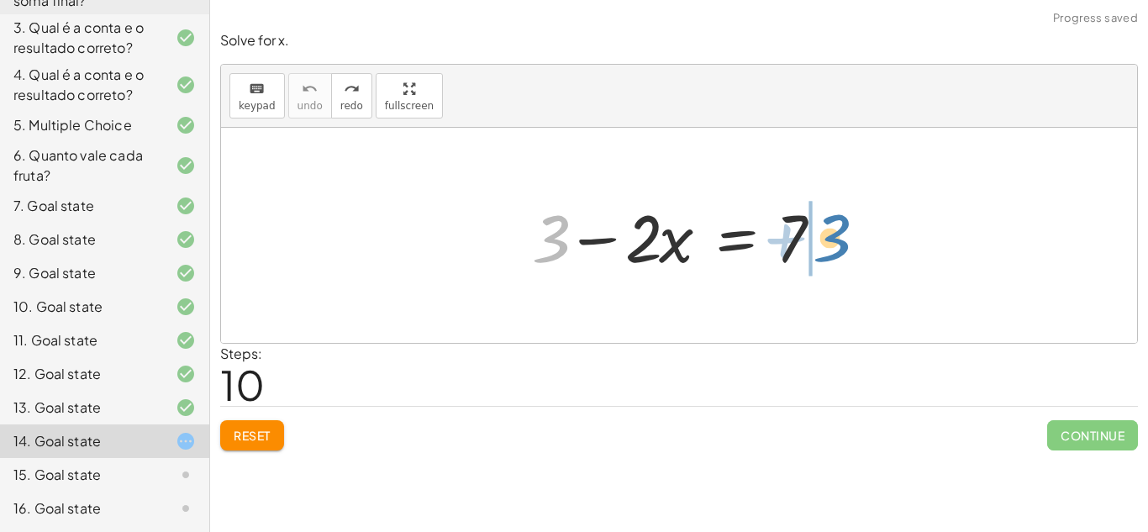
drag, startPoint x: 551, startPoint y: 250, endPoint x: 841, endPoint y: 251, distance: 290.0
click at [841, 251] on div at bounding box center [686, 236] width 324 height 87
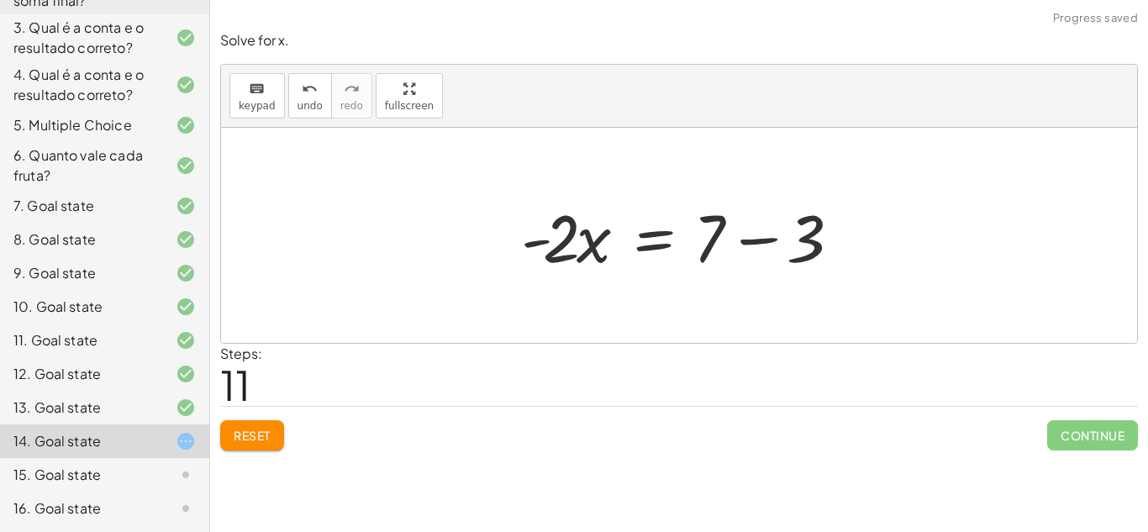
click at [768, 237] on div at bounding box center [686, 236] width 346 height 87
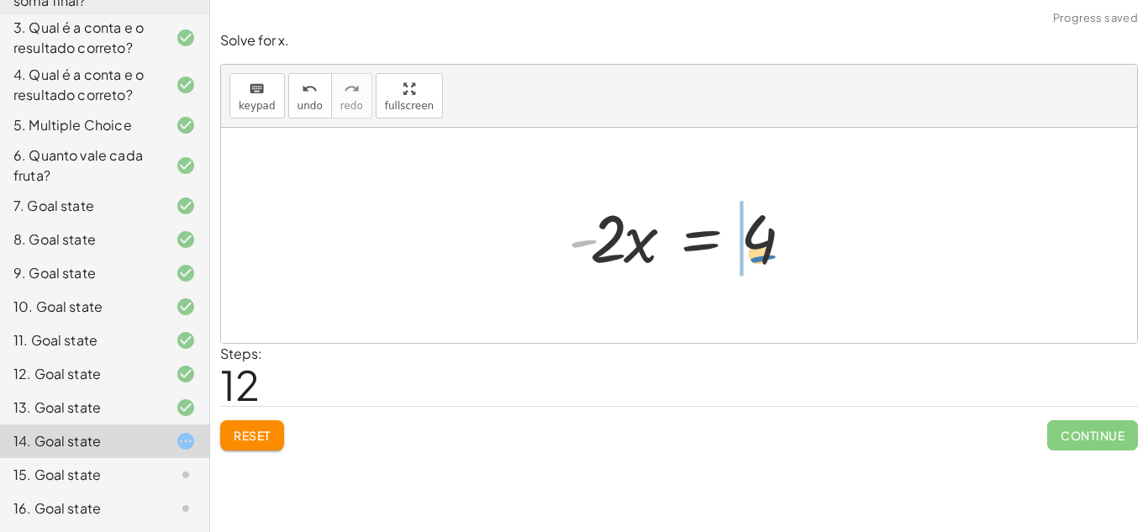
drag, startPoint x: 573, startPoint y: 238, endPoint x: 758, endPoint y: 251, distance: 185.4
click at [758, 251] on div at bounding box center [686, 236] width 252 height 87
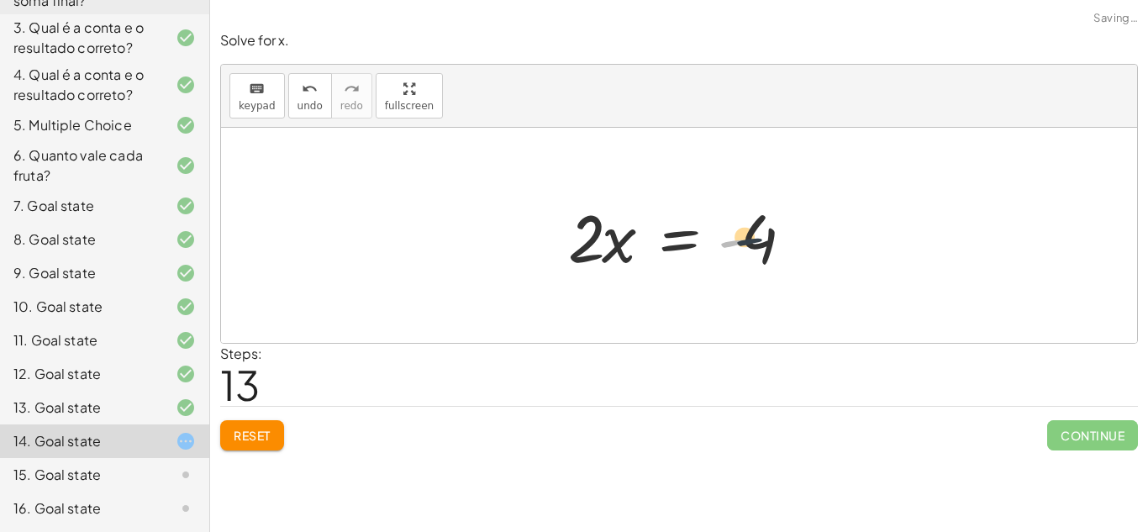
drag, startPoint x: 736, startPoint y: 240, endPoint x: 784, endPoint y: 245, distance: 48.2
click at [784, 245] on div at bounding box center [686, 236] width 252 height 87
drag, startPoint x: 731, startPoint y: 239, endPoint x: 810, endPoint y: 239, distance: 79.9
click at [810, 239] on div at bounding box center [686, 236] width 252 height 87
drag, startPoint x: 583, startPoint y: 249, endPoint x: 720, endPoint y: 256, distance: 136.4
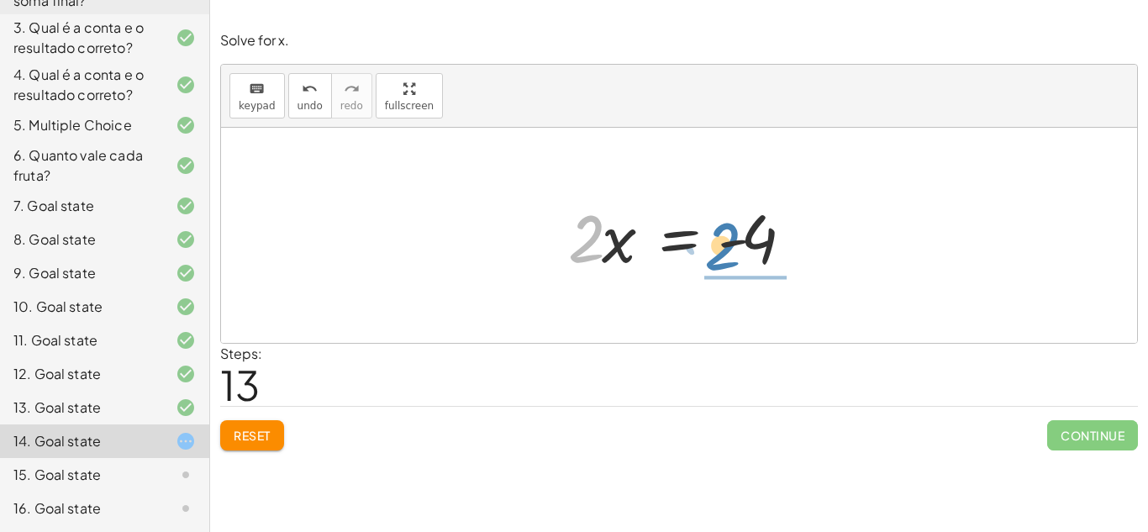
click at [720, 256] on div at bounding box center [686, 236] width 252 height 87
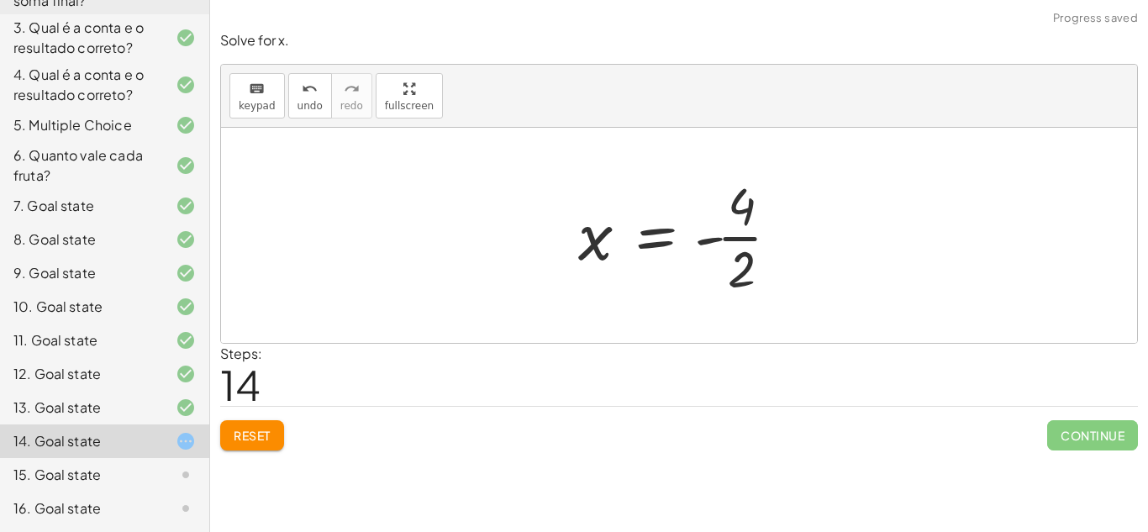
click at [747, 235] on div at bounding box center [686, 235] width 232 height 129
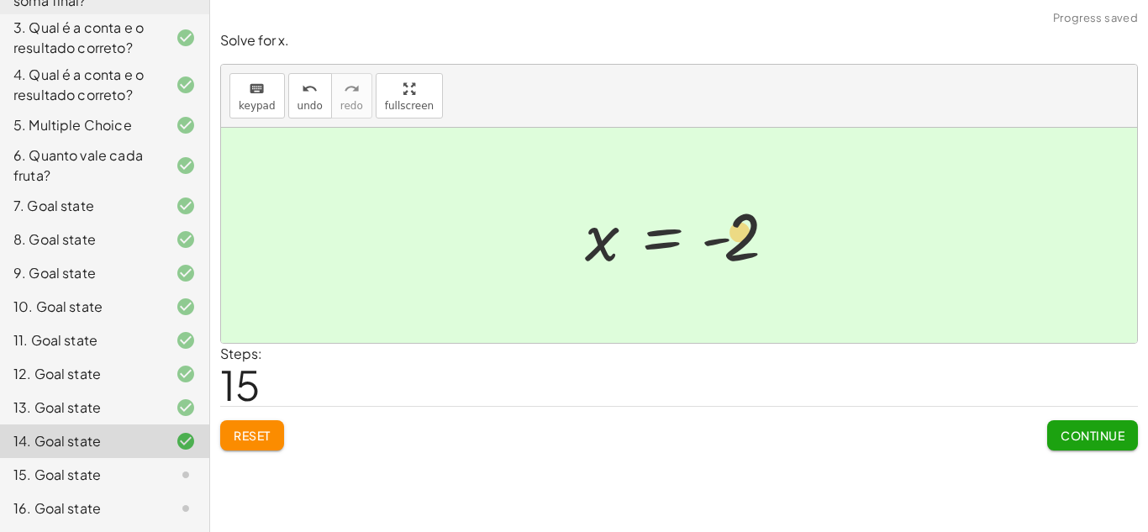
drag, startPoint x: 710, startPoint y: 240, endPoint x: 736, endPoint y: 237, distance: 25.4
click at [736, 237] on div at bounding box center [686, 235] width 219 height 83
click at [1083, 425] on button "Continue" at bounding box center [1093, 435] width 91 height 30
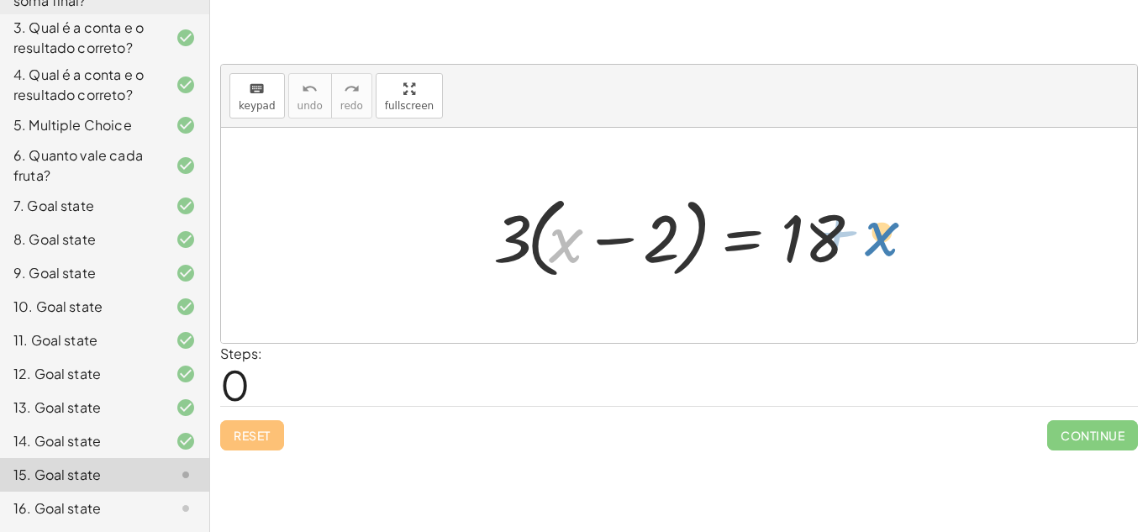
drag, startPoint x: 572, startPoint y: 240, endPoint x: 922, endPoint y: 233, distance: 350.7
click at [922, 233] on div "+ x · 3 · ( + x − 2 ) = 18" at bounding box center [679, 235] width 916 height 215
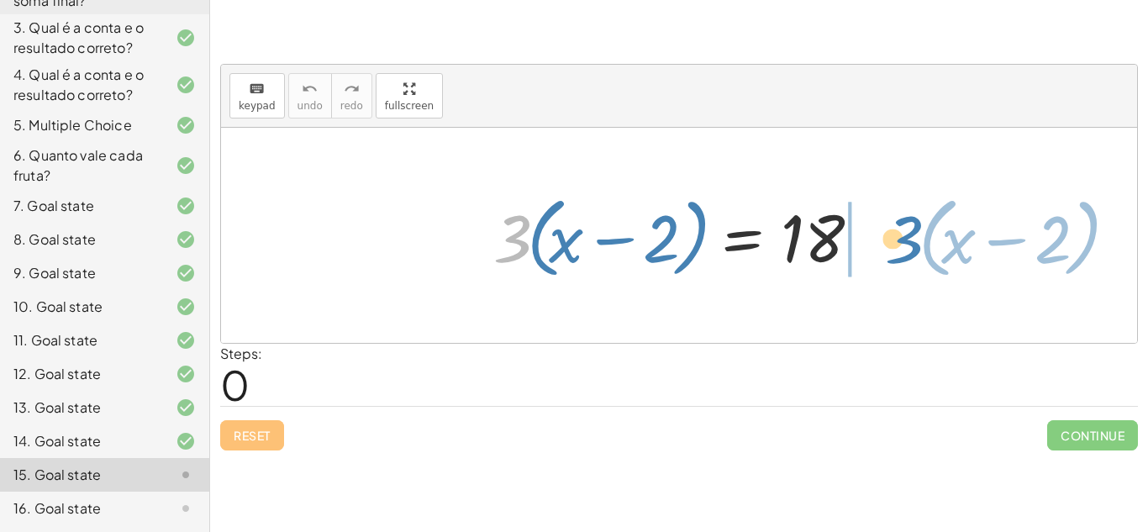
drag, startPoint x: 514, startPoint y: 252, endPoint x: 931, endPoint y: 256, distance: 417.0
click at [931, 256] on div "· 3 · ( + x − 2 ) · 3 · ( + x − 2 ) = 18" at bounding box center [679, 235] width 916 height 215
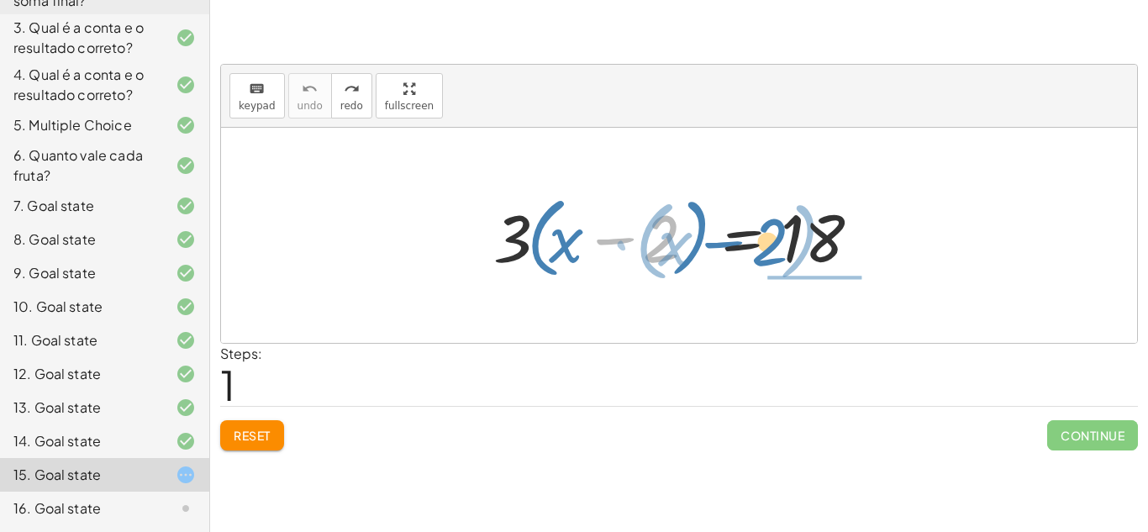
drag, startPoint x: 663, startPoint y: 240, endPoint x: 819, endPoint y: 241, distance: 155.5
click at [819, 241] on div at bounding box center [685, 235] width 401 height 97
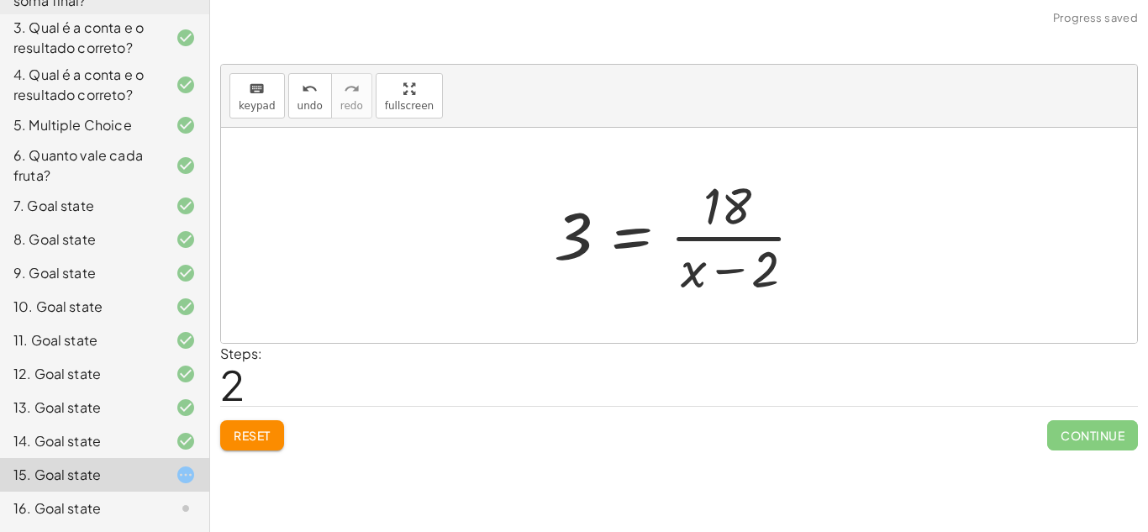
click at [725, 272] on div at bounding box center [686, 235] width 280 height 129
click at [247, 431] on span "Reset" at bounding box center [252, 435] width 37 height 15
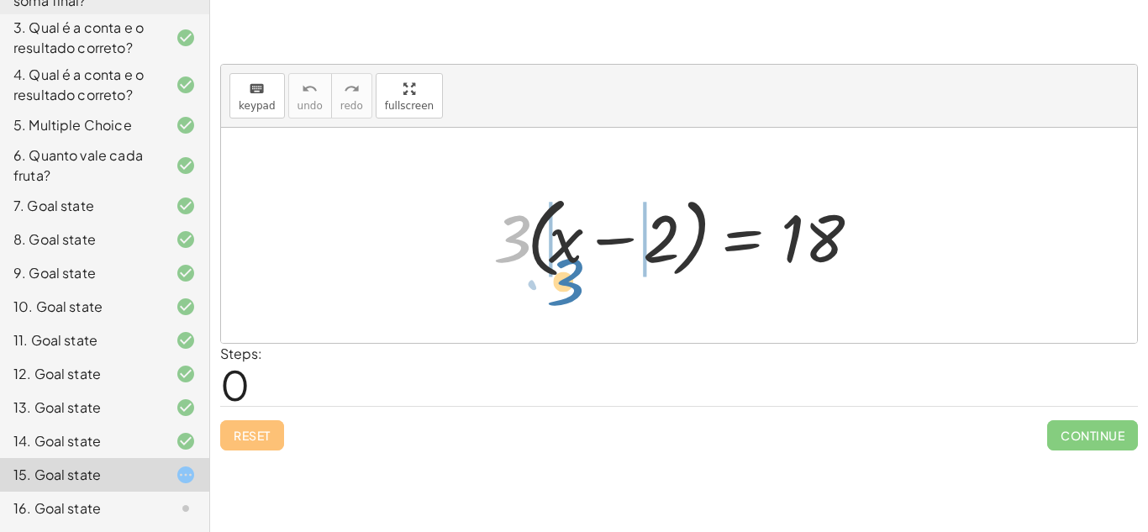
drag, startPoint x: 515, startPoint y: 254, endPoint x: 571, endPoint y: 299, distance: 71.7
click at [571, 299] on div "· 3 · 3 · ( + x − 2 ) = 18" at bounding box center [679, 235] width 916 height 215
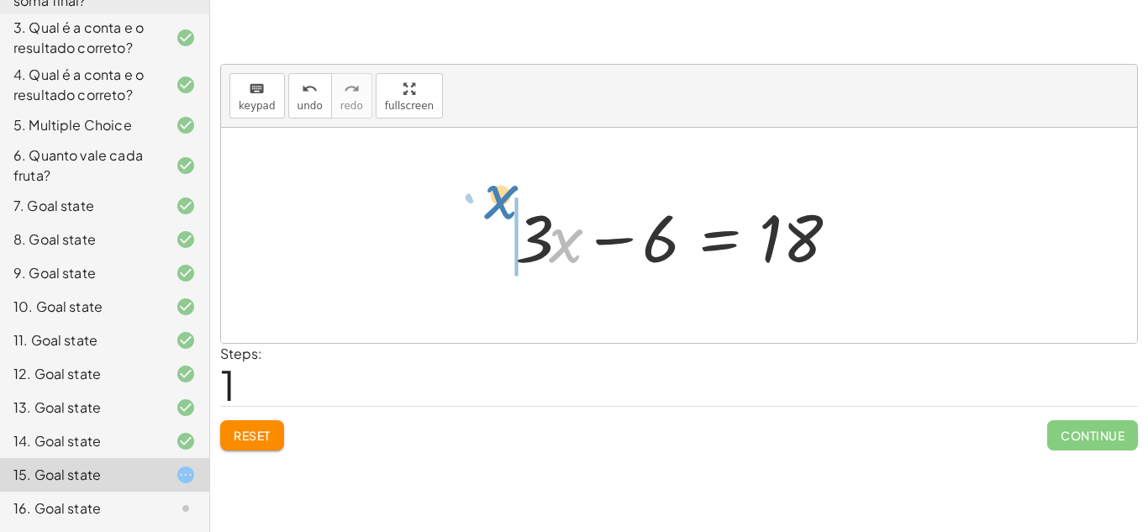
drag, startPoint x: 557, startPoint y: 242, endPoint x: 488, endPoint y: 207, distance: 78.2
click at [605, 239] on div at bounding box center [685, 236] width 357 height 87
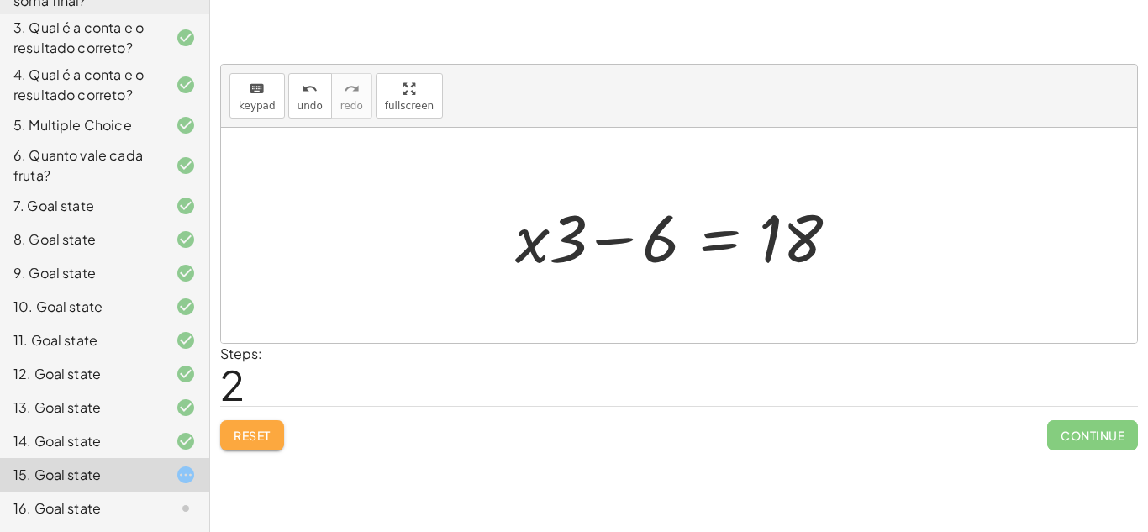
click at [240, 434] on span "Reset" at bounding box center [252, 435] width 37 height 15
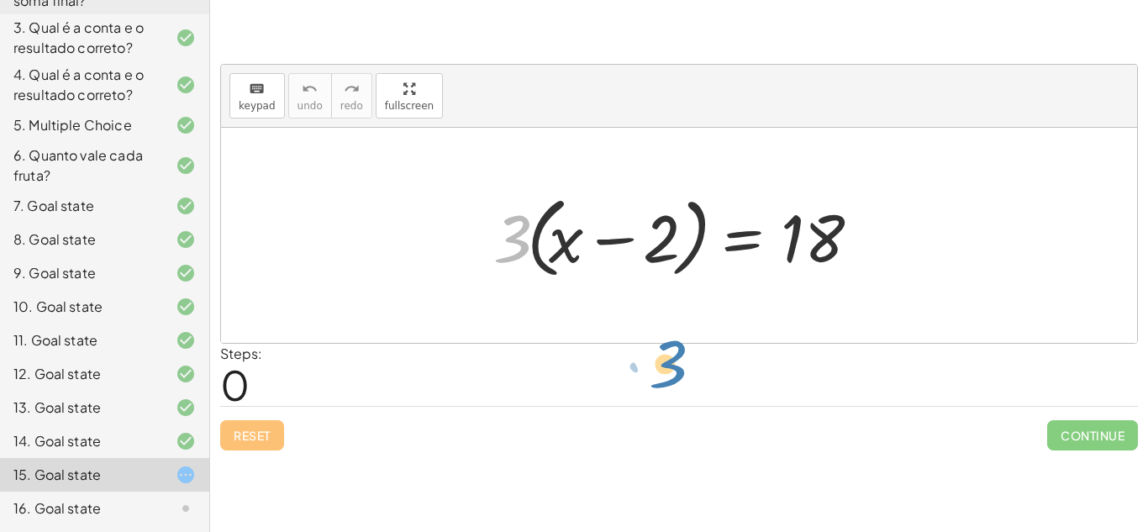
drag, startPoint x: 509, startPoint y: 231, endPoint x: 646, endPoint y: 360, distance: 187.9
click at [645, 357] on div "Steps: 0" at bounding box center [679, 375] width 918 height 62
drag, startPoint x: 515, startPoint y: 235, endPoint x: 885, endPoint y: 237, distance: 369.9
click at [885, 237] on div at bounding box center [685, 235] width 401 height 97
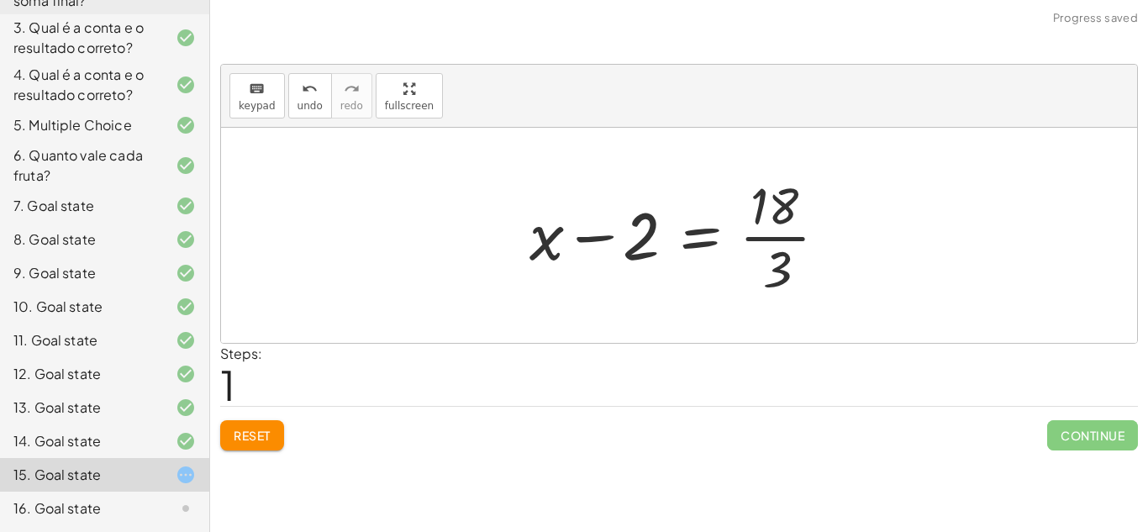
click at [804, 238] on div at bounding box center [685, 235] width 329 height 129
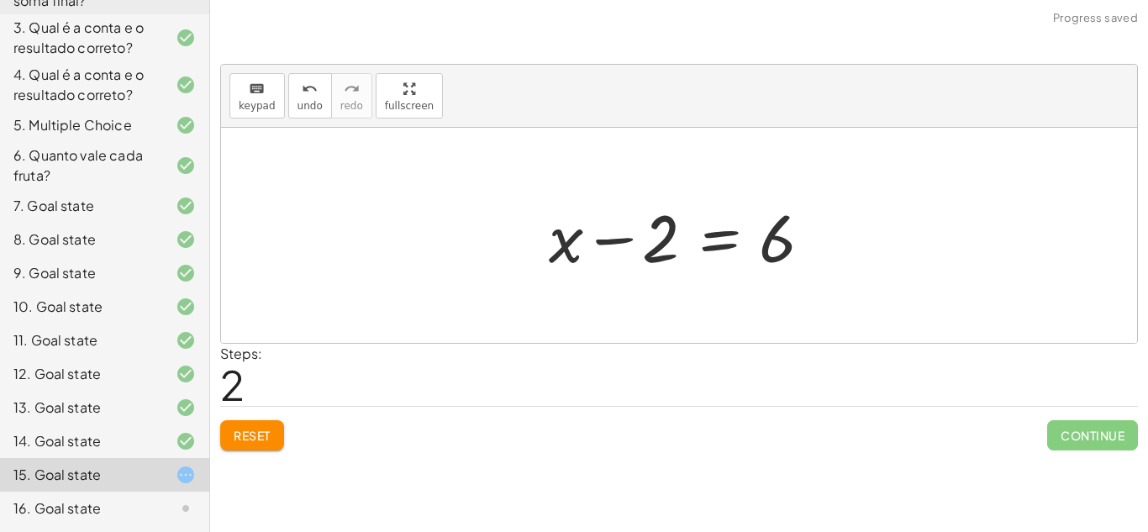
click at [620, 239] on div at bounding box center [686, 236] width 290 height 87
drag, startPoint x: 783, startPoint y: 247, endPoint x: 591, endPoint y: 245, distance: 191.7
click at [591, 245] on div at bounding box center [686, 236] width 290 height 87
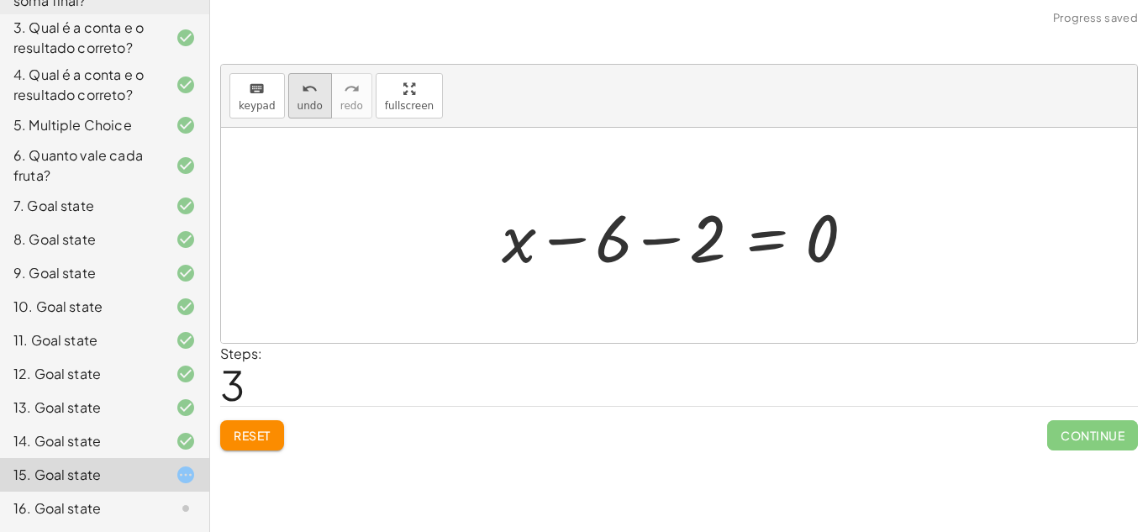
click at [302, 91] on icon "undo" at bounding box center [310, 89] width 16 height 20
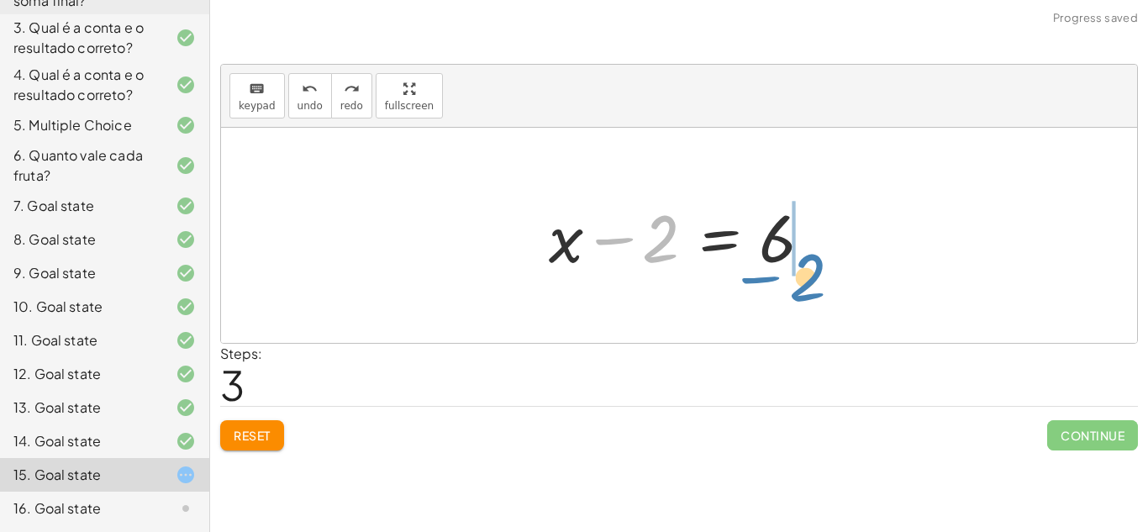
drag, startPoint x: 659, startPoint y: 257, endPoint x: 824, endPoint y: 273, distance: 165.6
click at [824, 273] on div at bounding box center [686, 236] width 290 height 87
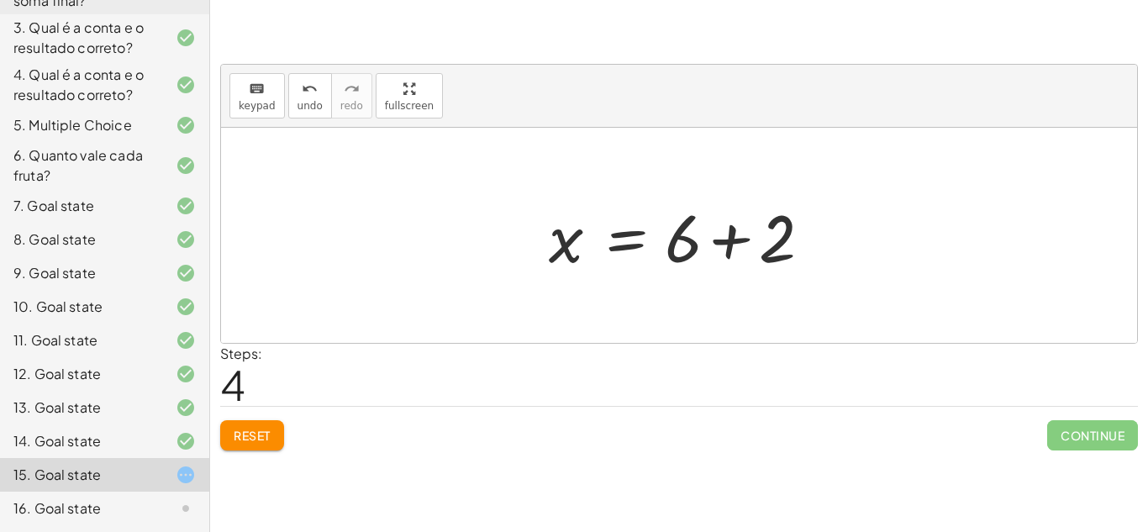
click at [728, 240] on div at bounding box center [686, 236] width 290 height 87
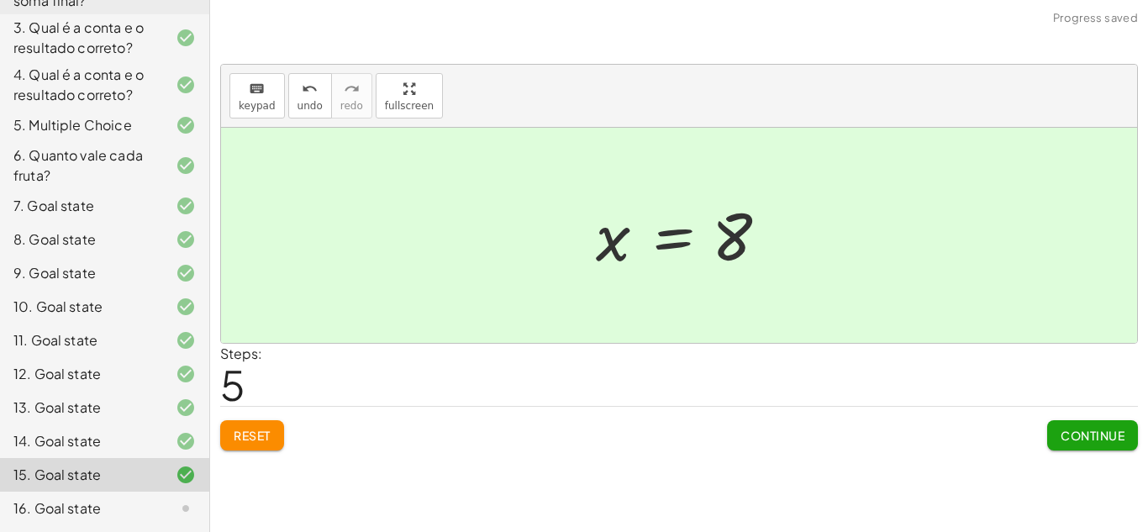
click at [1090, 431] on span "Continue" at bounding box center [1093, 435] width 64 height 15
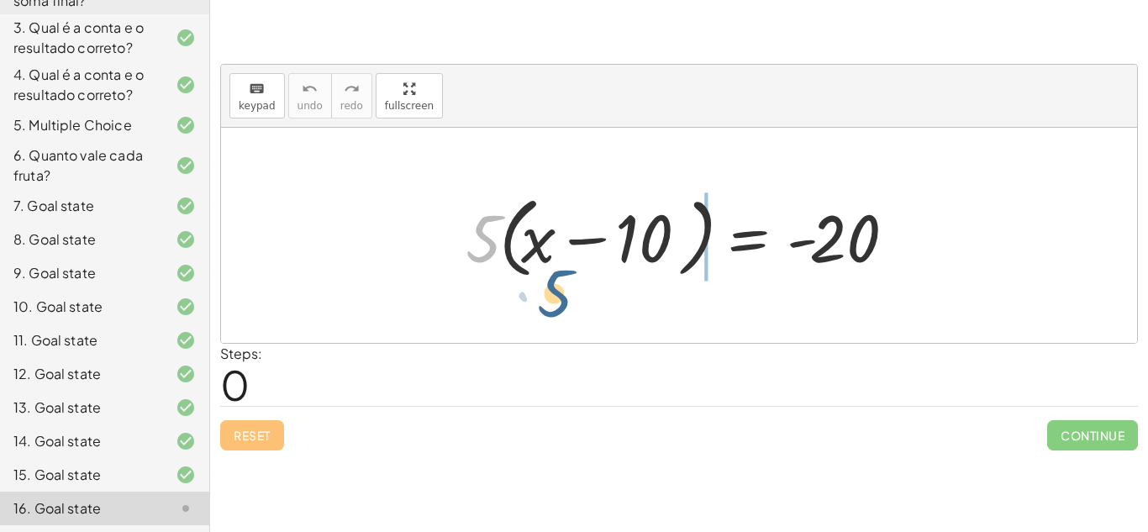
drag, startPoint x: 492, startPoint y: 249, endPoint x: 565, endPoint y: 306, distance: 92.8
click at [565, 306] on div "· 5 · 5 · ( + x − 10 ) = - 20" at bounding box center [679, 235] width 916 height 215
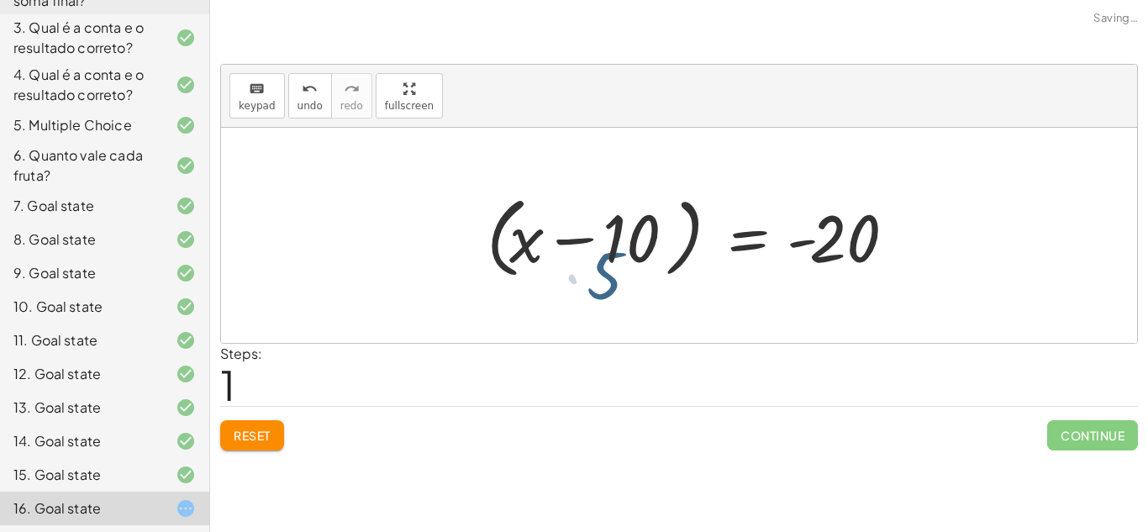
click at [562, 305] on div at bounding box center [679, 235] width 916 height 215
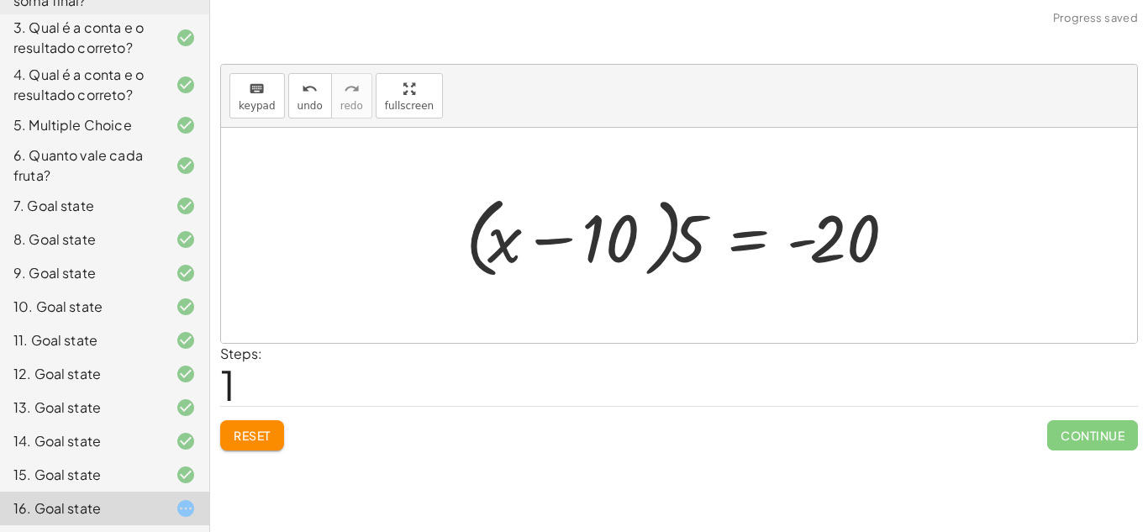
click at [810, 236] on div at bounding box center [685, 235] width 457 height 97
click at [809, 241] on div at bounding box center [685, 235] width 457 height 97
drag, startPoint x: 687, startPoint y: 252, endPoint x: 842, endPoint y: 319, distance: 168.7
click at [842, 319] on div "· 5 · ( + x − 10 ) = - 20 · 5 · 5 · ( + x − 10 ) = - 20" at bounding box center [679, 235] width 916 height 215
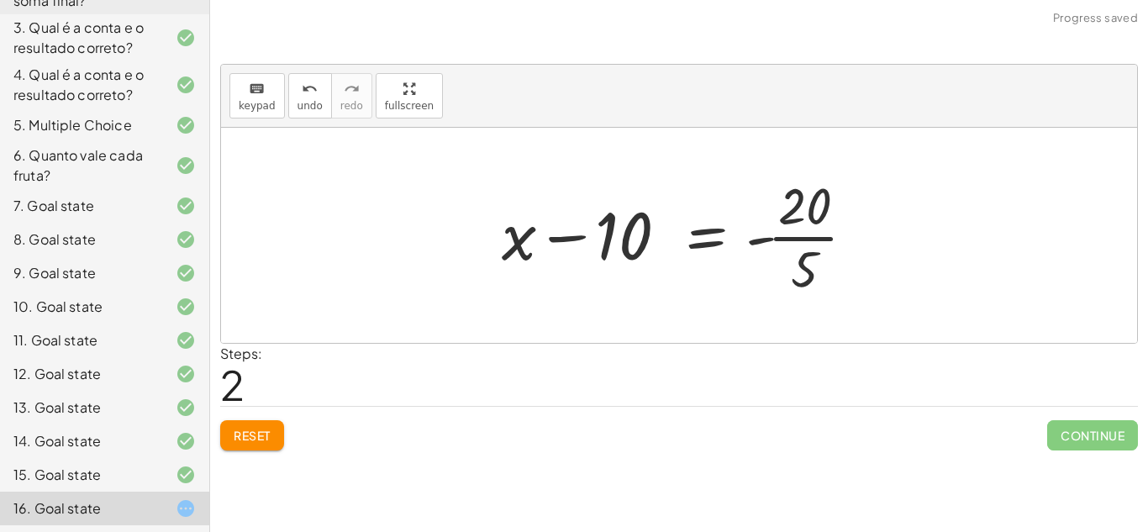
click at [801, 246] on div at bounding box center [686, 235] width 384 height 129
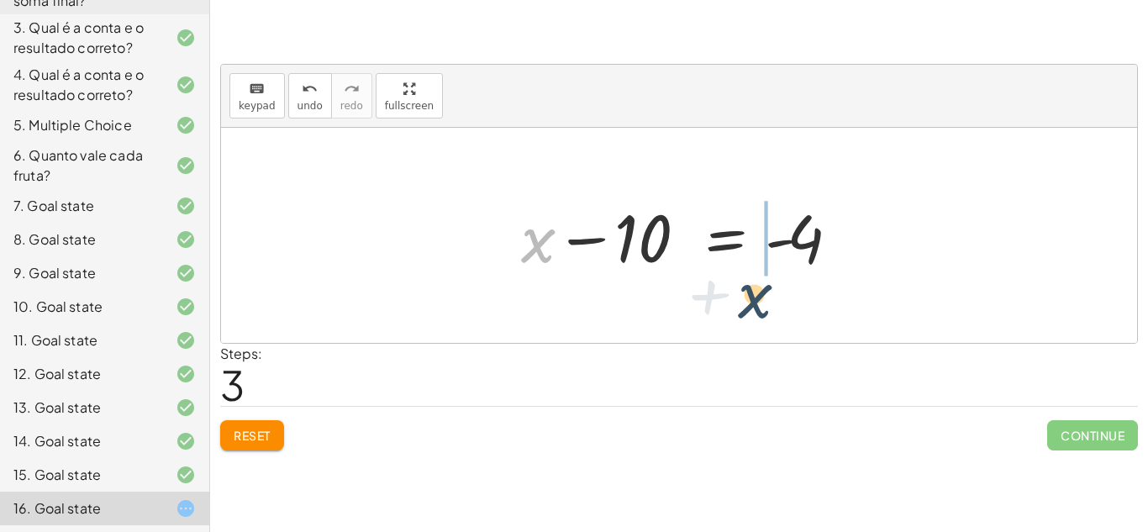
drag, startPoint x: 533, startPoint y: 245, endPoint x: 807, endPoint y: 301, distance: 279.8
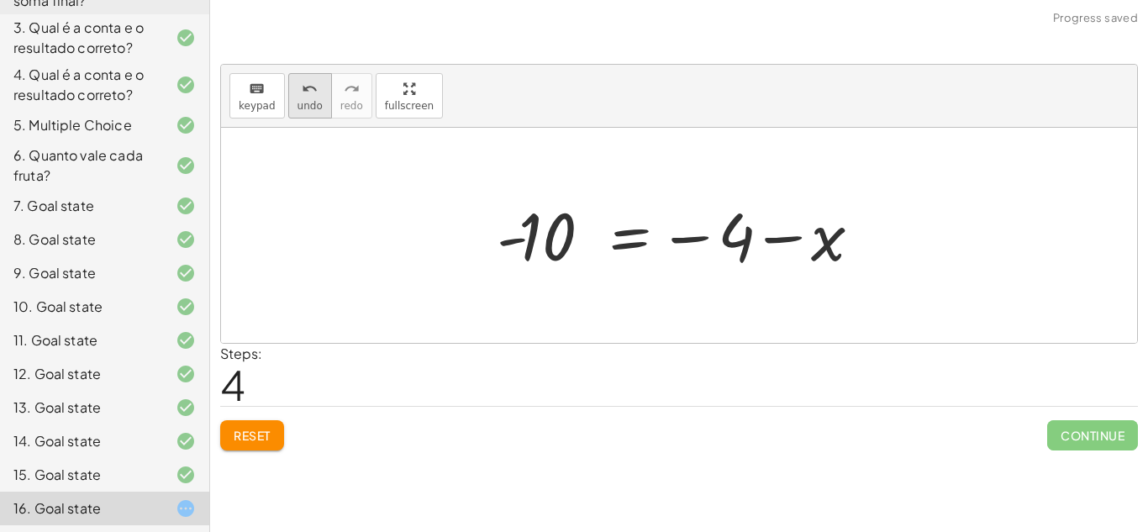
click at [311, 98] on button "undo undo" at bounding box center [310, 95] width 44 height 45
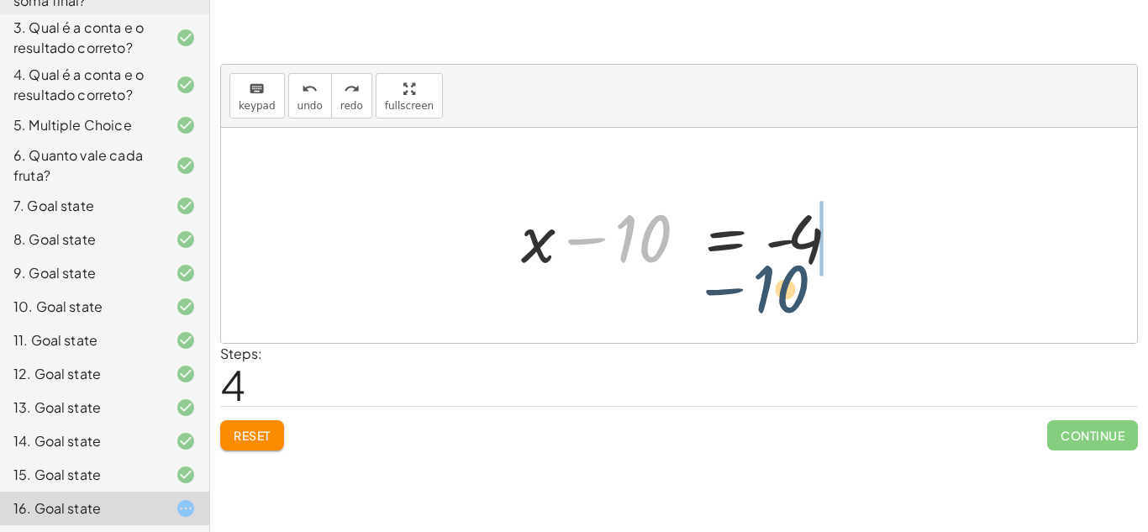
drag, startPoint x: 643, startPoint y: 253, endPoint x: 815, endPoint y: 307, distance: 180.6
click at [815, 307] on div "· 5 · ( + x − 10 ) = - 20 · ( + x − 10 ) · 5 = - 20 + x − 10 = - · 20 · 5 − 10 …" at bounding box center [679, 235] width 916 height 215
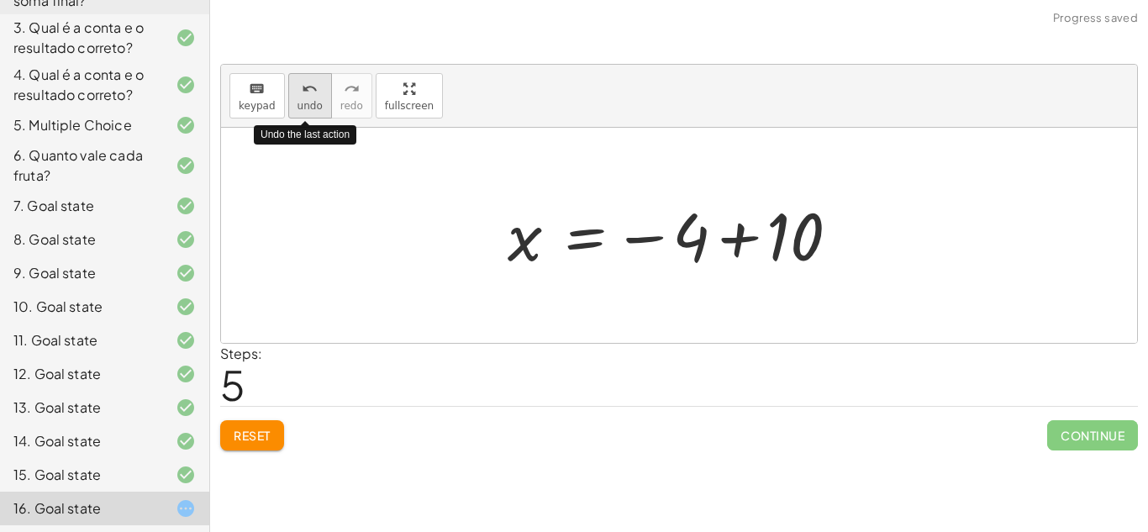
click at [301, 108] on span "undo" at bounding box center [310, 106] width 25 height 12
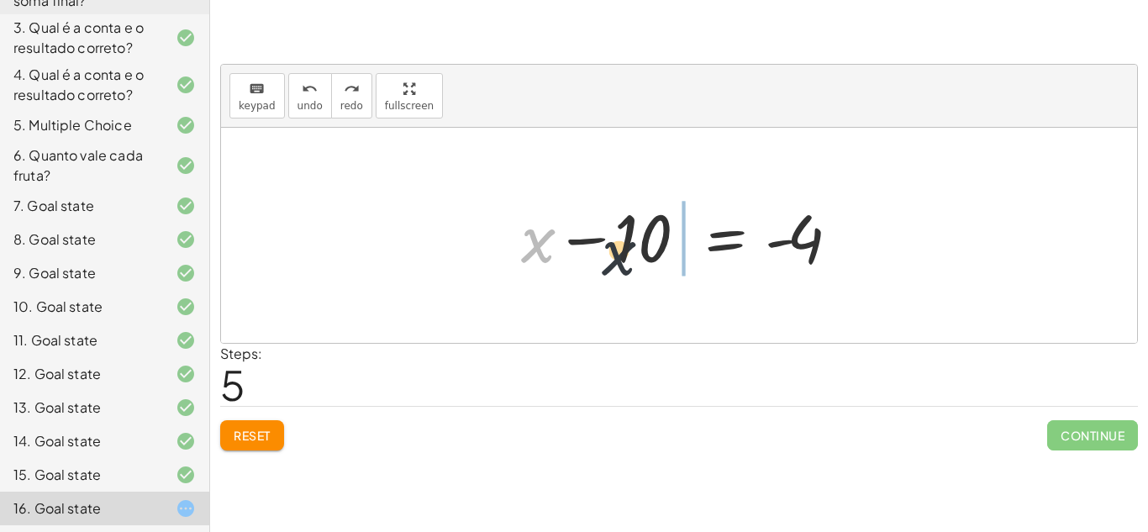
drag, startPoint x: 535, startPoint y: 246, endPoint x: 816, endPoint y: 270, distance: 282.6
click at [816, 270] on div at bounding box center [686, 236] width 346 height 87
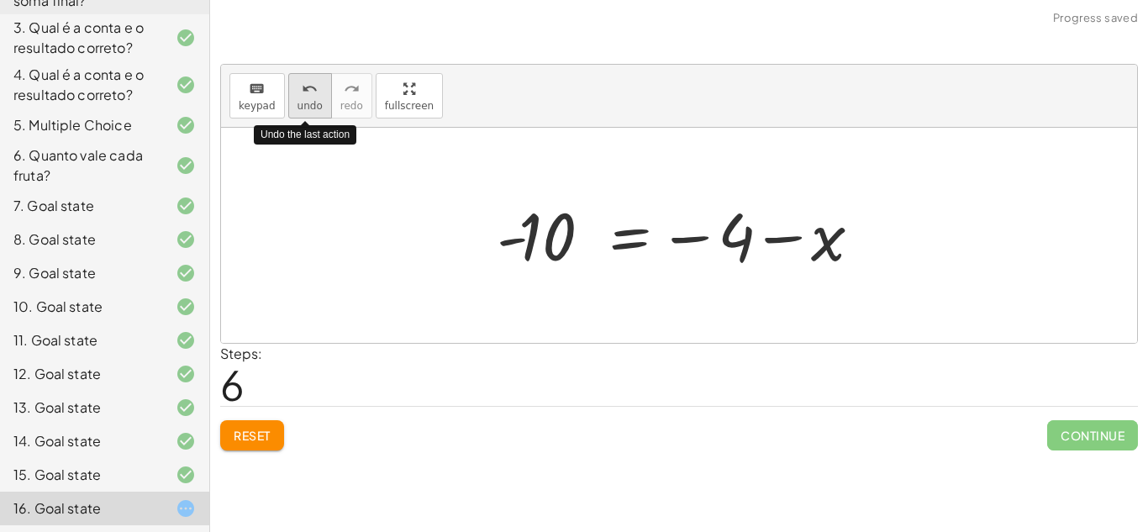
click at [298, 102] on span "undo" at bounding box center [310, 106] width 25 height 12
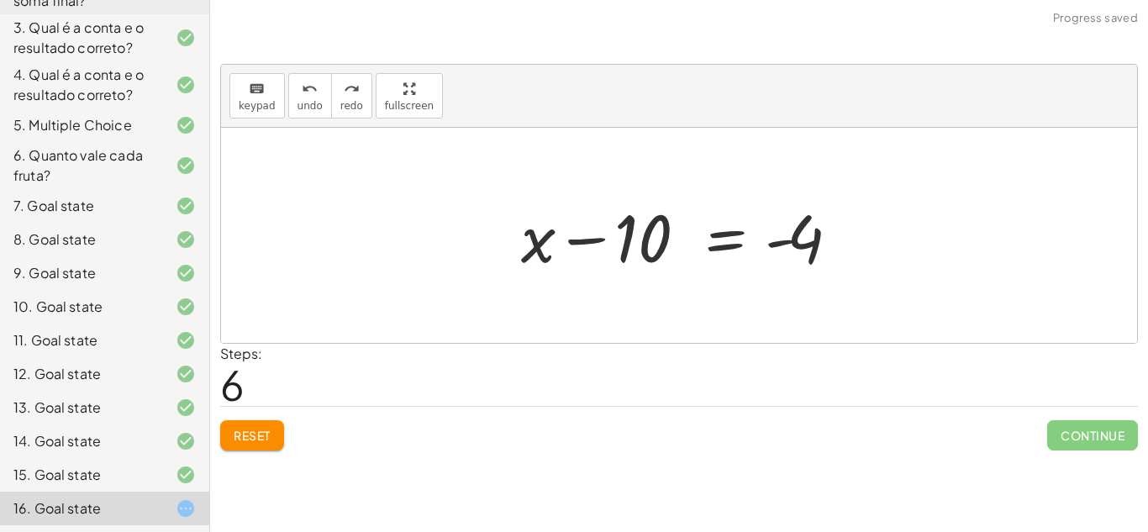
click at [787, 244] on div at bounding box center [686, 236] width 346 height 87
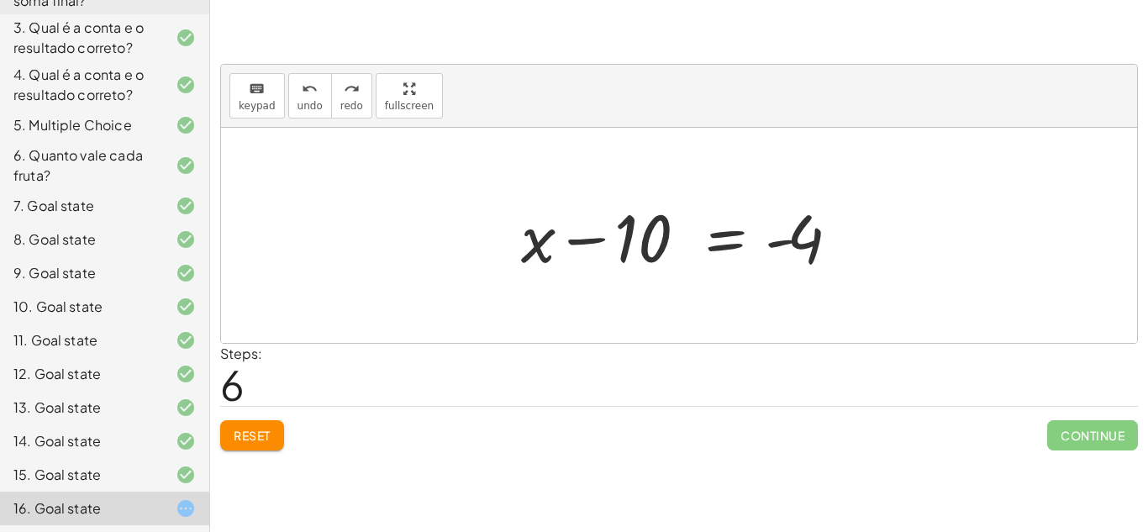
click at [583, 240] on div at bounding box center [686, 236] width 346 height 87
click at [302, 81] on icon "undo" at bounding box center [310, 89] width 16 height 20
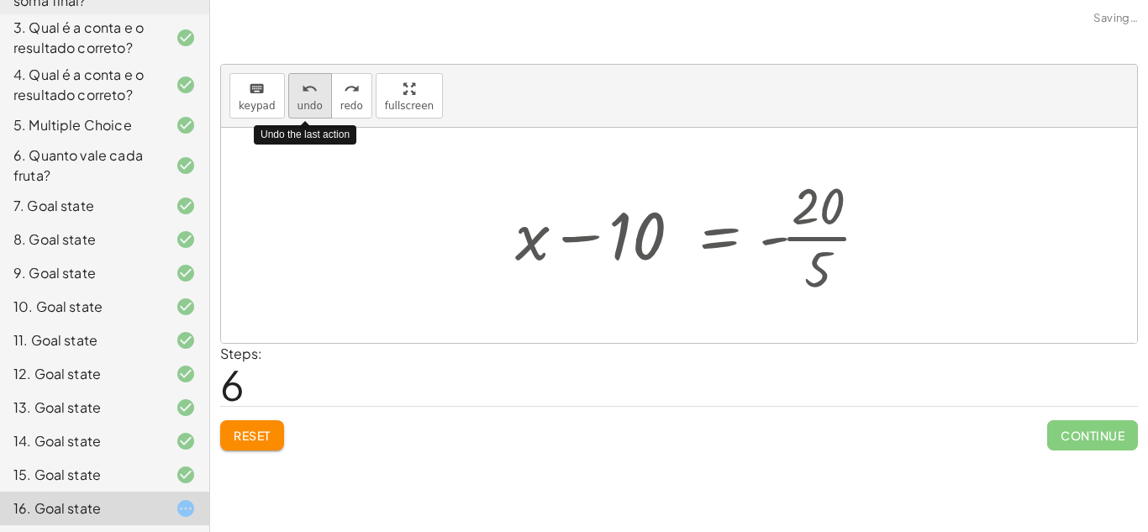
click at [302, 81] on icon "undo" at bounding box center [310, 89] width 16 height 20
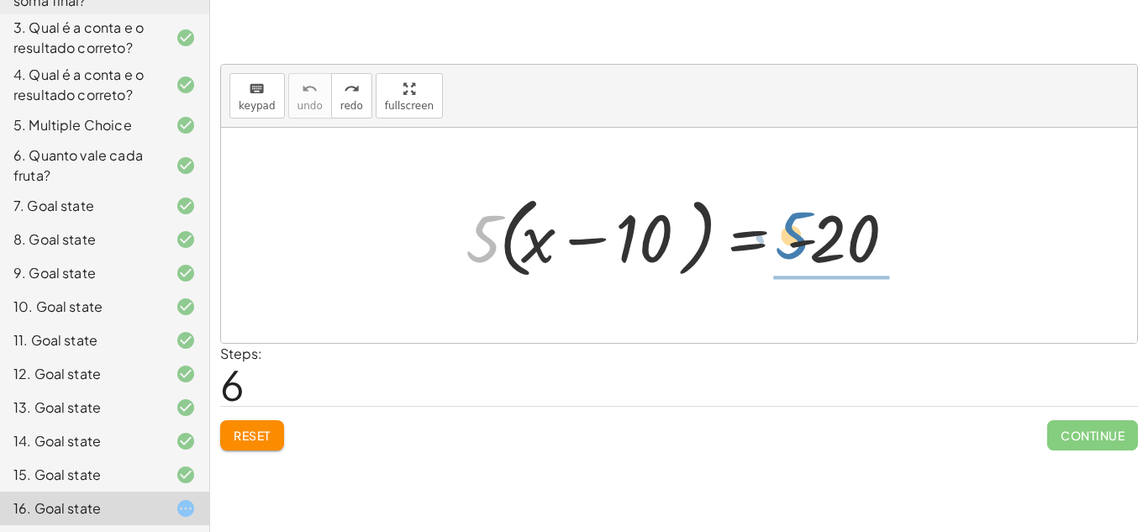
drag, startPoint x: 478, startPoint y: 222, endPoint x: 789, endPoint y: 220, distance: 310.2
click at [789, 220] on div at bounding box center [685, 235] width 457 height 97
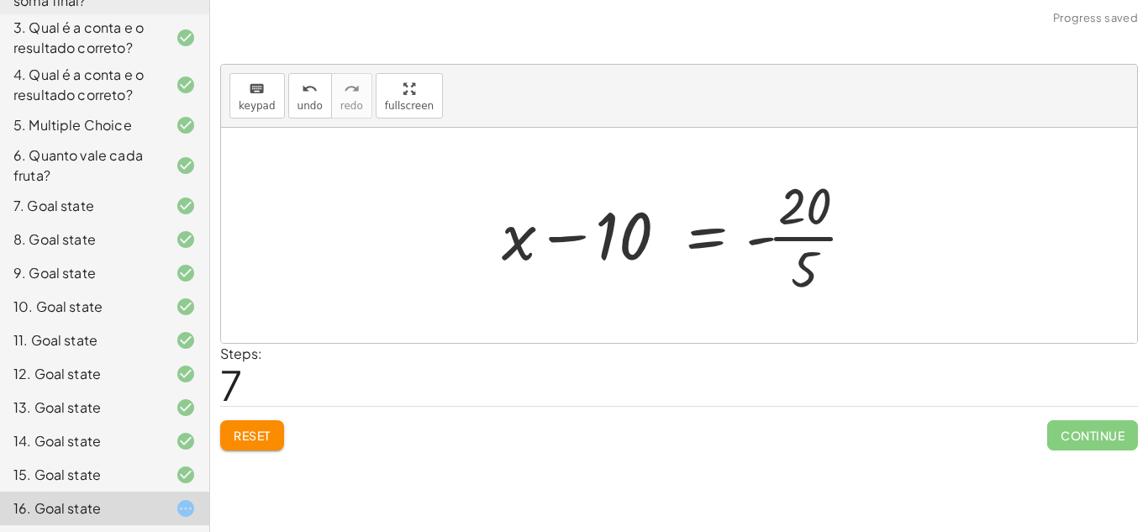
click at [830, 236] on div at bounding box center [686, 235] width 384 height 129
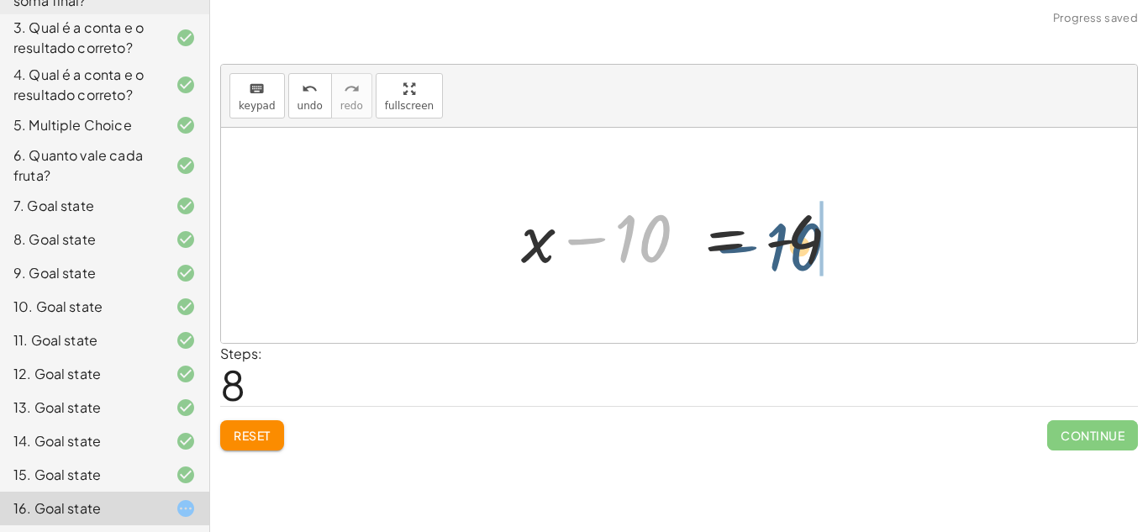
drag, startPoint x: 660, startPoint y: 221, endPoint x: 815, endPoint y: 229, distance: 154.9
click at [815, 229] on div at bounding box center [686, 236] width 346 height 87
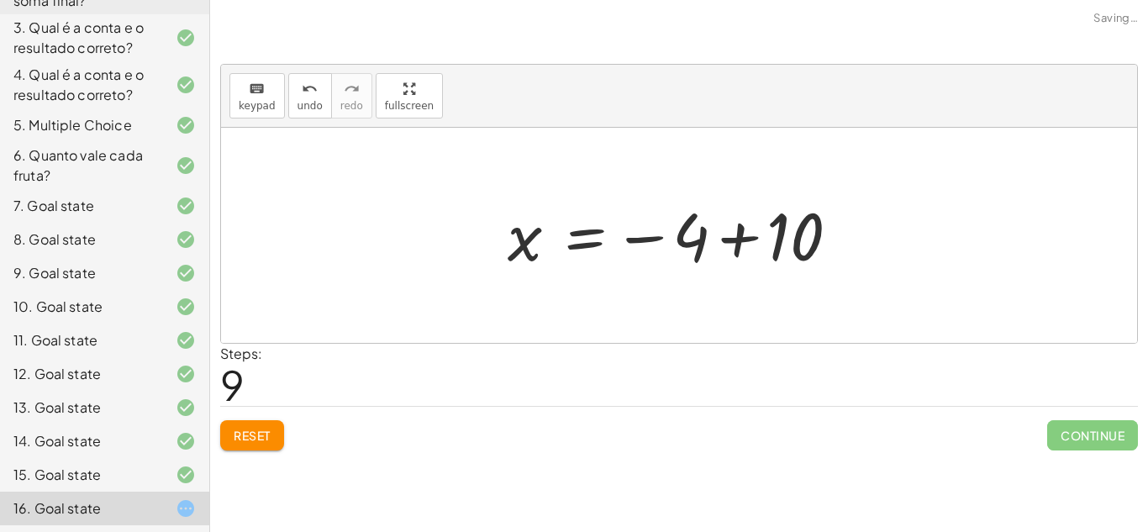
click at [755, 230] on div at bounding box center [685, 235] width 372 height 83
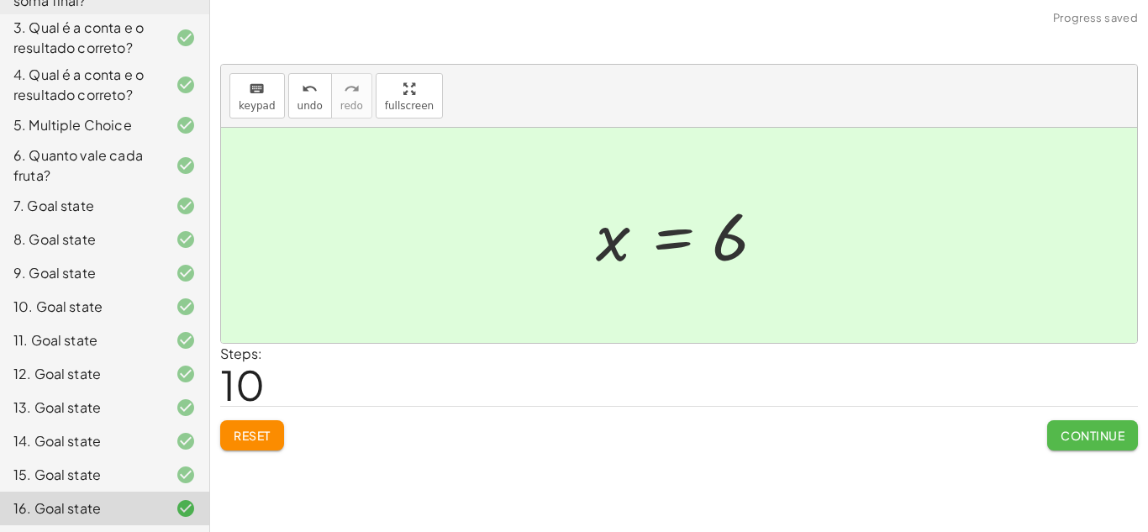
click at [1119, 430] on span "Continue" at bounding box center [1093, 435] width 64 height 15
